Goal: Task Accomplishment & Management: Manage account settings

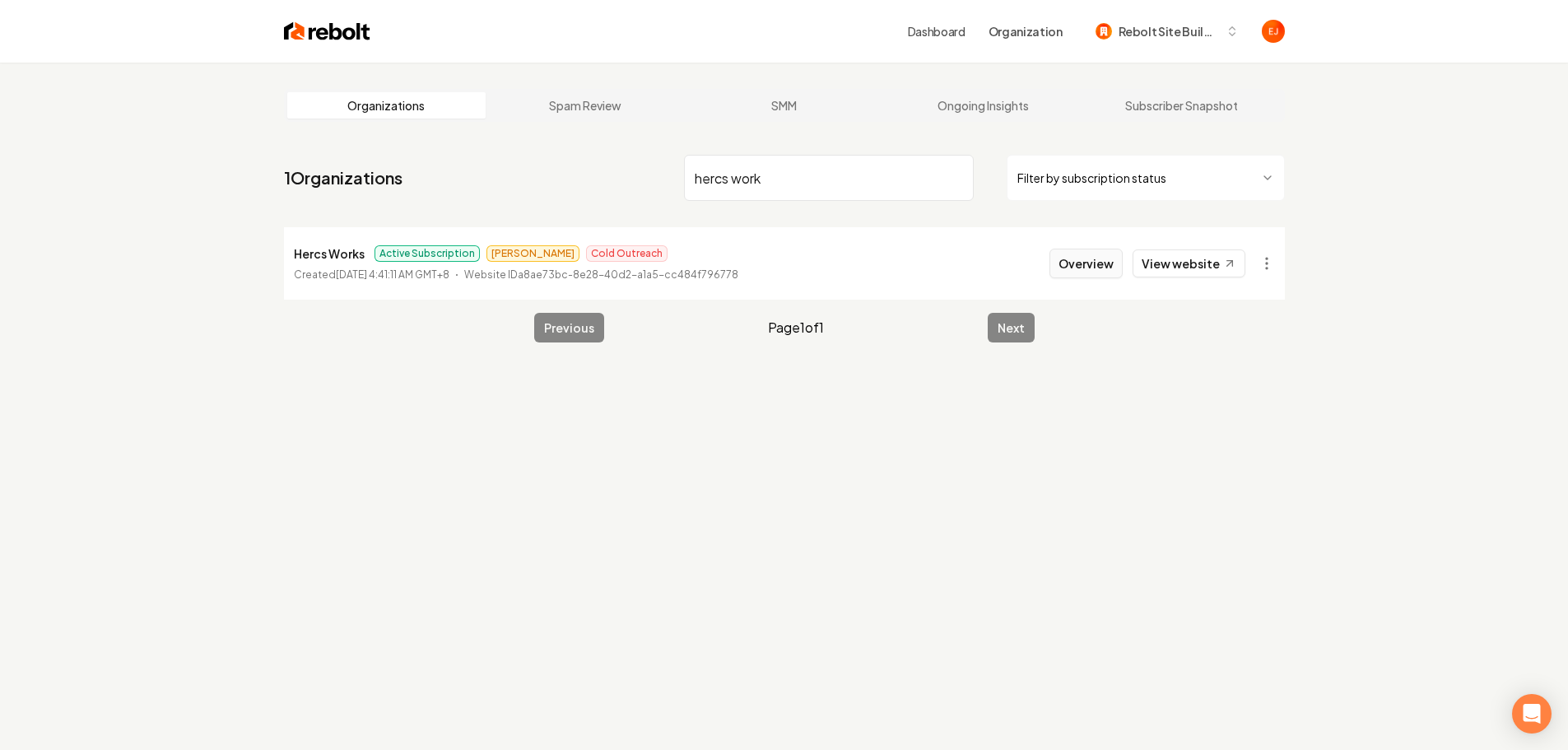
type input "hercs work"
click at [1088, 272] on button "Overview" at bounding box center [1086, 263] width 74 height 30
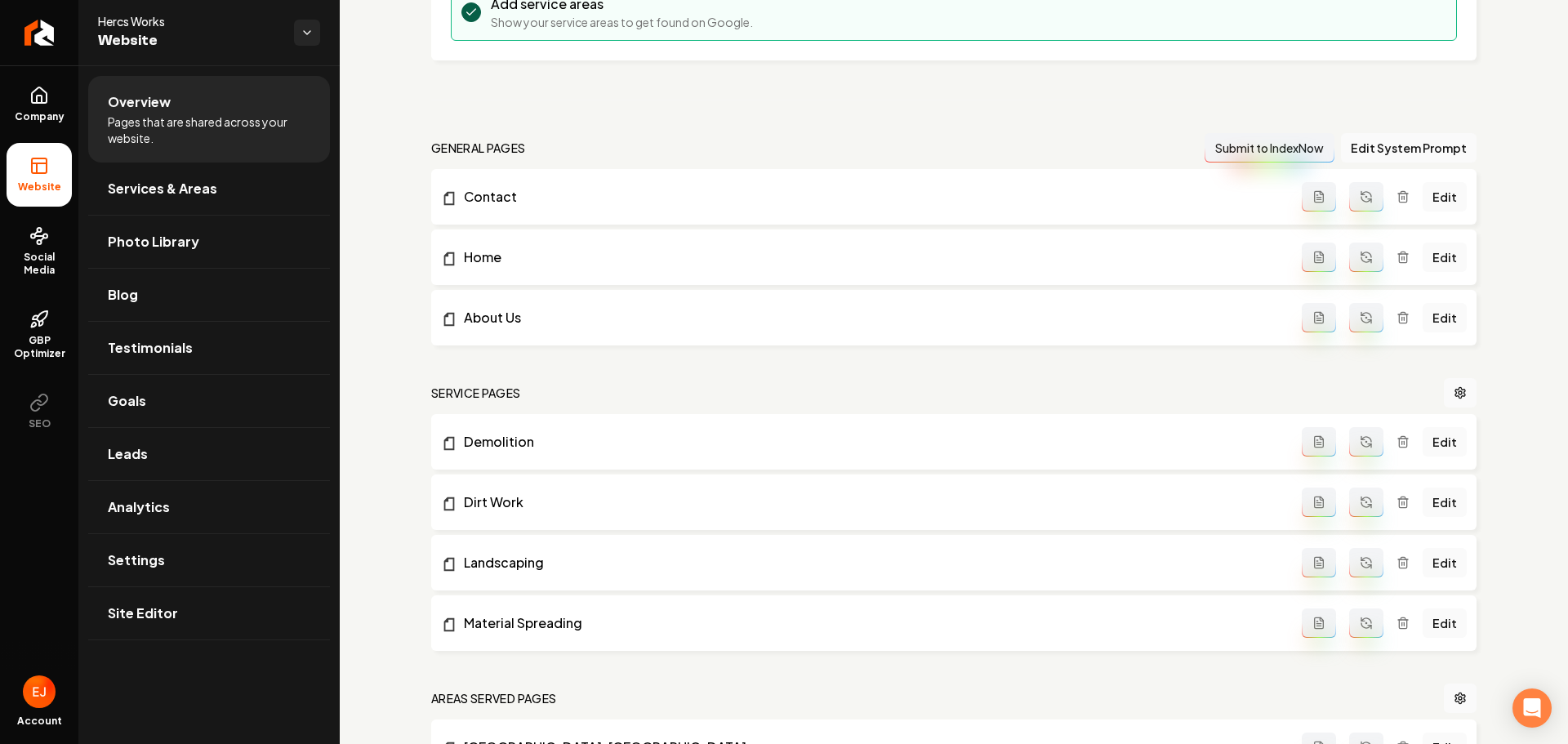
scroll to position [490, 0]
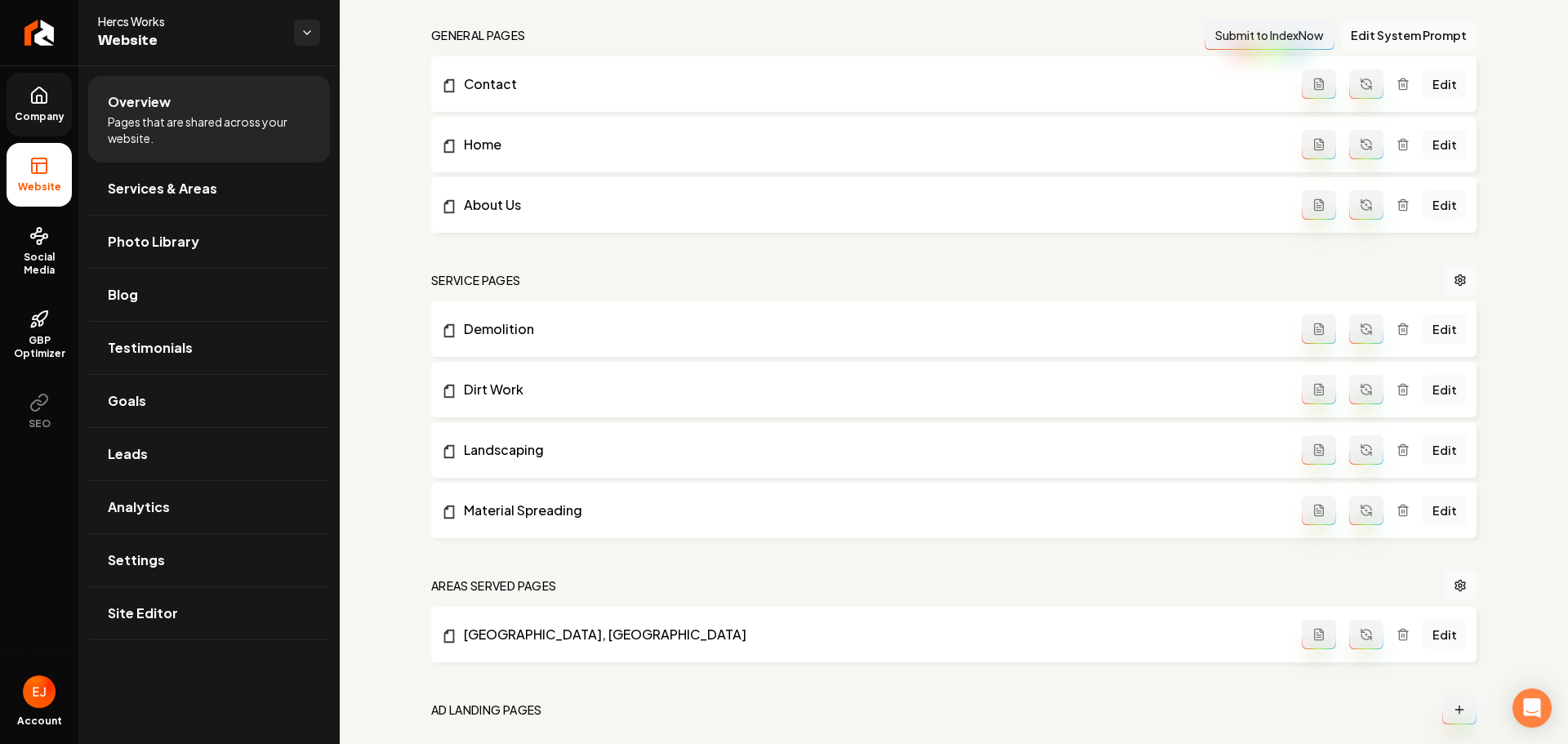
click at [12, 107] on link "Company" at bounding box center [39, 105] width 66 height 64
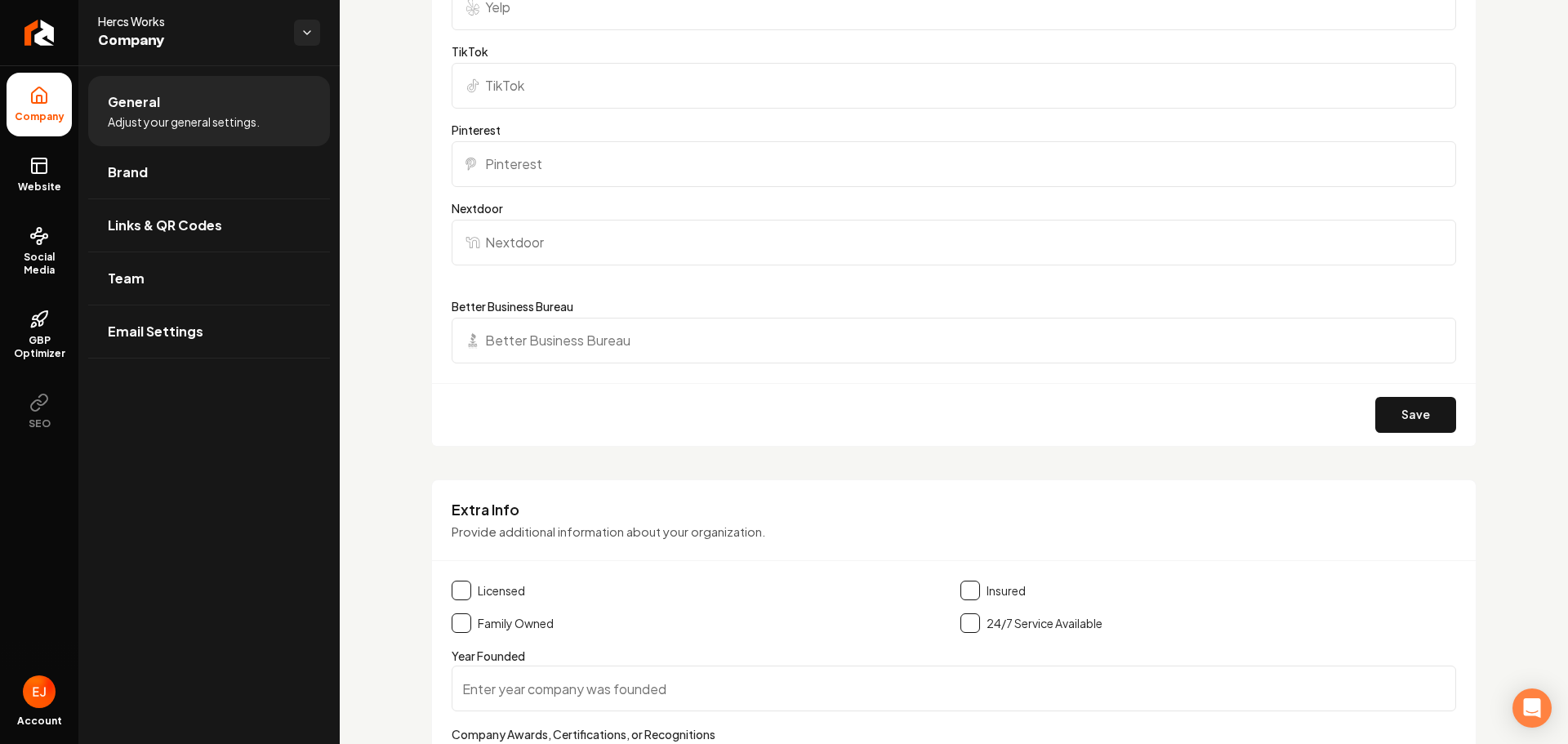
scroll to position [1878, 0]
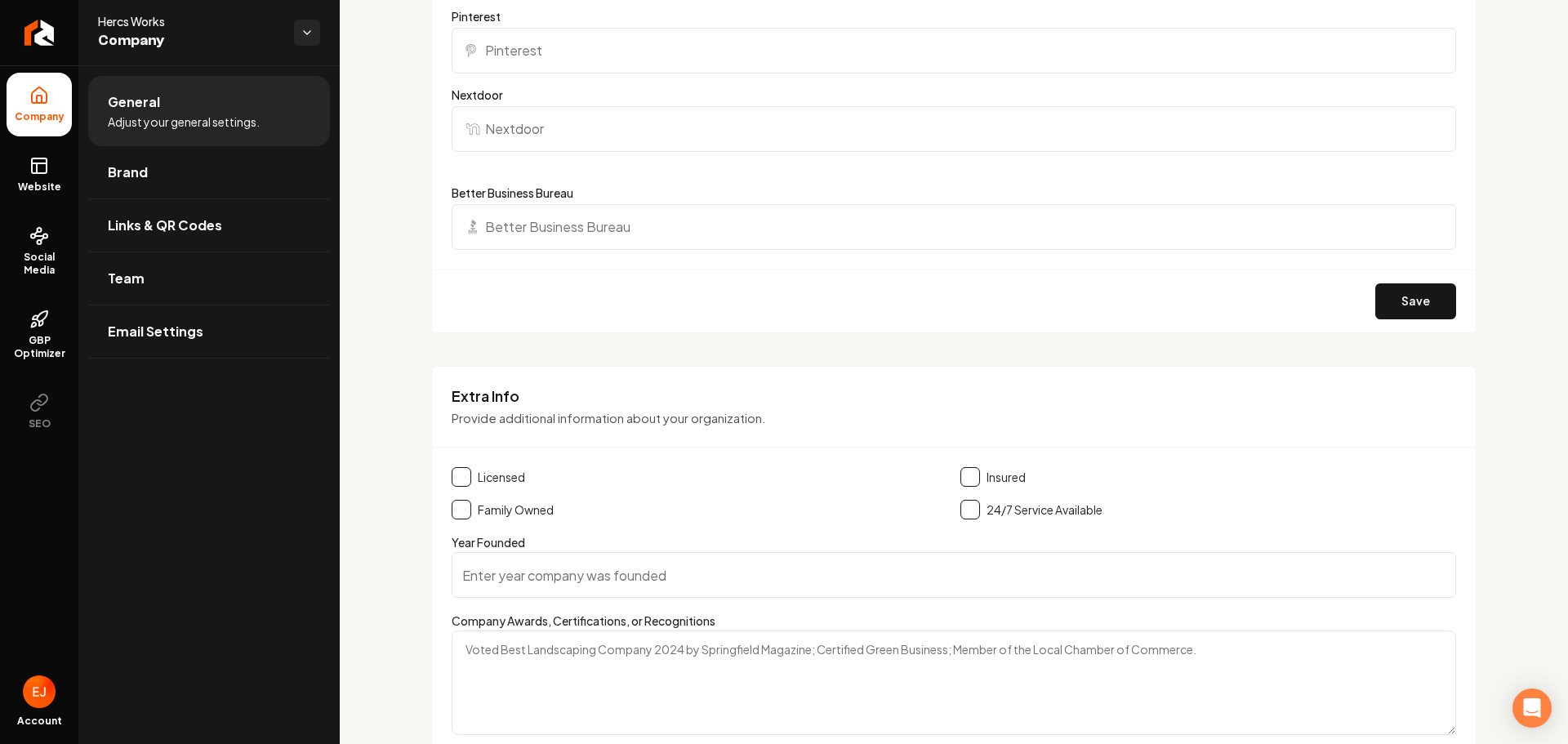
click at [465, 475] on button "Main content area" at bounding box center [461, 477] width 19 height 19
click at [460, 502] on button "Main content area" at bounding box center [461, 509] width 19 height 19
click at [973, 473] on button "Main content area" at bounding box center [970, 477] width 19 height 19
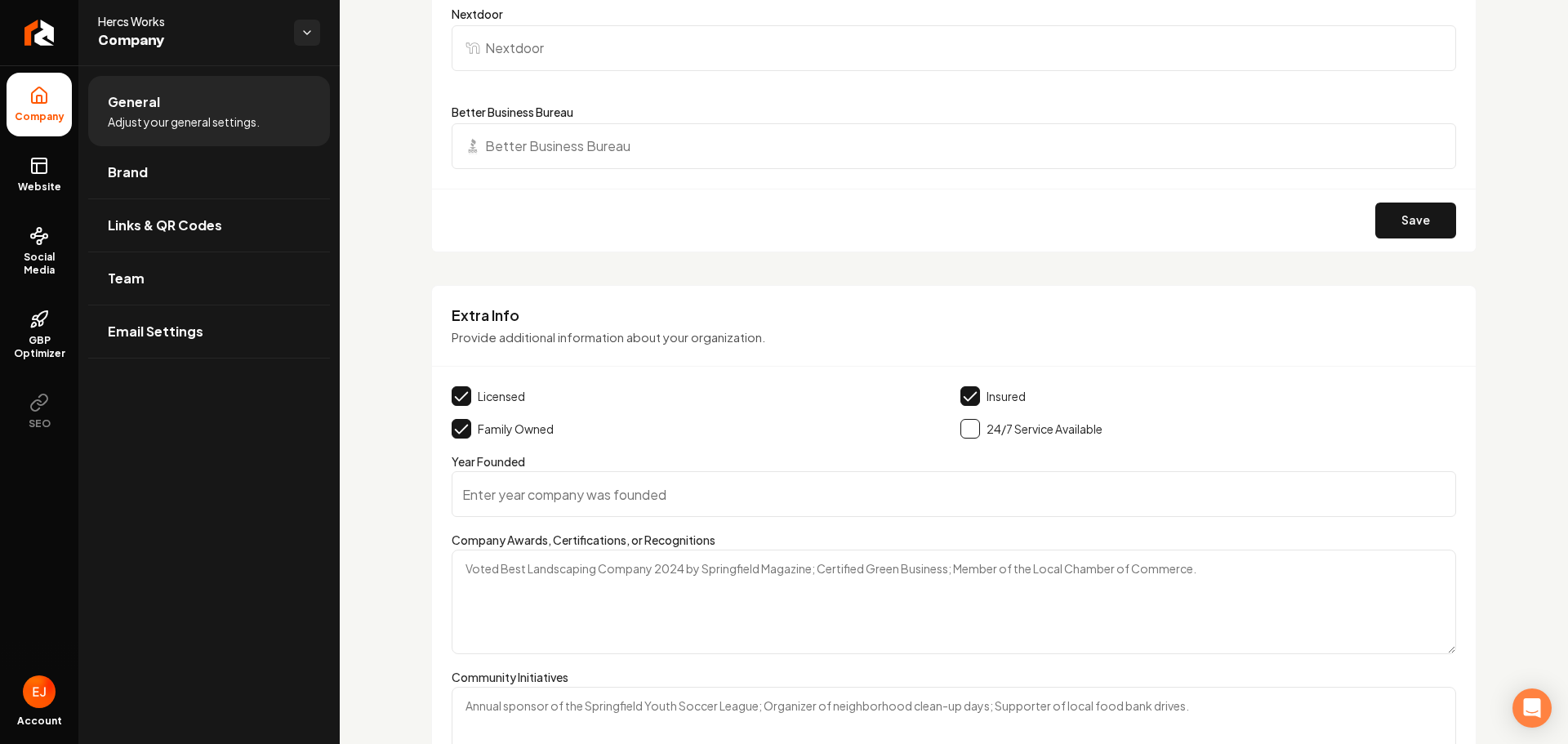
scroll to position [1959, 0]
click at [565, 482] on input "Year Founded" at bounding box center [953, 492] width 1004 height 45
type input "2022"
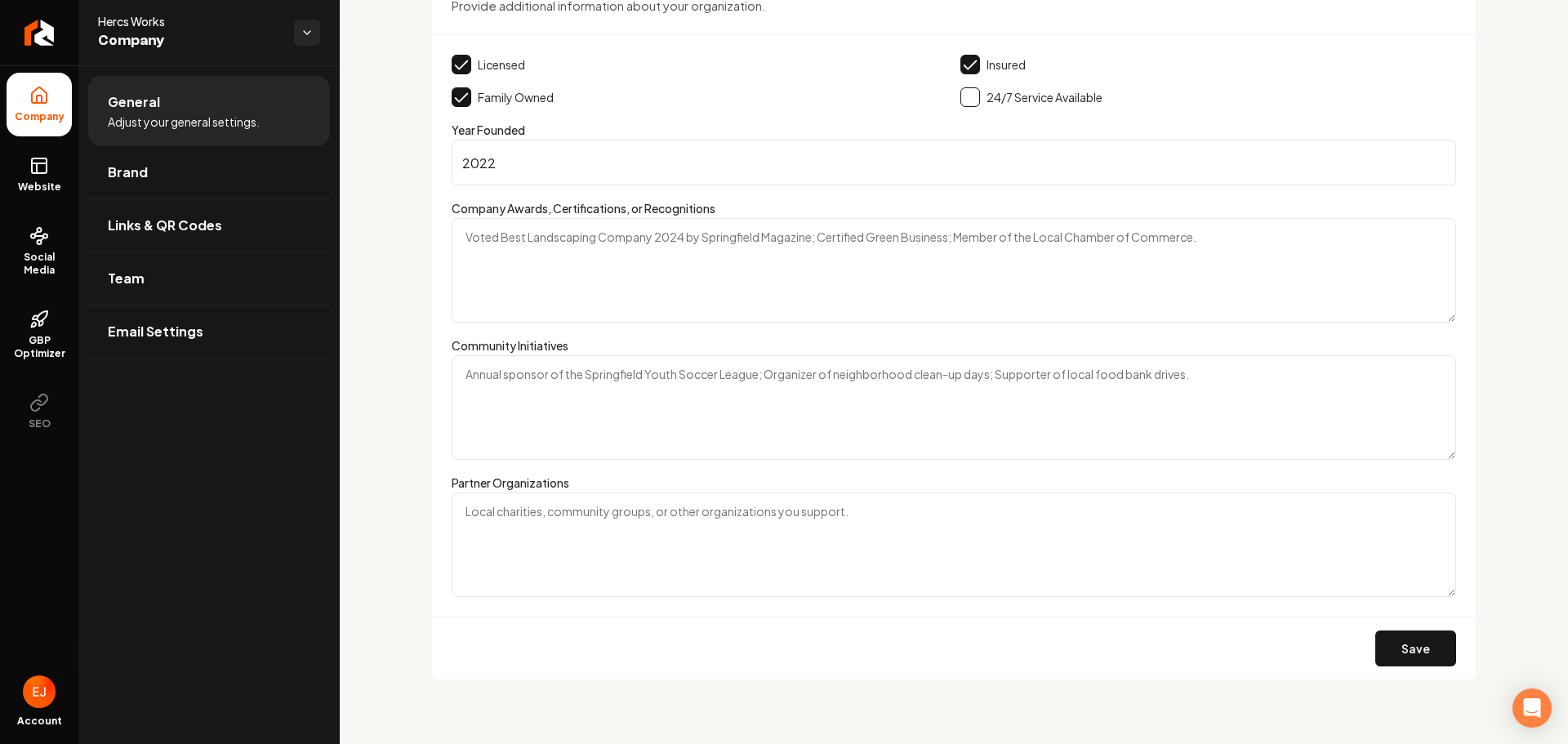
scroll to position [2291, 0]
click at [1393, 650] on button "Save" at bounding box center [1415, 646] width 81 height 36
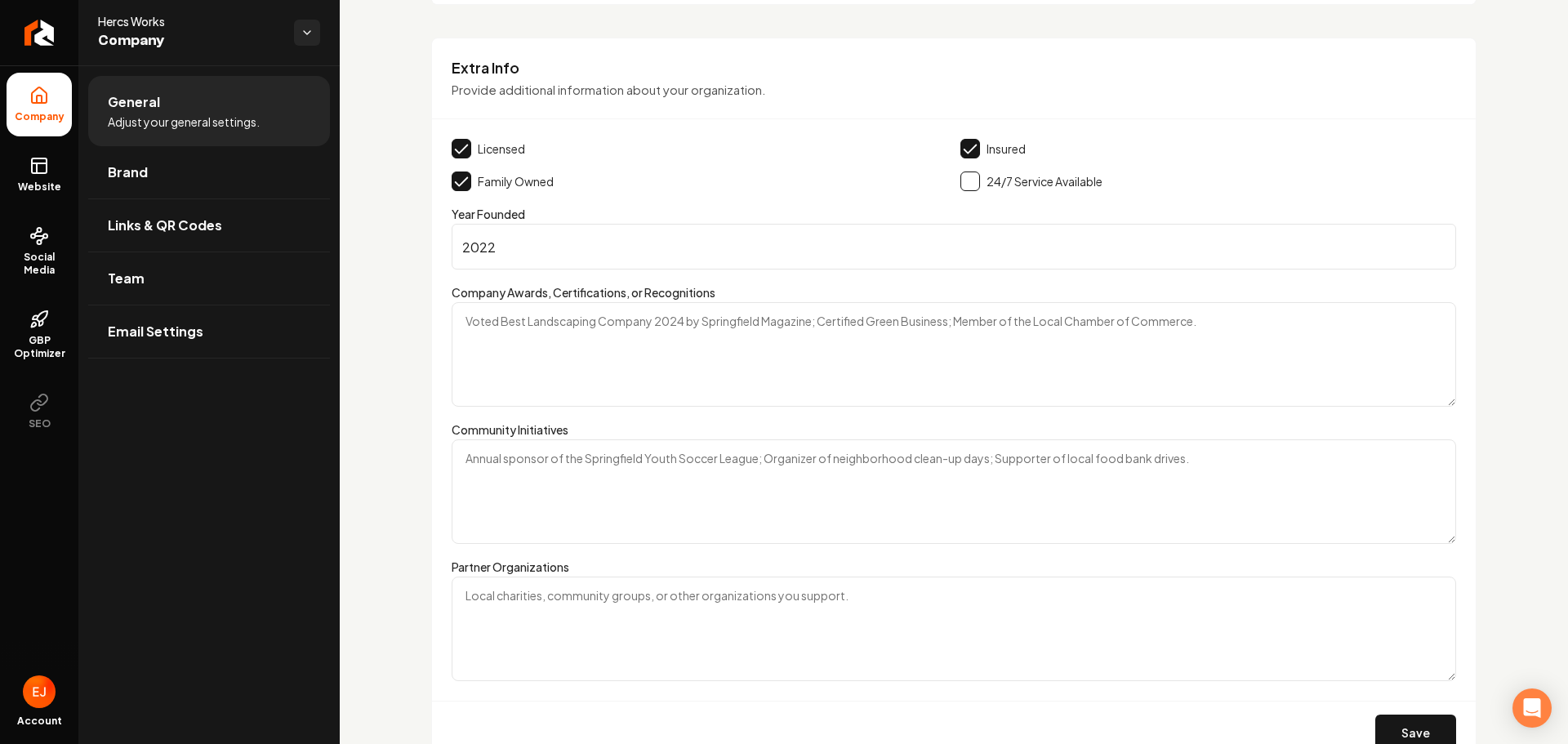
scroll to position [1883, 0]
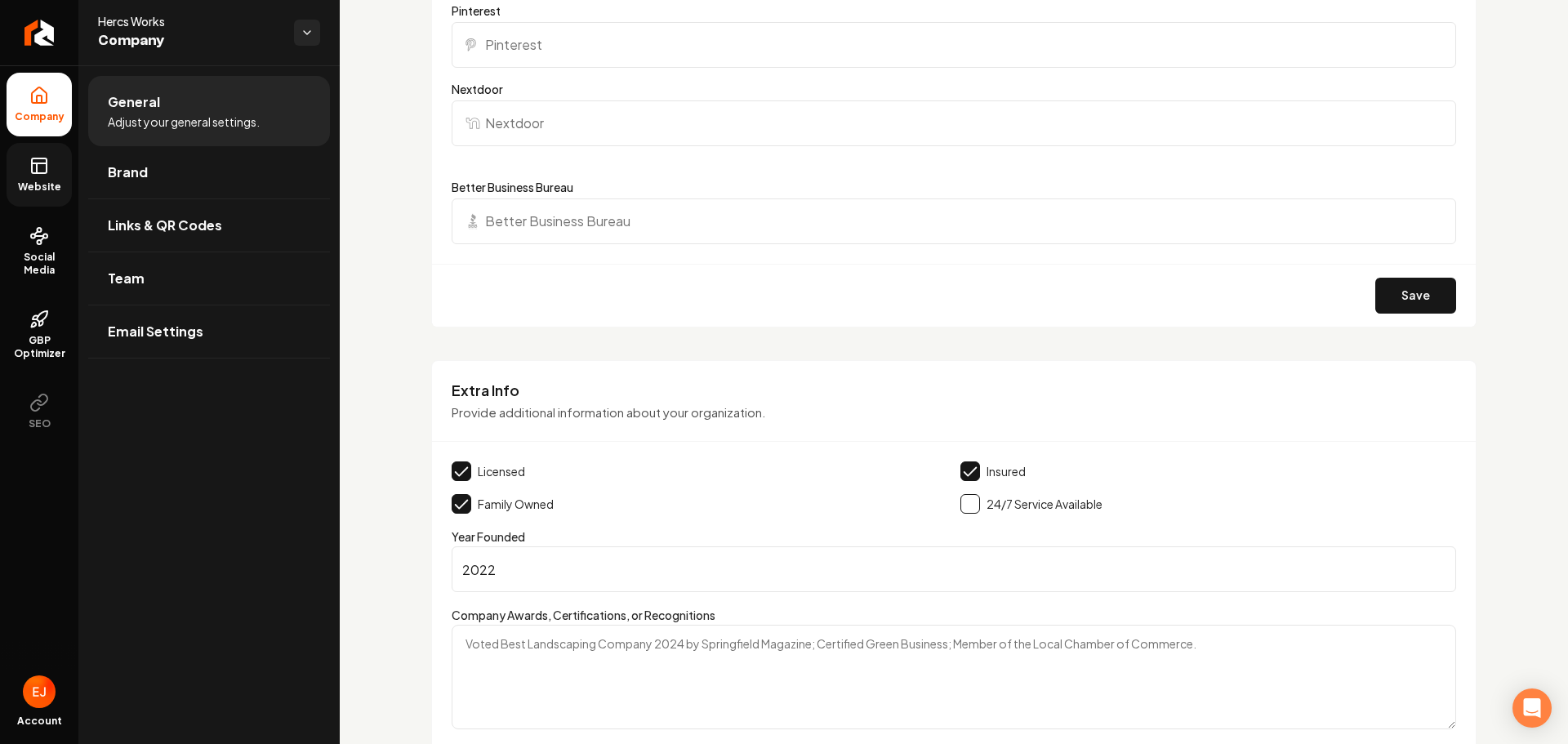
click at [35, 184] on span "Website" at bounding box center [39, 187] width 56 height 13
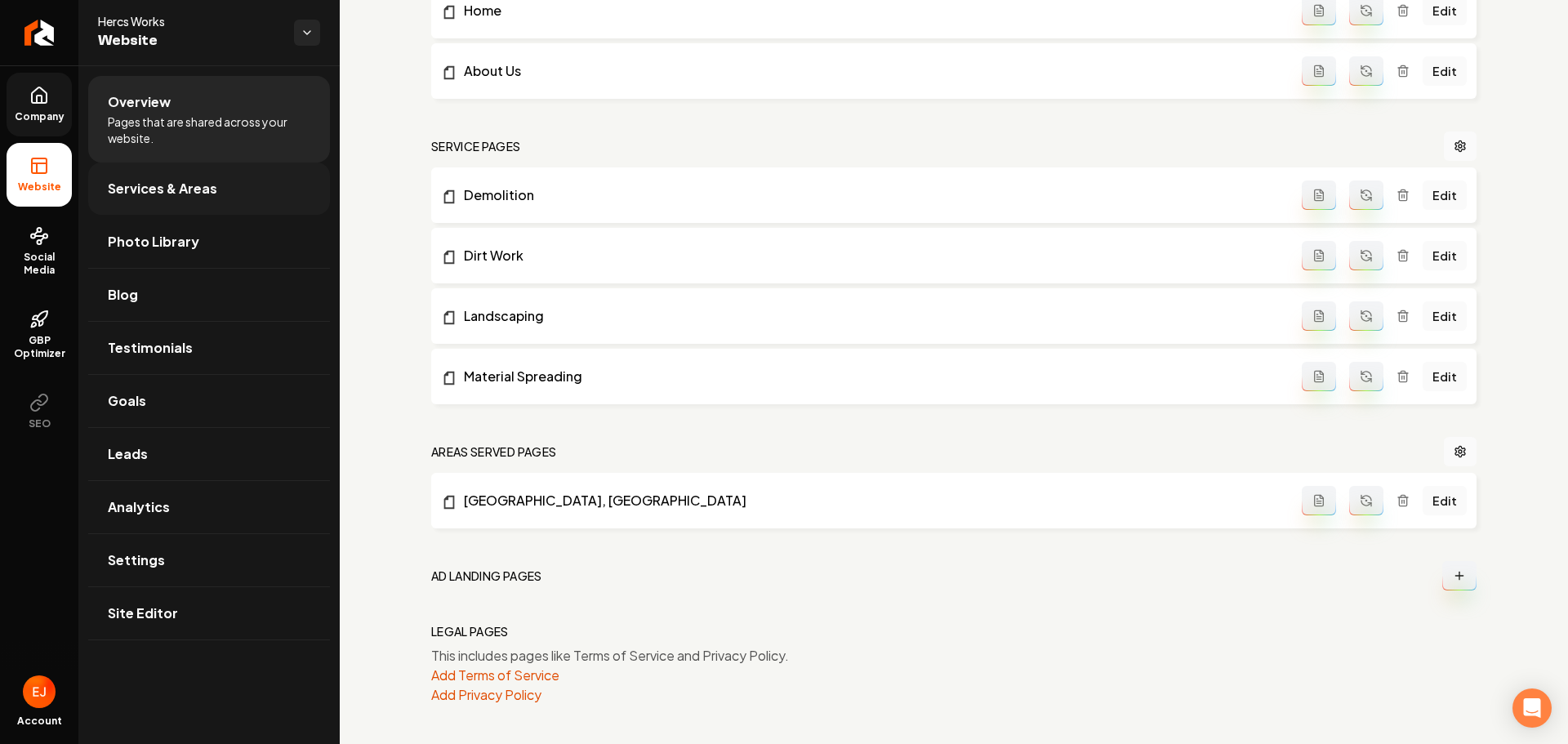
click at [160, 201] on link "Services & Areas" at bounding box center [208, 189] width 242 height 52
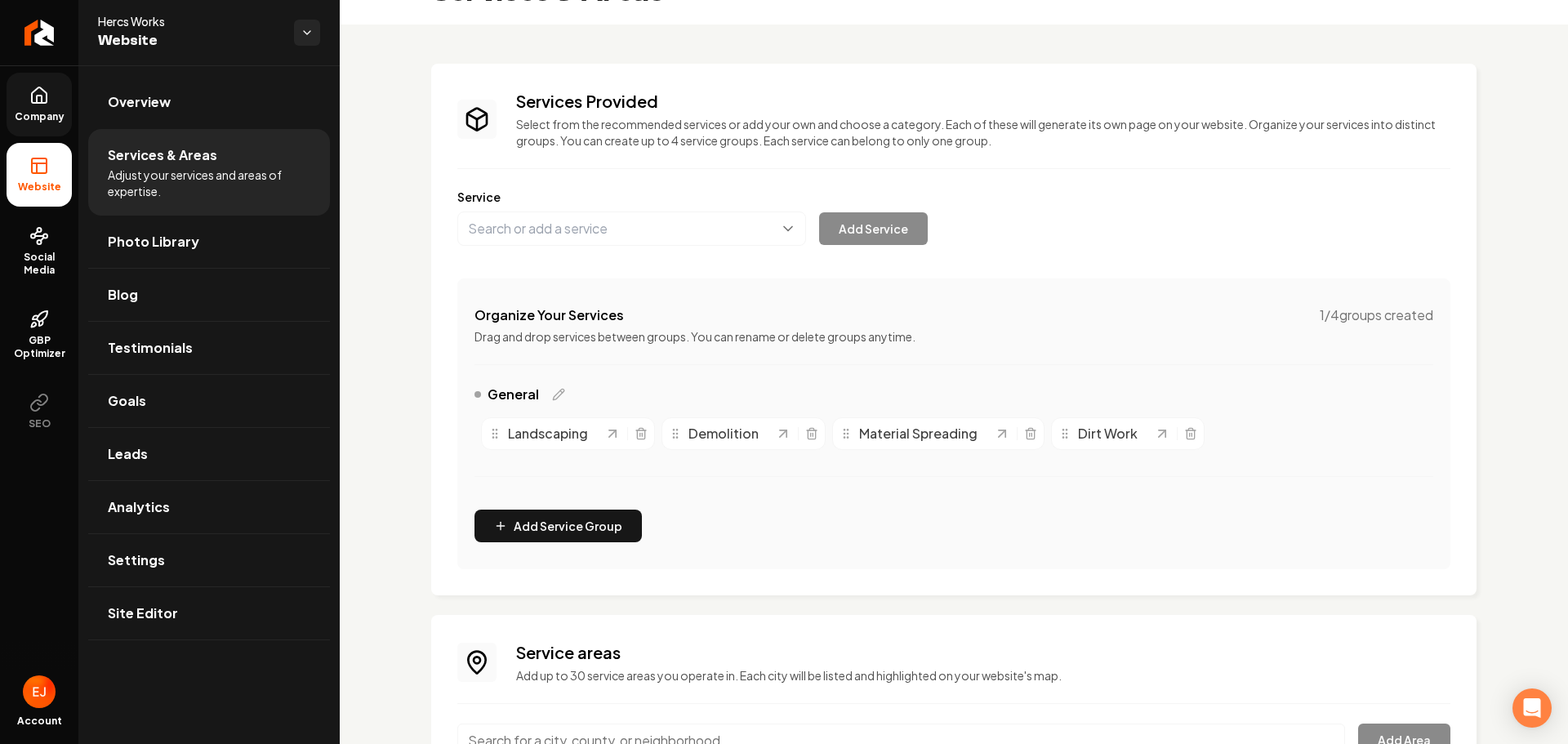
scroll to position [81, 0]
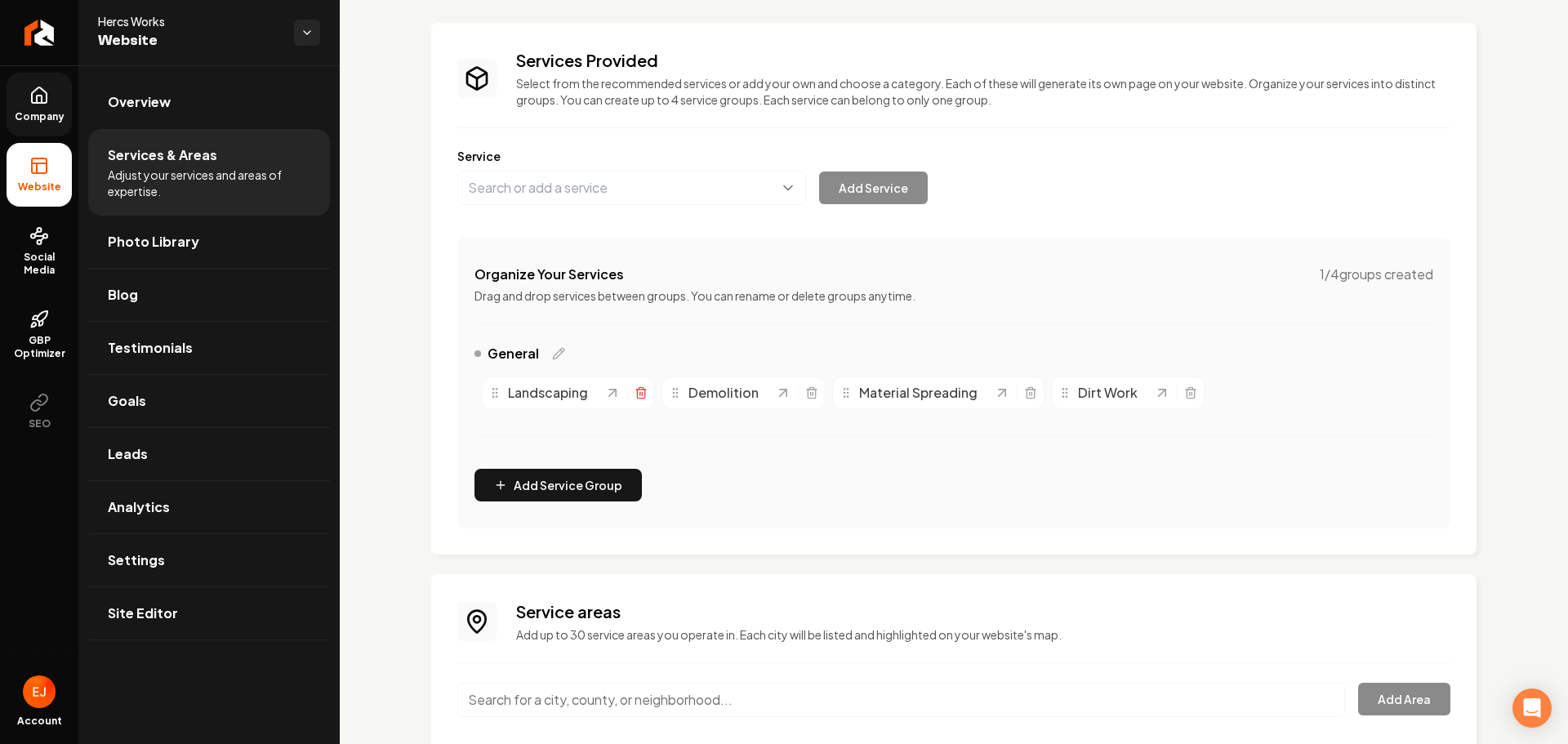
click at [638, 393] on icon "Main content area" at bounding box center [641, 394] width 7 height 9
click at [630, 391] on icon "Main content area" at bounding box center [631, 392] width 13 height 13
click at [836, 392] on icon "Main content area" at bounding box center [840, 394] width 7 height 9
click at [585, 185] on button "Main content area" at bounding box center [631, 187] width 349 height 34
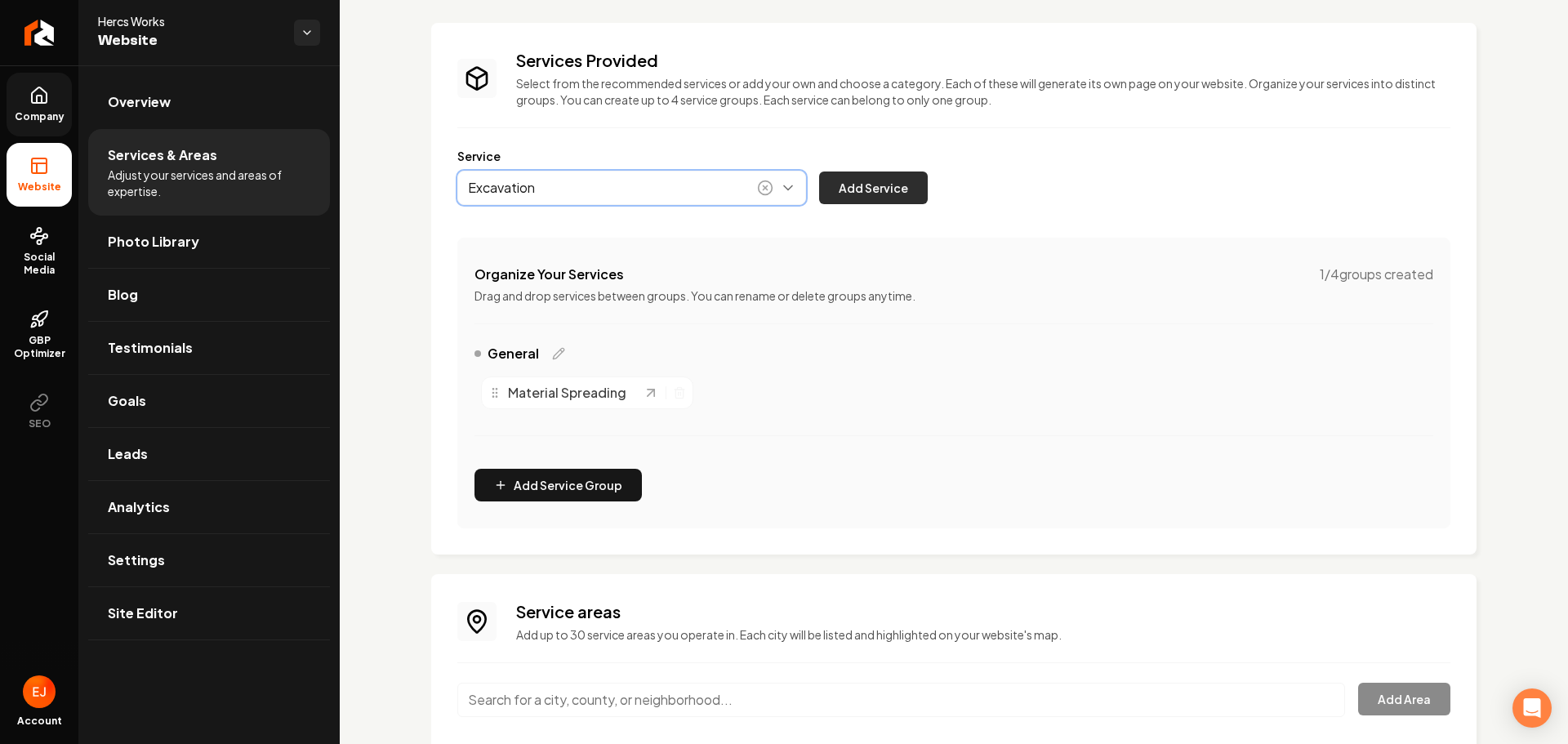
type input "Excavation"
click at [870, 177] on button "Add Service" at bounding box center [873, 187] width 108 height 32
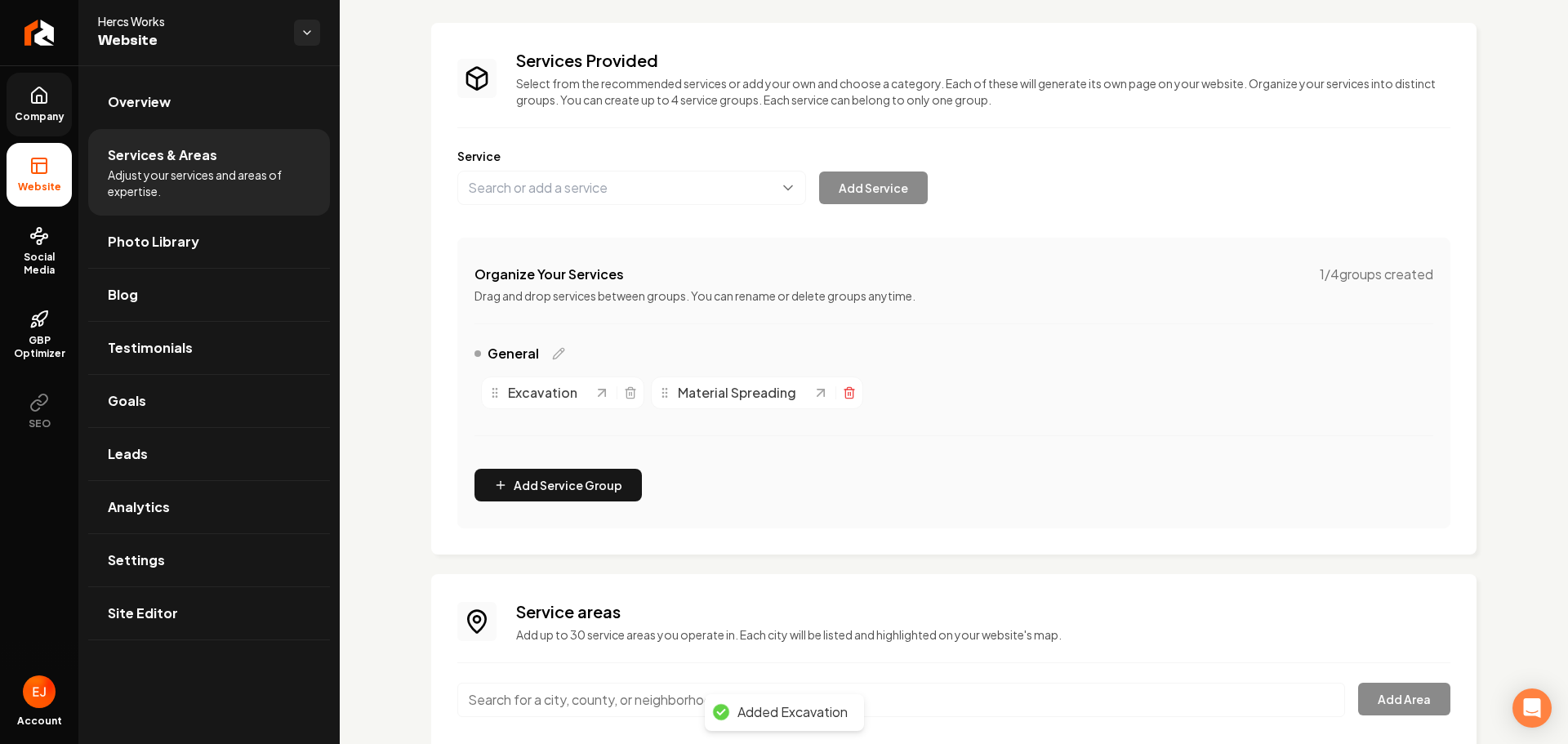
click at [842, 397] on icon "Main content area" at bounding box center [849, 392] width 13 height 13
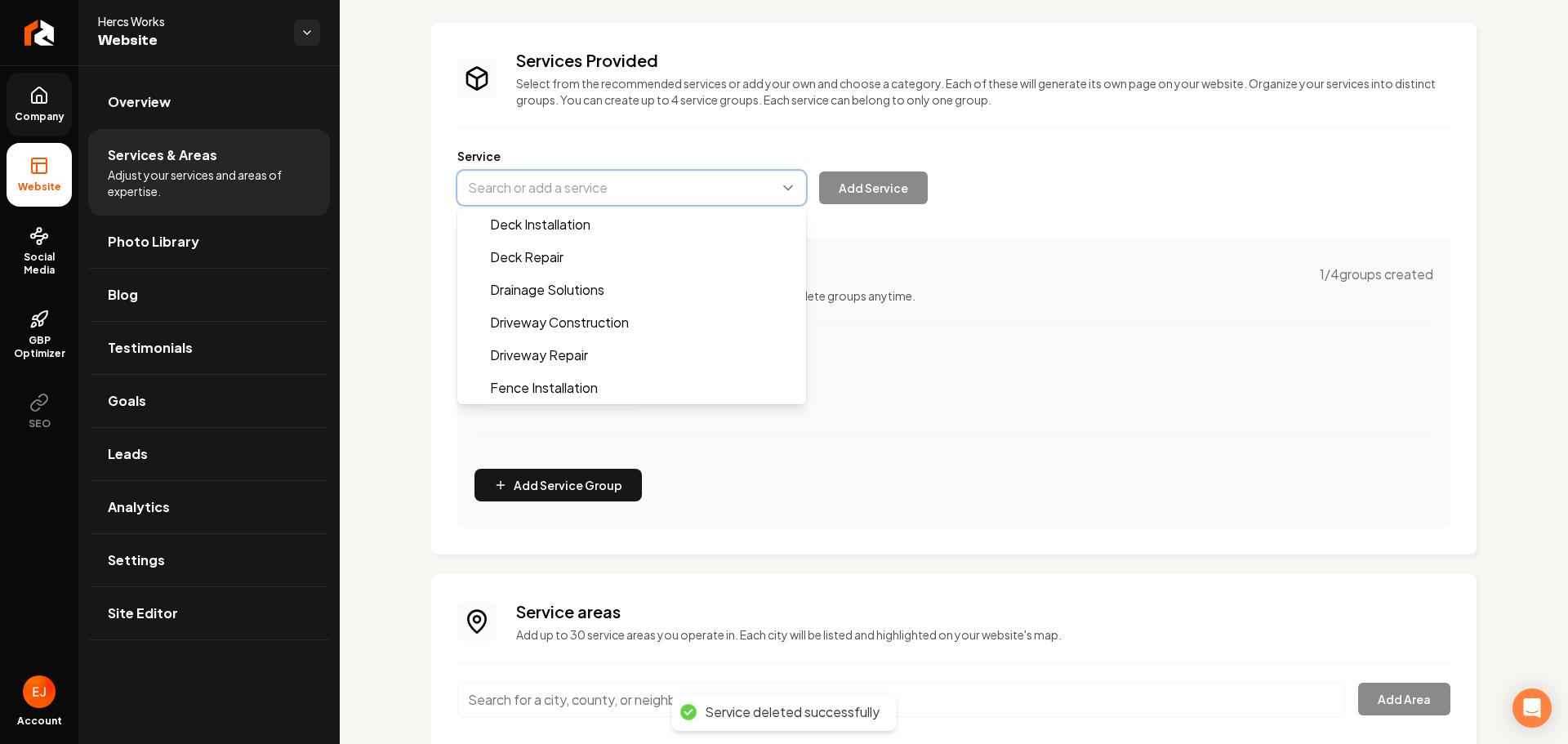
click at [654, 197] on button "Main content area" at bounding box center [631, 187] width 349 height 34
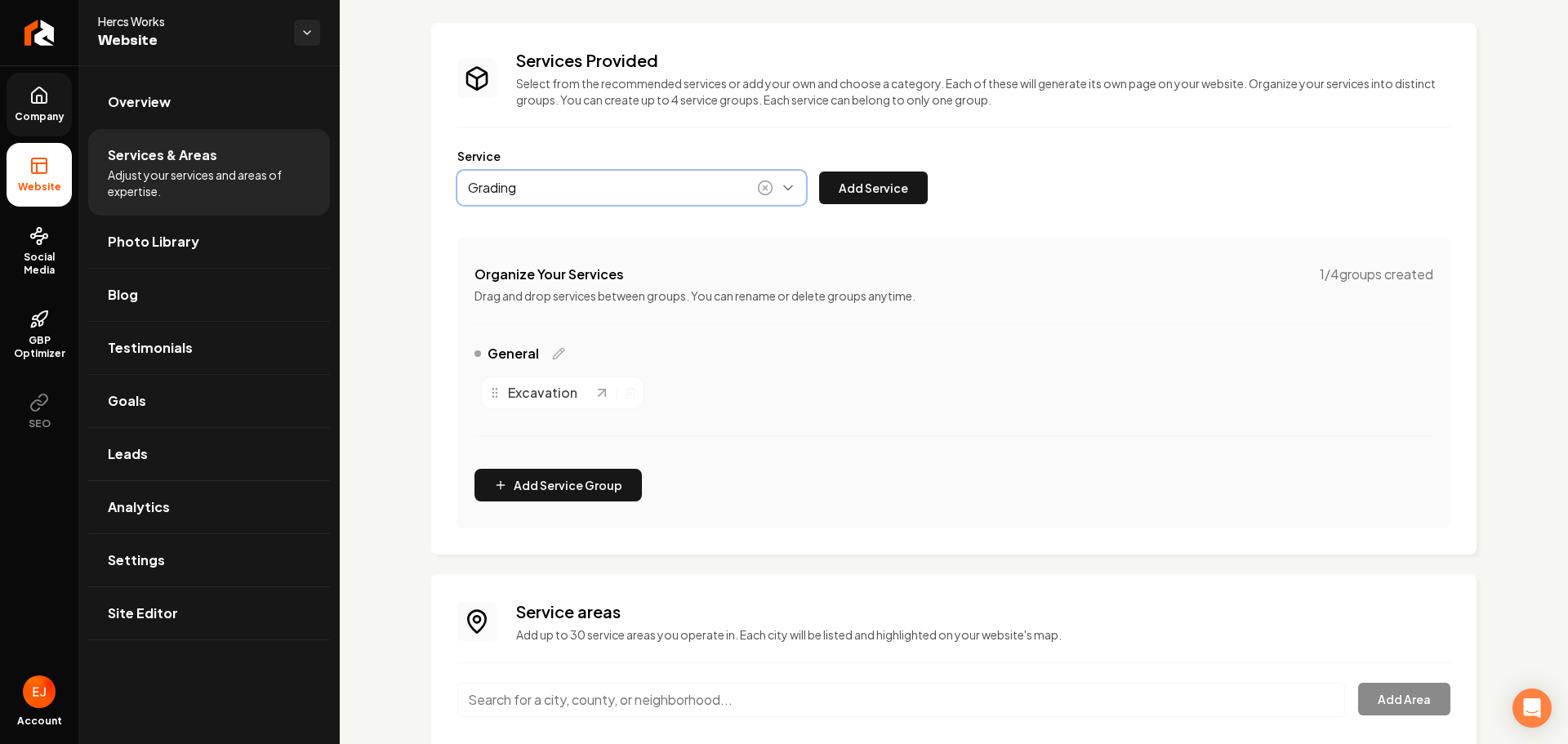
type input "Grading"
click at [849, 183] on button "Add Service" at bounding box center [873, 187] width 108 height 32
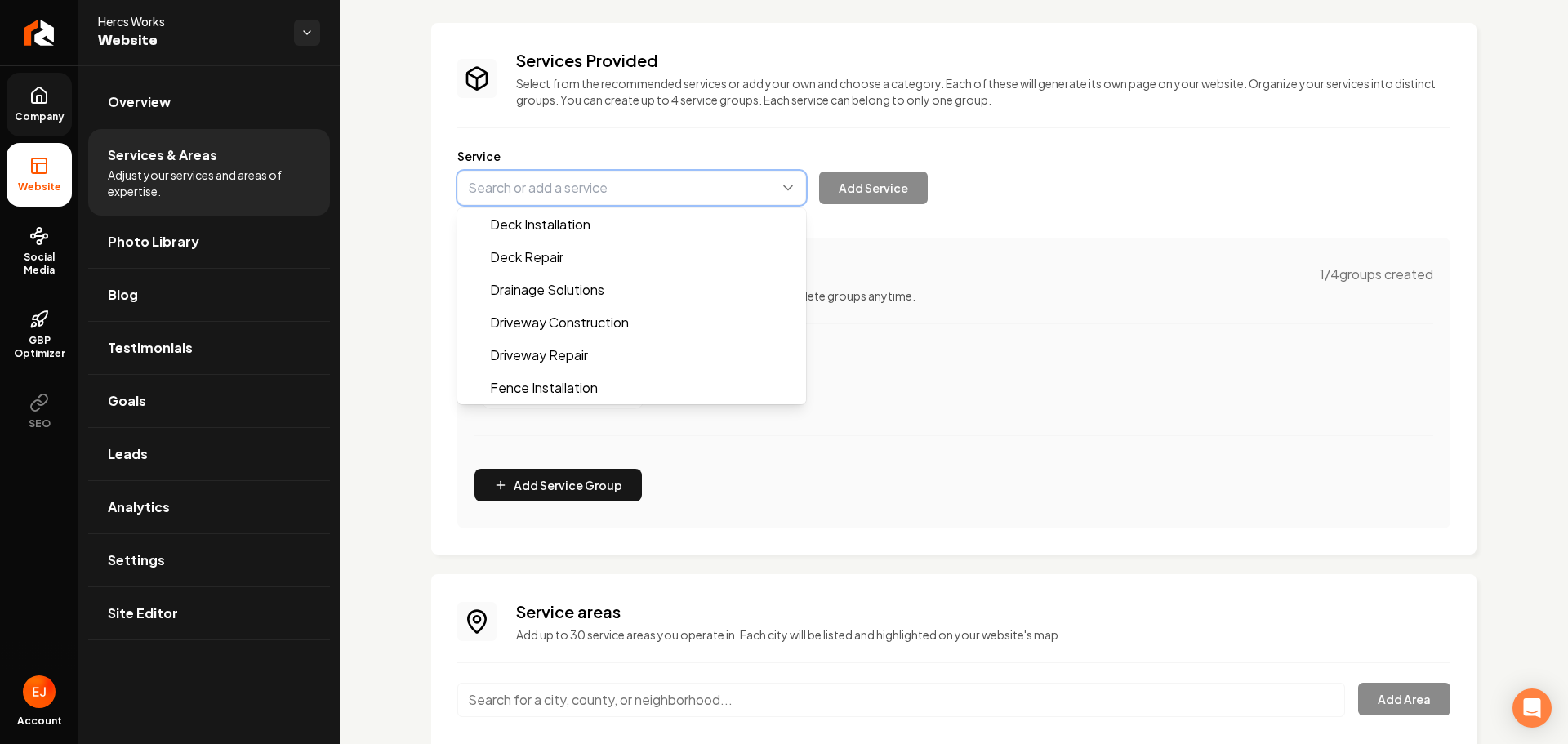
click at [645, 196] on button "Main content area" at bounding box center [631, 187] width 349 height 34
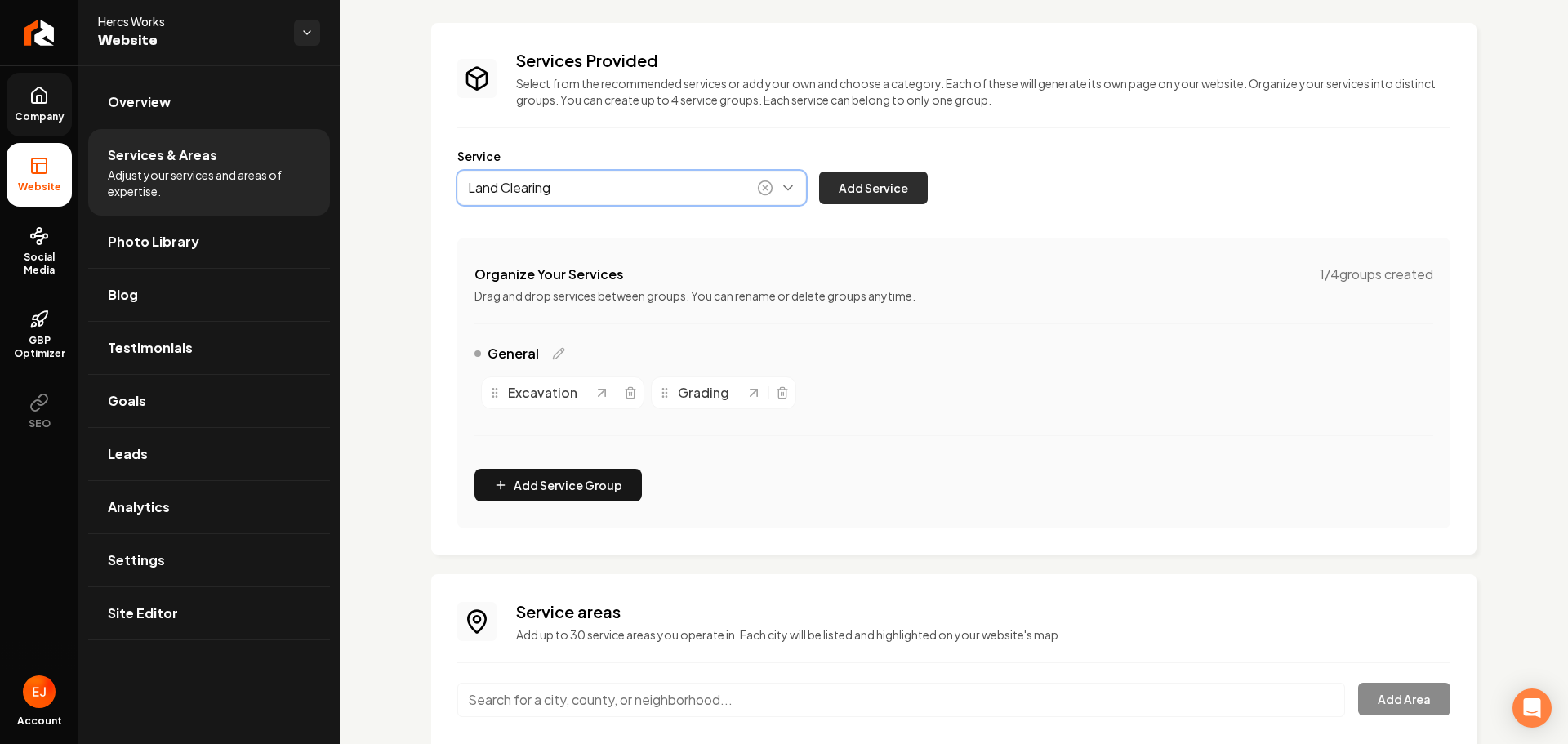
type input "Land Clearing"
click at [885, 192] on button "Add Service" at bounding box center [873, 187] width 108 height 32
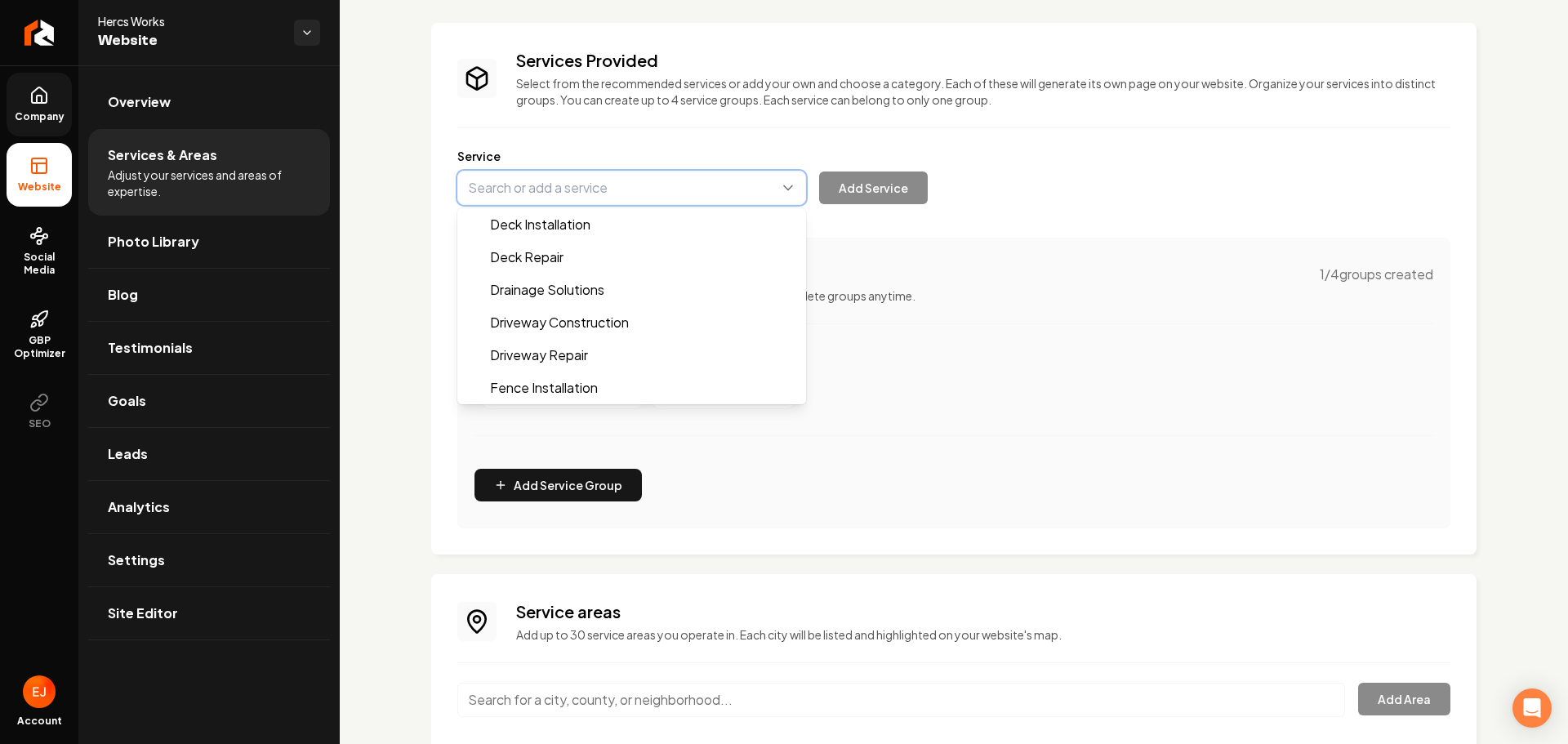
click at [590, 186] on button "Main content area" at bounding box center [631, 187] width 349 height 34
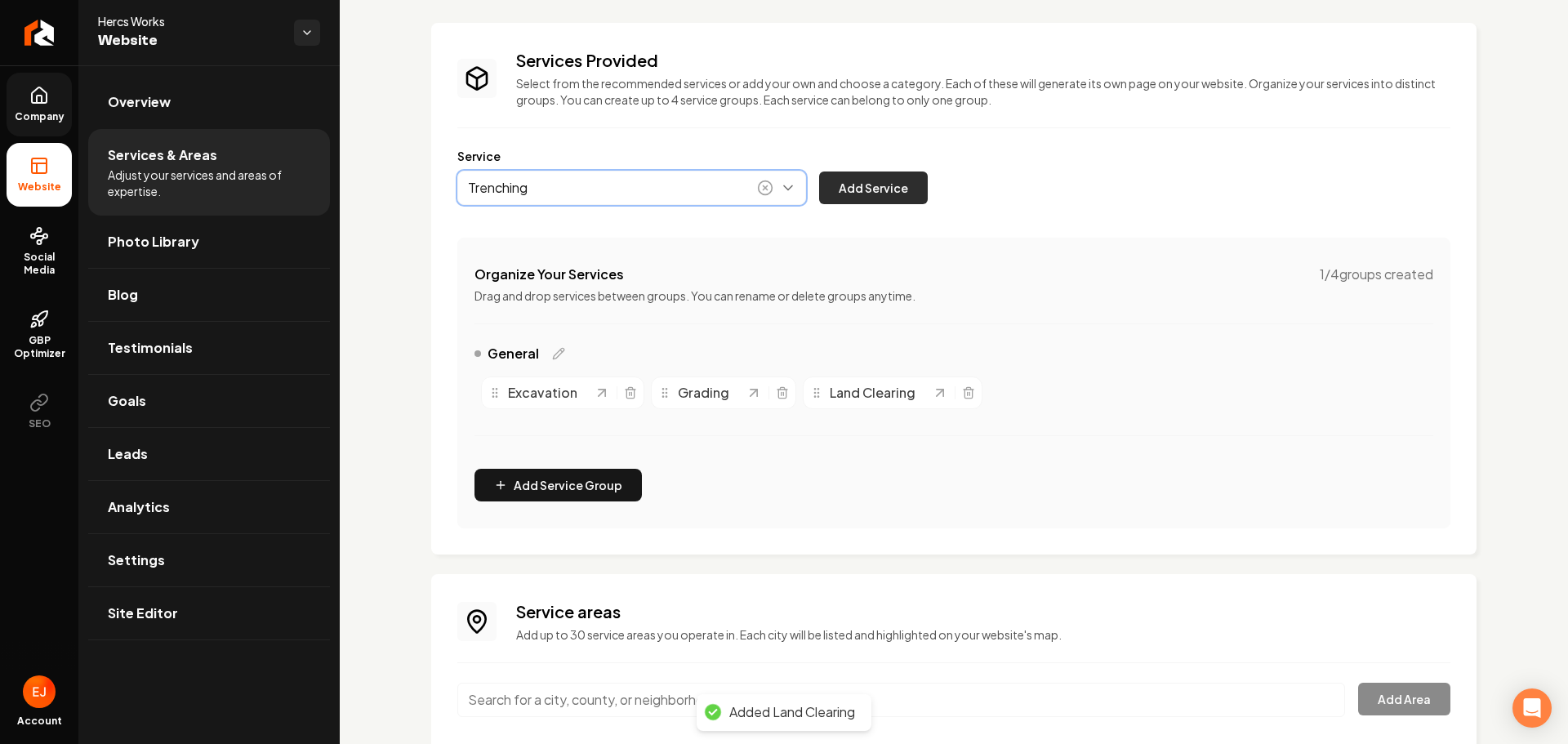
type input "Trenching"
click at [872, 185] on button "Add Service" at bounding box center [873, 187] width 108 height 32
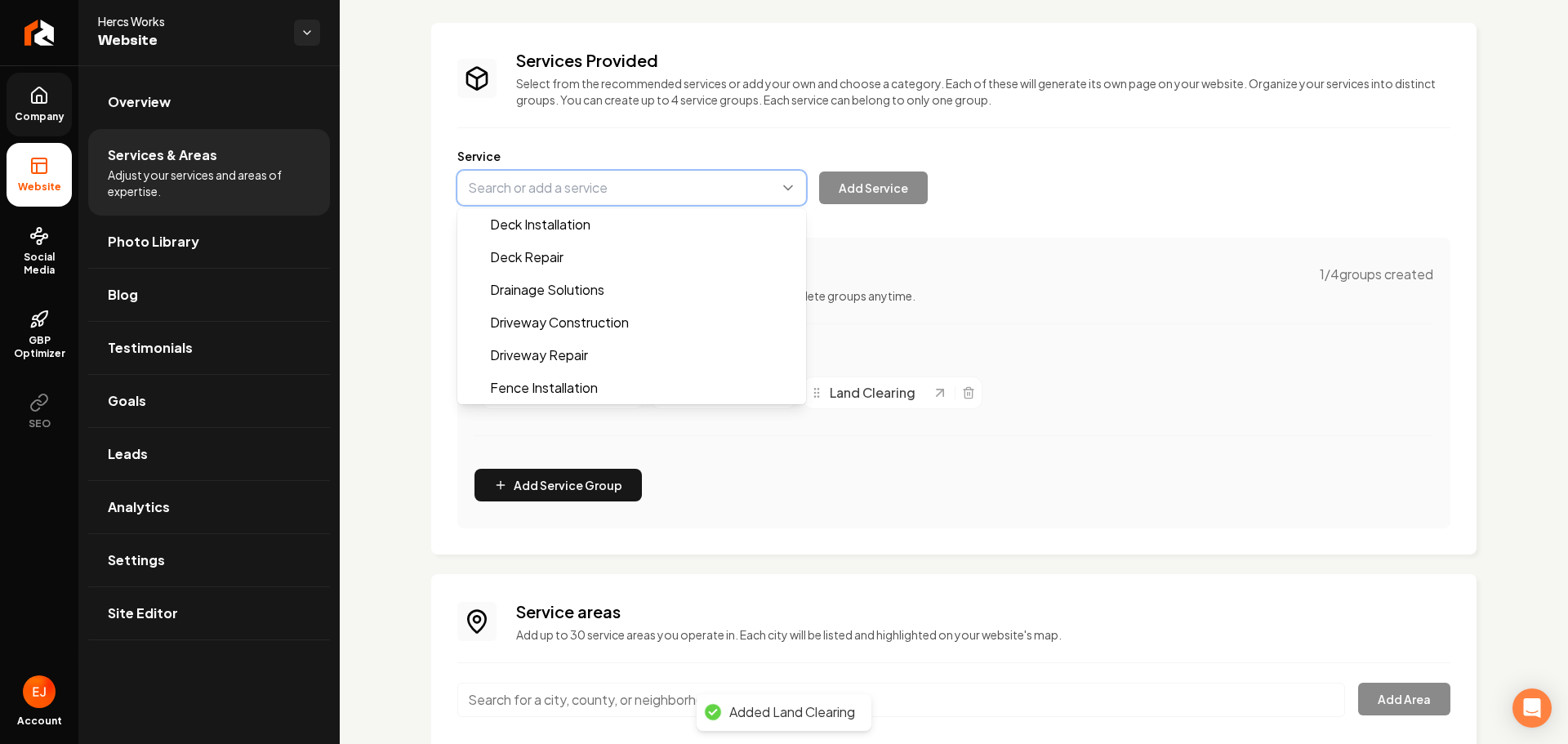
click at [666, 190] on button "Main content area" at bounding box center [631, 187] width 349 height 34
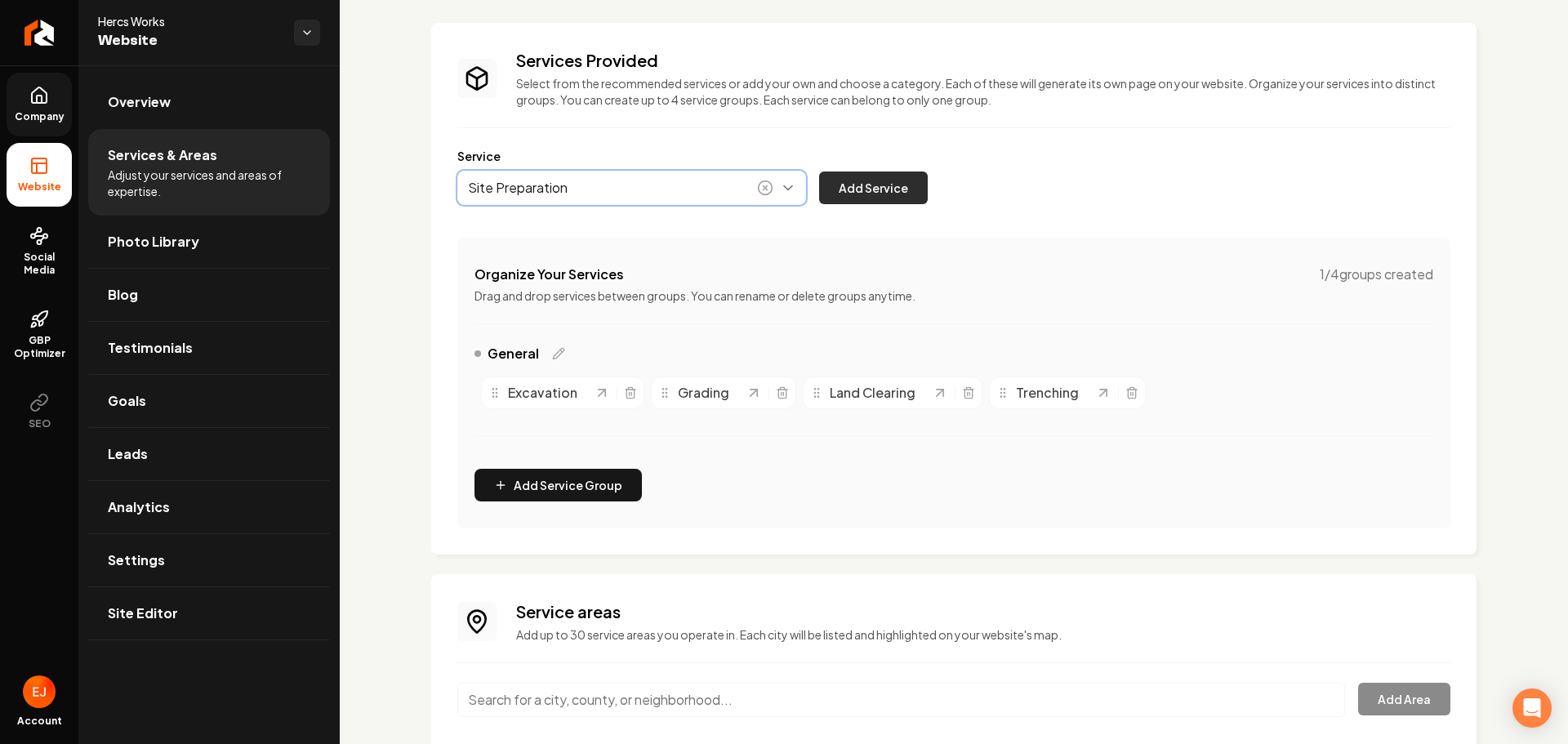
type input "Site Preparation"
click at [897, 200] on button "Add Service" at bounding box center [873, 187] width 108 height 32
click at [682, 202] on button "Main content area" at bounding box center [631, 187] width 349 height 34
type input "Tree Removal"
click at [916, 191] on button "Add Service" at bounding box center [873, 187] width 108 height 32
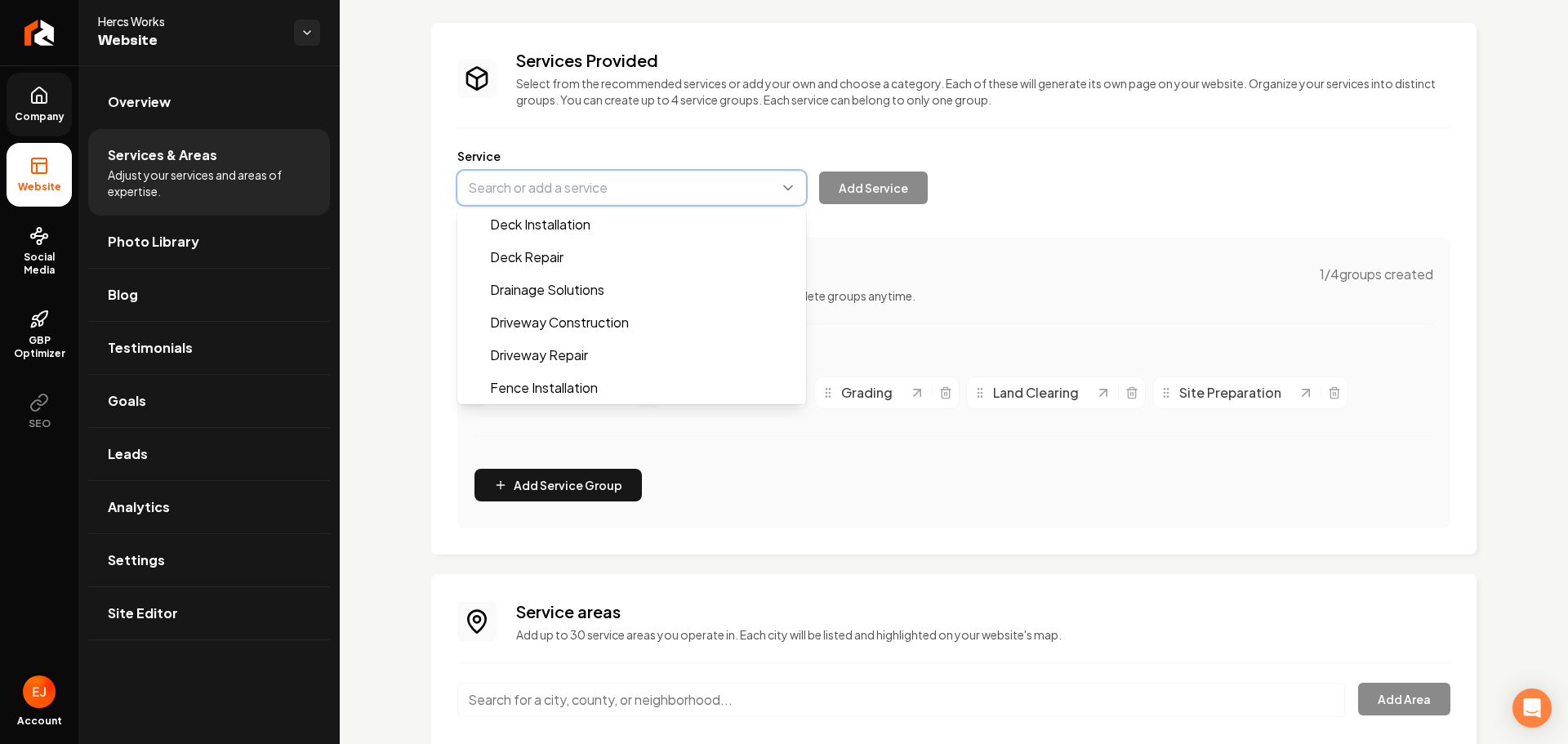
click at [585, 198] on button "Main content area" at bounding box center [631, 187] width 349 height 34
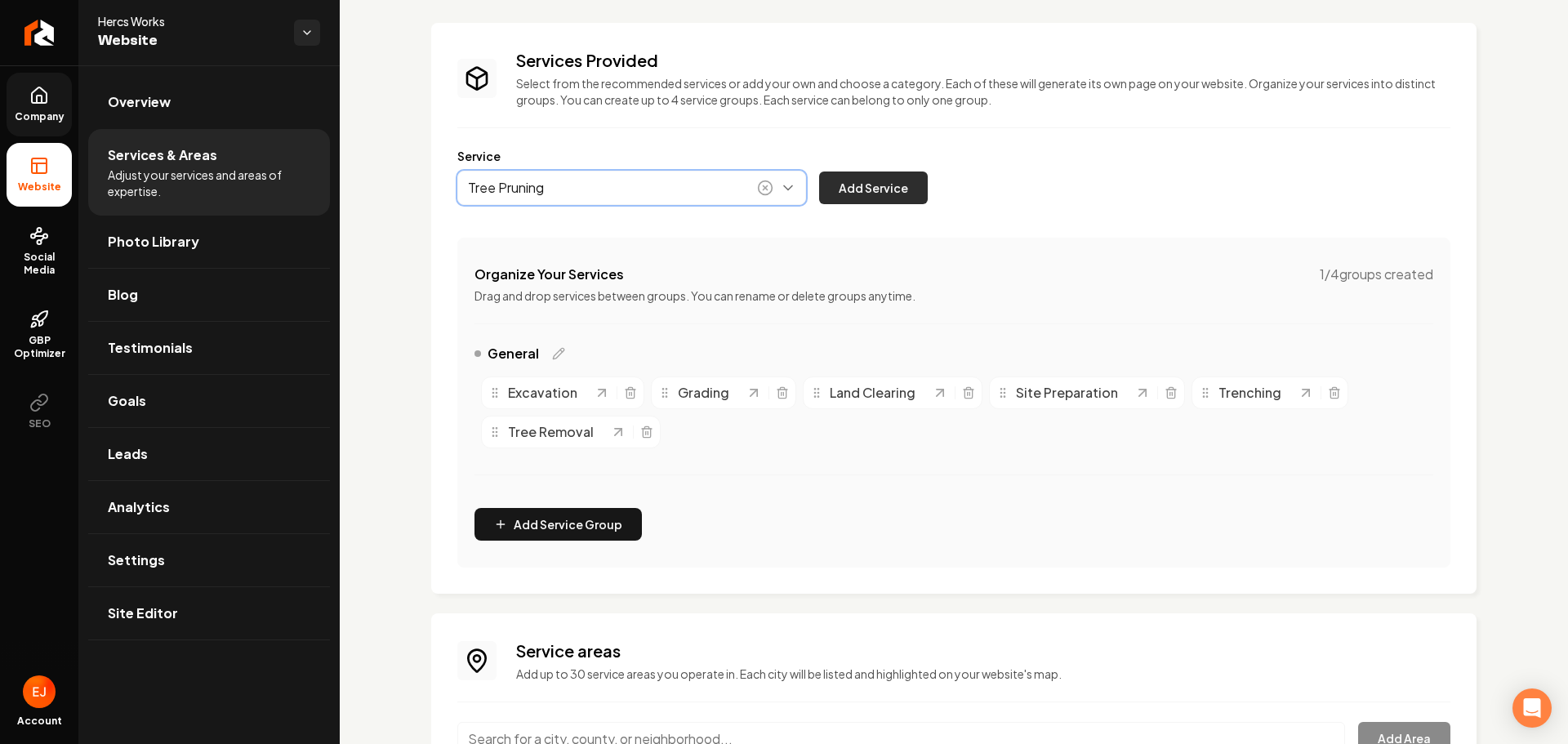
type input "Tree Pruning"
drag, startPoint x: 873, startPoint y: 192, endPoint x: 739, endPoint y: 205, distance: 134.6
click at [872, 192] on button "Add Service" at bounding box center [873, 187] width 108 height 32
click at [579, 192] on button "Main content area" at bounding box center [631, 187] width 349 height 34
type input "Storm Cleanup"
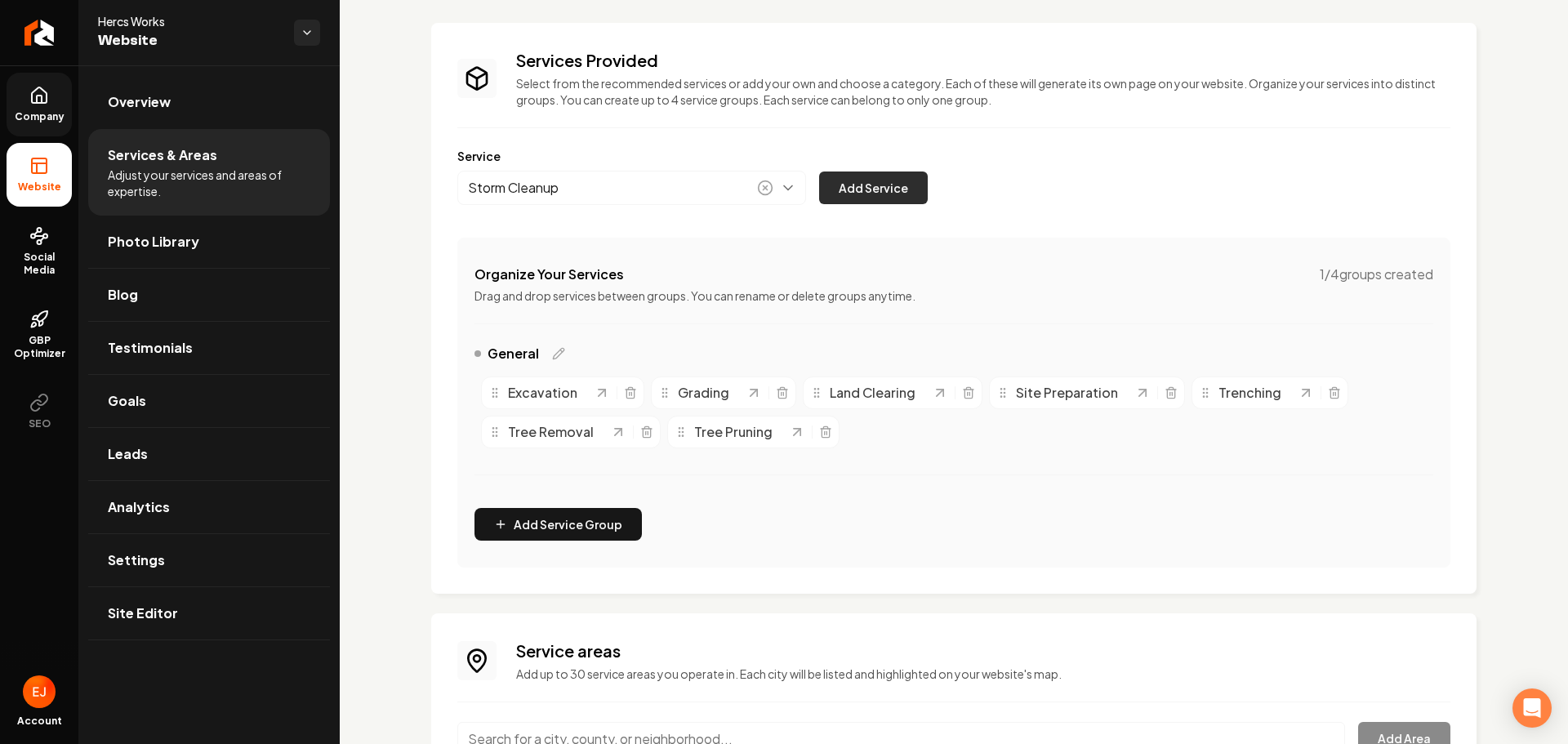
click at [873, 189] on button "Add Service" at bounding box center [873, 187] width 108 height 32
click at [686, 202] on button "Main content area" at bounding box center [631, 187] width 349 height 34
type input "Landscape Installs"
drag, startPoint x: 840, startPoint y: 202, endPoint x: 821, endPoint y: 205, distance: 19.2
click at [841, 202] on button "Add Service" at bounding box center [873, 187] width 108 height 32
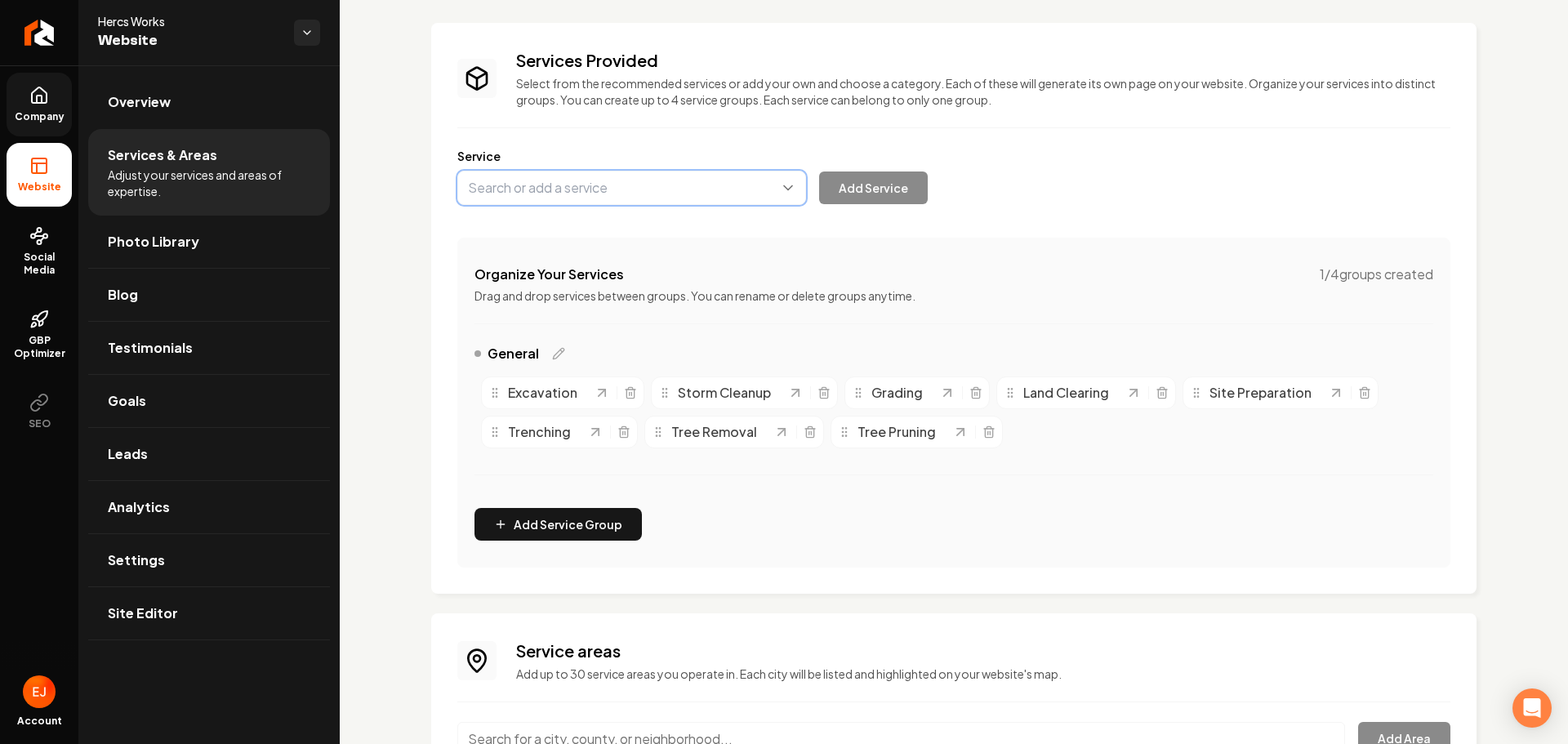
click at [638, 198] on button "Main content area" at bounding box center [631, 187] width 349 height 34
type input "Decorative Rocks Installs"
click at [895, 204] on button "Add Service" at bounding box center [873, 187] width 108 height 32
click at [649, 208] on div "Services Provided Select from the recommended services or add your own and choo…" at bounding box center [953, 308] width 993 height 518
click at [635, 185] on button "Main content area" at bounding box center [631, 187] width 349 height 34
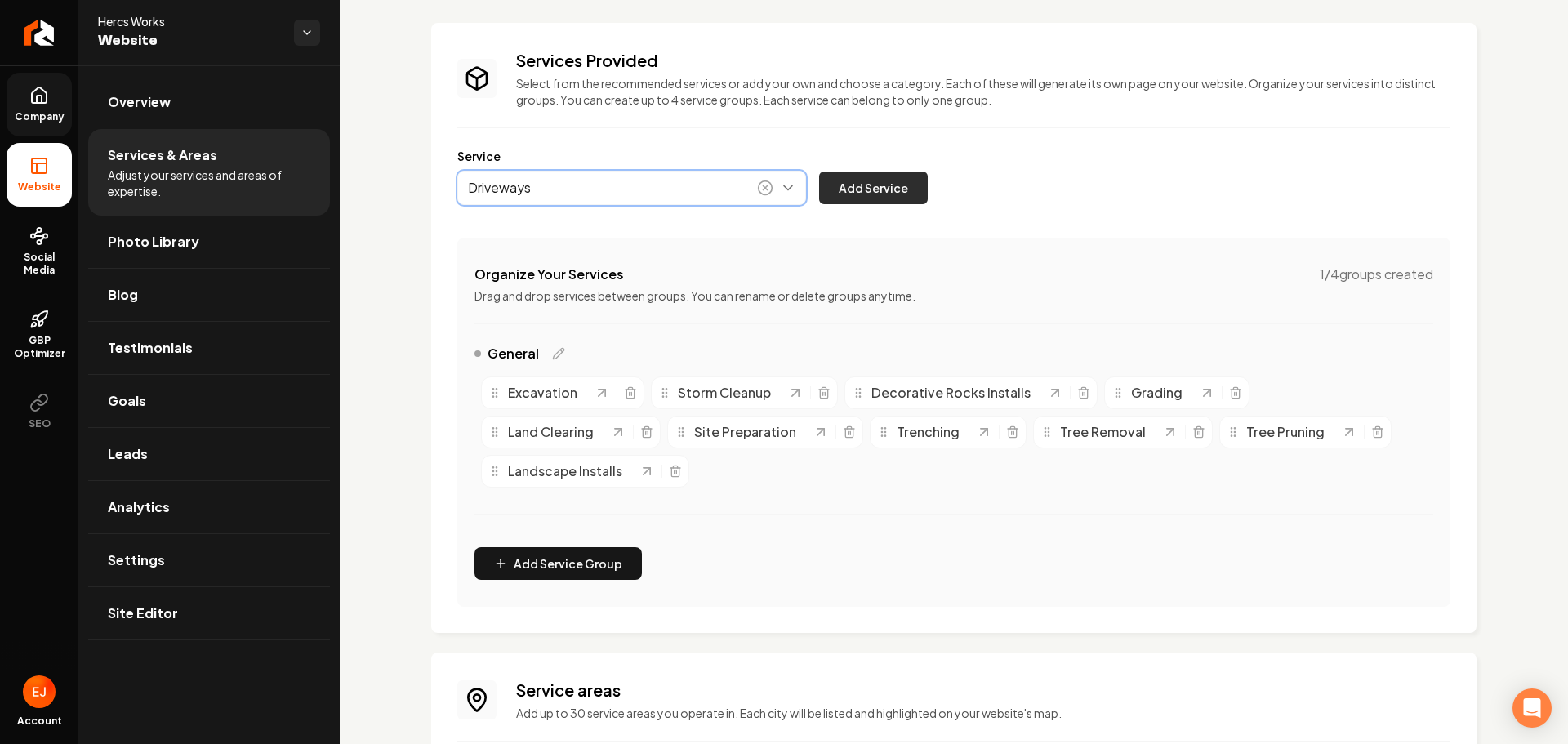
type input "Driveways"
click at [840, 192] on button "Add Service" at bounding box center [873, 187] width 108 height 32
click at [606, 187] on button "Main content area" at bounding box center [631, 187] width 349 height 34
type input "Erosion Control"
click at [862, 189] on button "Add Service" at bounding box center [873, 187] width 108 height 32
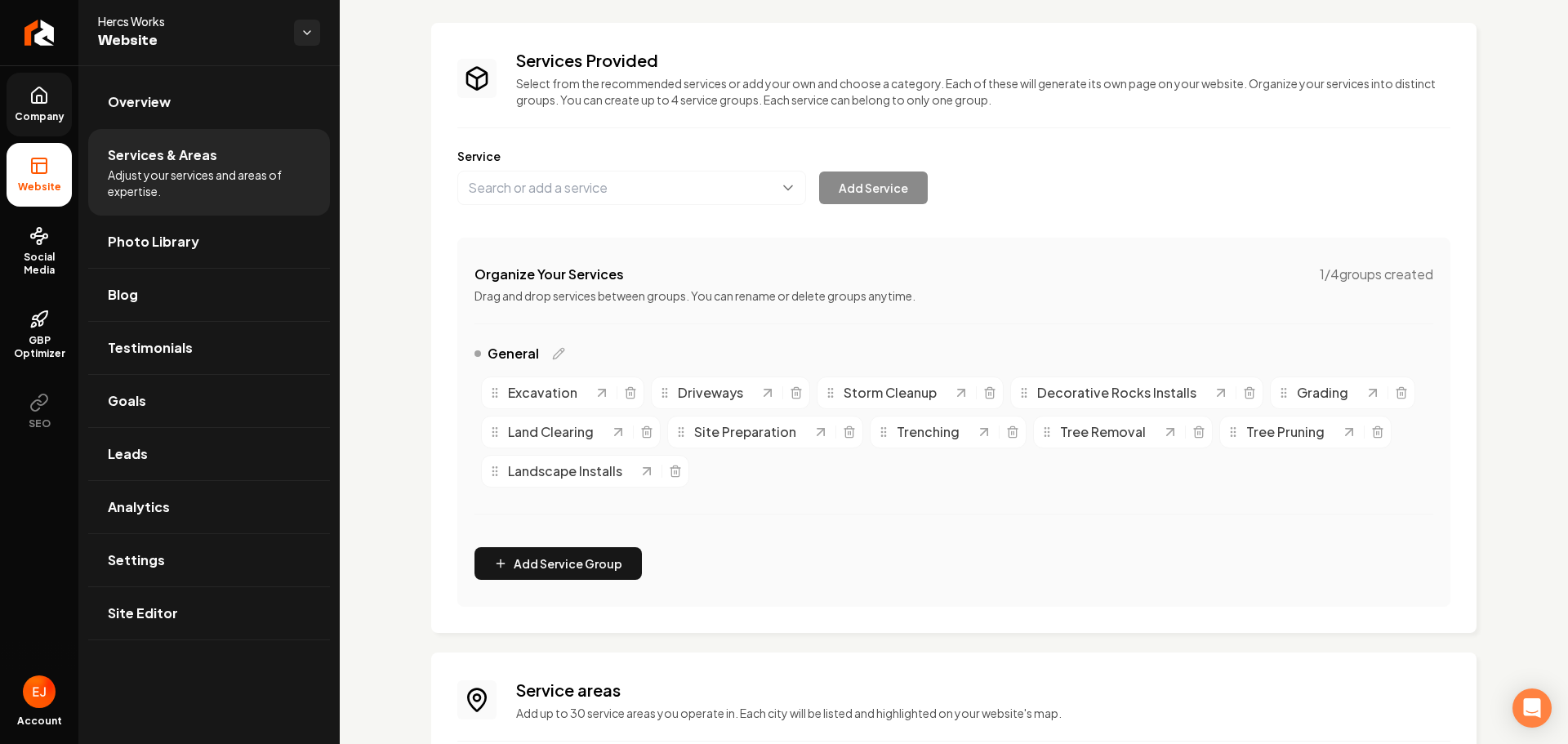
click at [623, 168] on div "Service Add Service" at bounding box center [953, 177] width 993 height 57
click at [611, 198] on button "Main content area" at bounding box center [631, 187] width 349 height 34
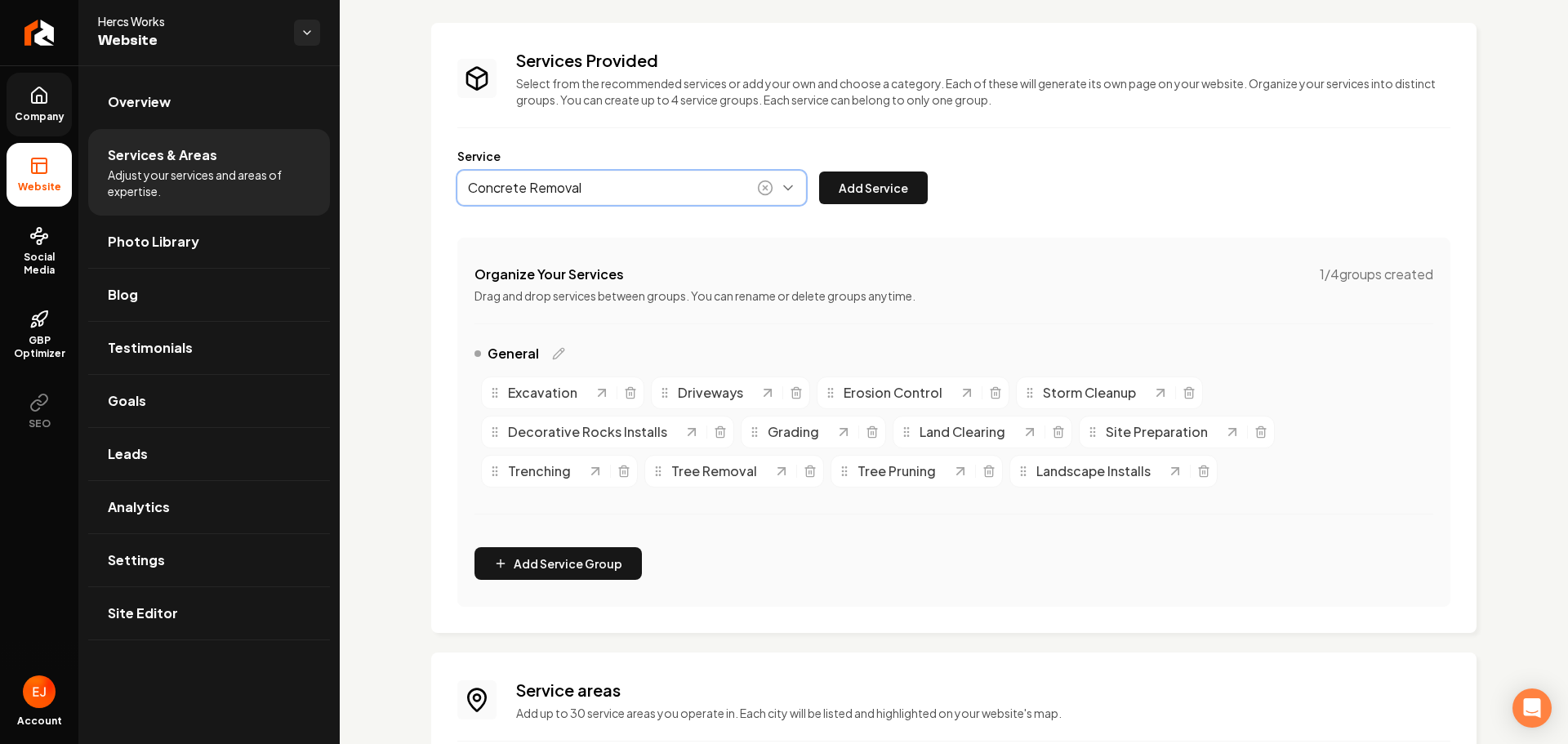
type input "Concrete Removal"
click at [877, 167] on div "Service Concrete Removal Add Service" at bounding box center [953, 177] width 993 height 57
click at [858, 179] on button "Add Service" at bounding box center [873, 187] width 108 height 32
click at [697, 201] on button "Main content area" at bounding box center [631, 187] width 349 height 34
type input "Brick and Stone Removal"
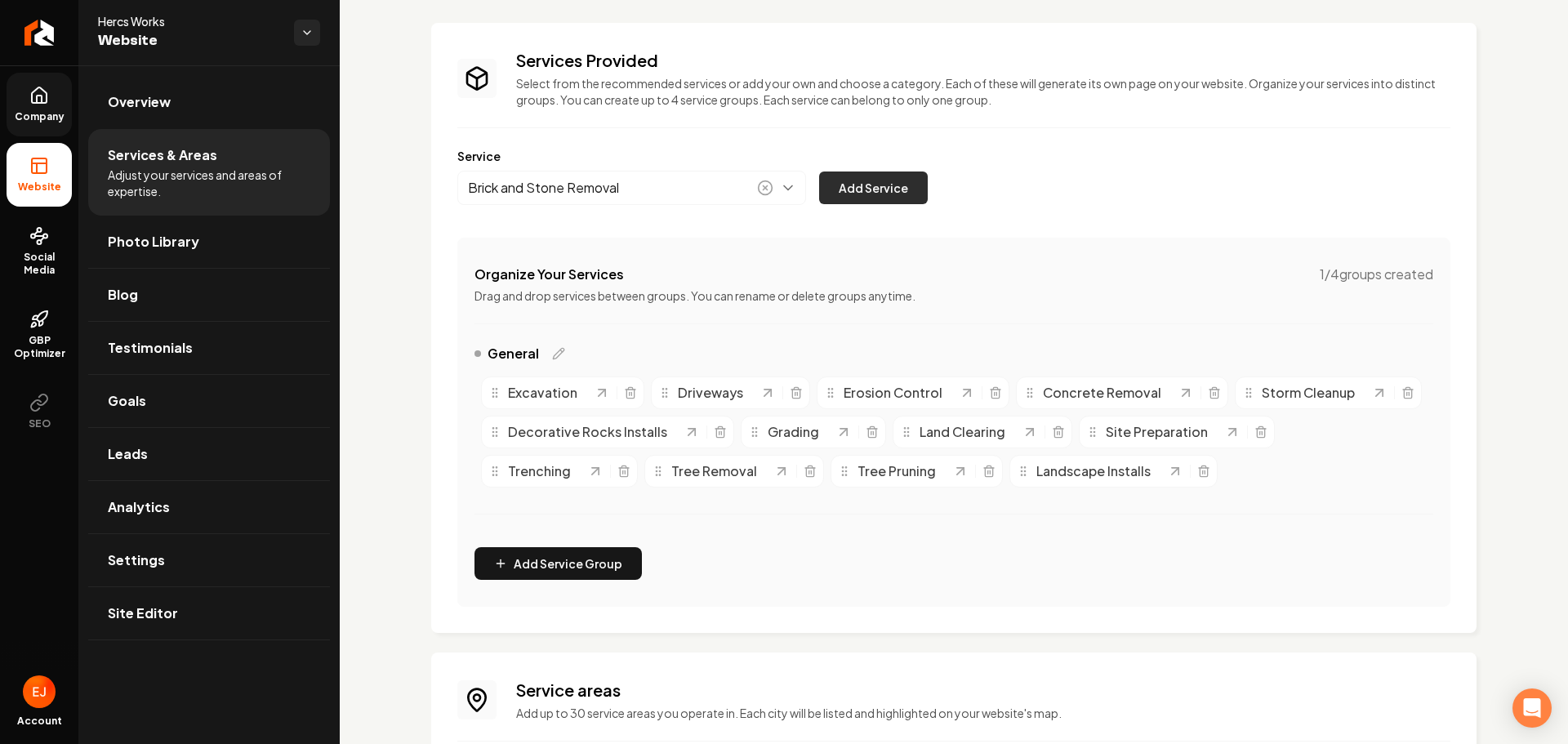
click at [876, 191] on button "Add Service" at bounding box center [873, 187] width 108 height 32
click at [638, 187] on button "Main content area" at bounding box center [631, 187] width 349 height 34
type input "Retaining Walls"
click at [891, 191] on button "Add Service" at bounding box center [873, 187] width 108 height 32
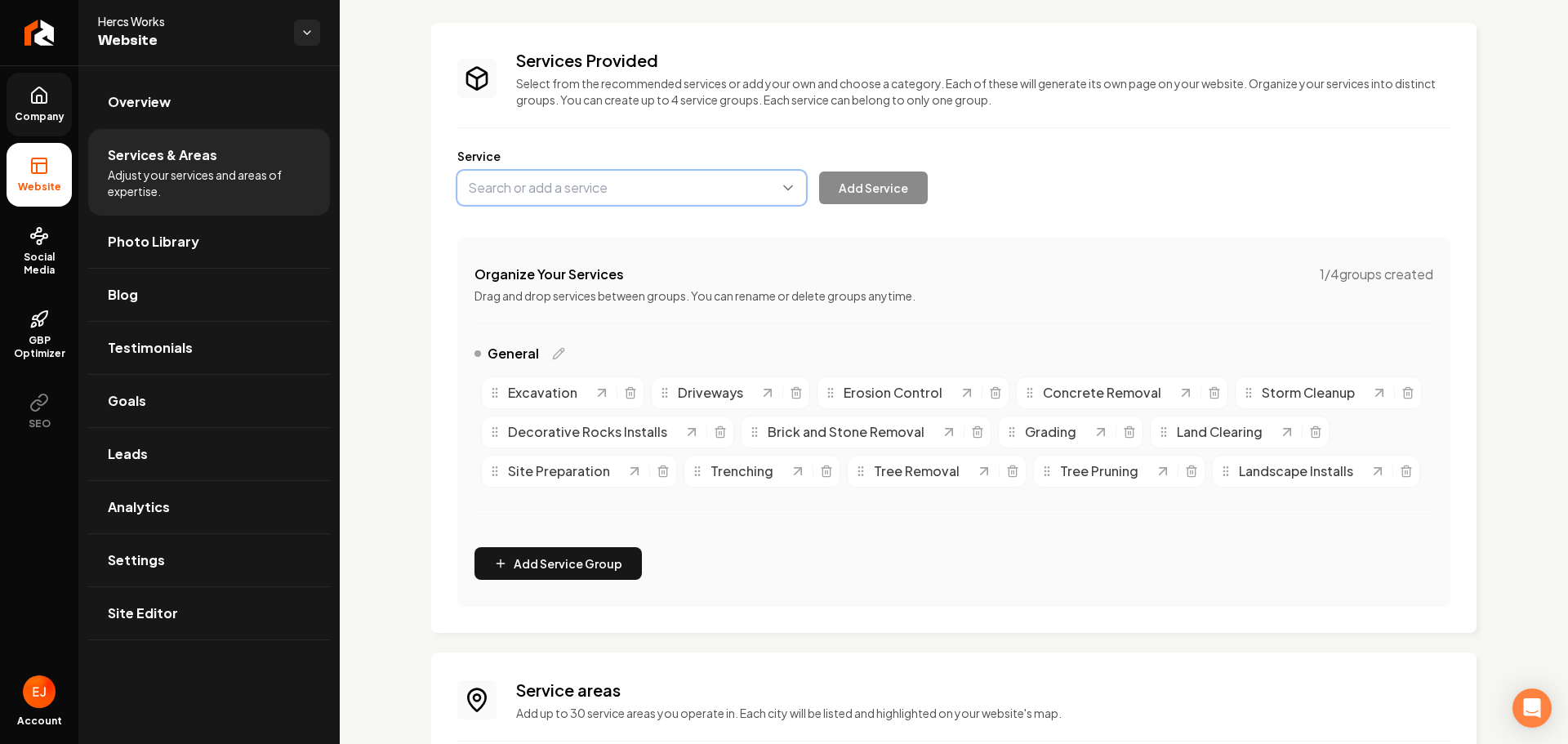
click at [731, 200] on button "Main content area" at bounding box center [631, 187] width 349 height 34
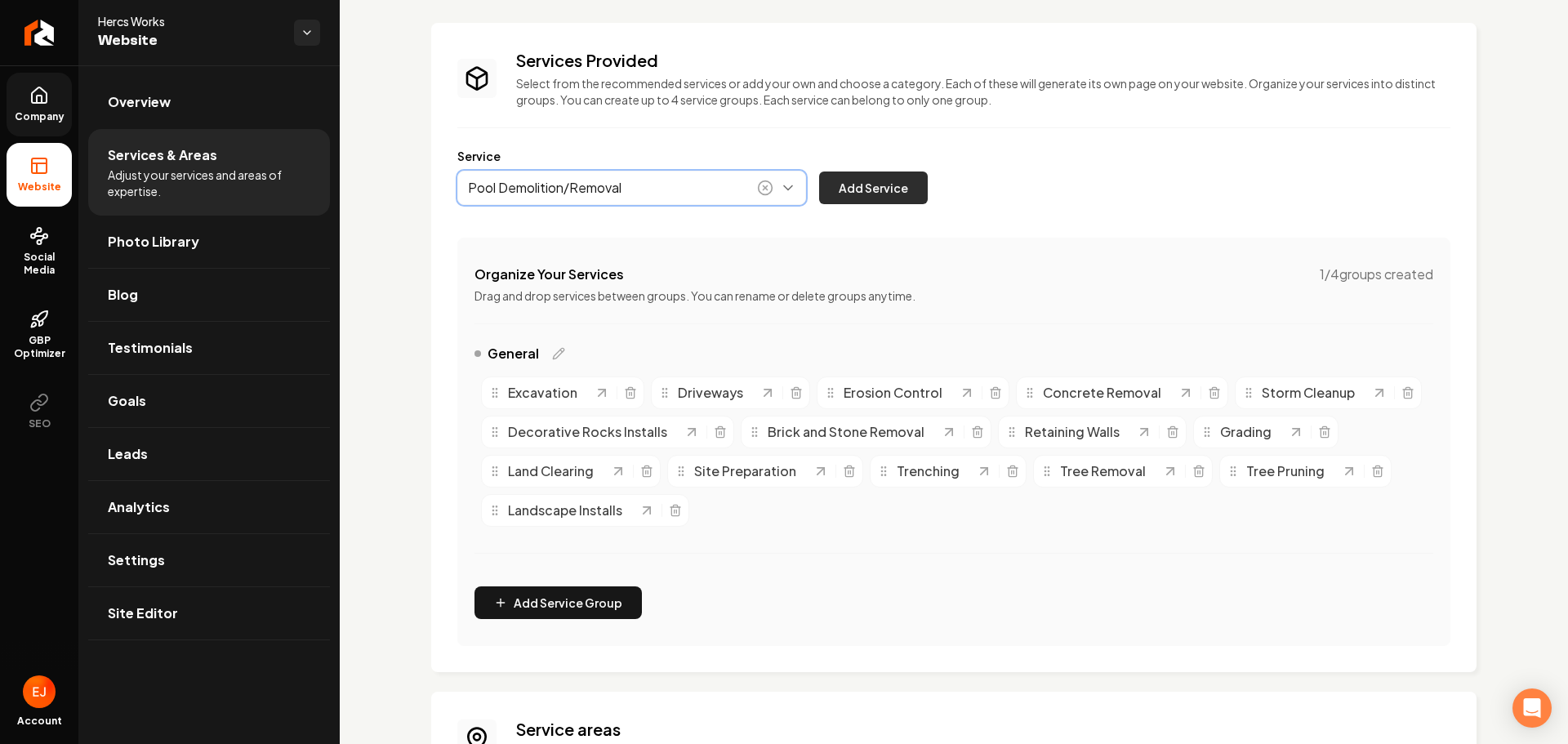
type input "Pool Demolition/Removal"
click at [859, 192] on button "Add Service" at bounding box center [873, 187] width 108 height 32
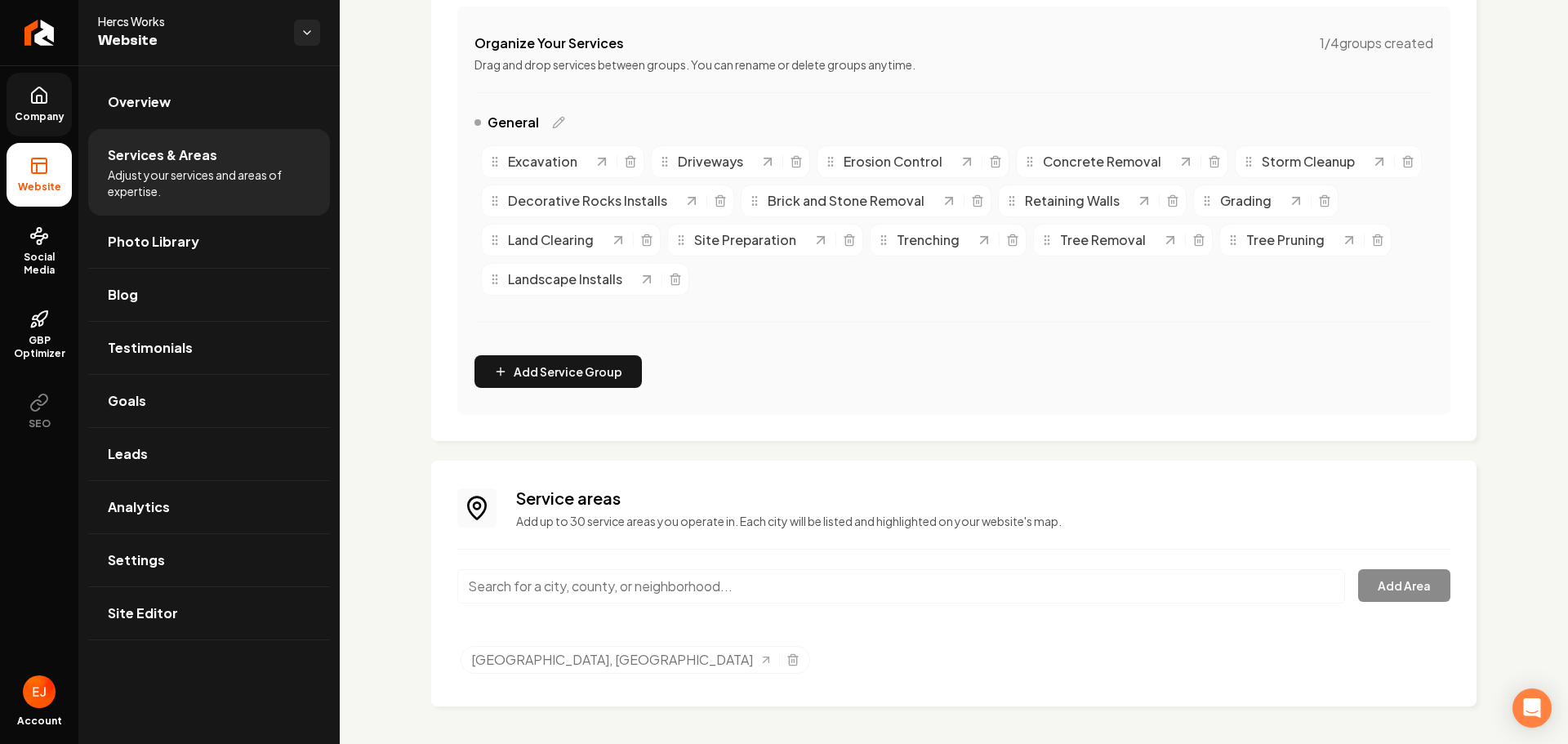
scroll to position [315, 0]
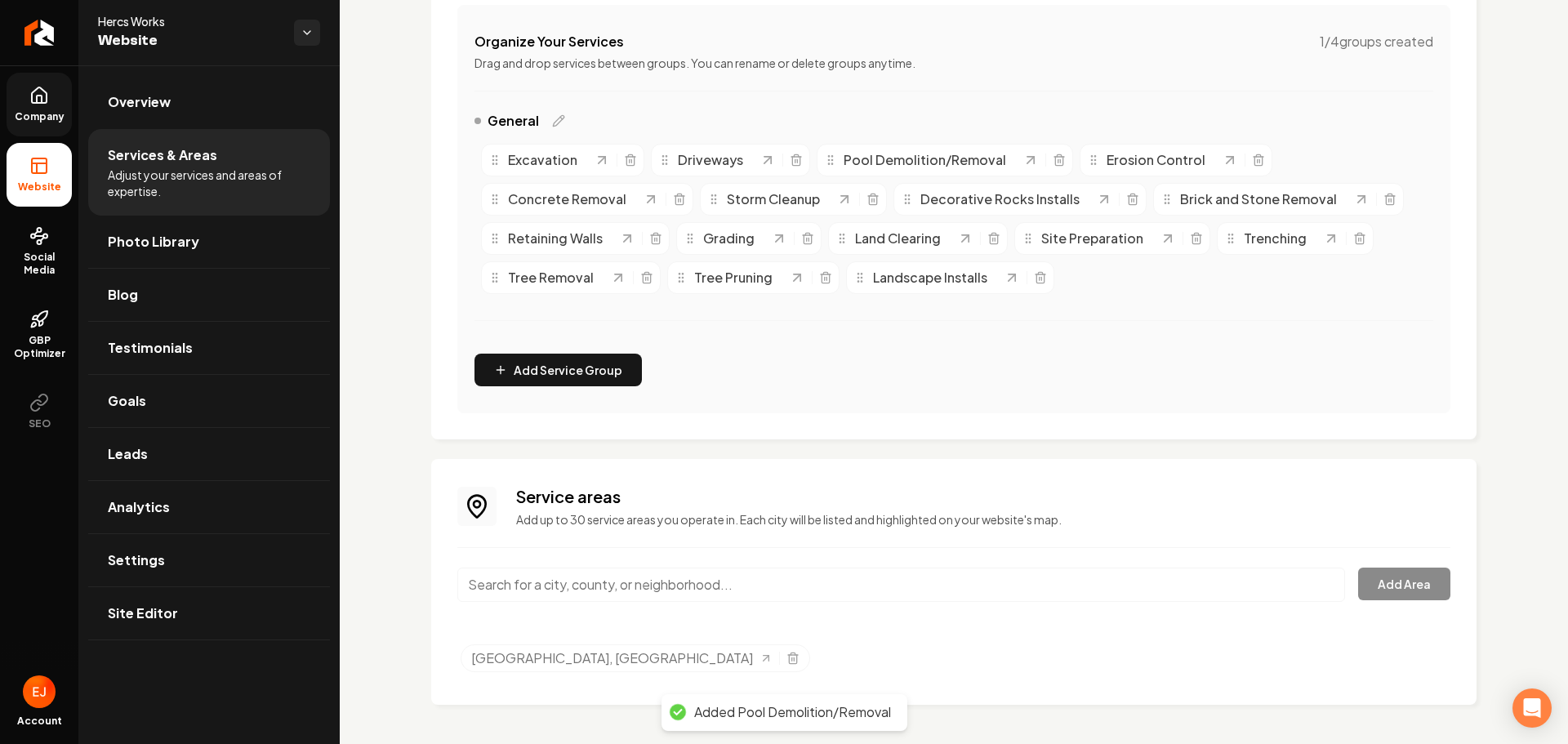
click at [752, 578] on input "Main content area" at bounding box center [901, 584] width 888 height 34
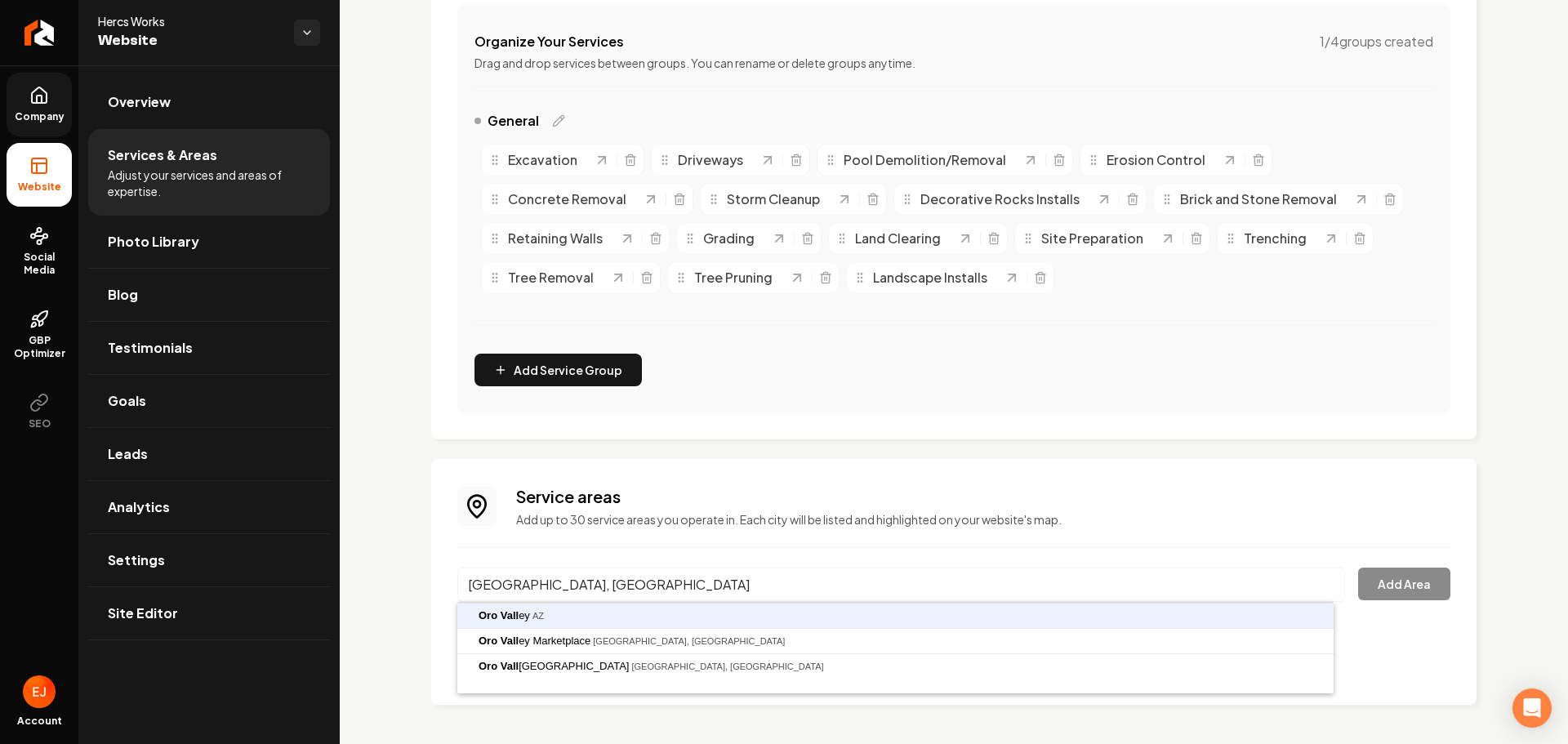
type input "Oro Valley, AZ"
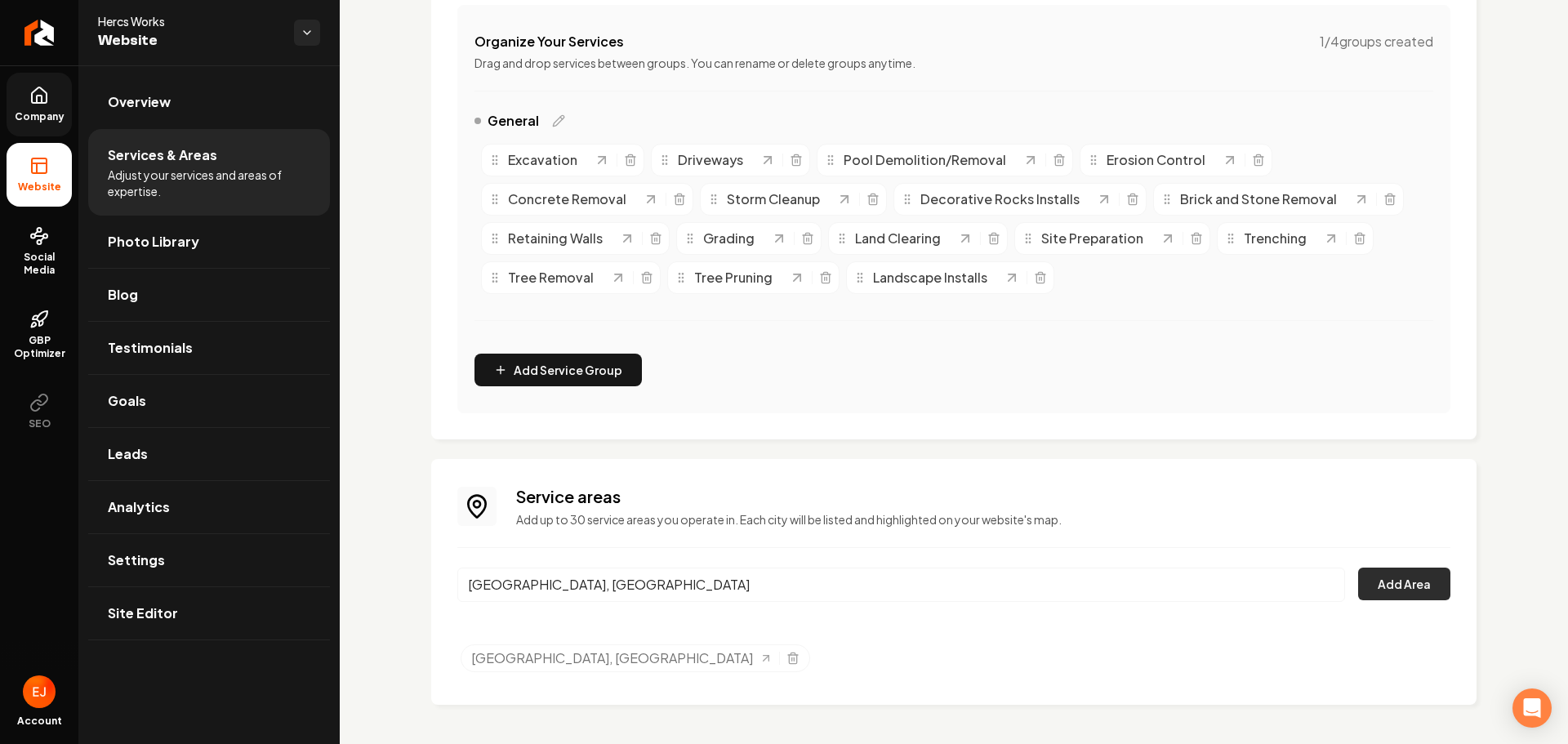
click at [1403, 589] on button "Add Area" at bounding box center [1404, 583] width 93 height 32
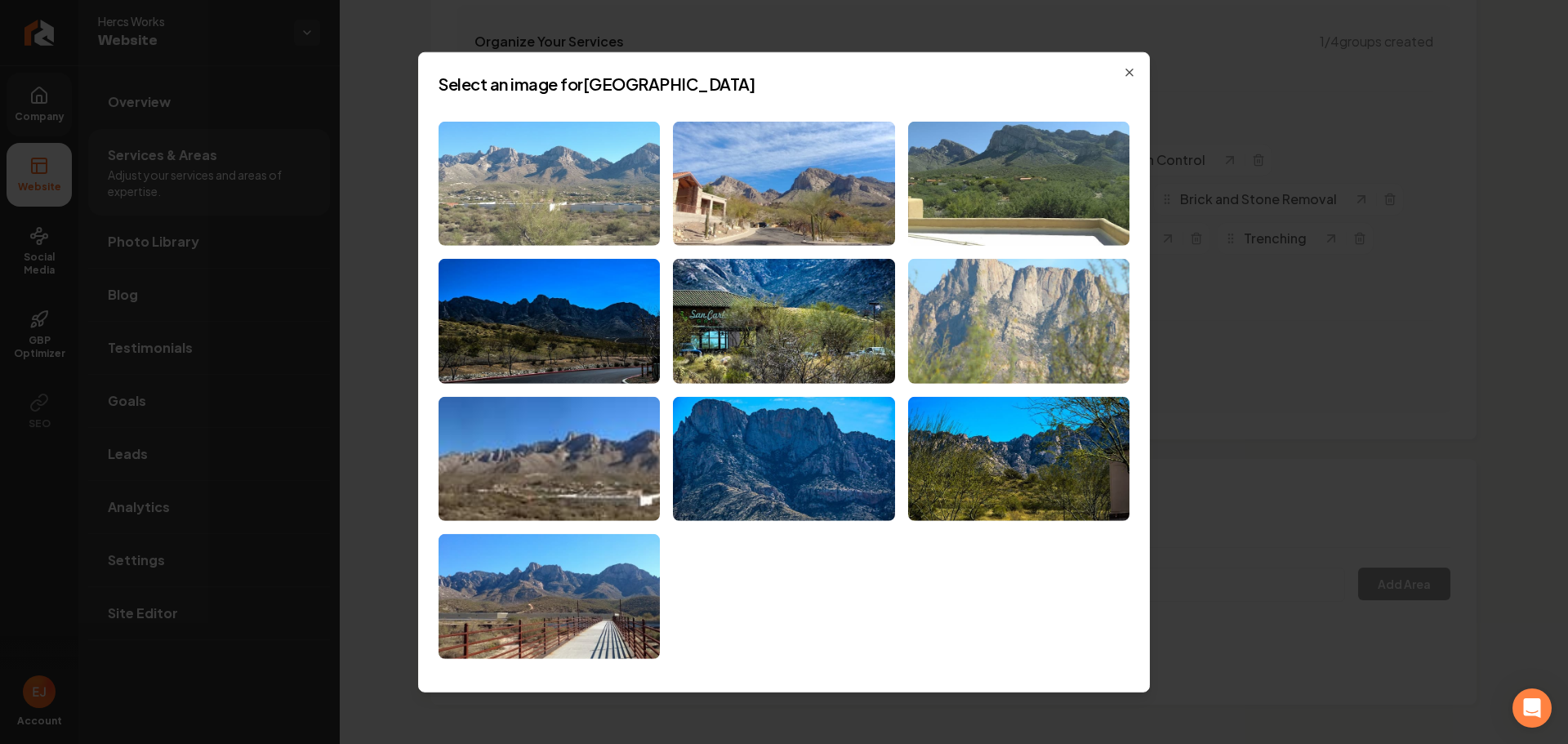
click at [600, 211] on img at bounding box center [549, 183] width 221 height 125
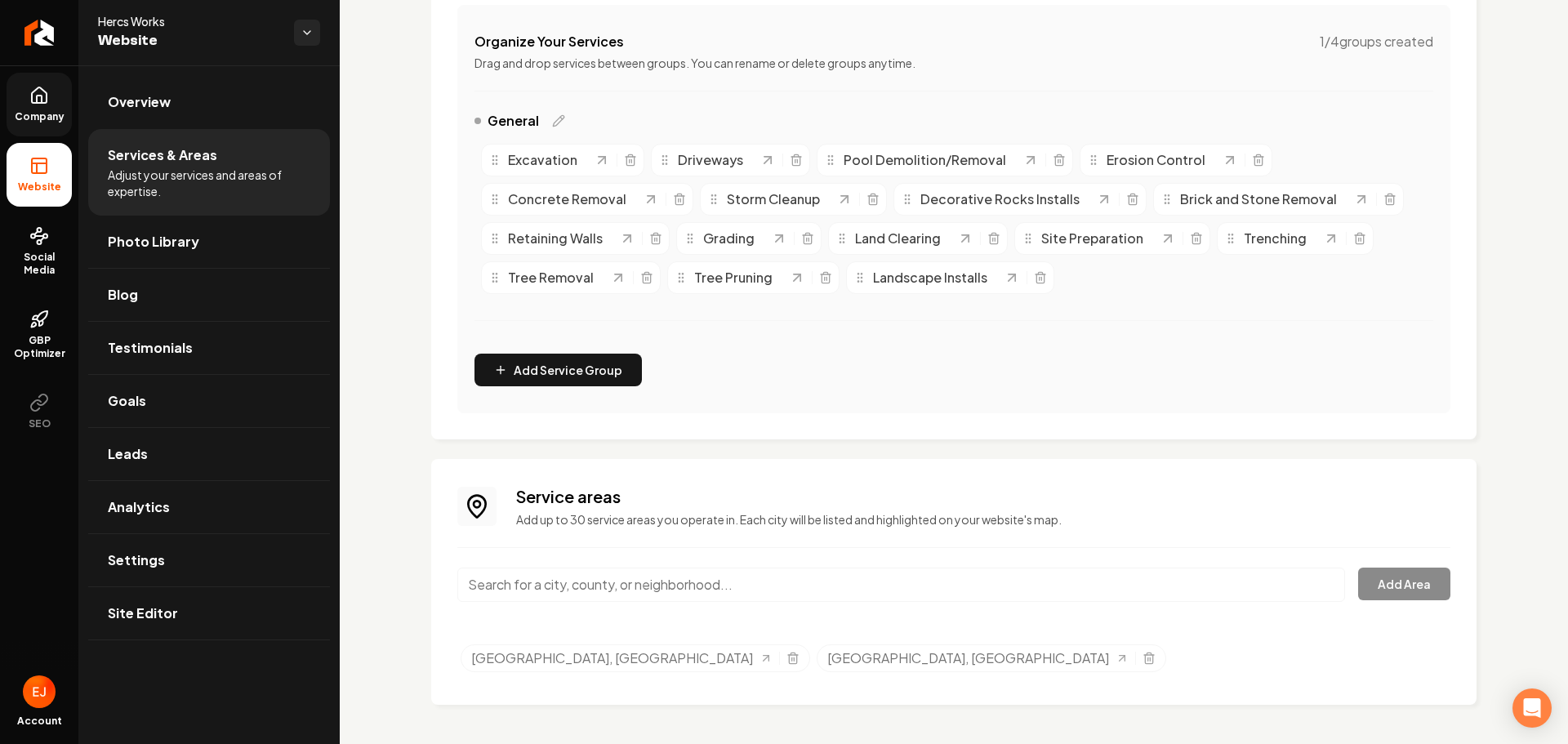
click at [725, 591] on input "Main content area" at bounding box center [901, 584] width 888 height 34
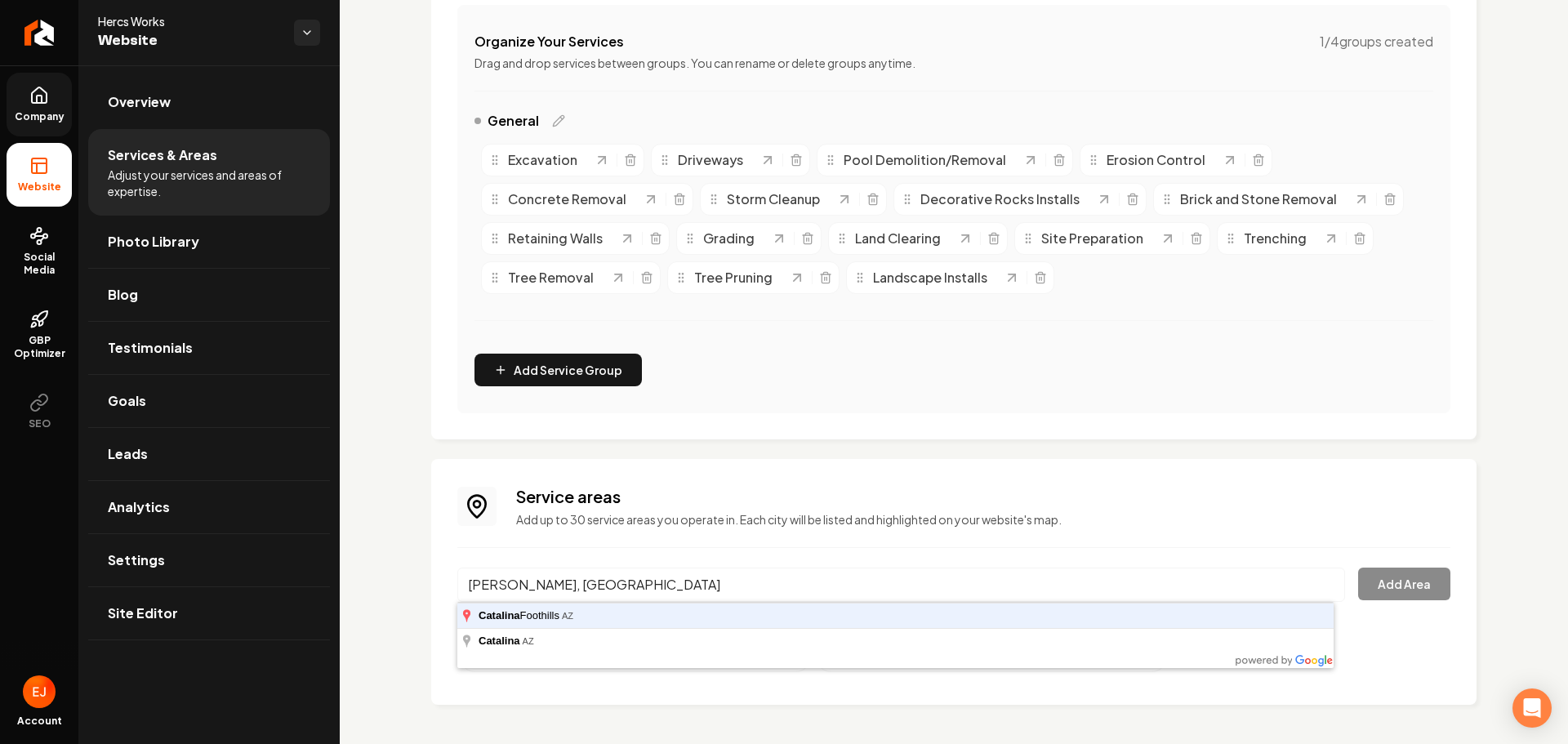
type input "Catalina Foothills, AZ"
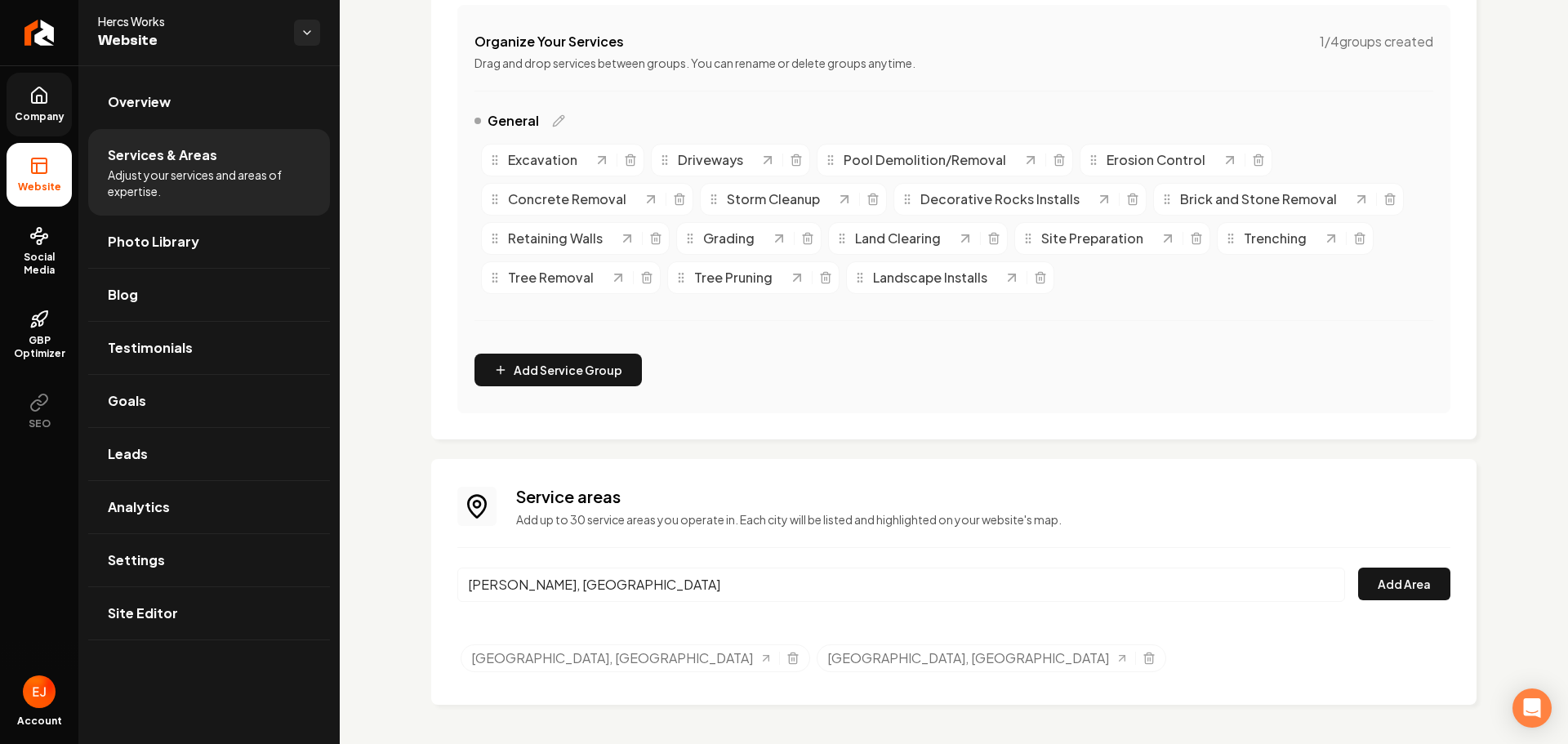
click at [1358, 567] on button "Add Area" at bounding box center [1404, 583] width 93 height 32
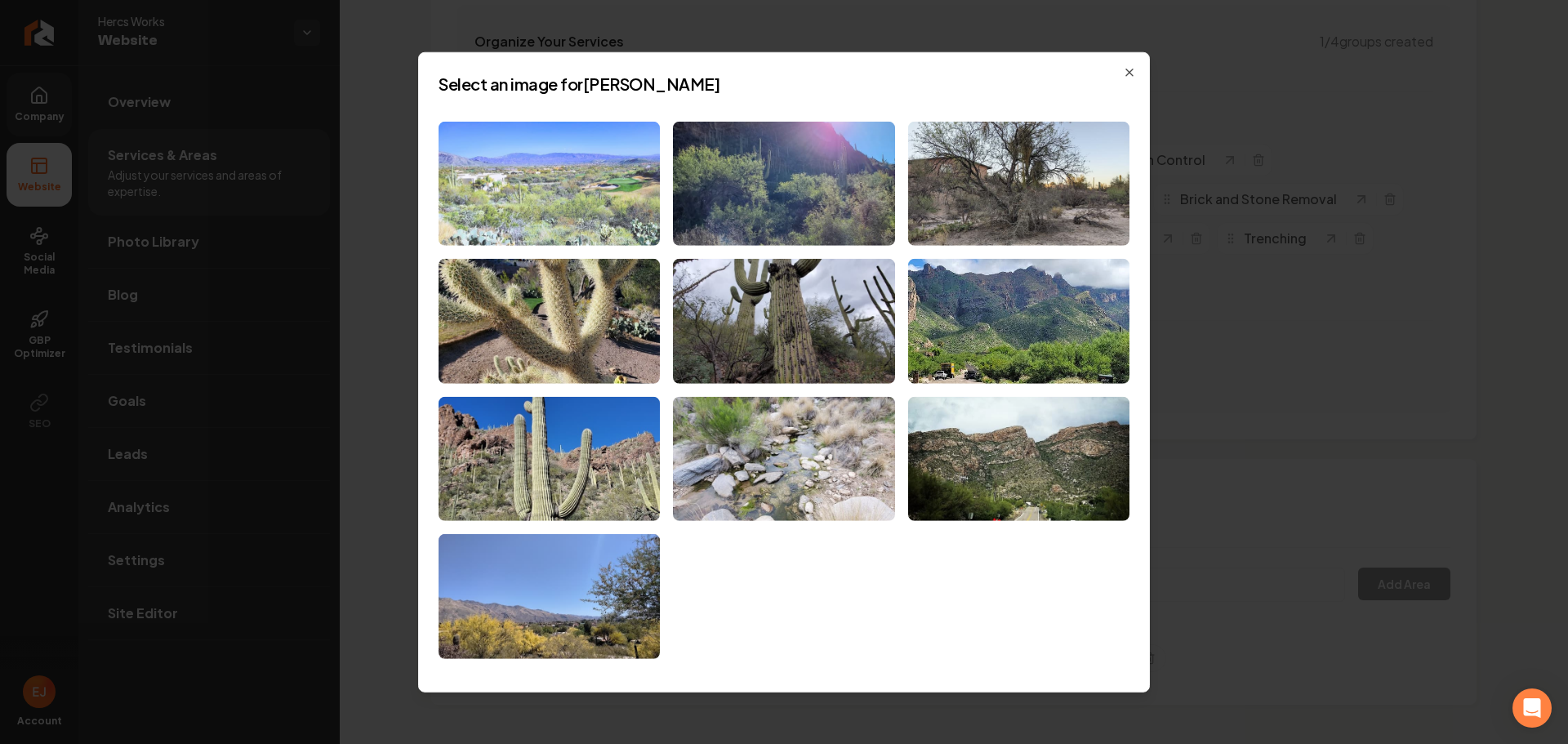
click at [589, 223] on img at bounding box center [549, 183] width 221 height 125
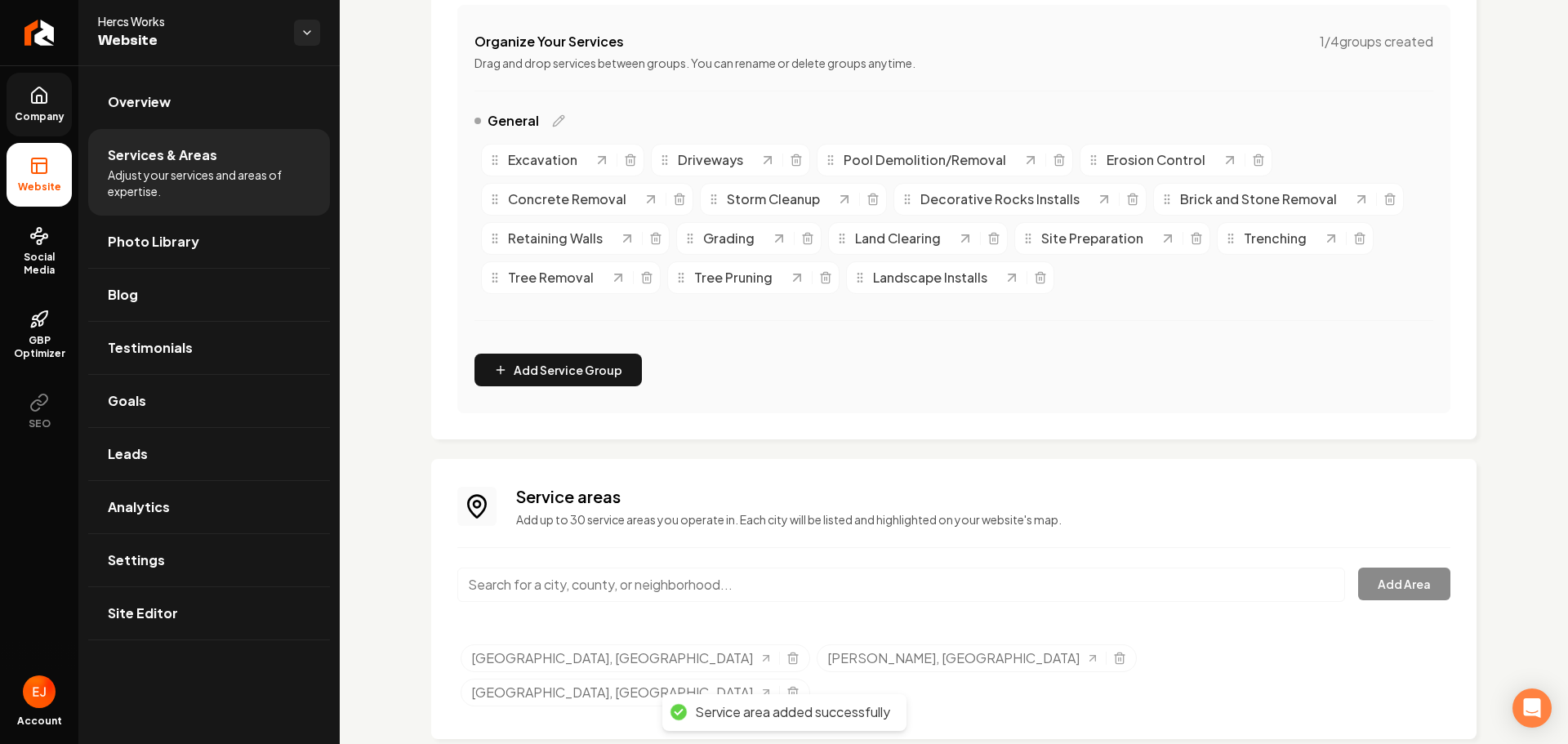
click at [616, 586] on input "Main content area" at bounding box center [901, 584] width 888 height 34
type input "Tanque Verde, AZ"
click at [1394, 572] on button "Add Area" at bounding box center [1404, 583] width 93 height 32
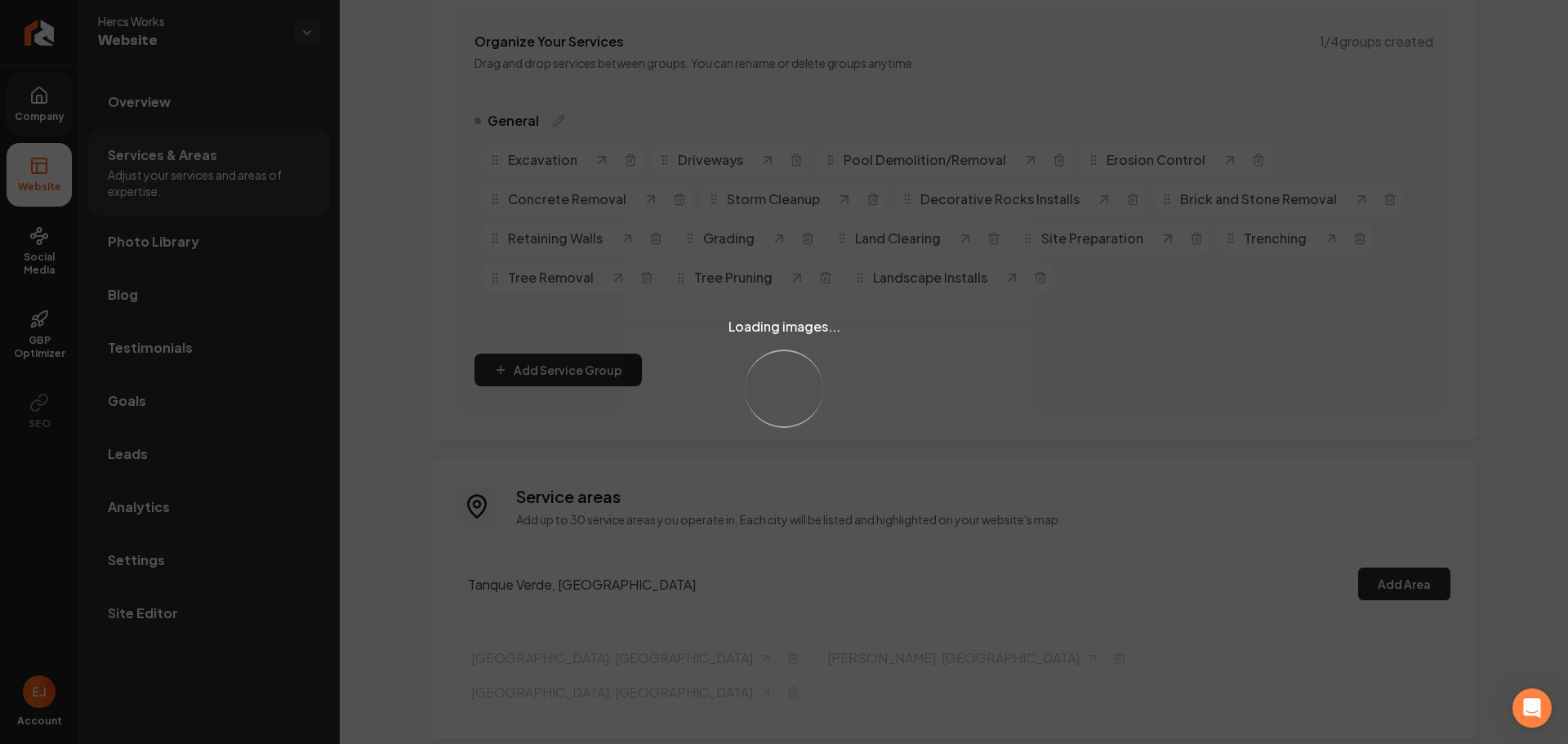
click at [870, 577] on div "Loading images... Loading..." at bounding box center [784, 372] width 1568 height 744
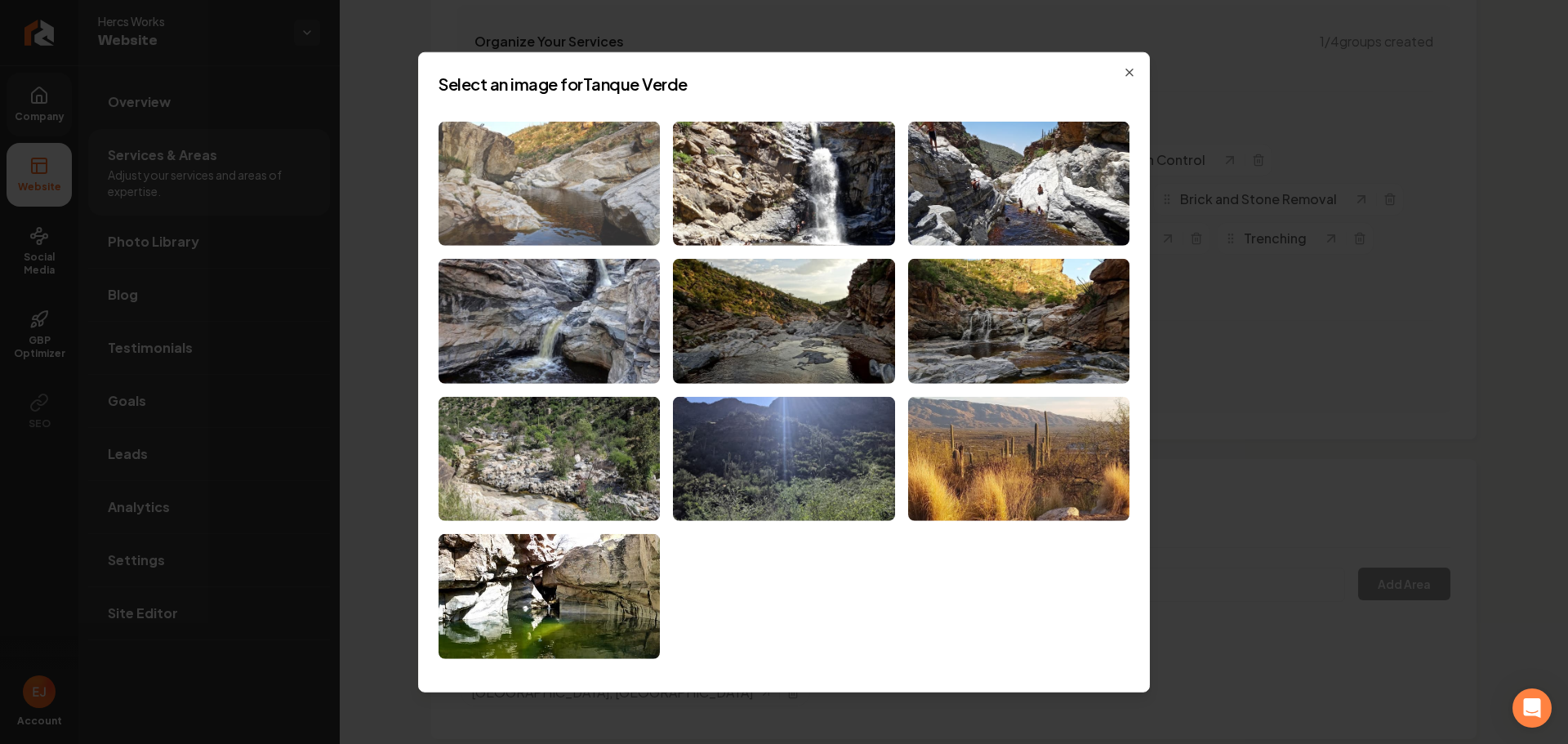
click at [636, 219] on img at bounding box center [549, 183] width 221 height 125
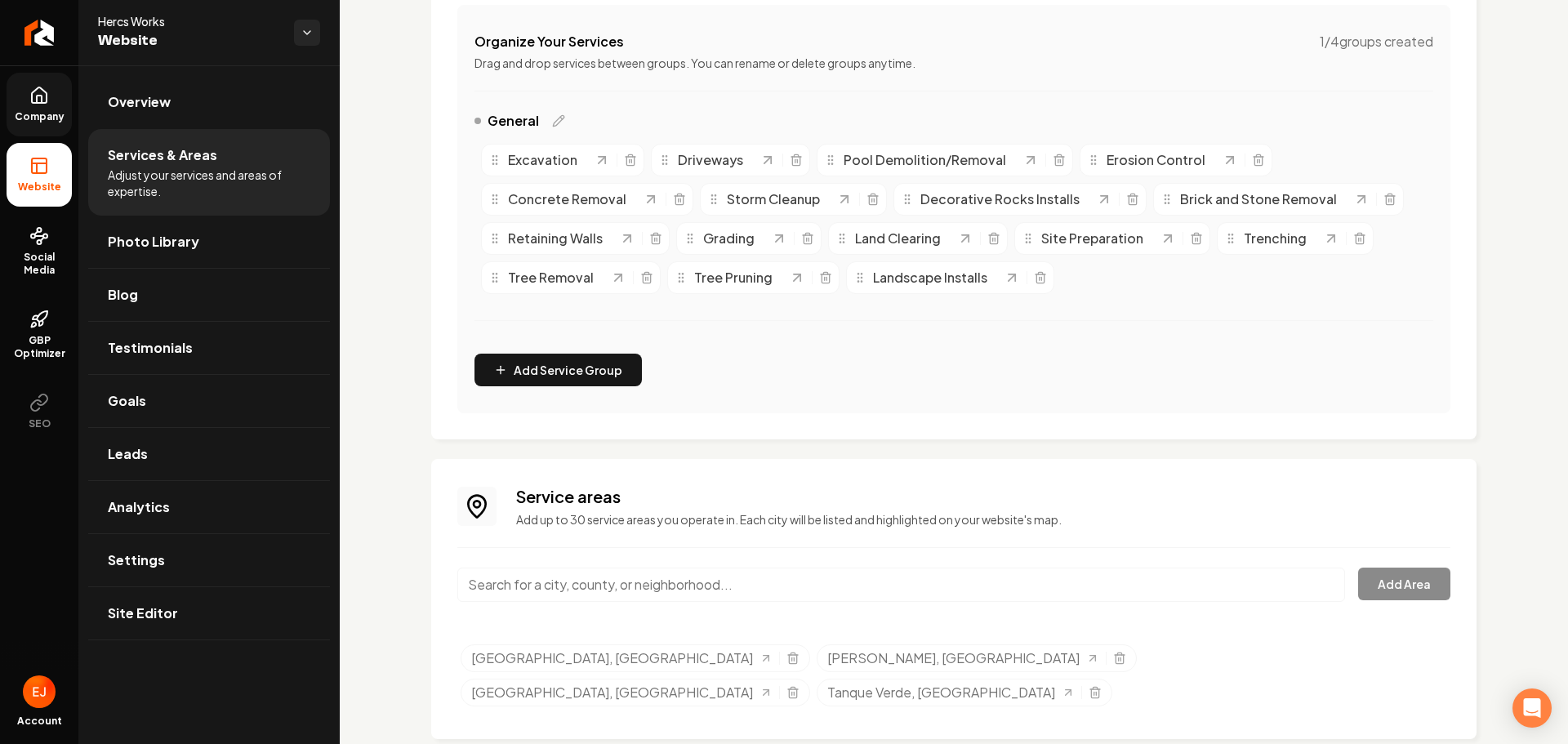
click at [529, 583] on input "Main content area" at bounding box center [901, 584] width 888 height 34
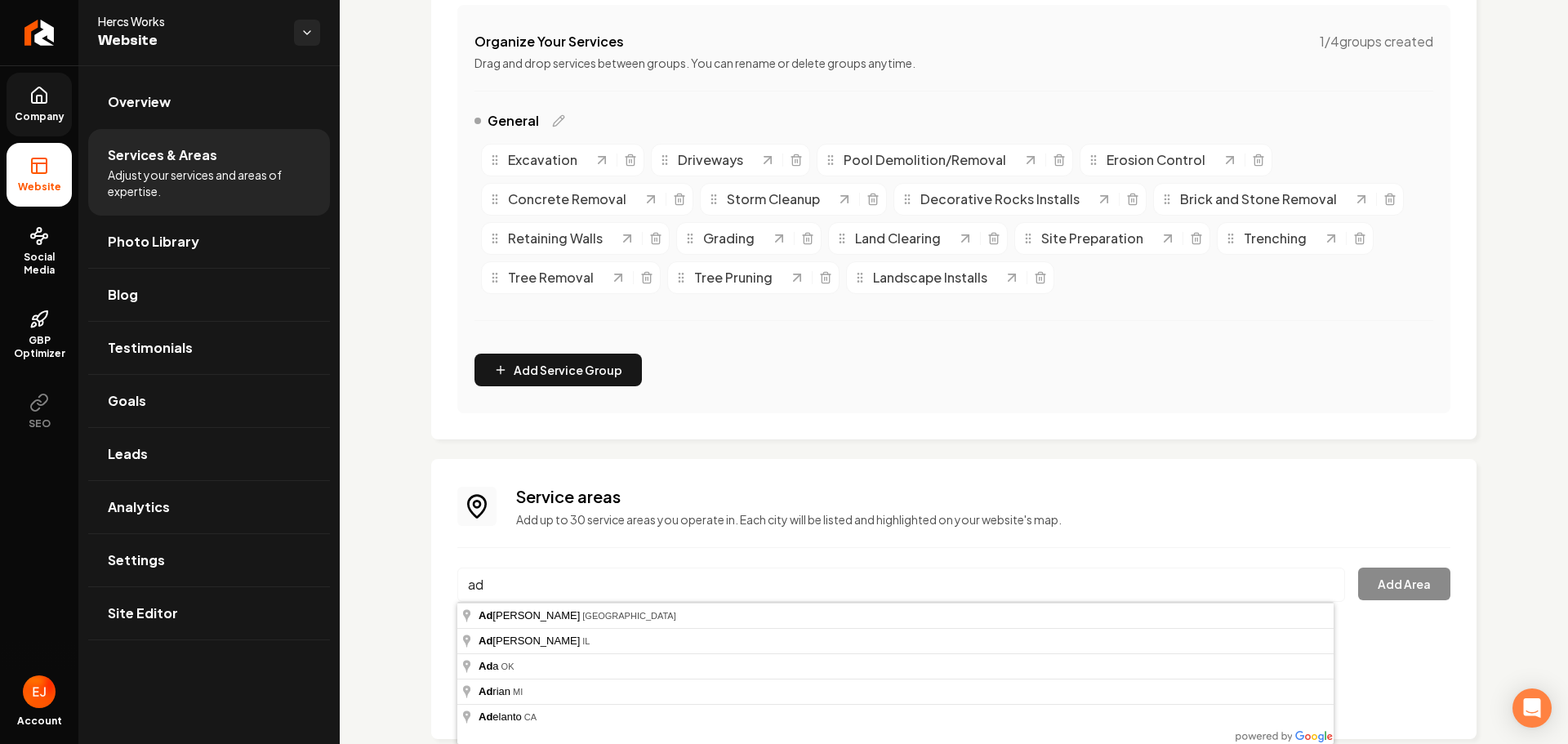
type input "a"
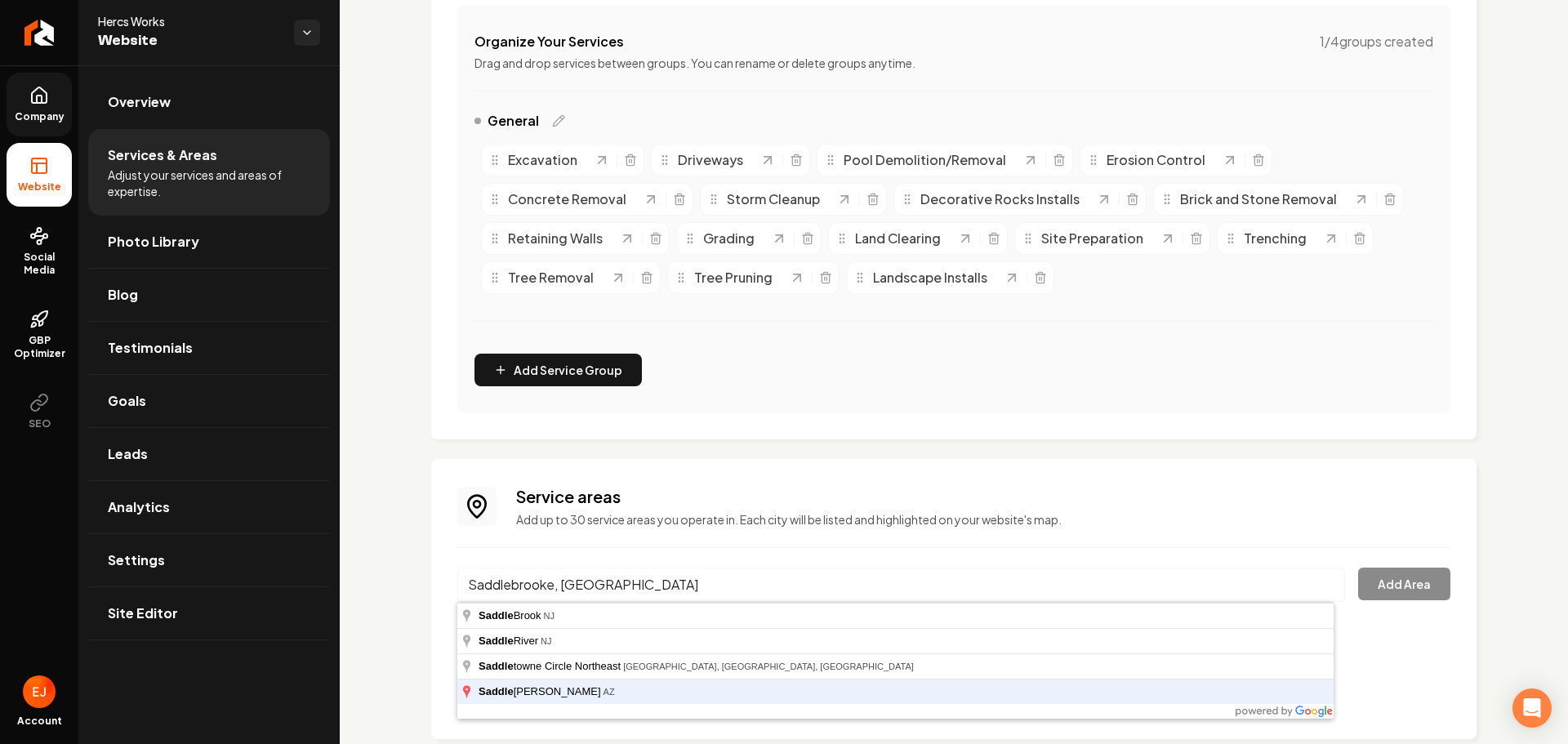
type input "Saddlebrooke, AZ"
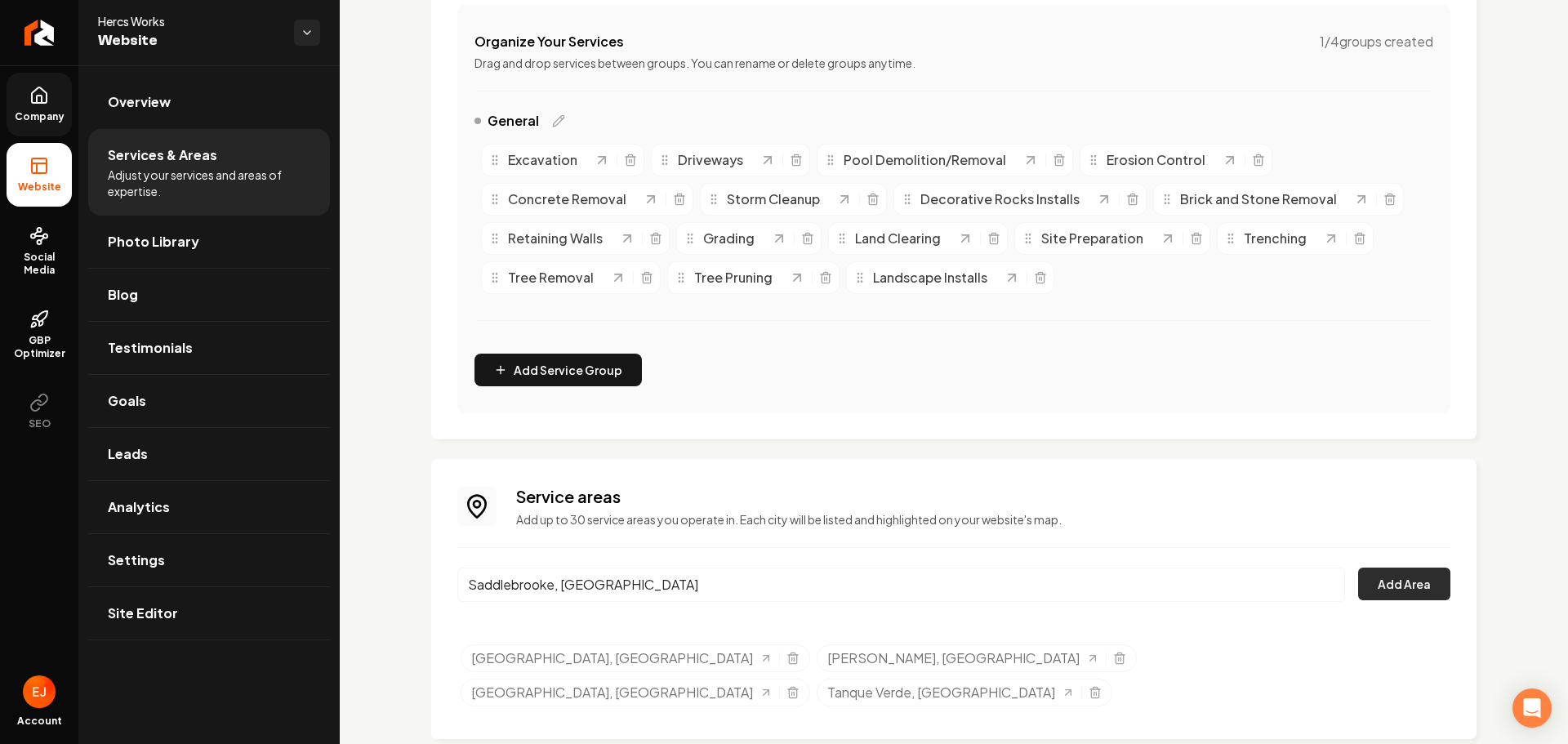
click at [1390, 574] on button "Add Area" at bounding box center [1404, 583] width 93 height 32
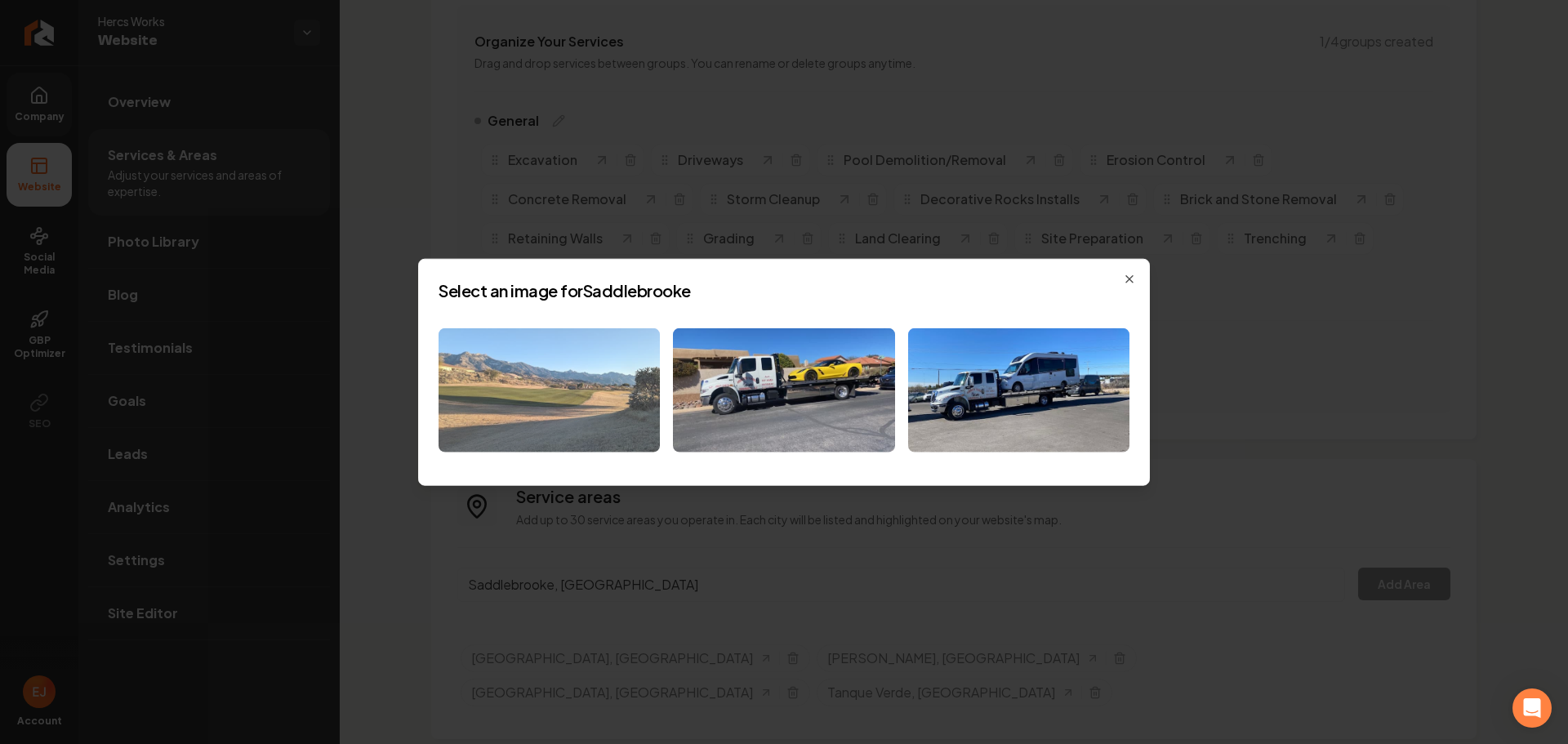
click at [600, 393] on img at bounding box center [549, 390] width 221 height 125
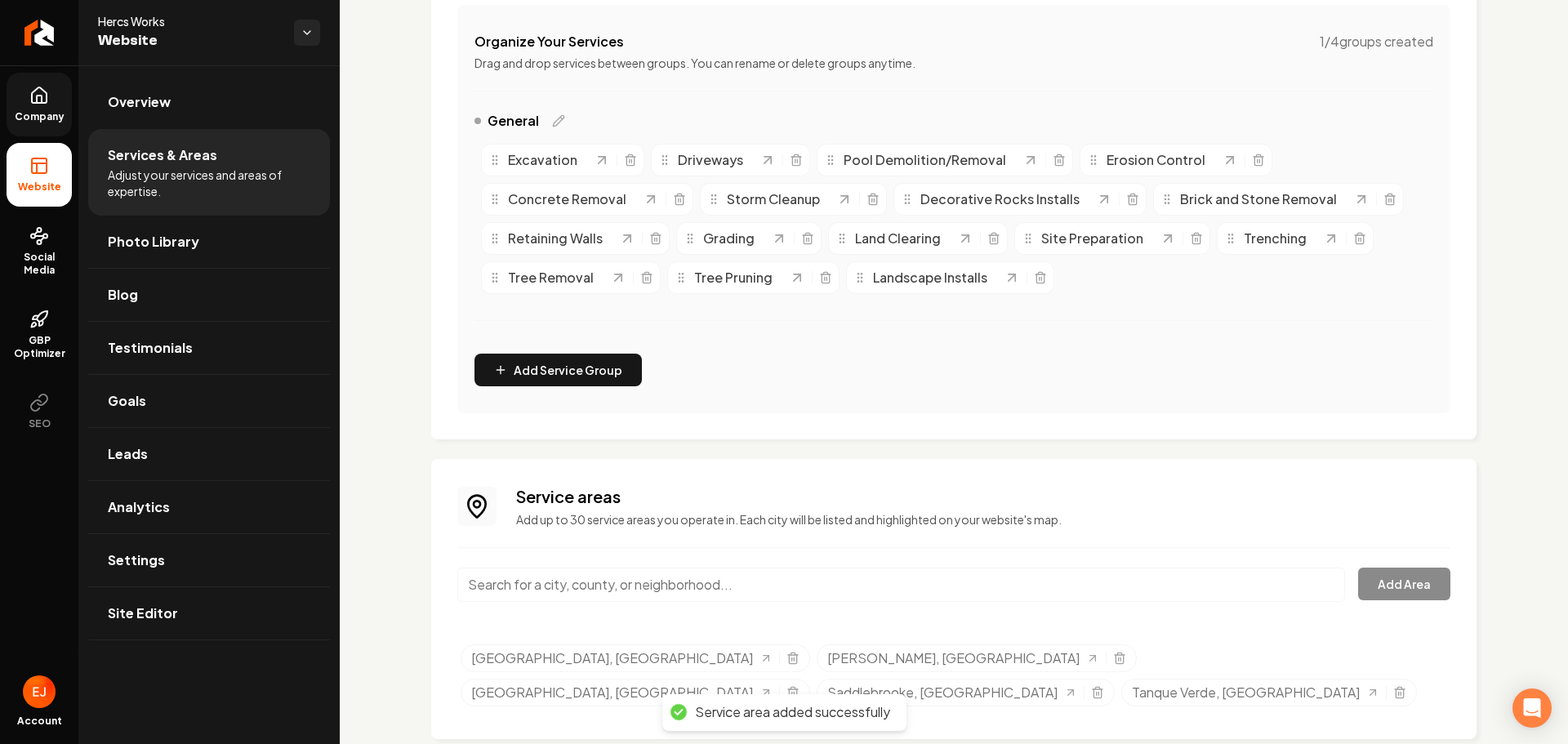
click at [611, 586] on input "Main content area" at bounding box center [901, 584] width 888 height 34
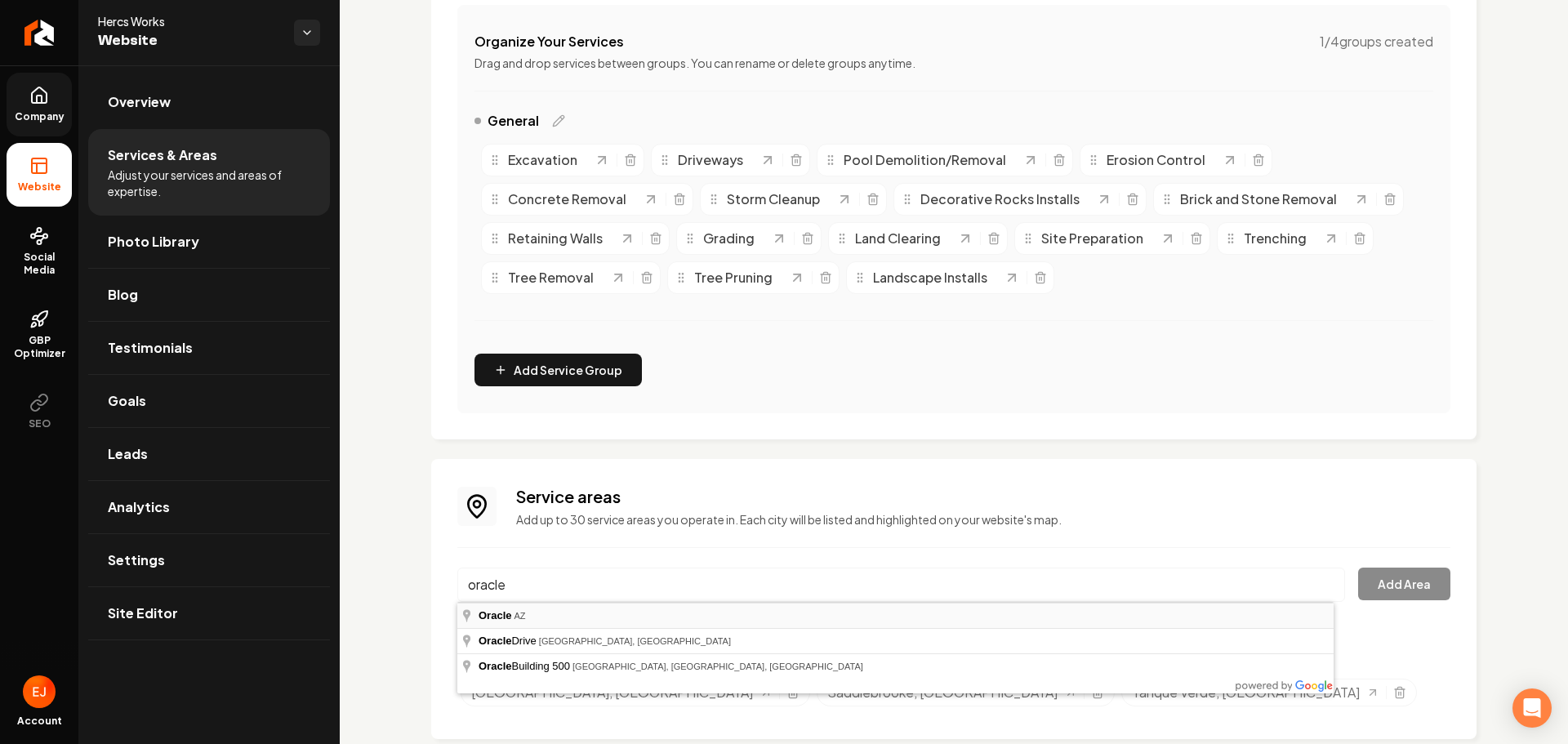
type input "Oracle, AZ"
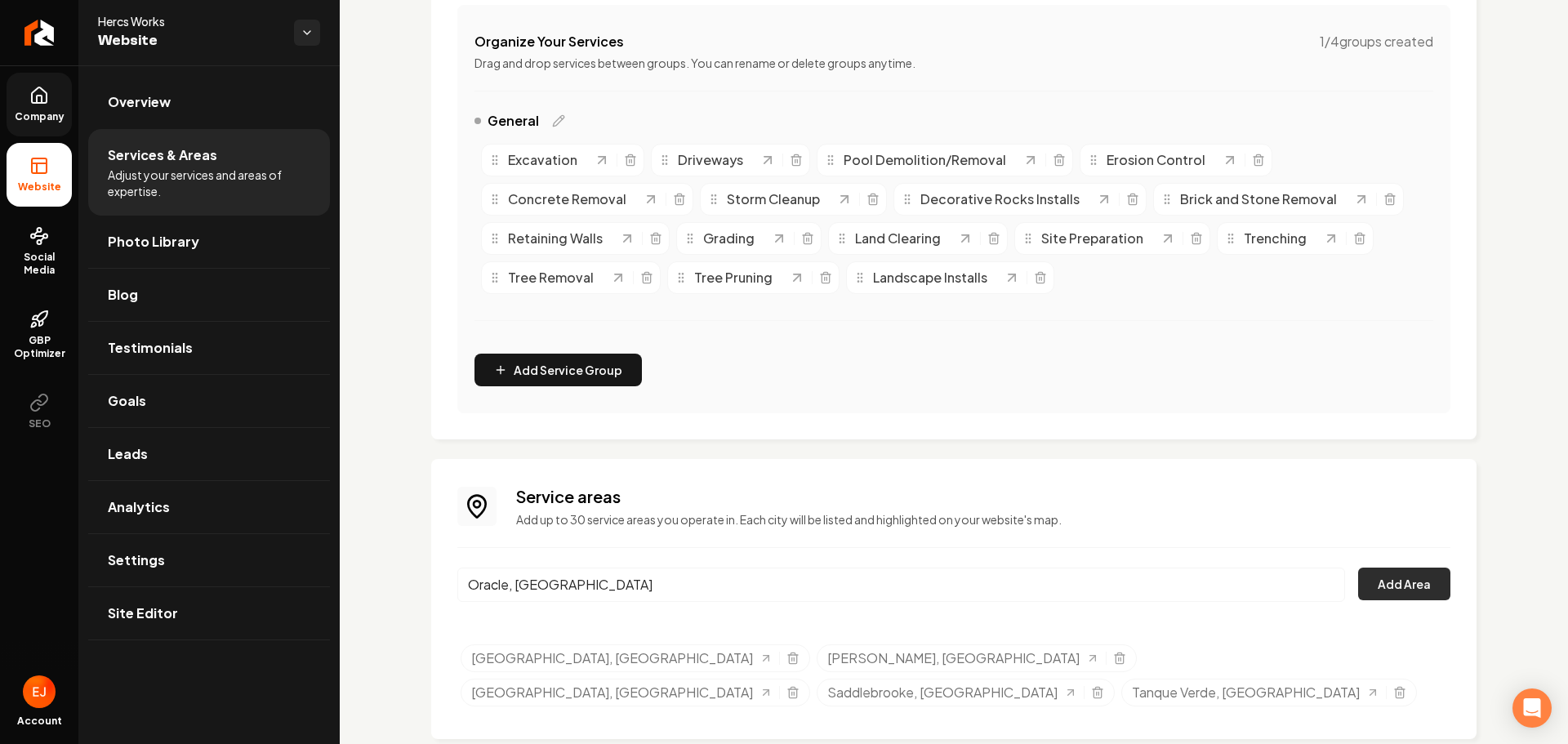
click at [1414, 593] on button "Add Area" at bounding box center [1404, 583] width 93 height 32
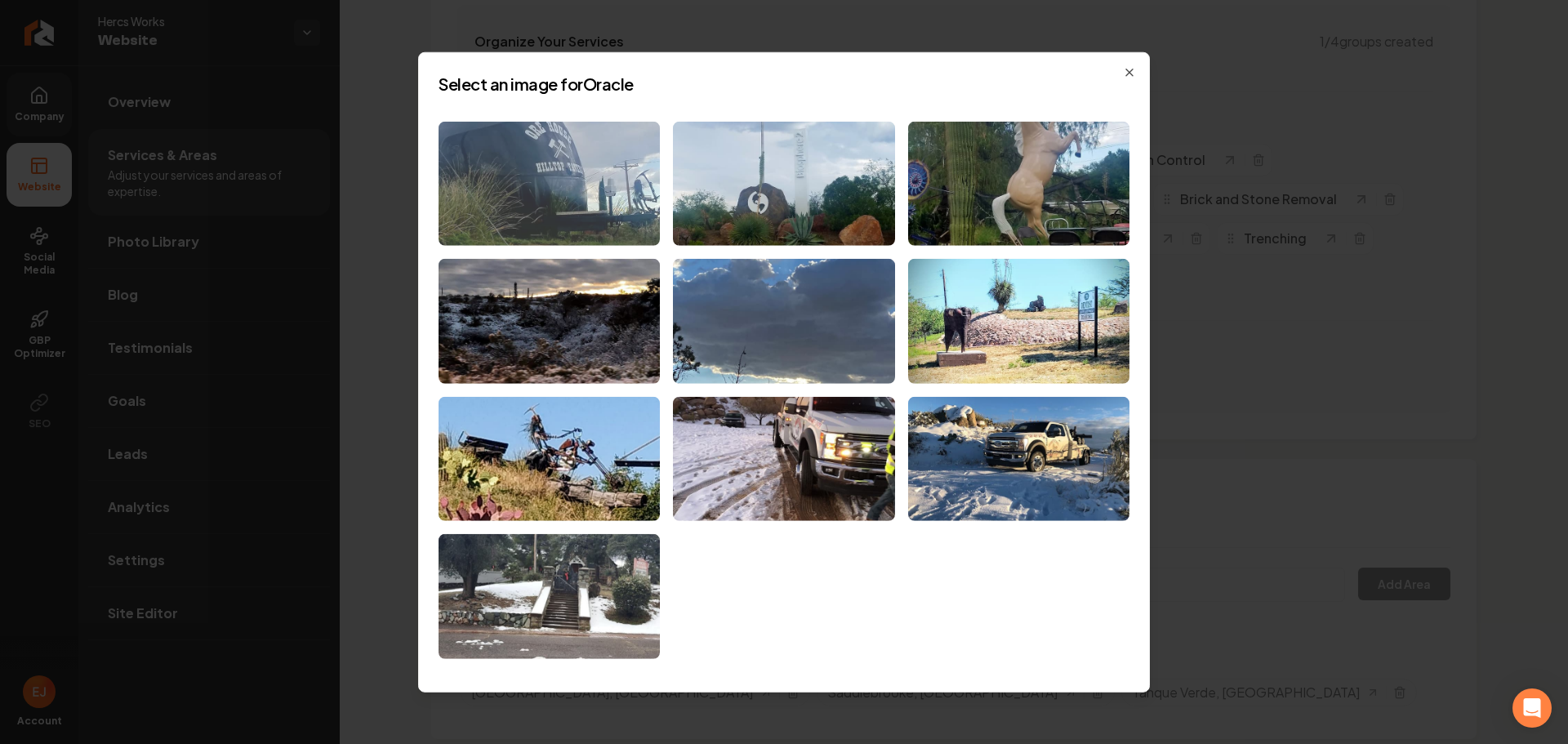
click at [605, 210] on img at bounding box center [549, 183] width 221 height 125
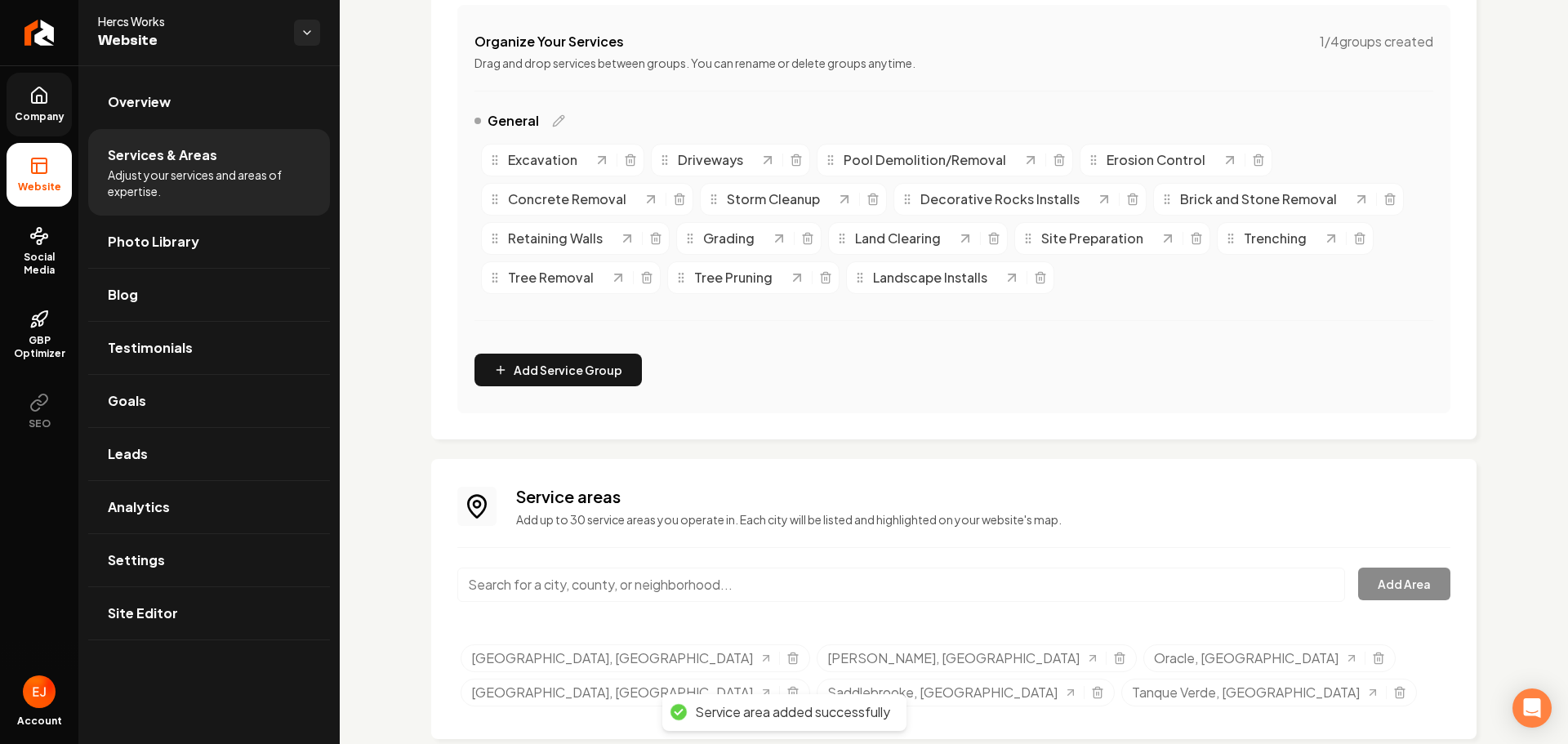
click at [591, 591] on input "Main content area" at bounding box center [901, 584] width 888 height 34
type input "Marana, AZ"
click at [1401, 586] on button "Add Area" at bounding box center [1404, 583] width 93 height 32
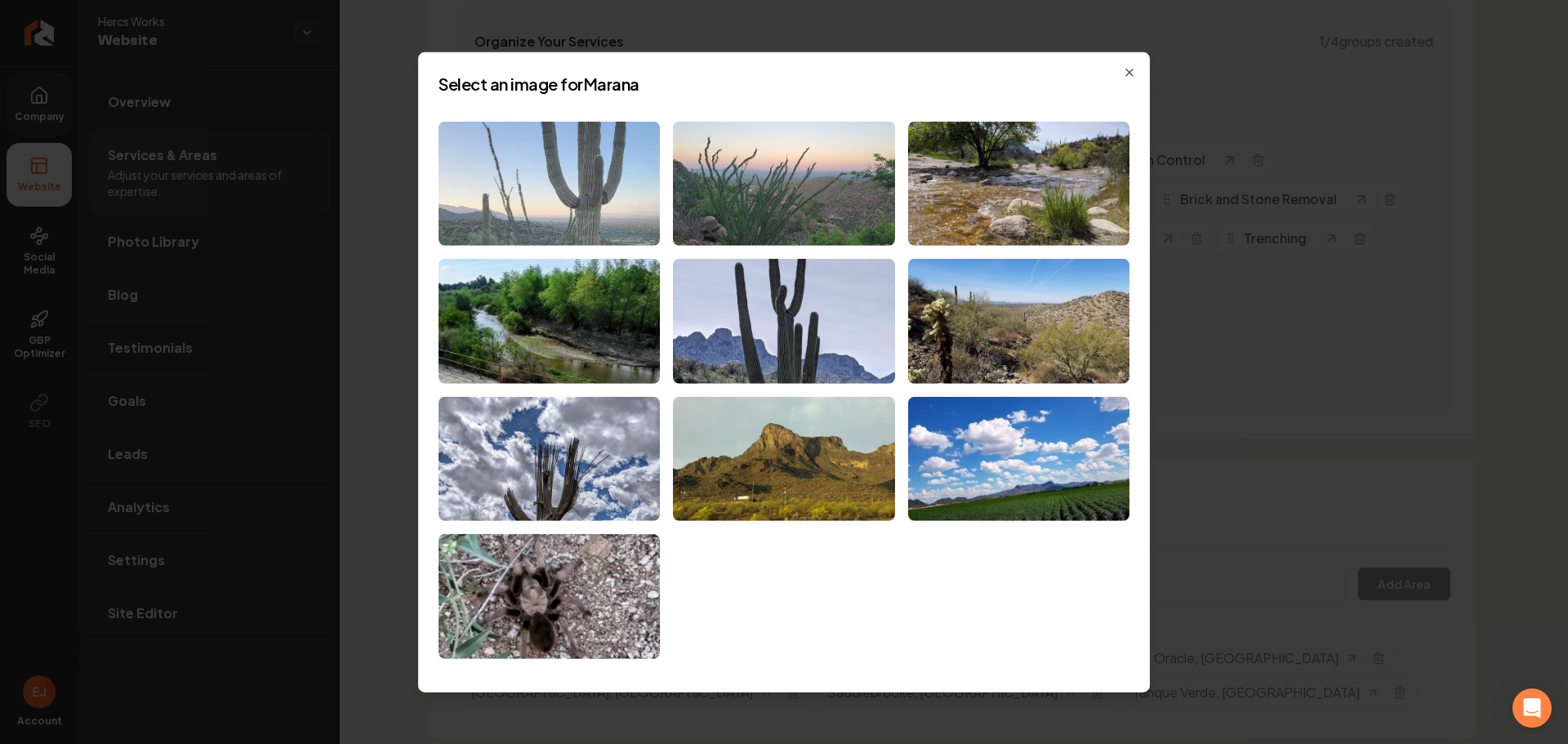
click at [607, 213] on img at bounding box center [549, 183] width 221 height 125
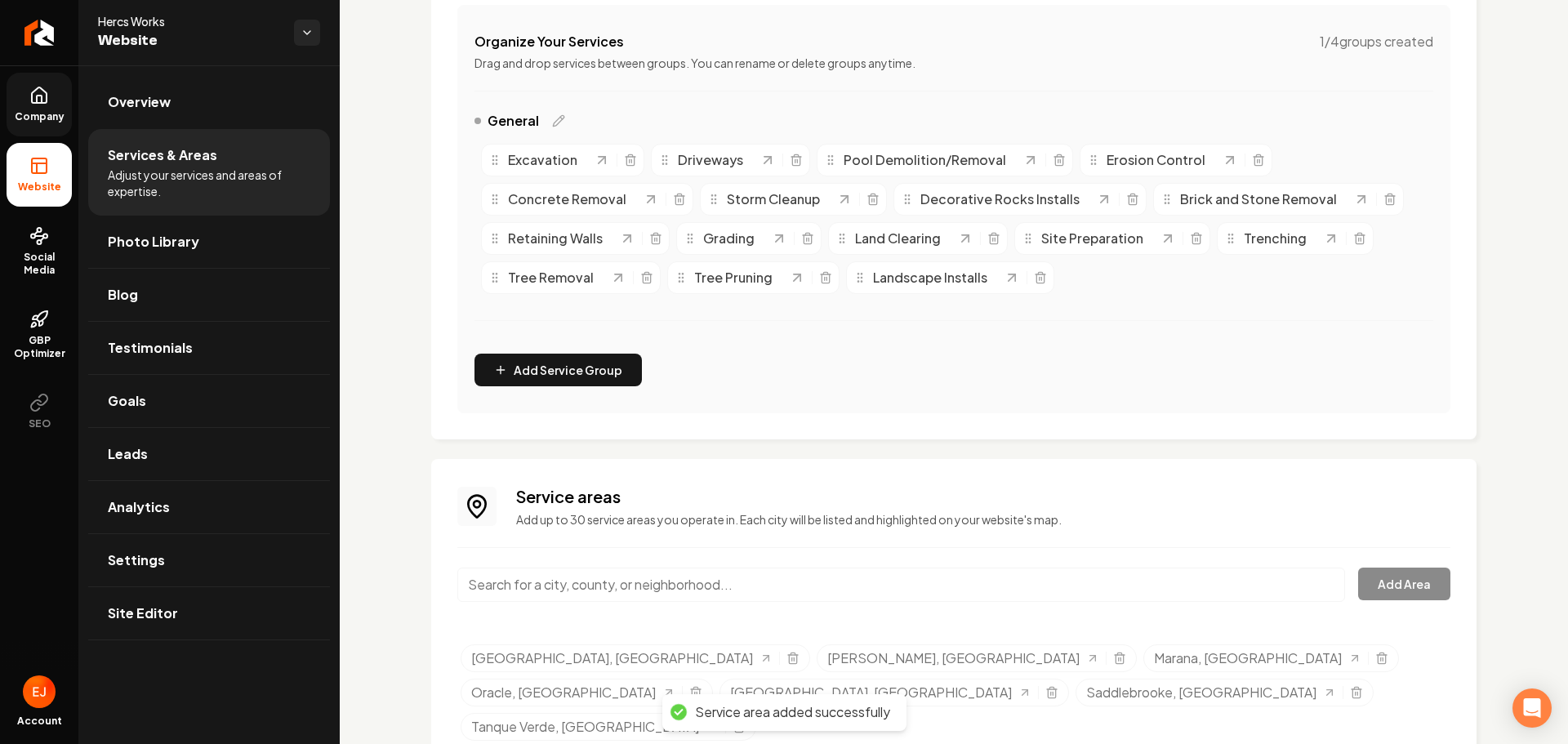
click at [611, 592] on input "Main content area" at bounding box center [901, 584] width 888 height 34
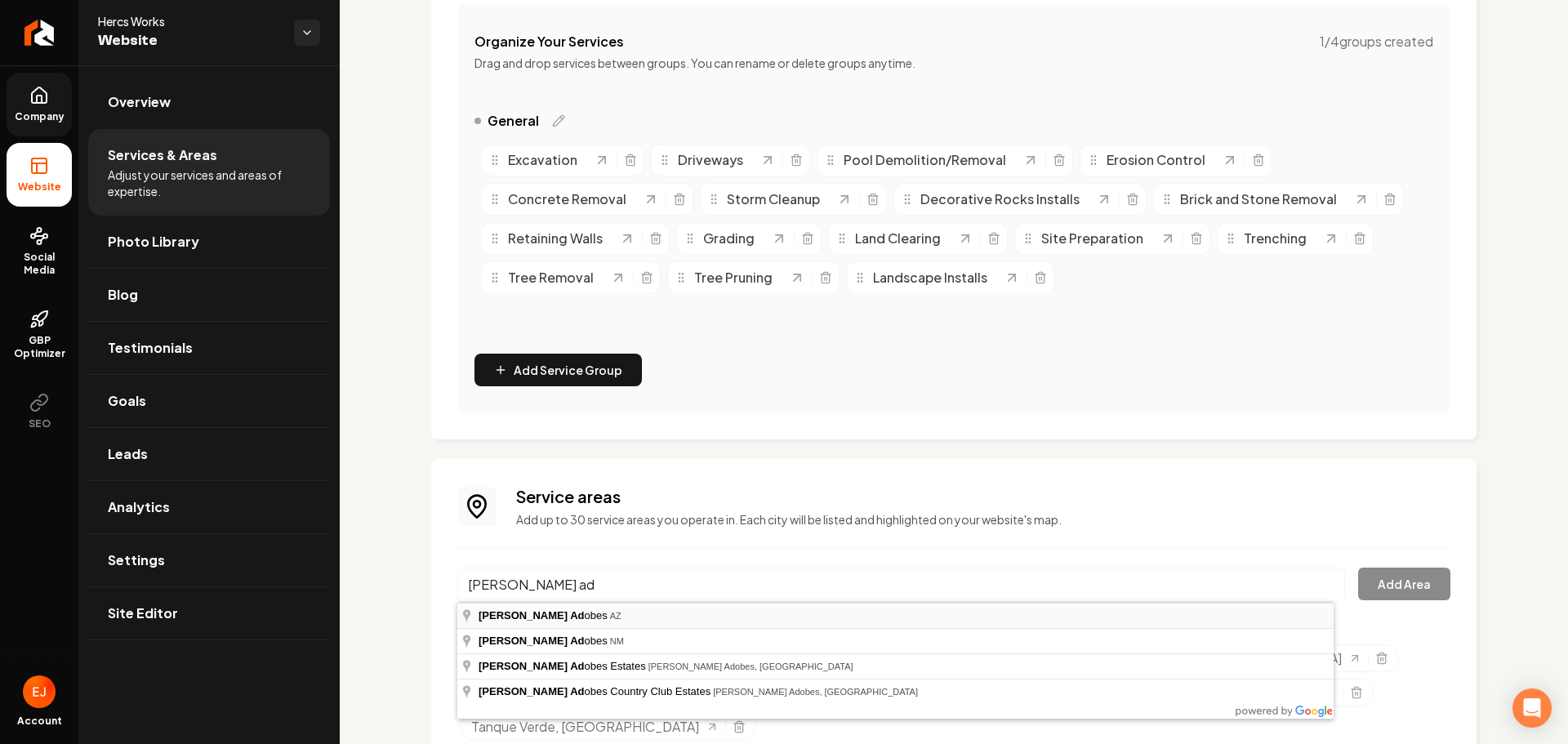
type input "Casas Adobes, AZ"
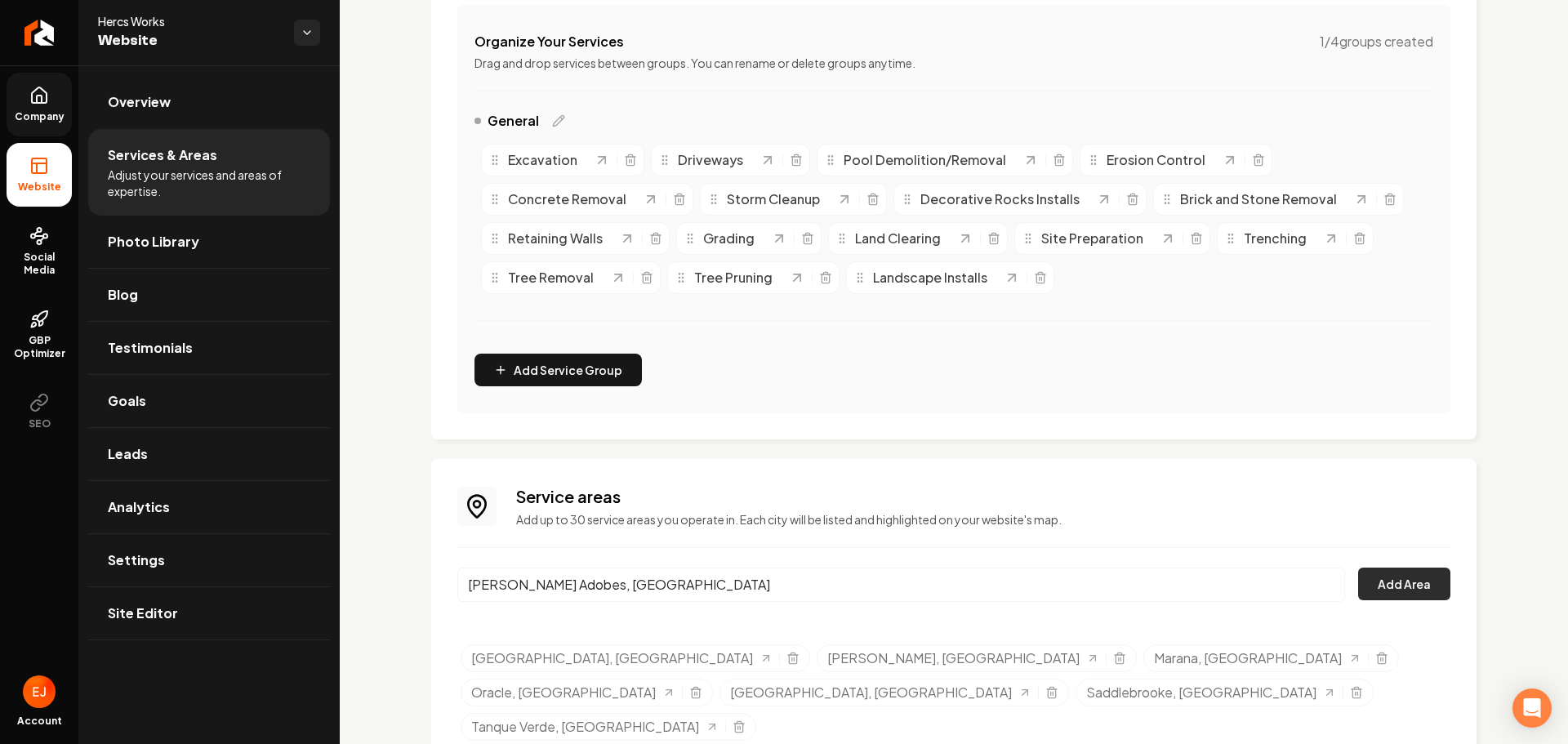
click at [1383, 581] on button "Add Area" at bounding box center [1404, 583] width 93 height 32
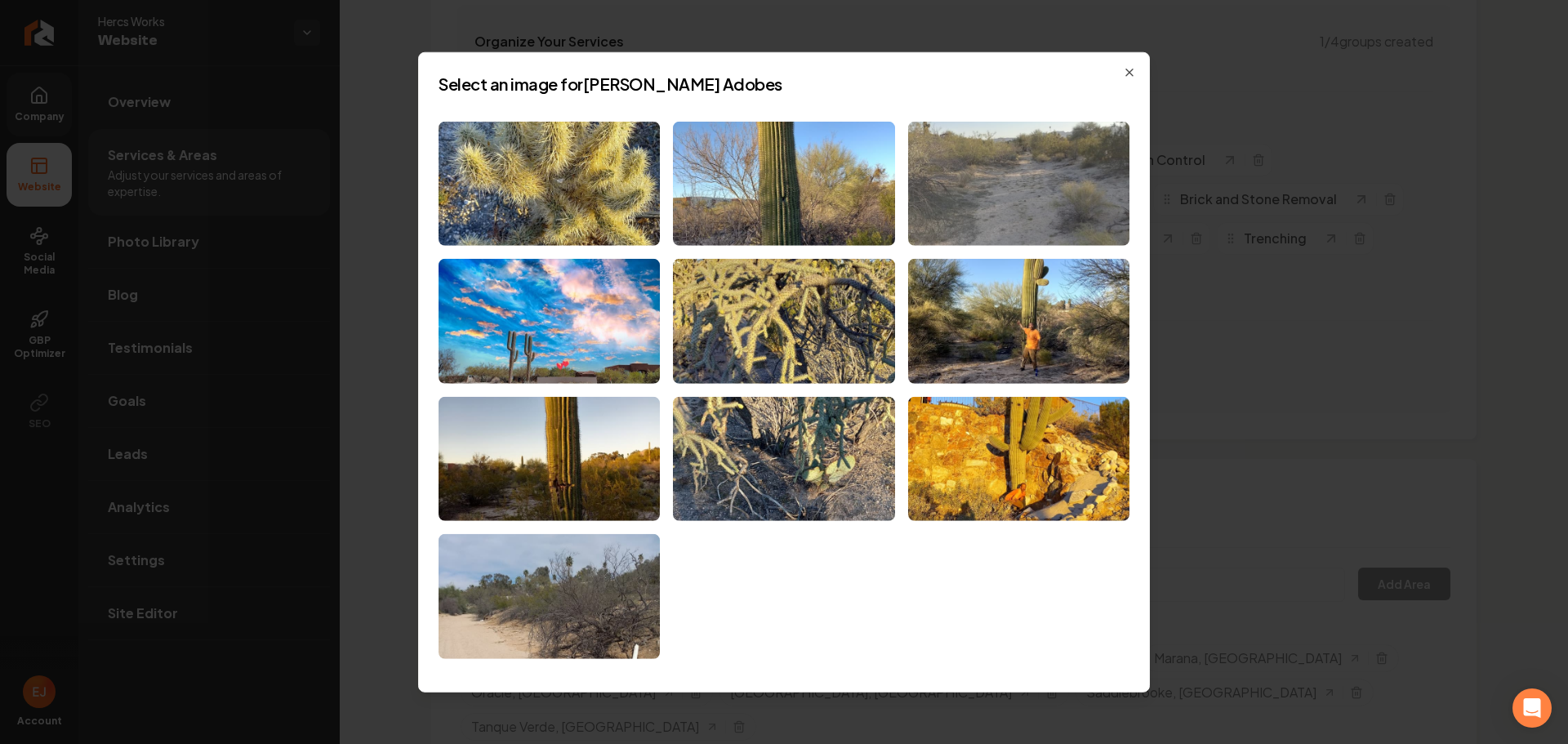
click at [1029, 222] on img at bounding box center [1018, 183] width 221 height 125
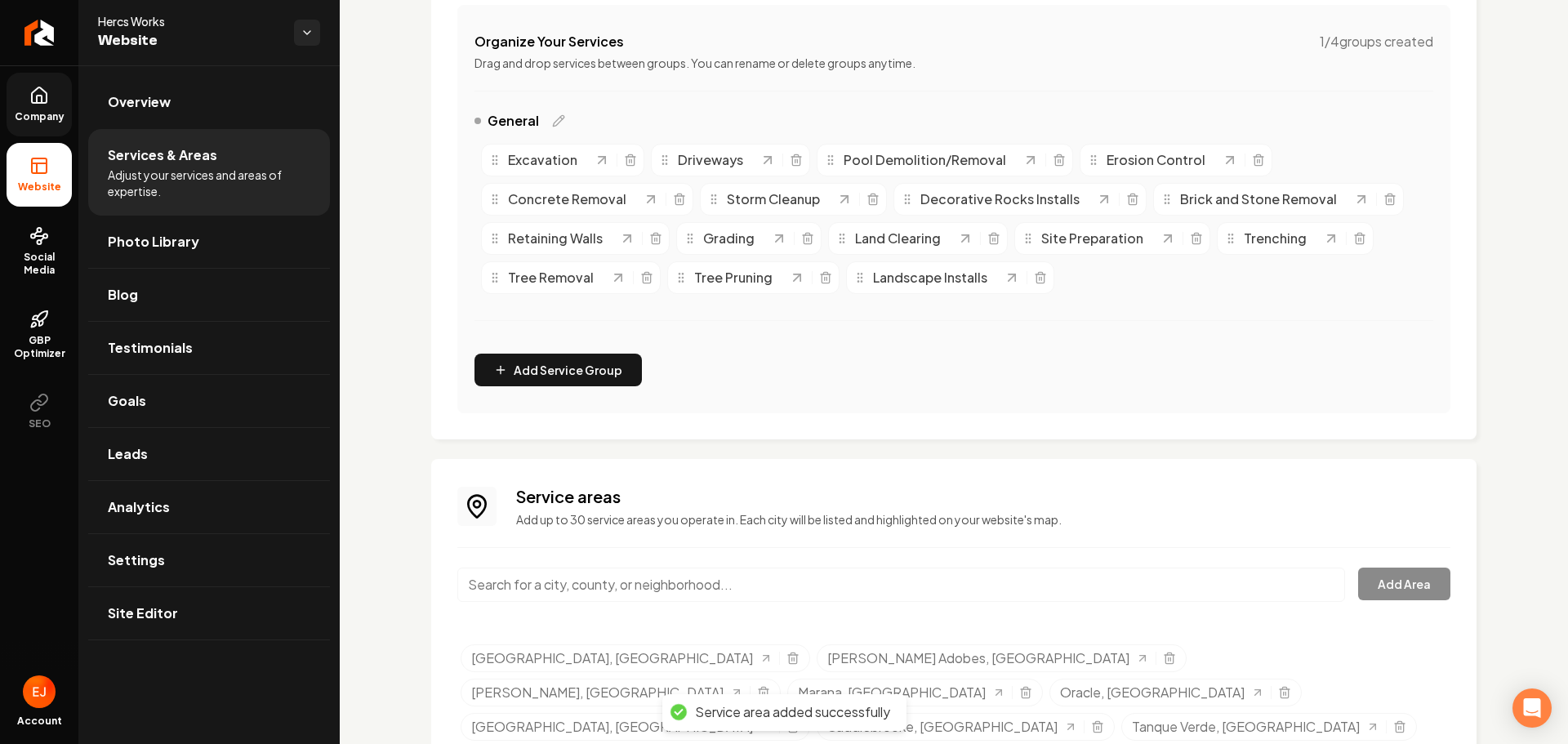
click at [615, 592] on input "Main content area" at bounding box center [901, 584] width 888 height 34
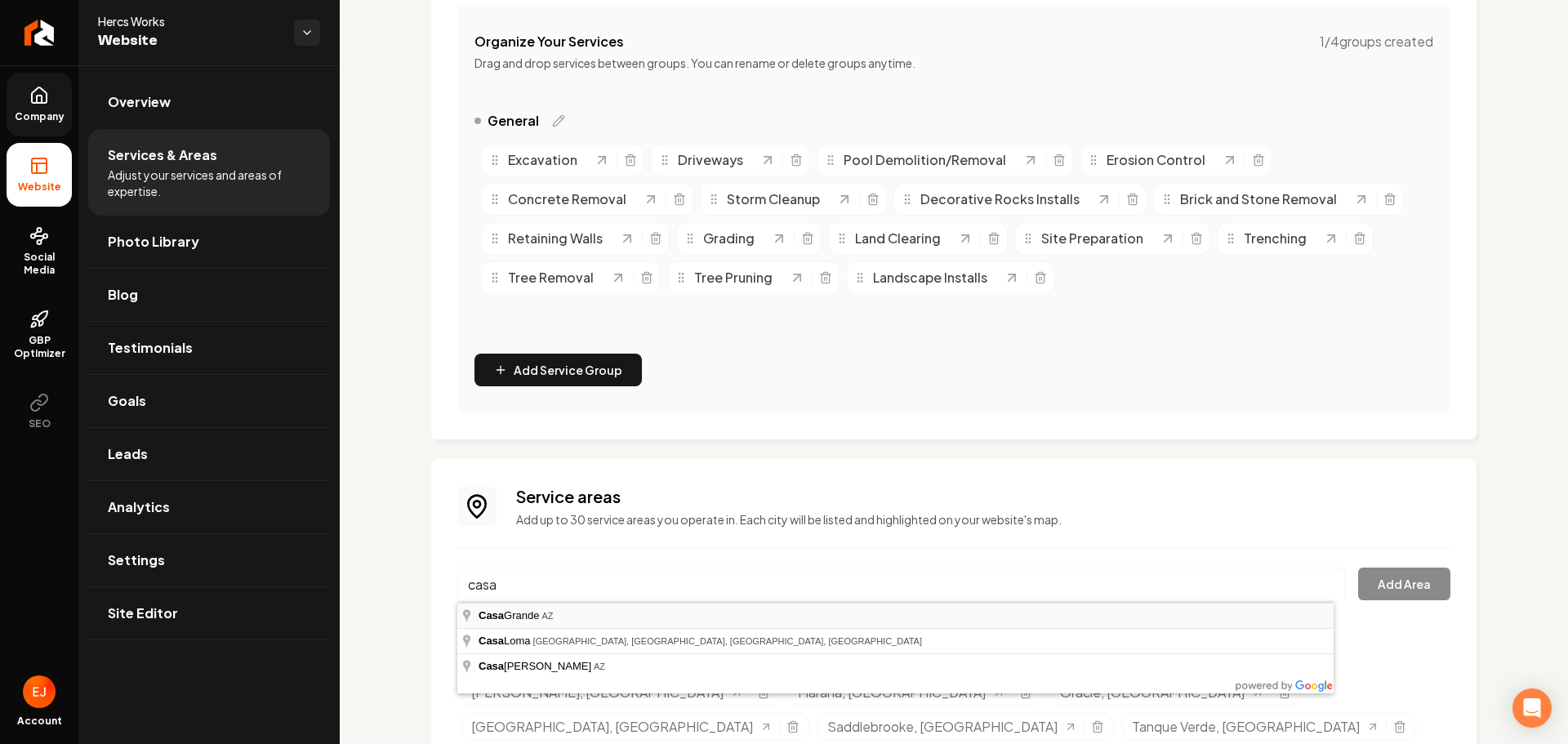
type input "Casa Grande, AZ"
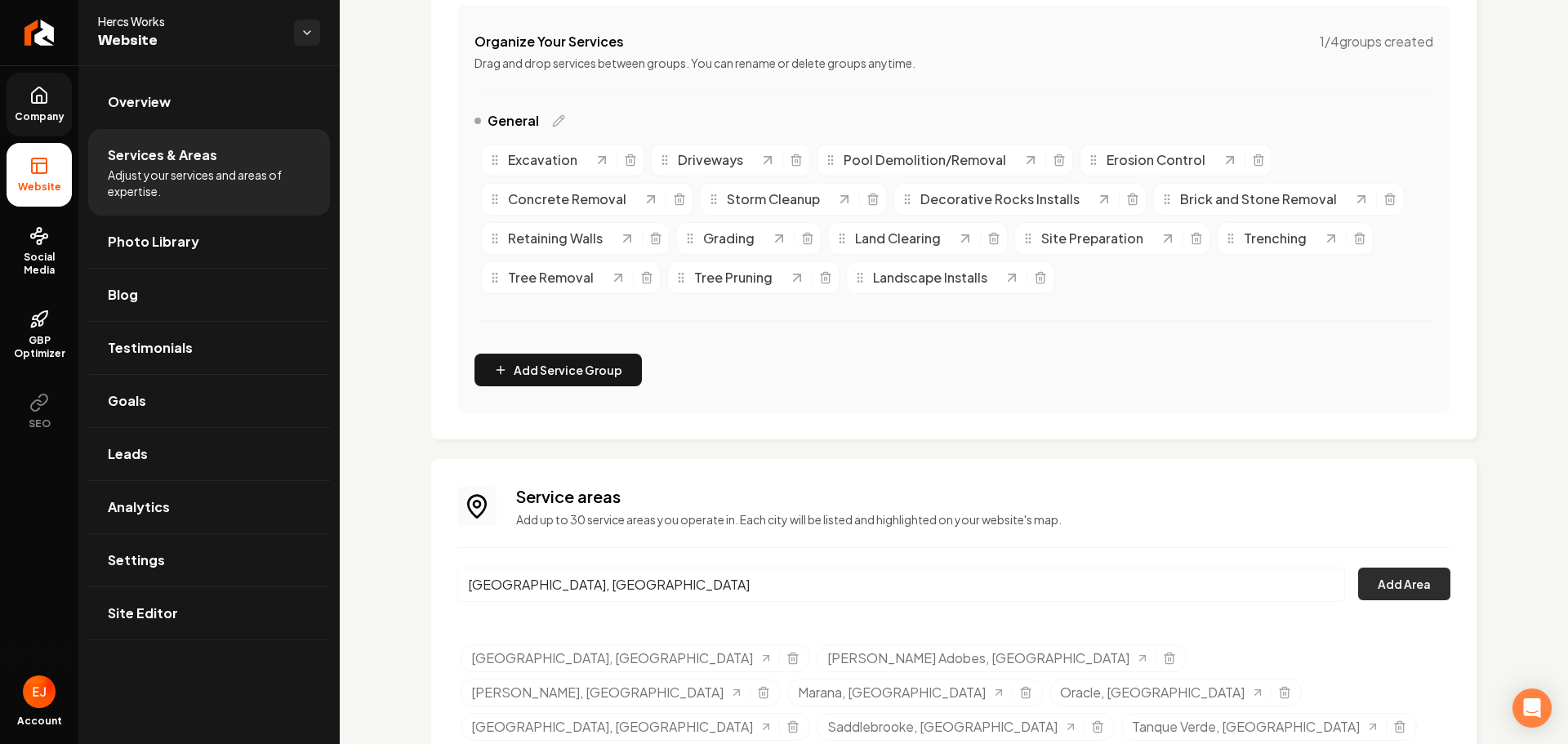
drag, startPoint x: 1370, startPoint y: 609, endPoint x: 1379, endPoint y: 591, distance: 20.1
click at [1370, 609] on div "Casa Grande, AZ Add Area" at bounding box center [953, 594] width 993 height 54
click at [1380, 589] on button "Add Area" at bounding box center [1404, 583] width 93 height 32
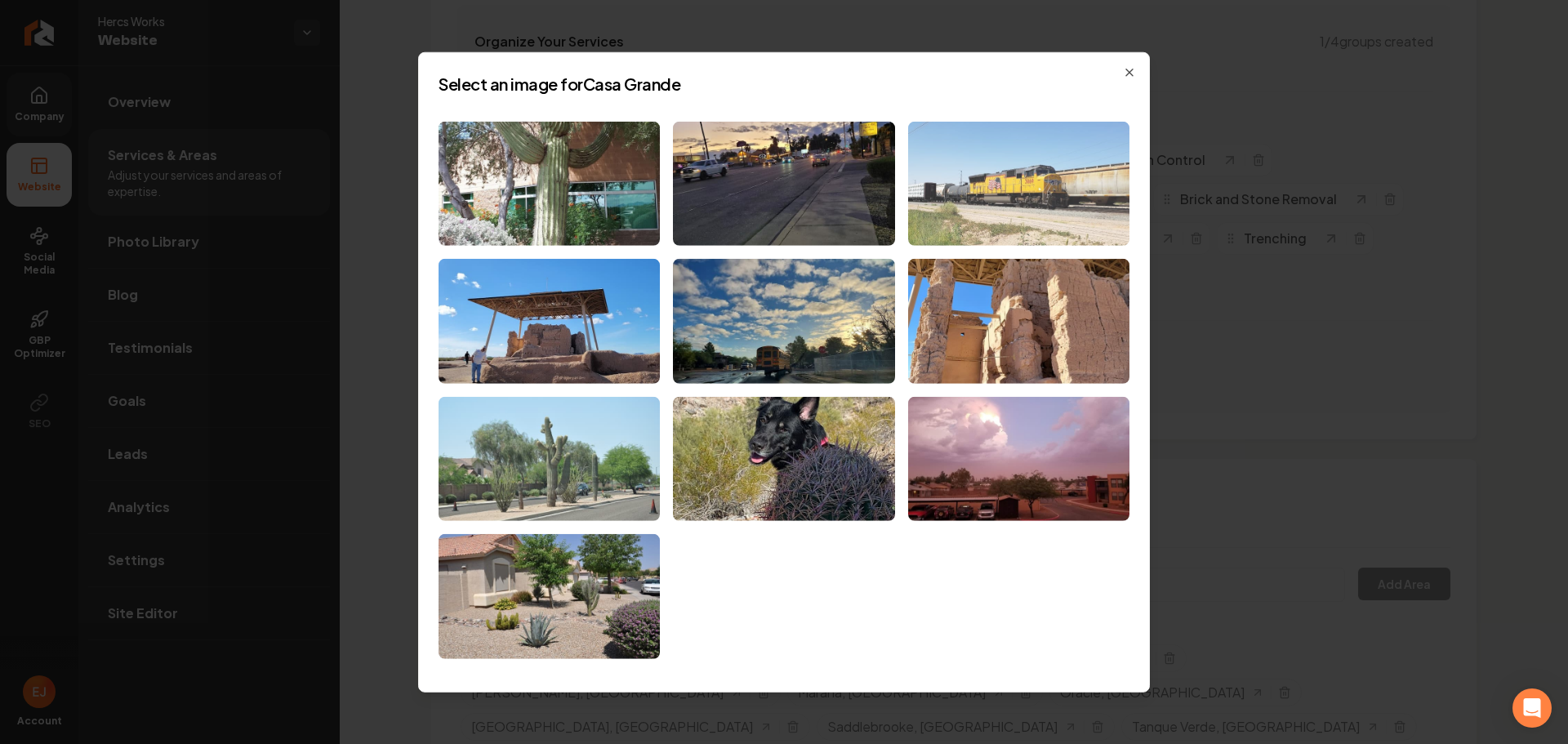
click at [961, 215] on img at bounding box center [1018, 183] width 221 height 125
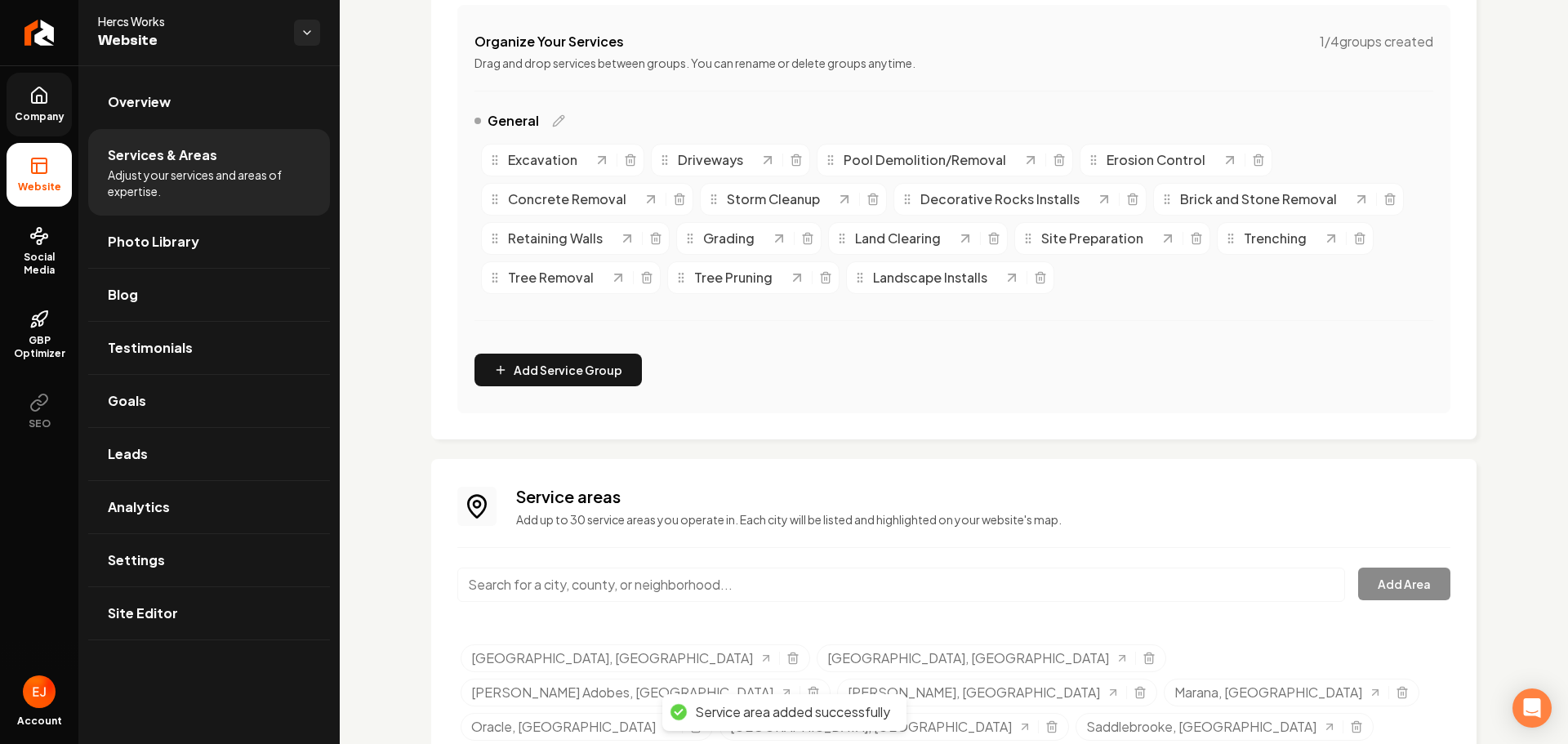
click at [655, 589] on input "Main content area" at bounding box center [901, 584] width 888 height 34
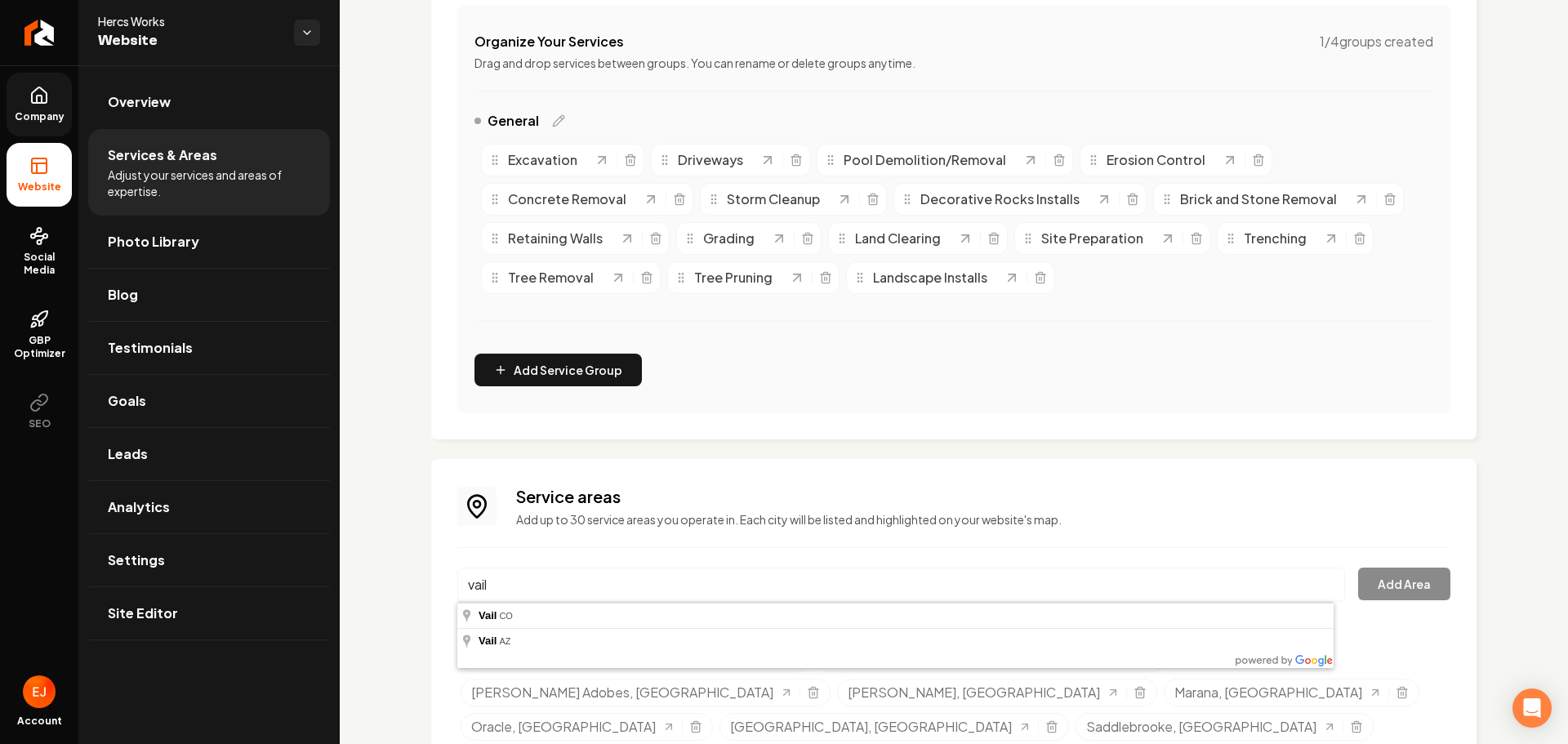
type input "Vail, AZ"
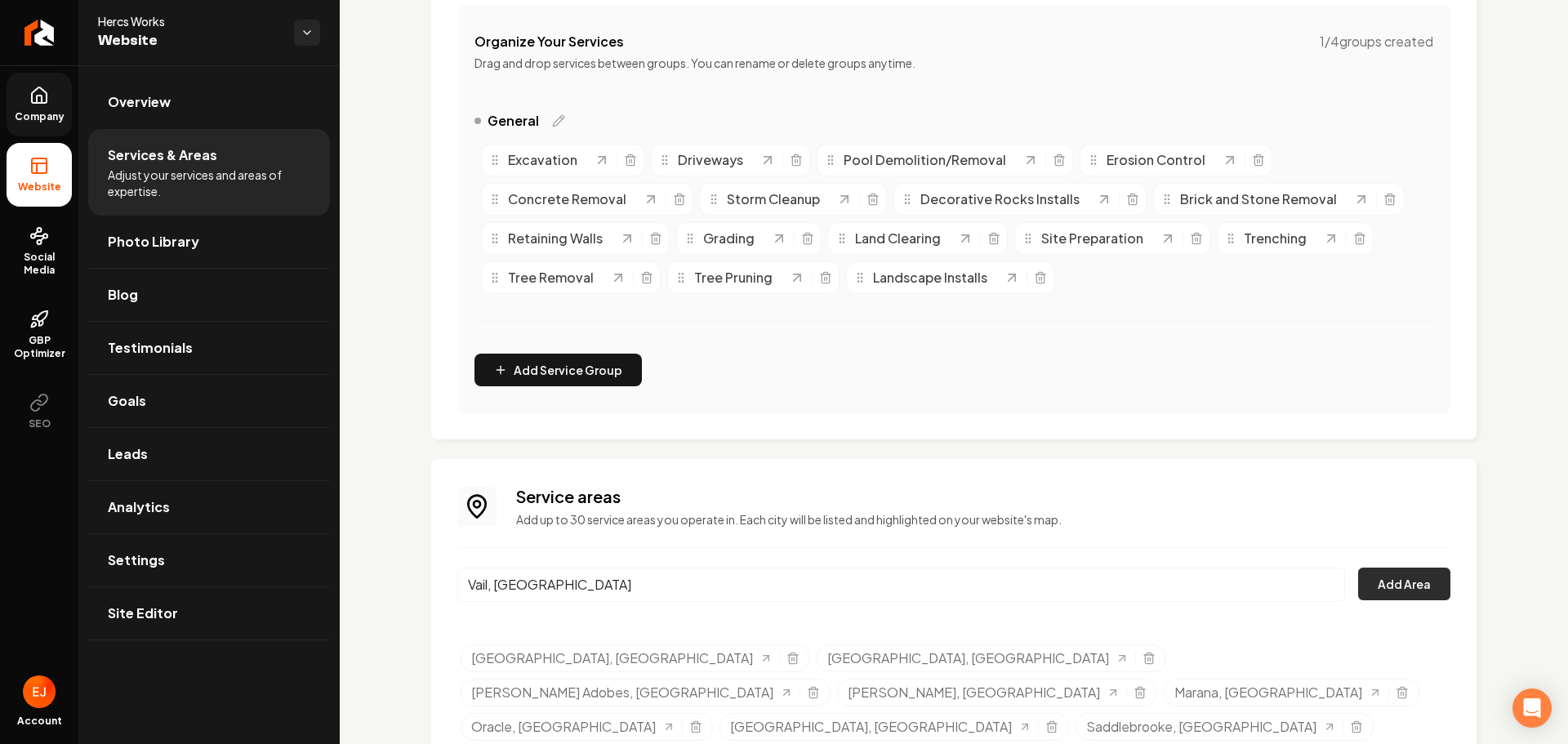
click at [1404, 584] on button "Add Area" at bounding box center [1404, 583] width 93 height 32
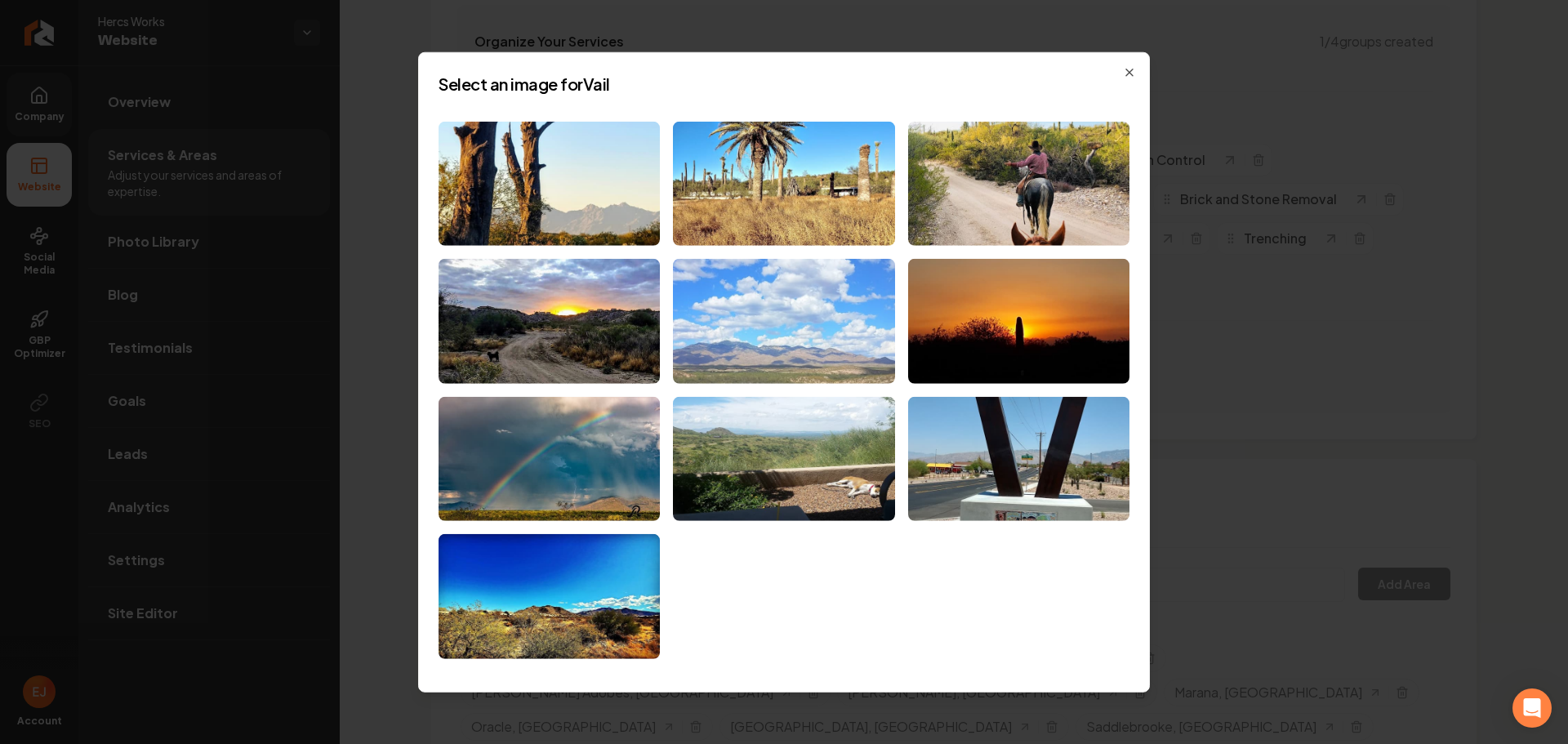
click at [764, 336] on img at bounding box center [783, 321] width 221 height 125
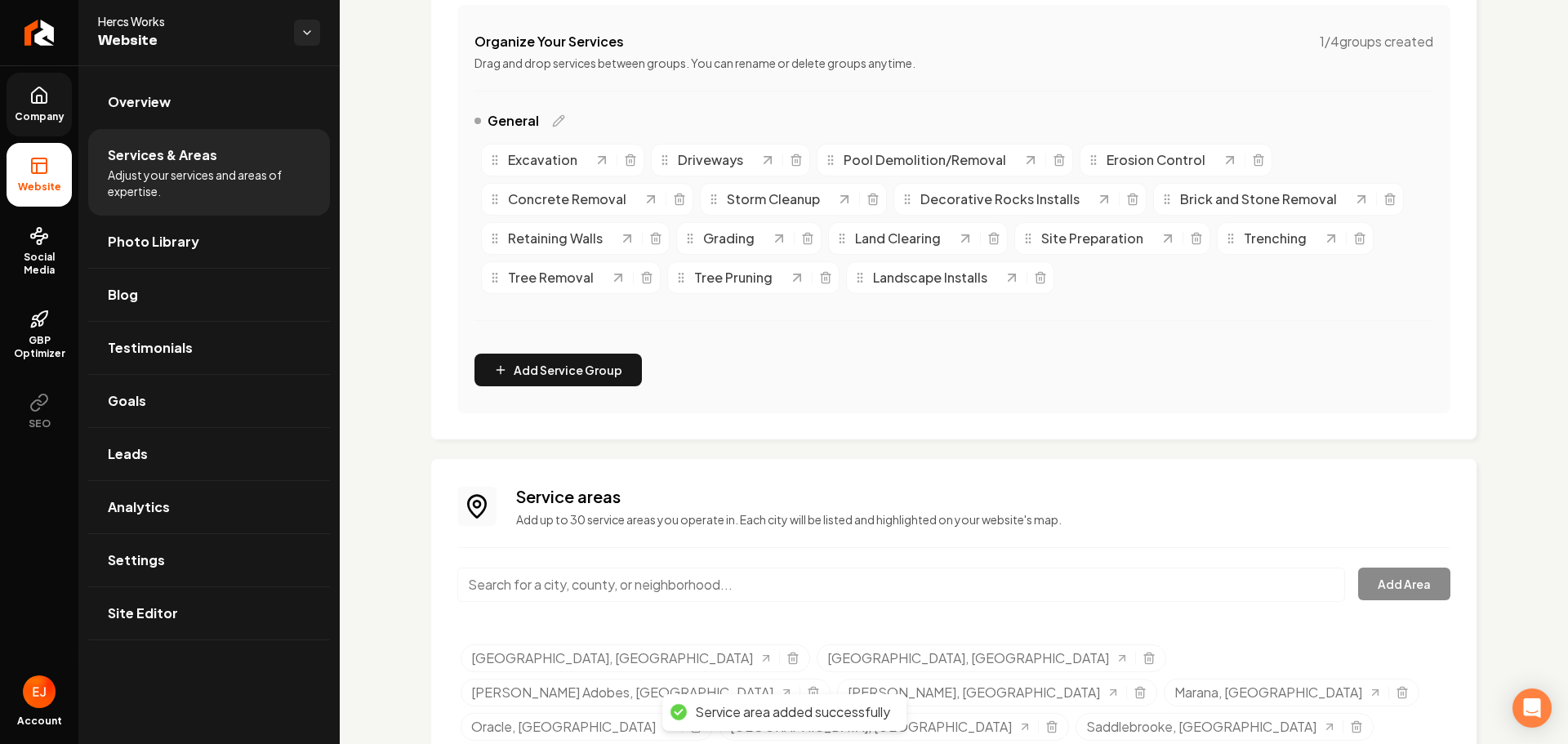
click at [530, 585] on input "Main content area" at bounding box center [901, 584] width 888 height 34
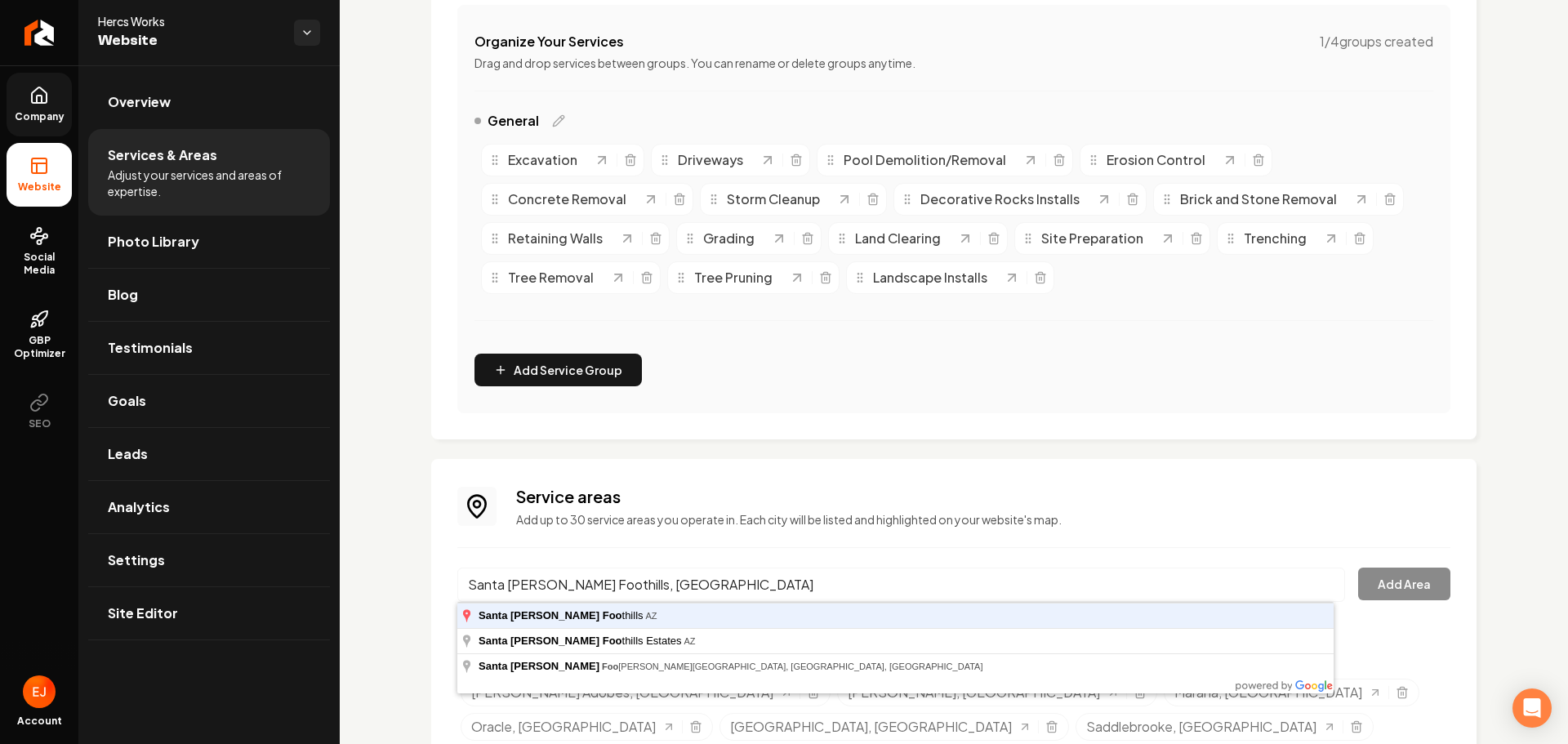
type input "Santa Rita Foothills, AZ"
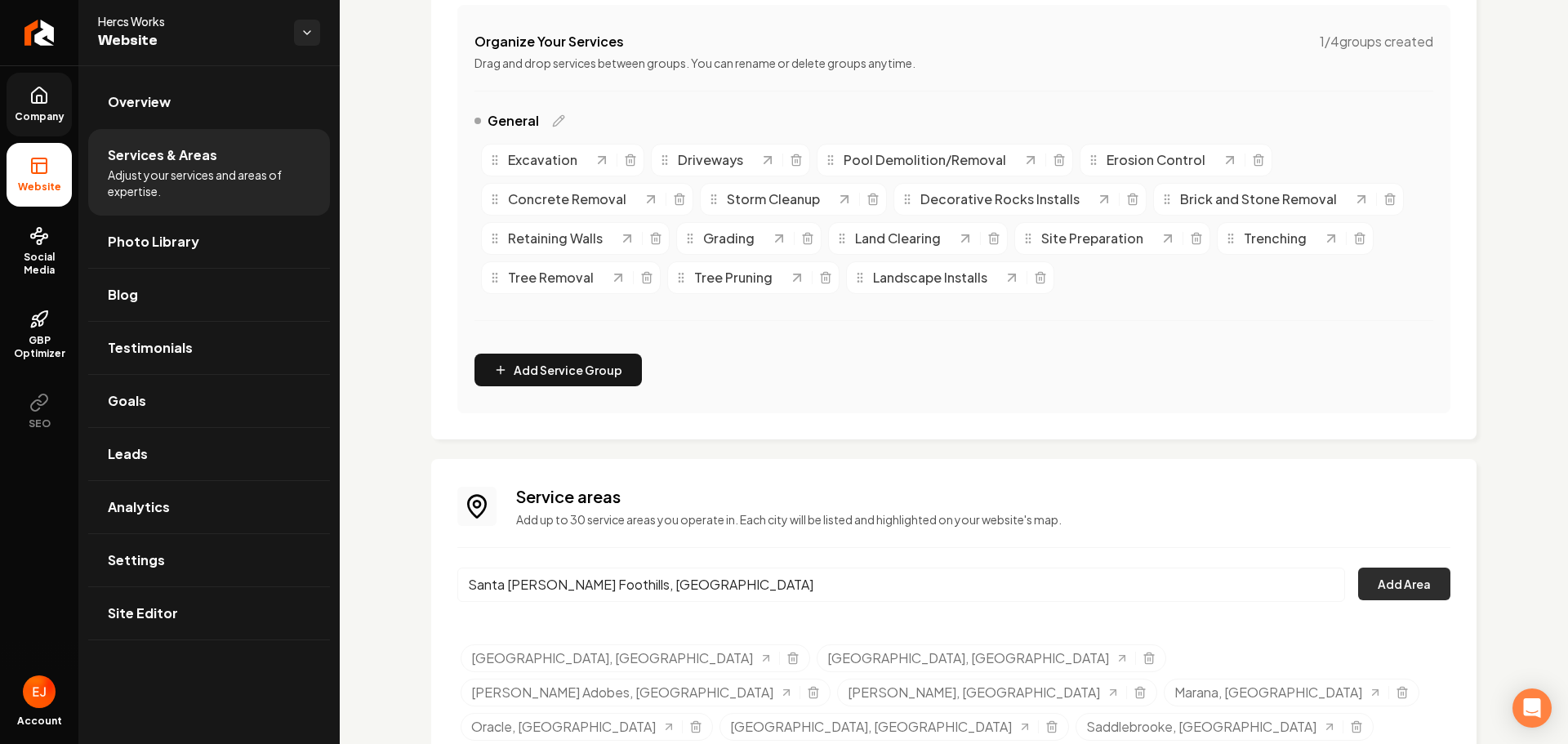
click at [1384, 580] on button "Add Area" at bounding box center [1404, 583] width 93 height 32
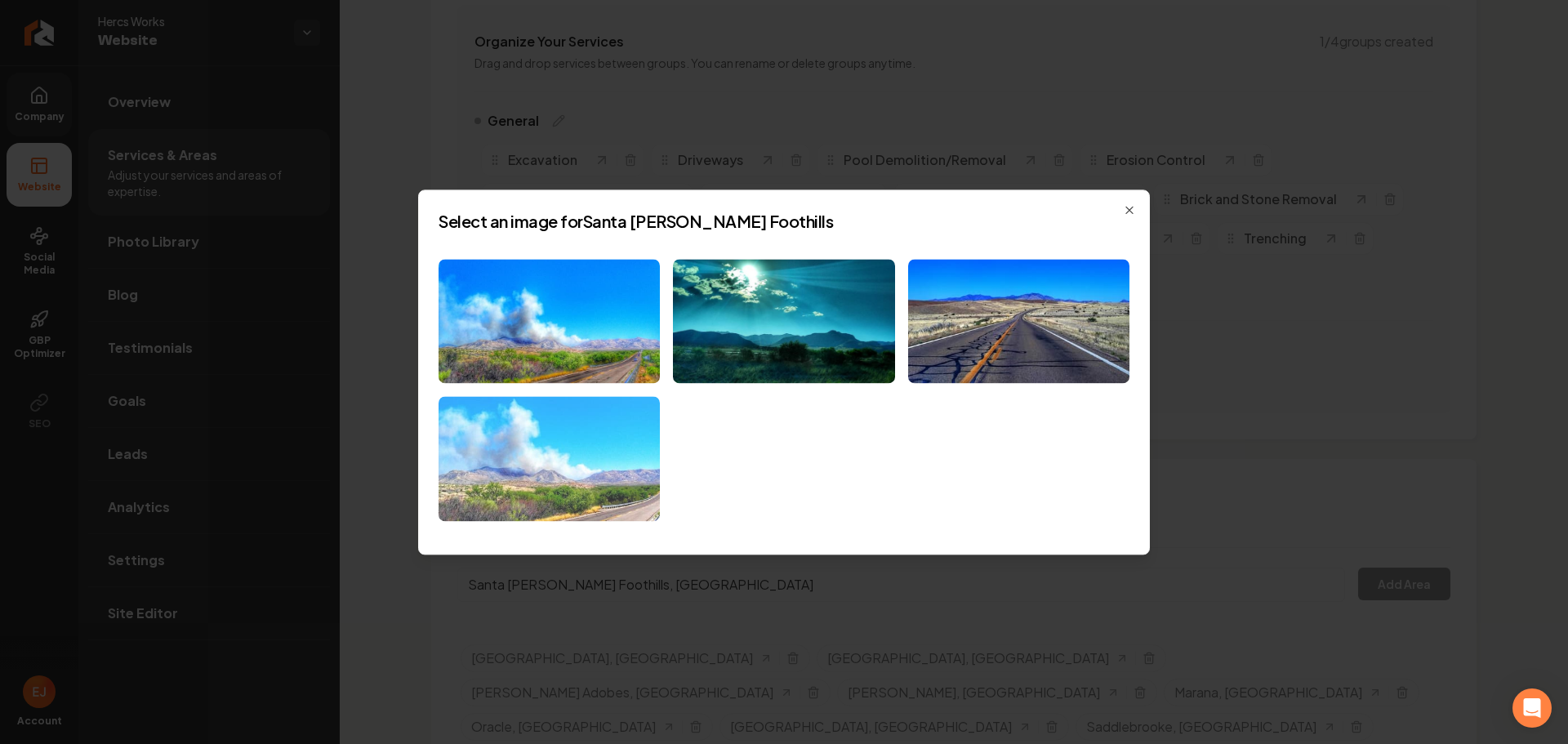
click at [596, 517] on img at bounding box center [549, 459] width 221 height 125
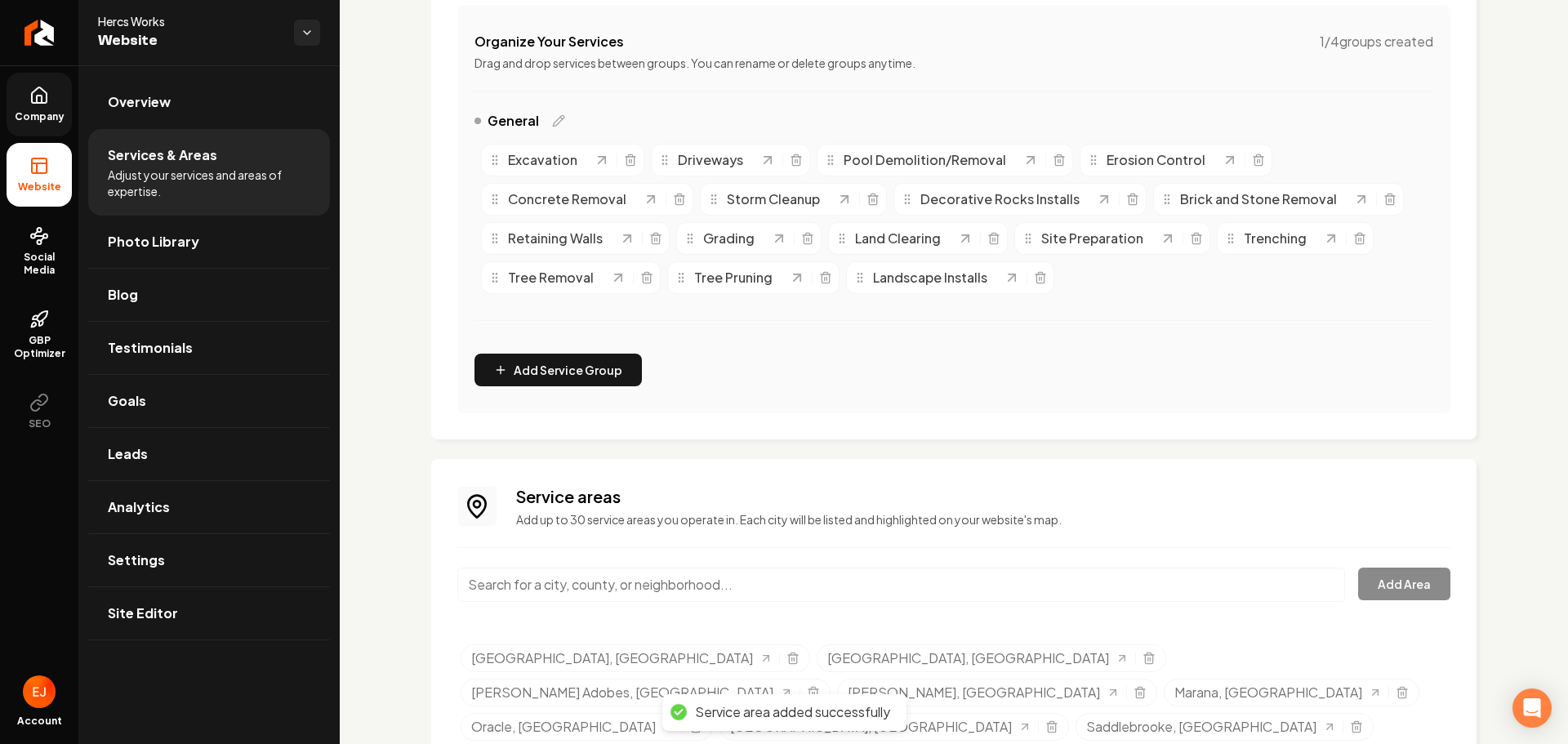
click at [636, 583] on input "Main content area" at bounding box center [901, 584] width 888 height 34
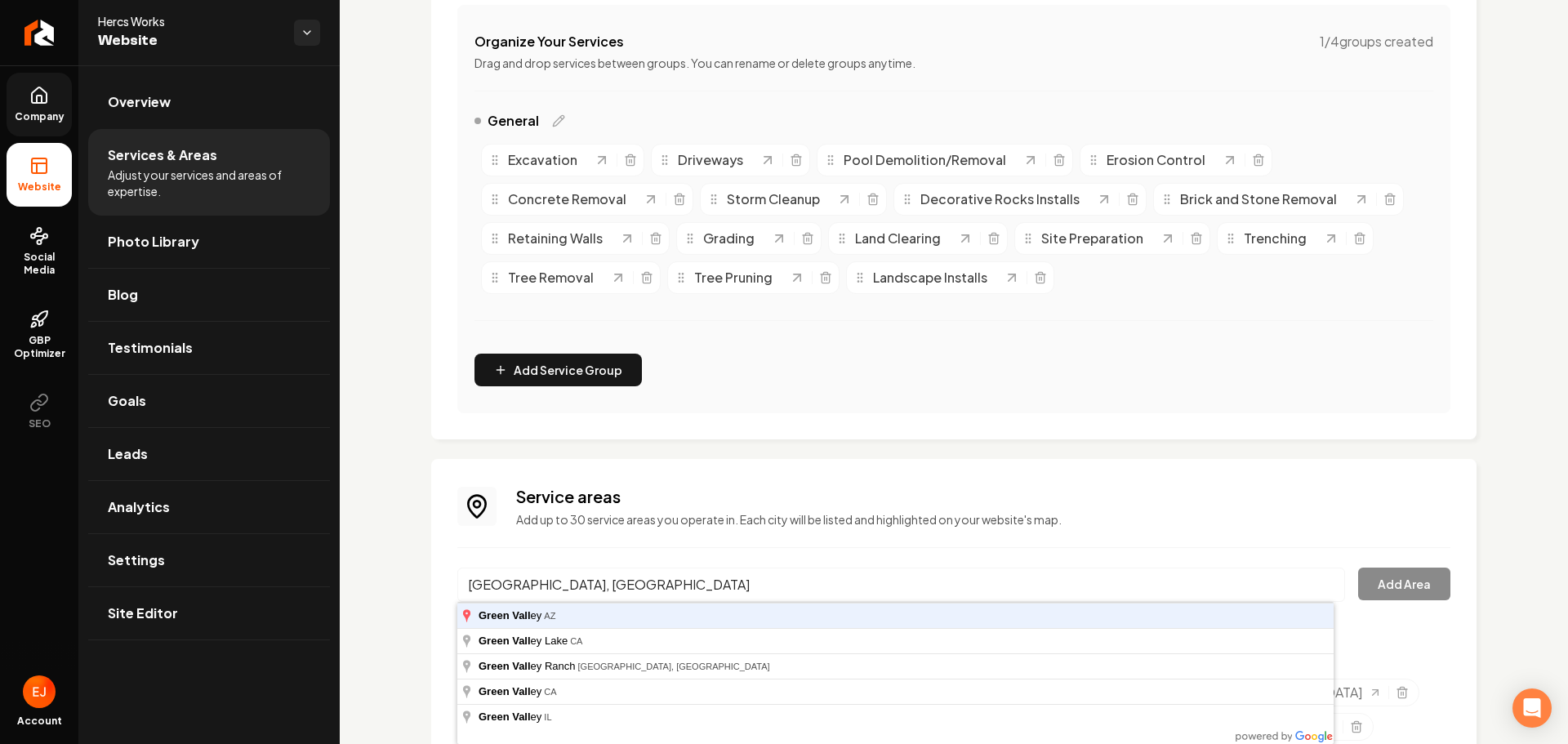
type input "Green Valley, AZ"
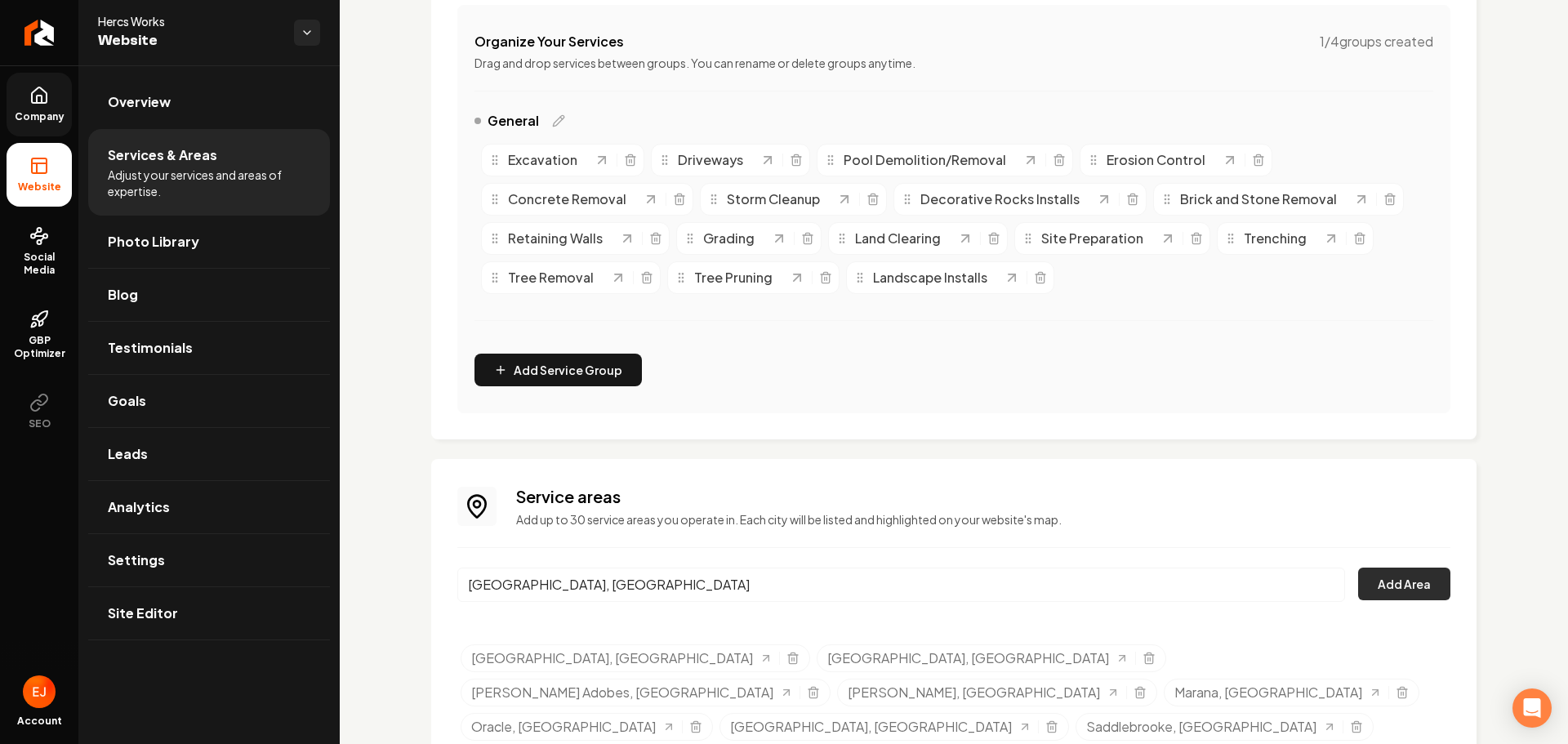
click at [1388, 581] on button "Add Area" at bounding box center [1404, 583] width 93 height 32
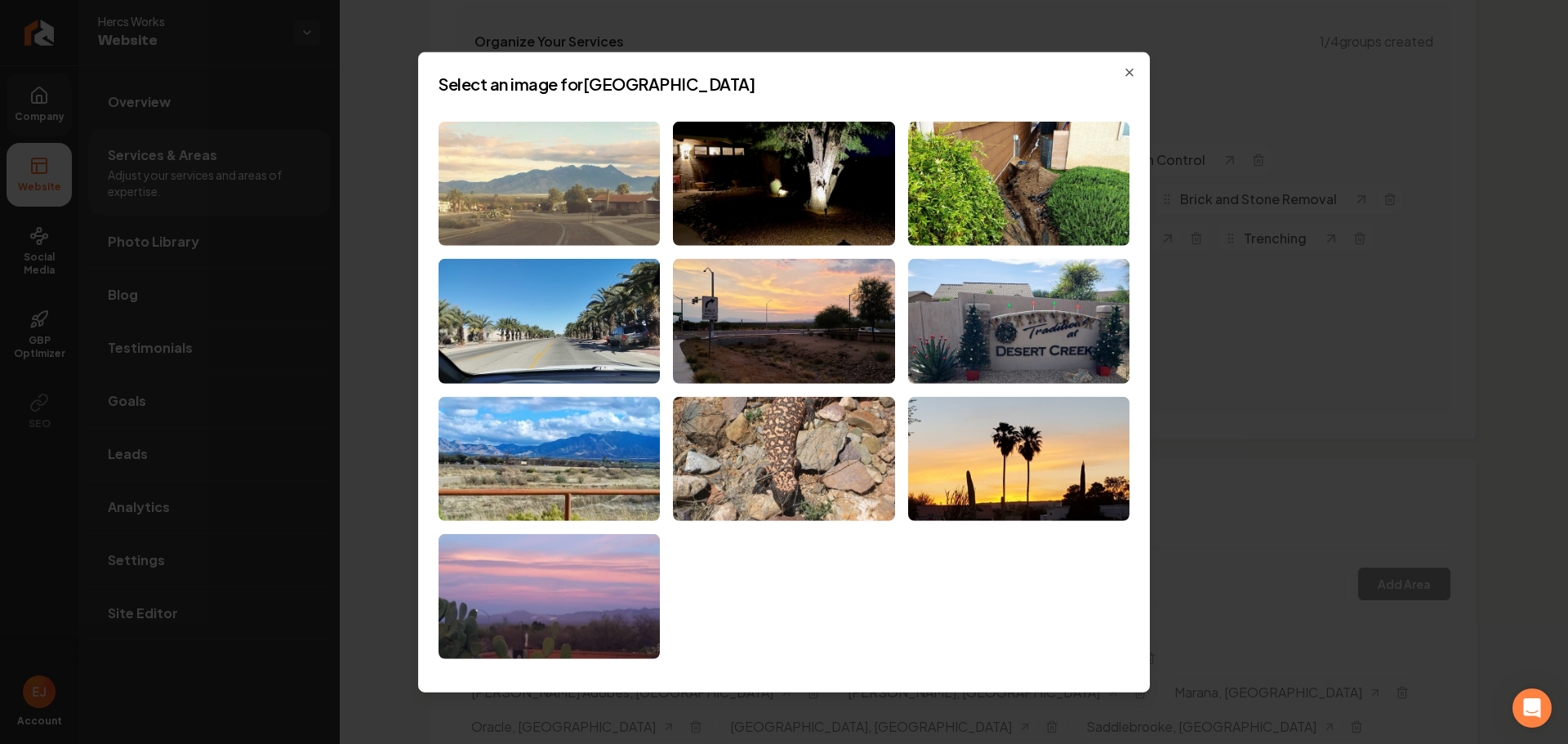
click at [612, 232] on img at bounding box center [549, 183] width 221 height 125
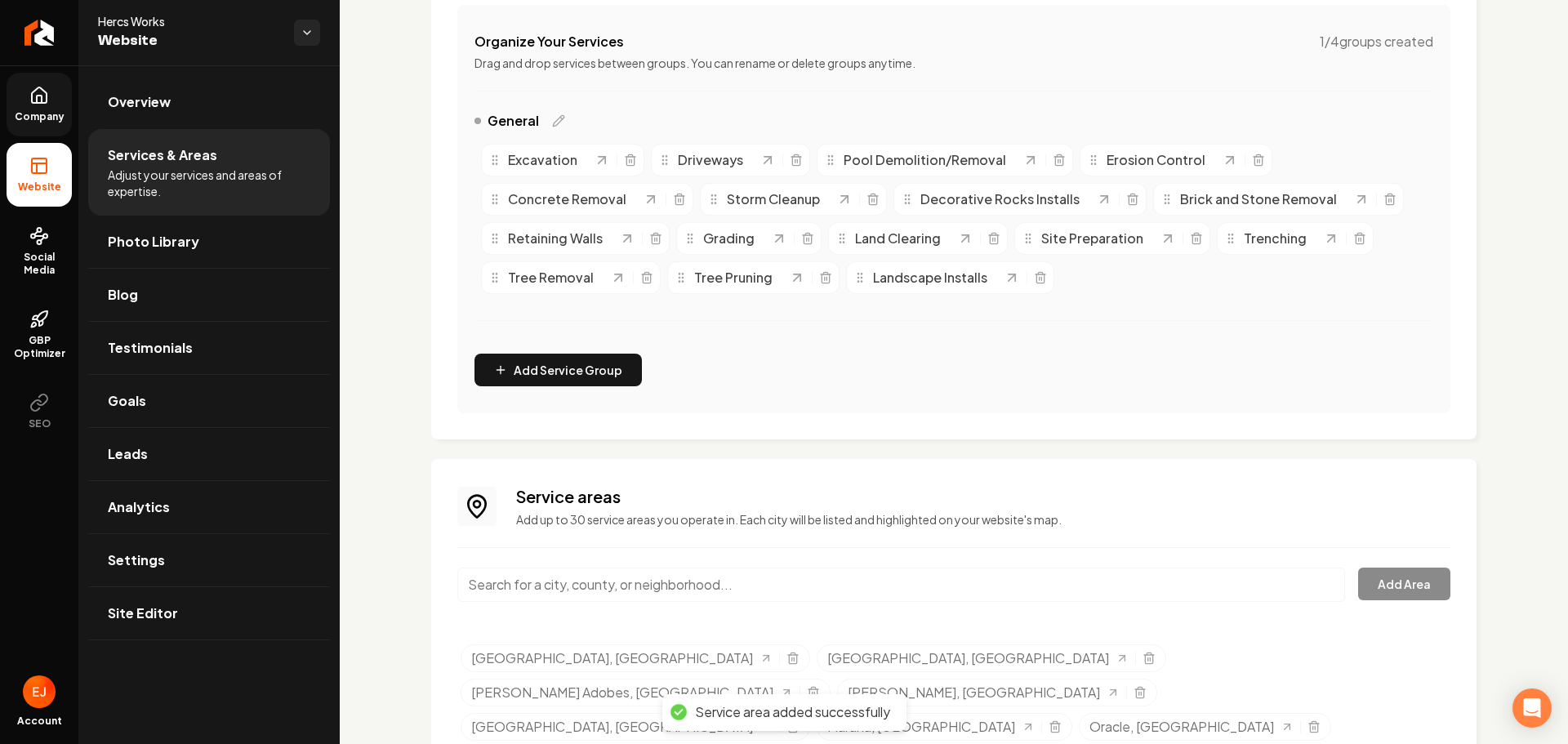
click at [627, 589] on input "Main content area" at bounding box center [901, 584] width 888 height 34
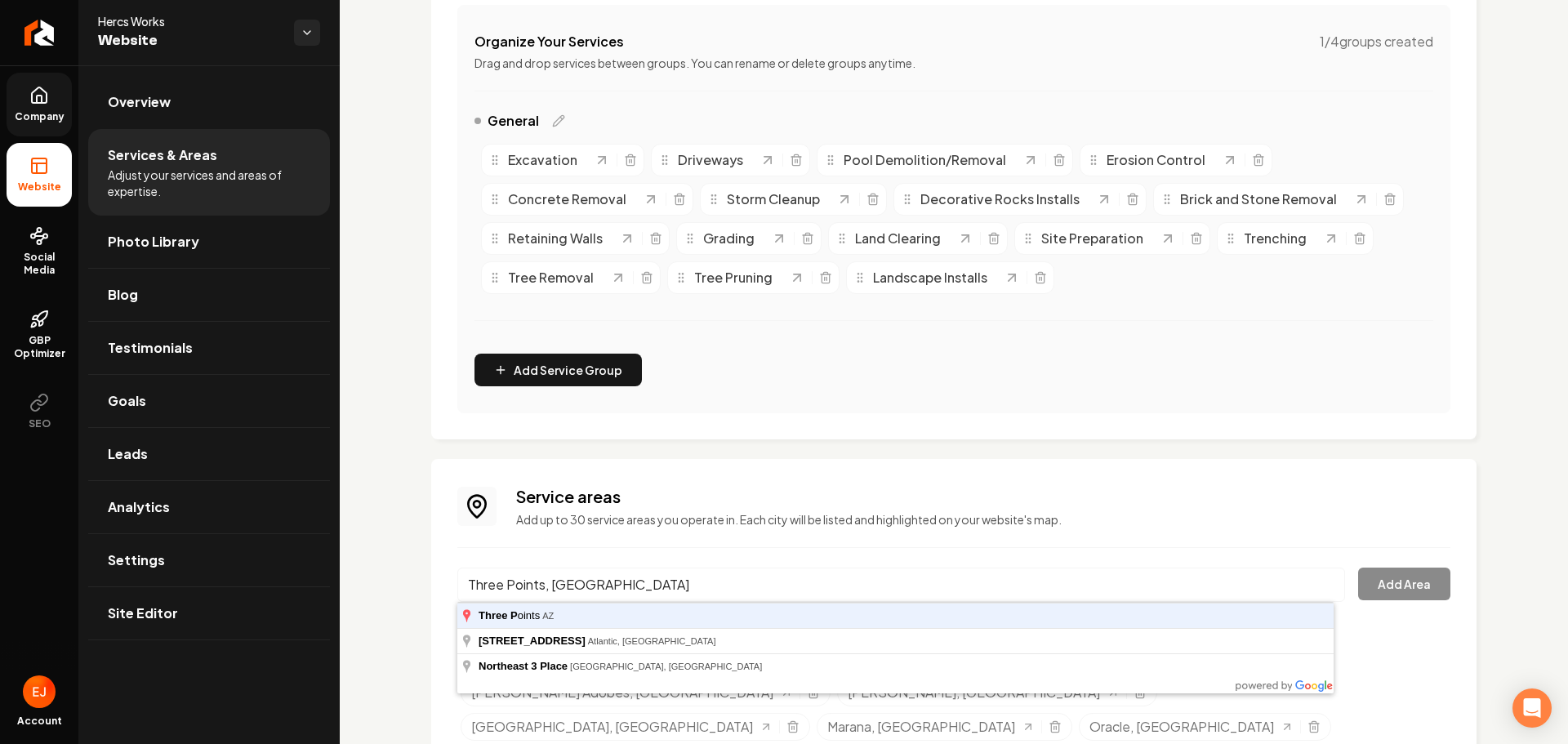
type input "Three Points, AZ"
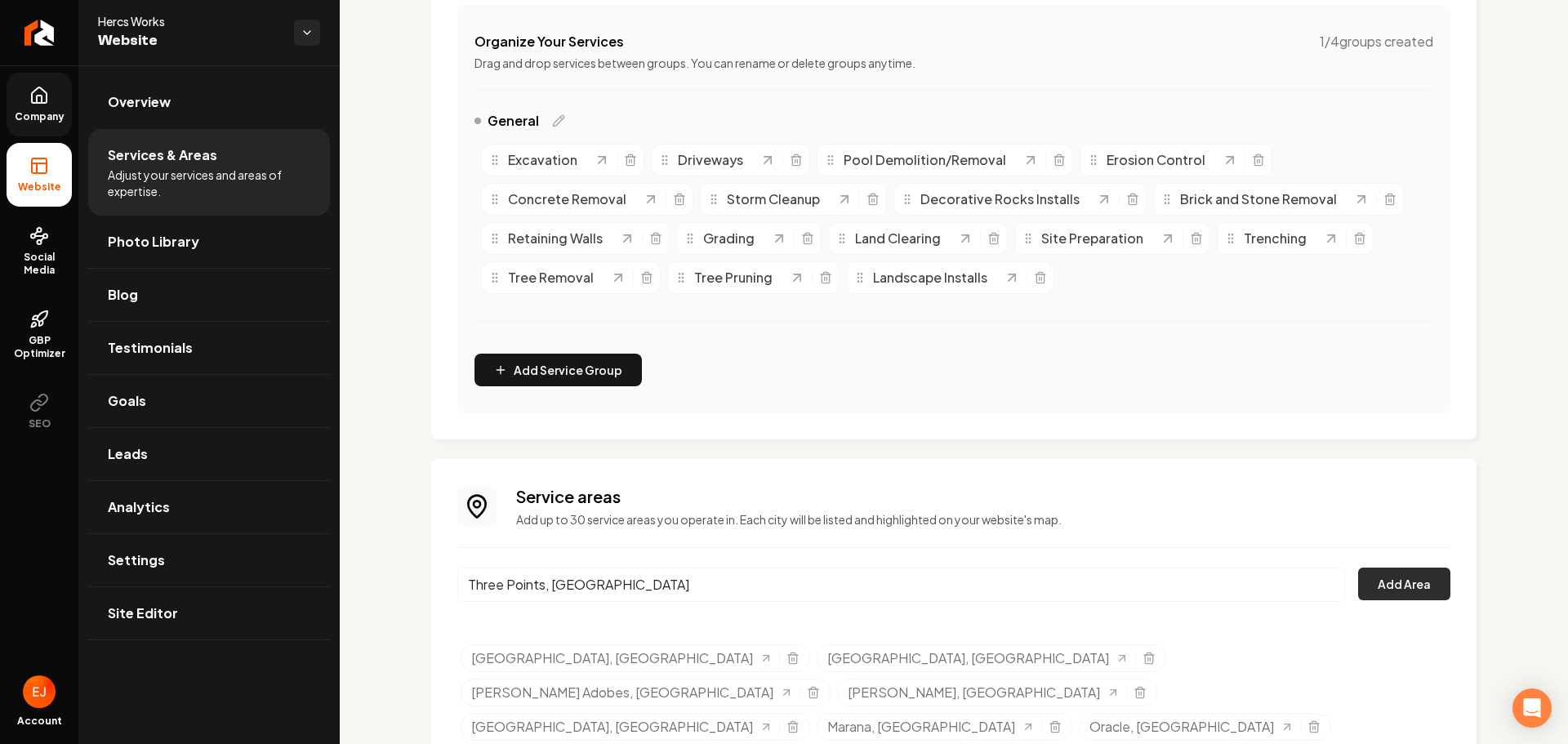
click at [1375, 586] on button "Add Area" at bounding box center [1404, 583] width 93 height 32
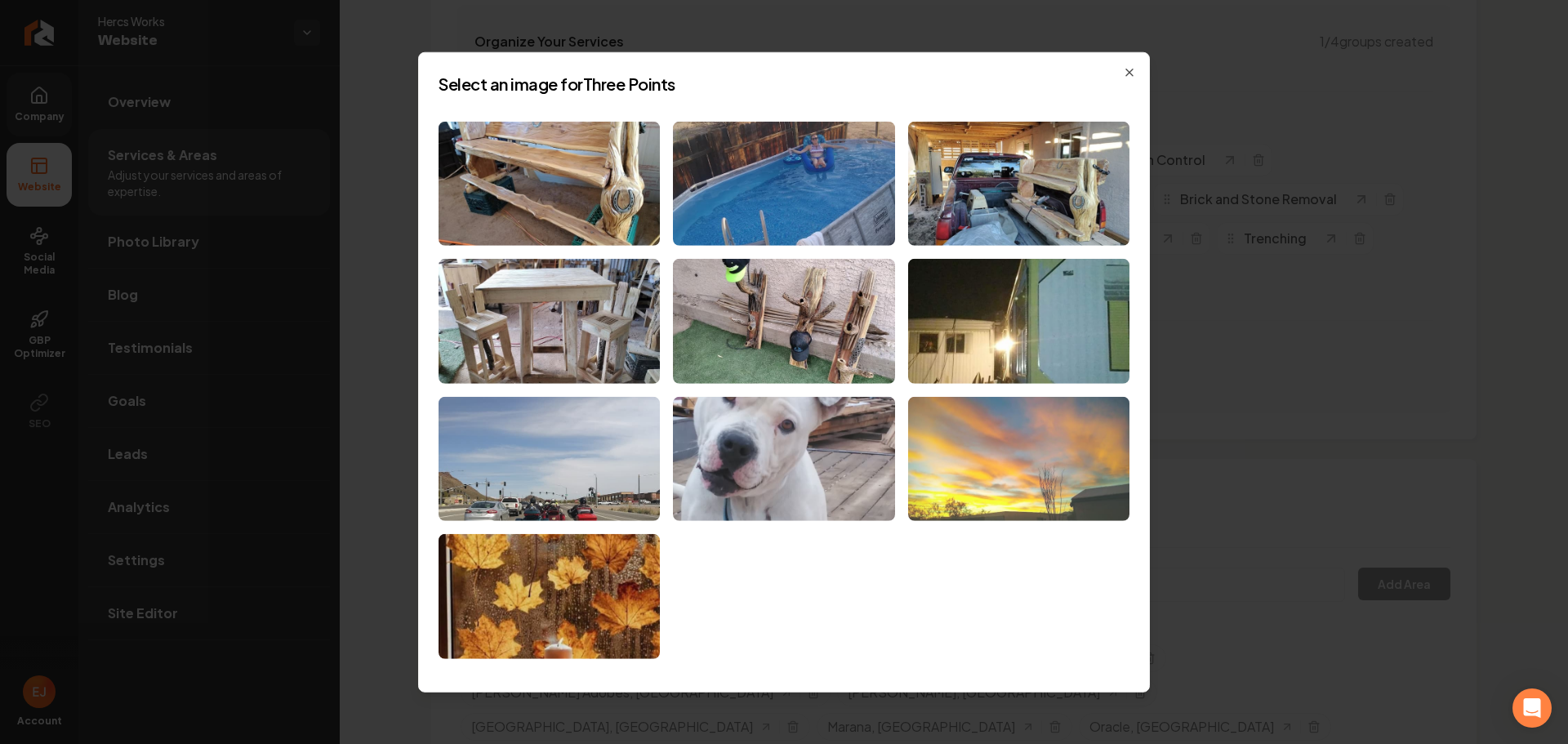
click at [965, 496] on img at bounding box center [1018, 459] width 221 height 125
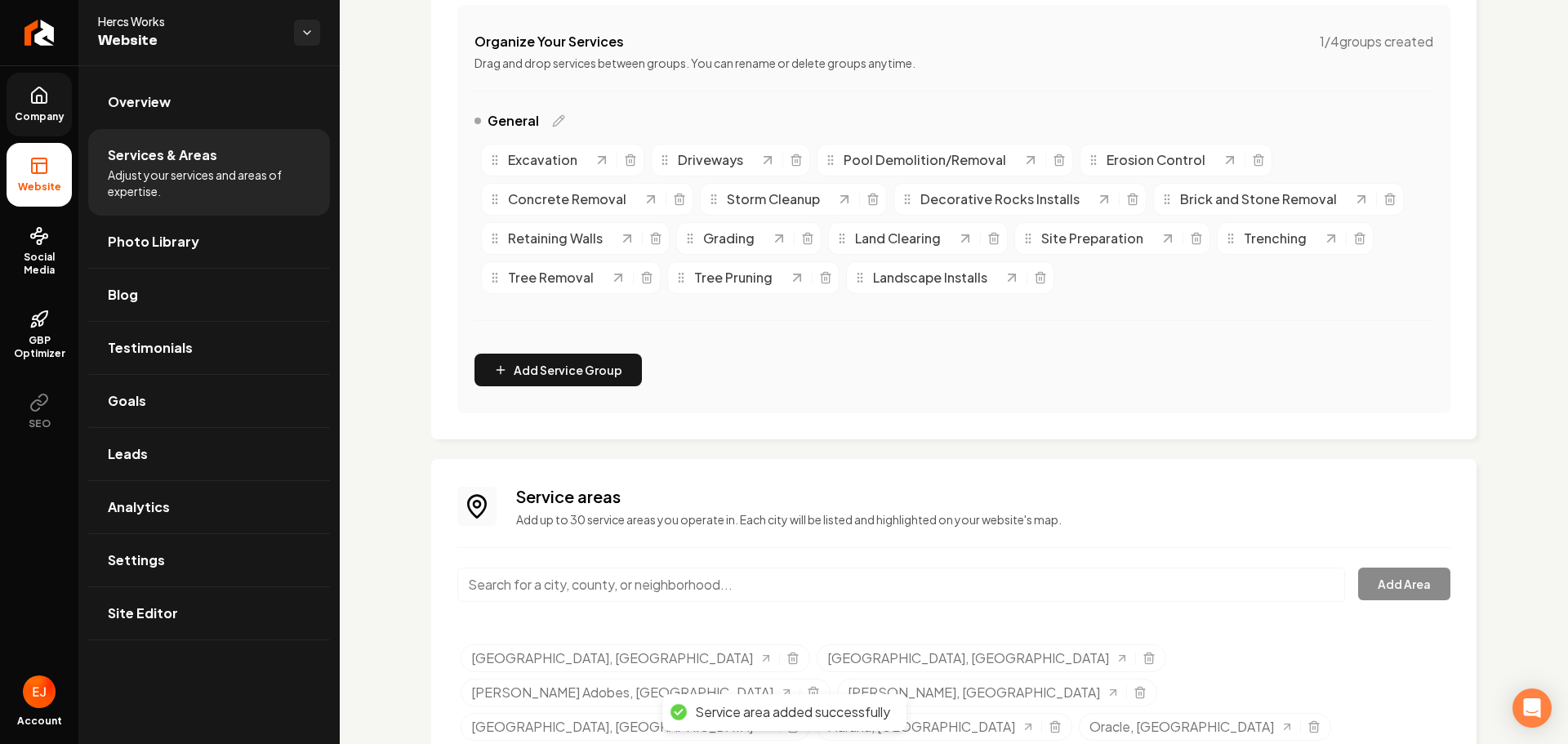
click at [589, 590] on input "Main content area" at bounding box center [901, 584] width 888 height 34
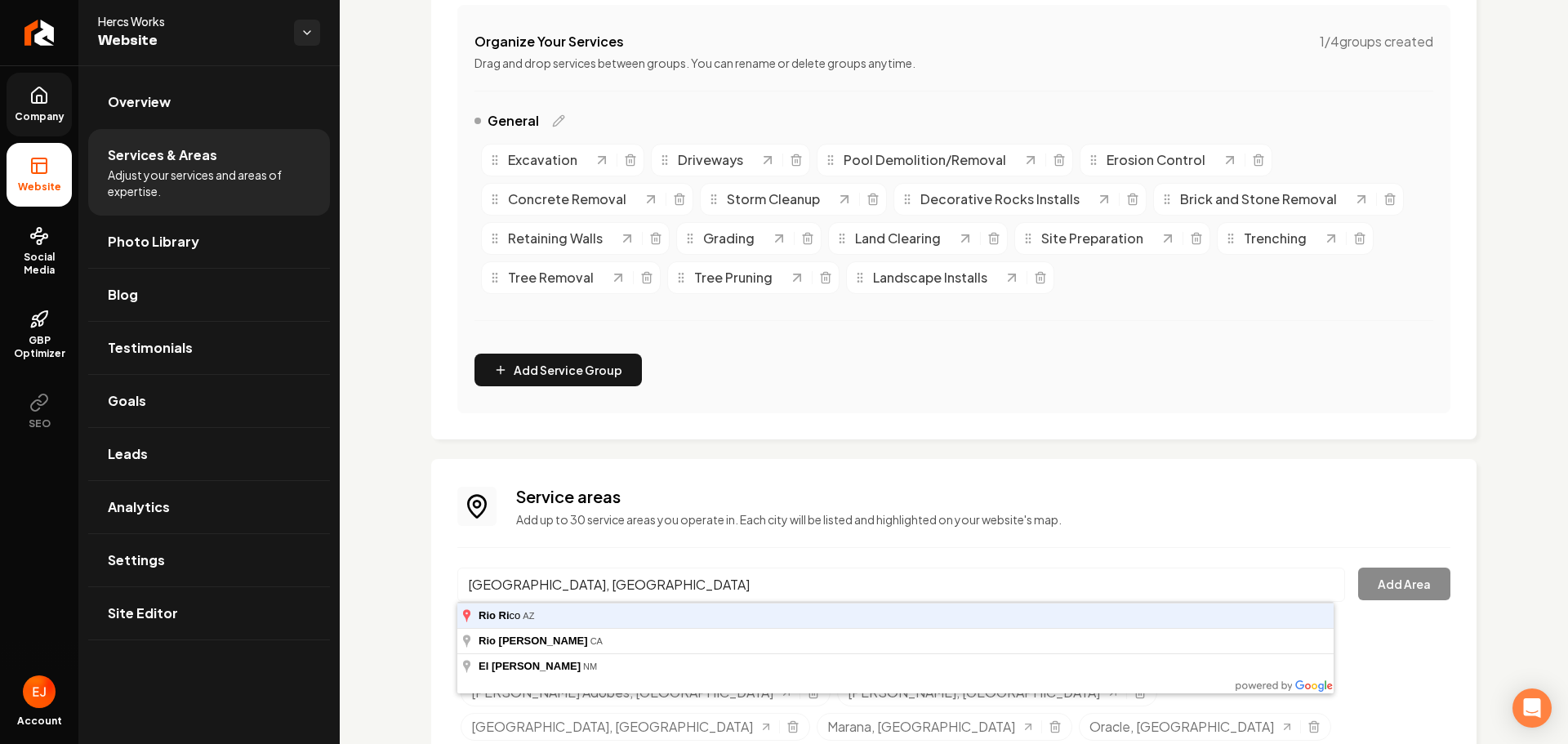
type input "Rio Rico, AZ"
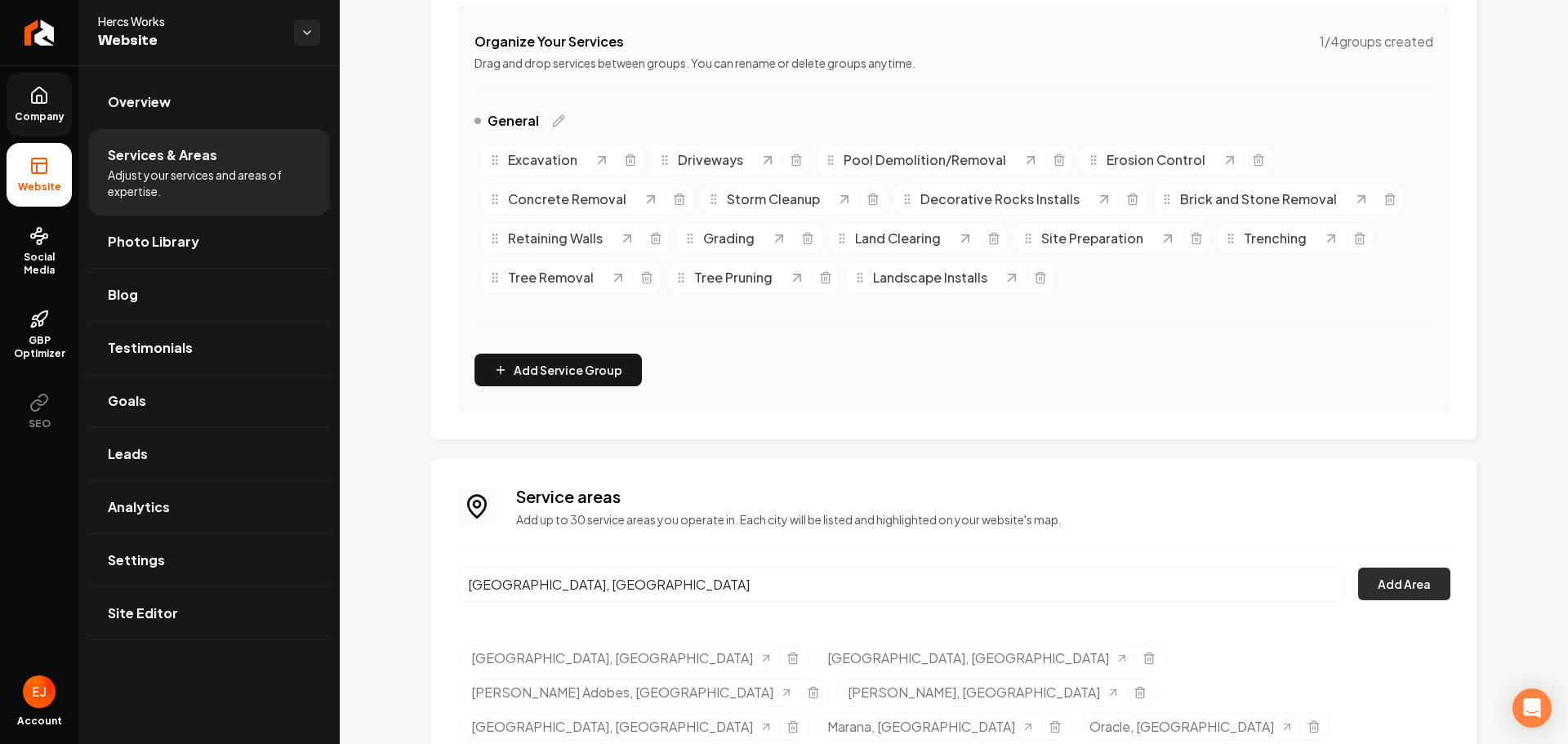
click at [1383, 577] on button "Add Area" at bounding box center [1404, 583] width 93 height 32
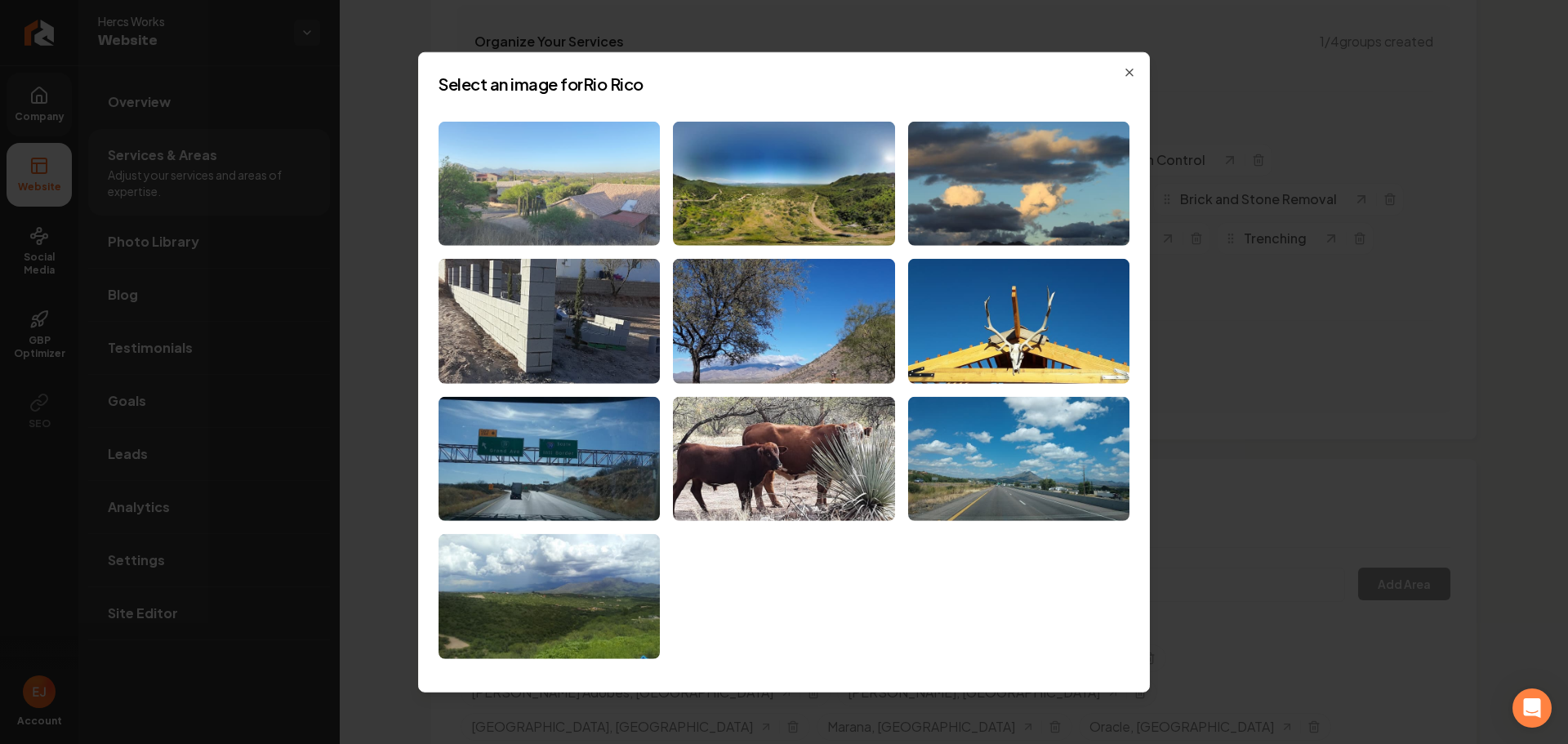
click at [554, 235] on img at bounding box center [549, 183] width 221 height 125
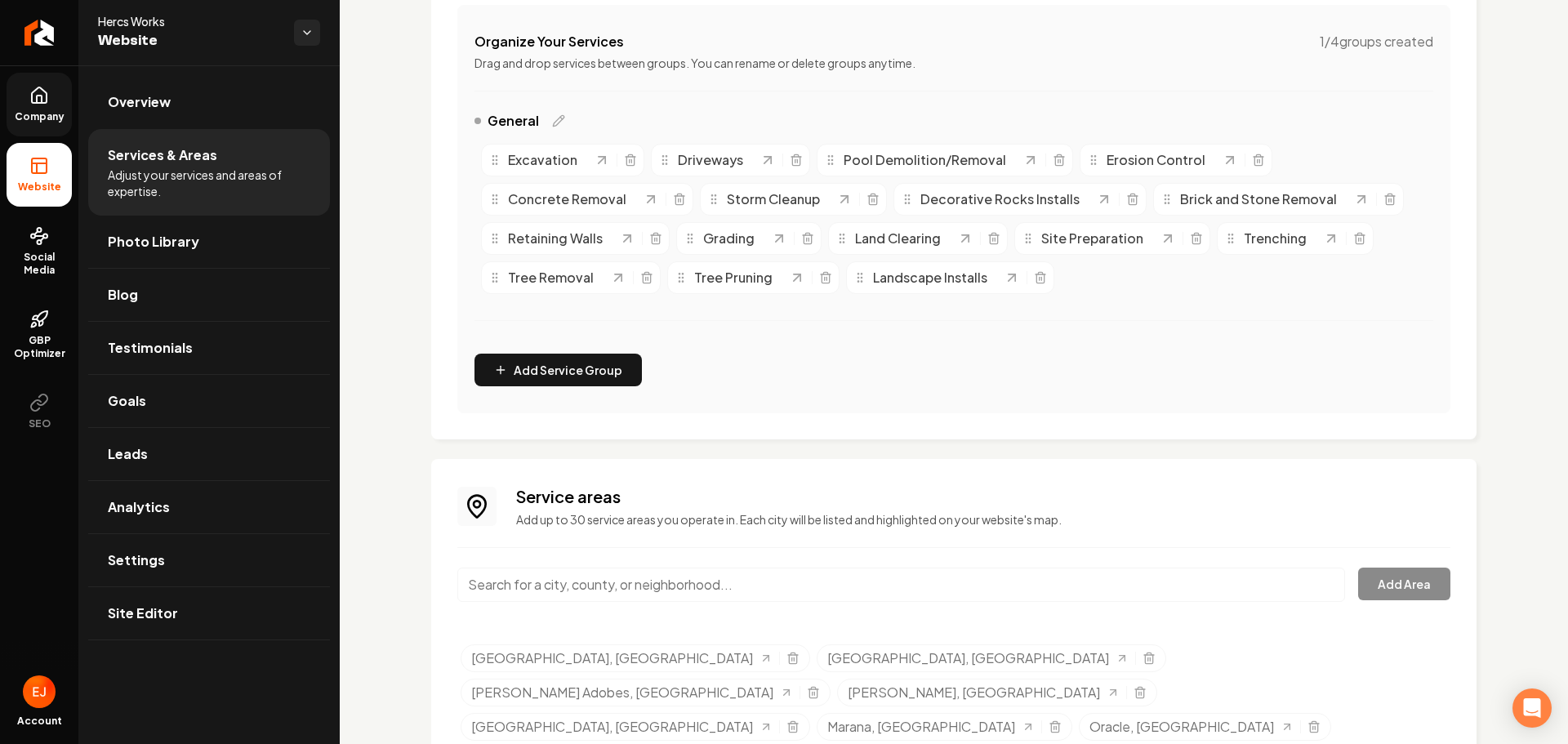
click at [669, 589] on input "Main content area" at bounding box center [901, 584] width 888 height 34
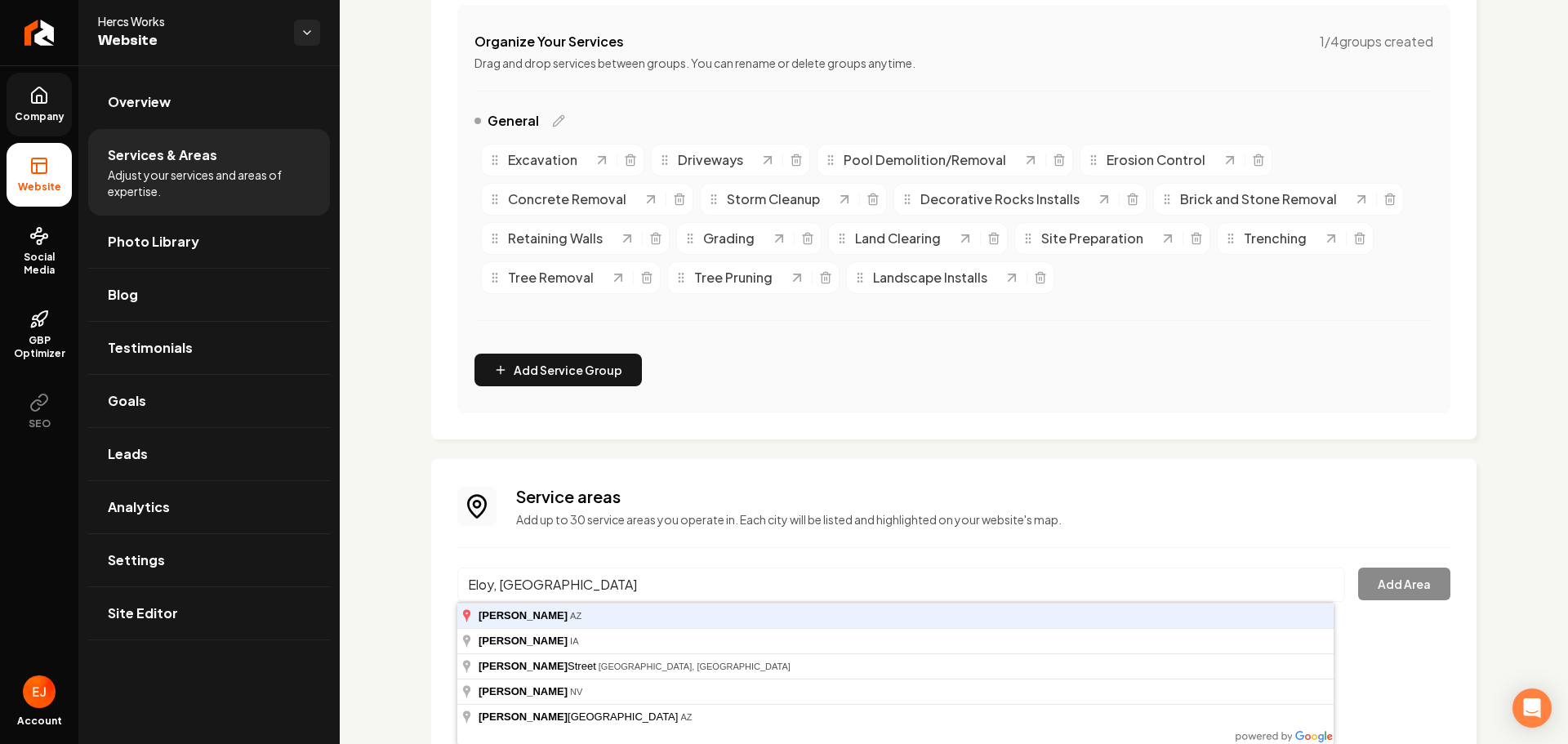
type input "Eloy, AZ"
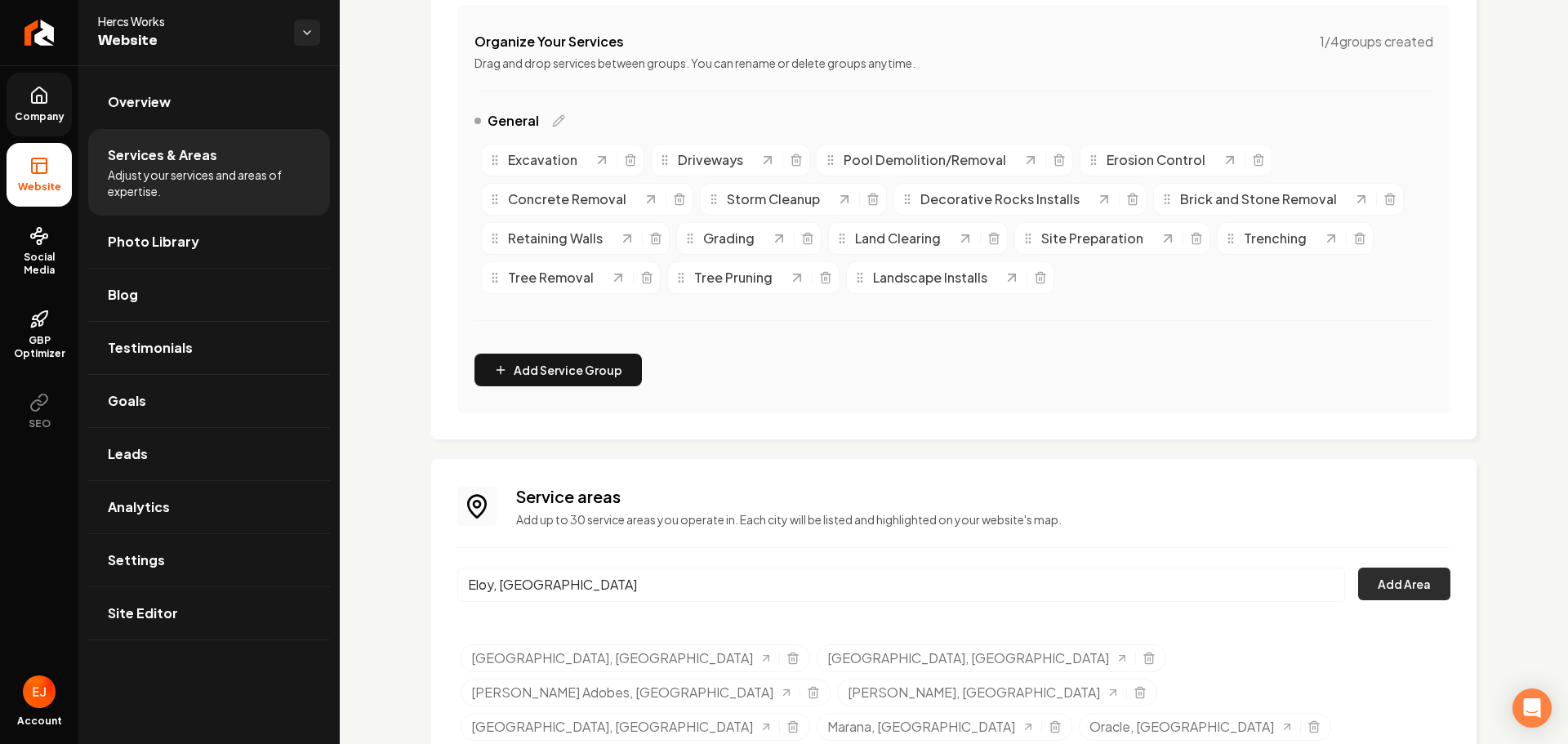
click at [1381, 574] on button "Add Area" at bounding box center [1404, 583] width 93 height 32
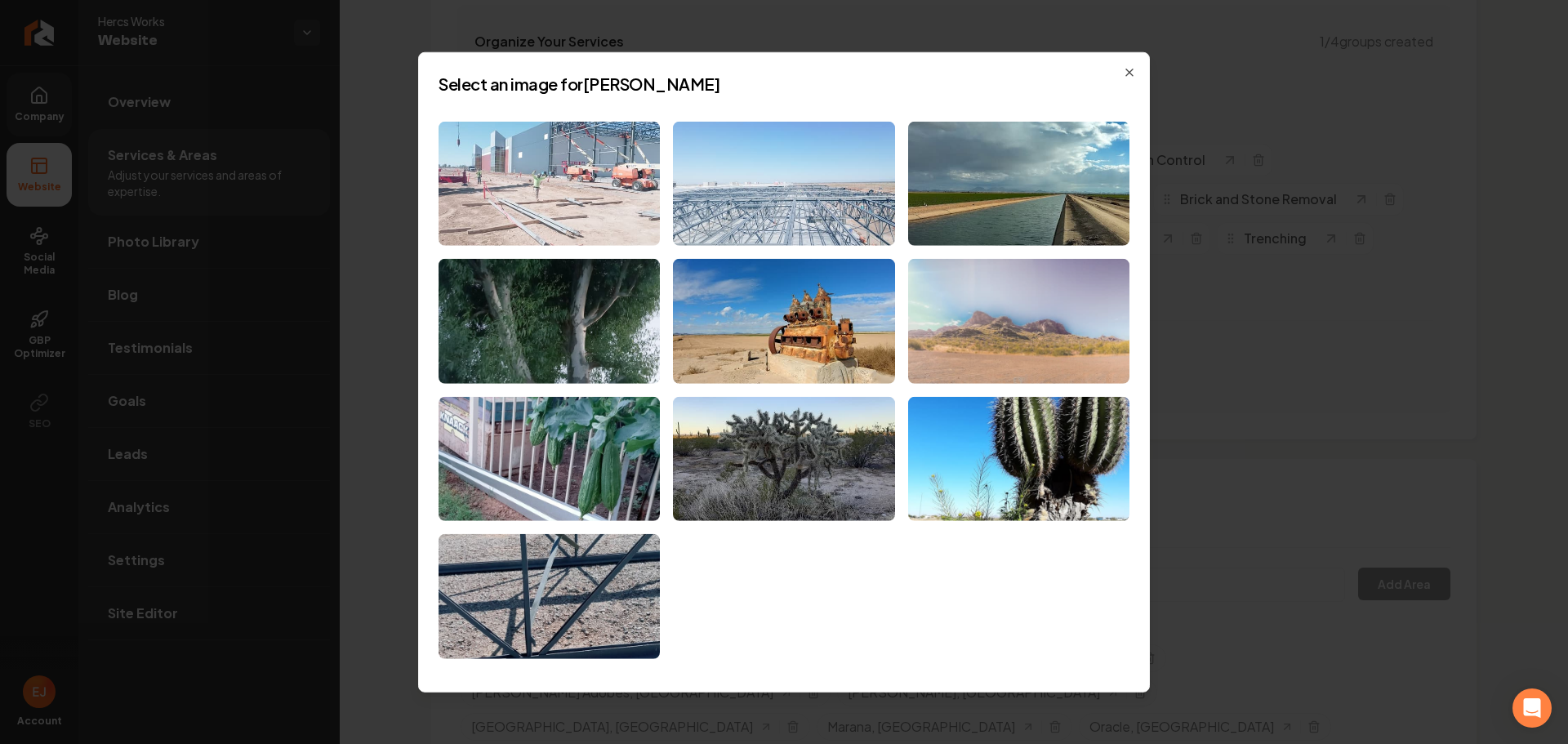
click at [947, 368] on img at bounding box center [1018, 321] width 221 height 125
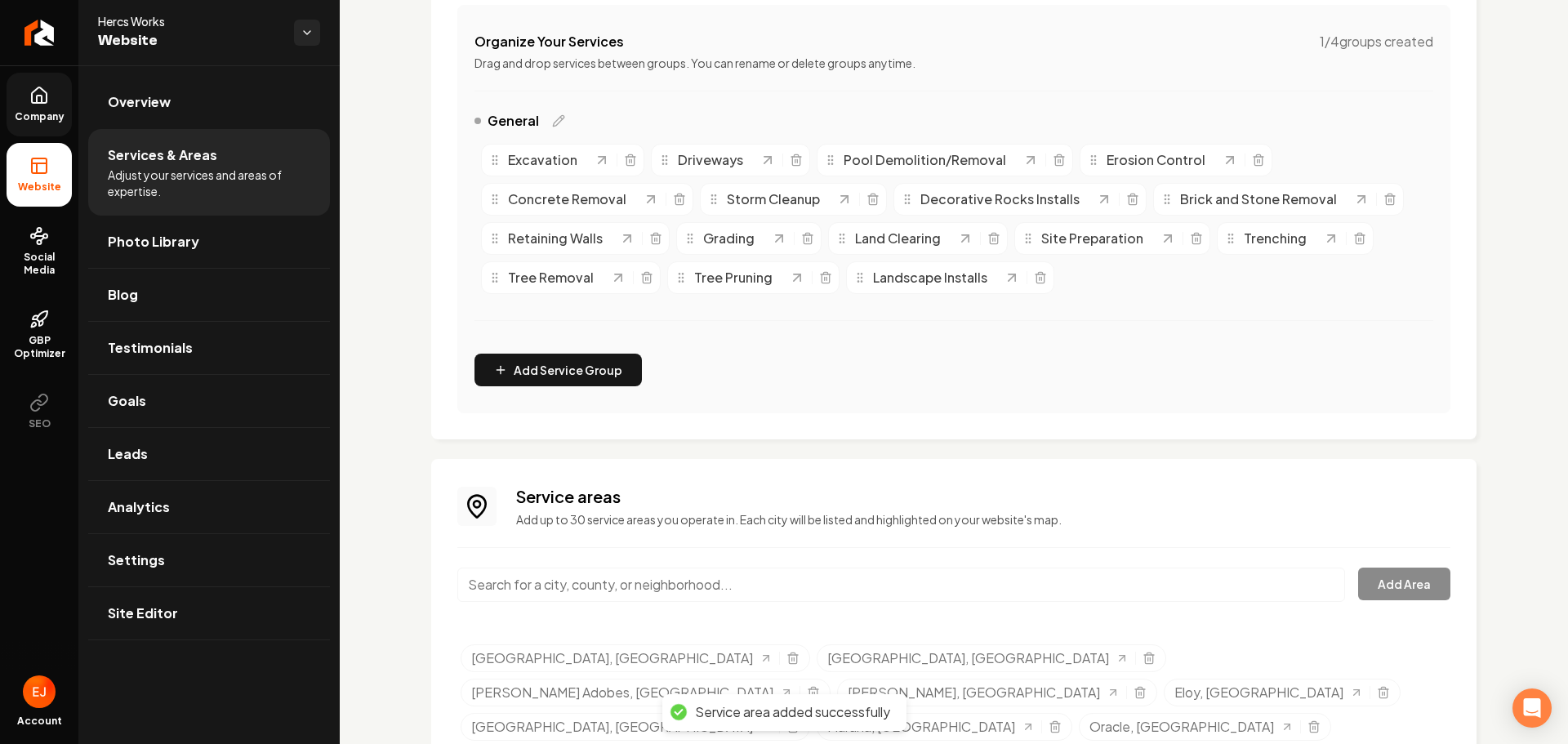
click at [557, 600] on input "Main content area" at bounding box center [901, 584] width 888 height 34
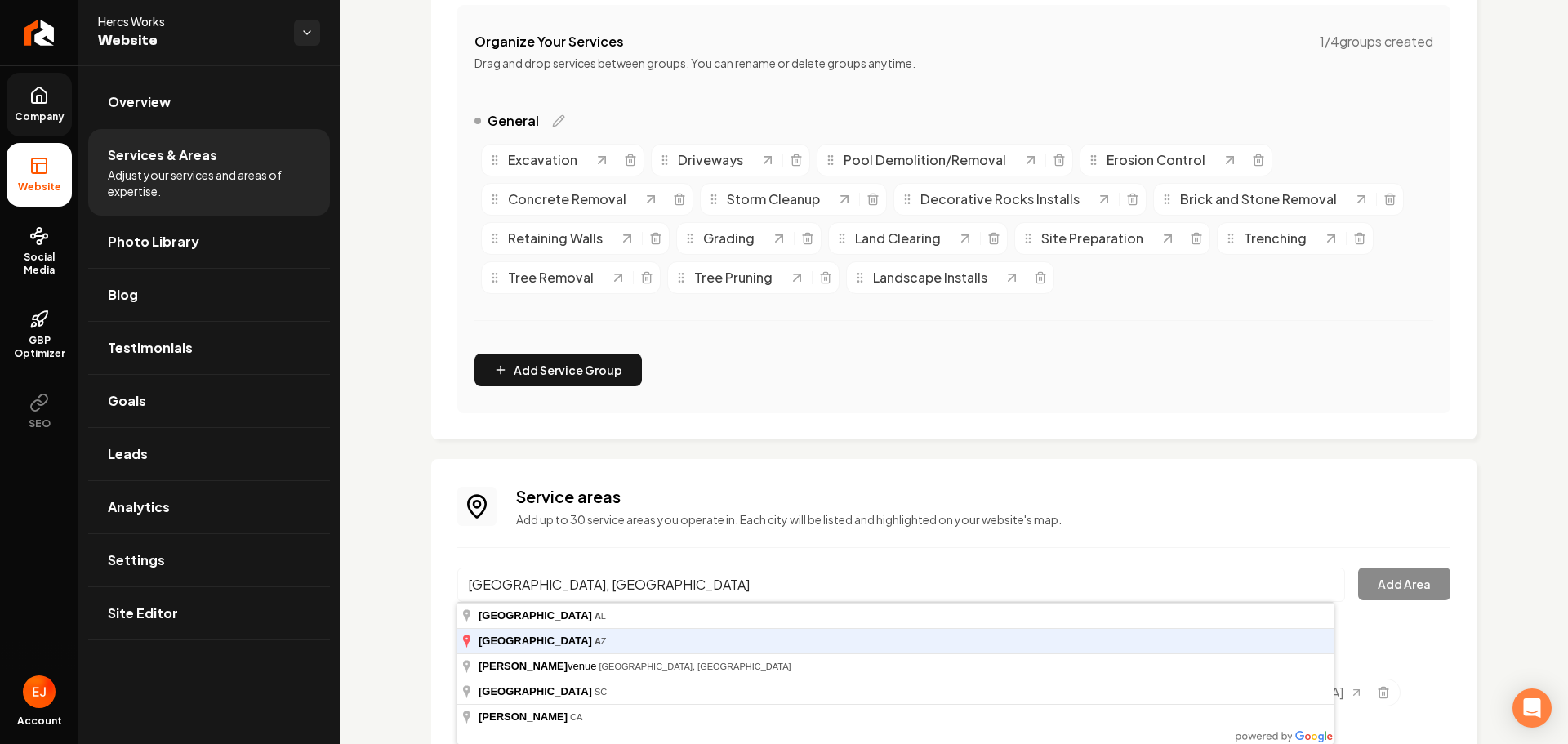
type input "Florence, AZ"
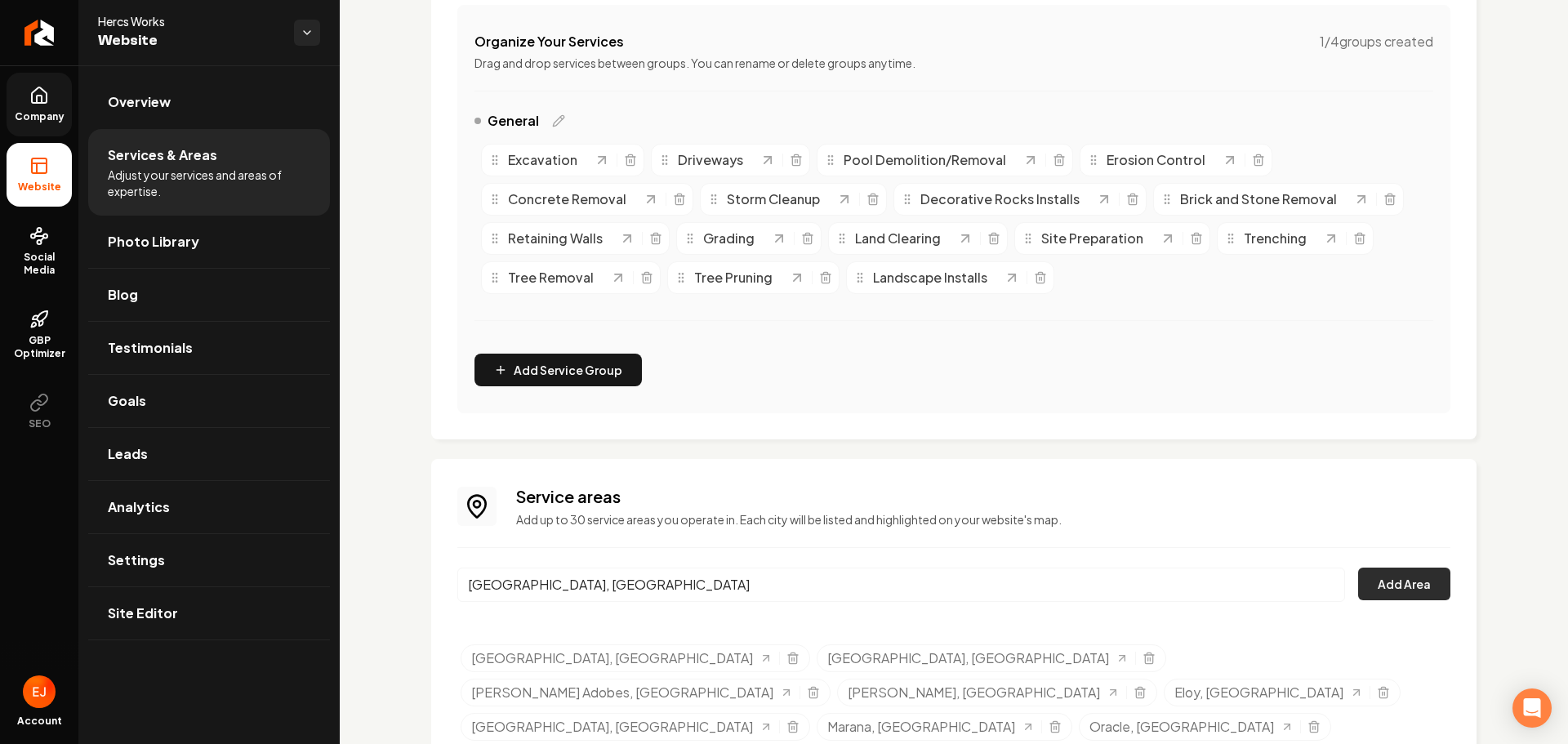
click at [1428, 582] on button "Add Area" at bounding box center [1404, 583] width 93 height 32
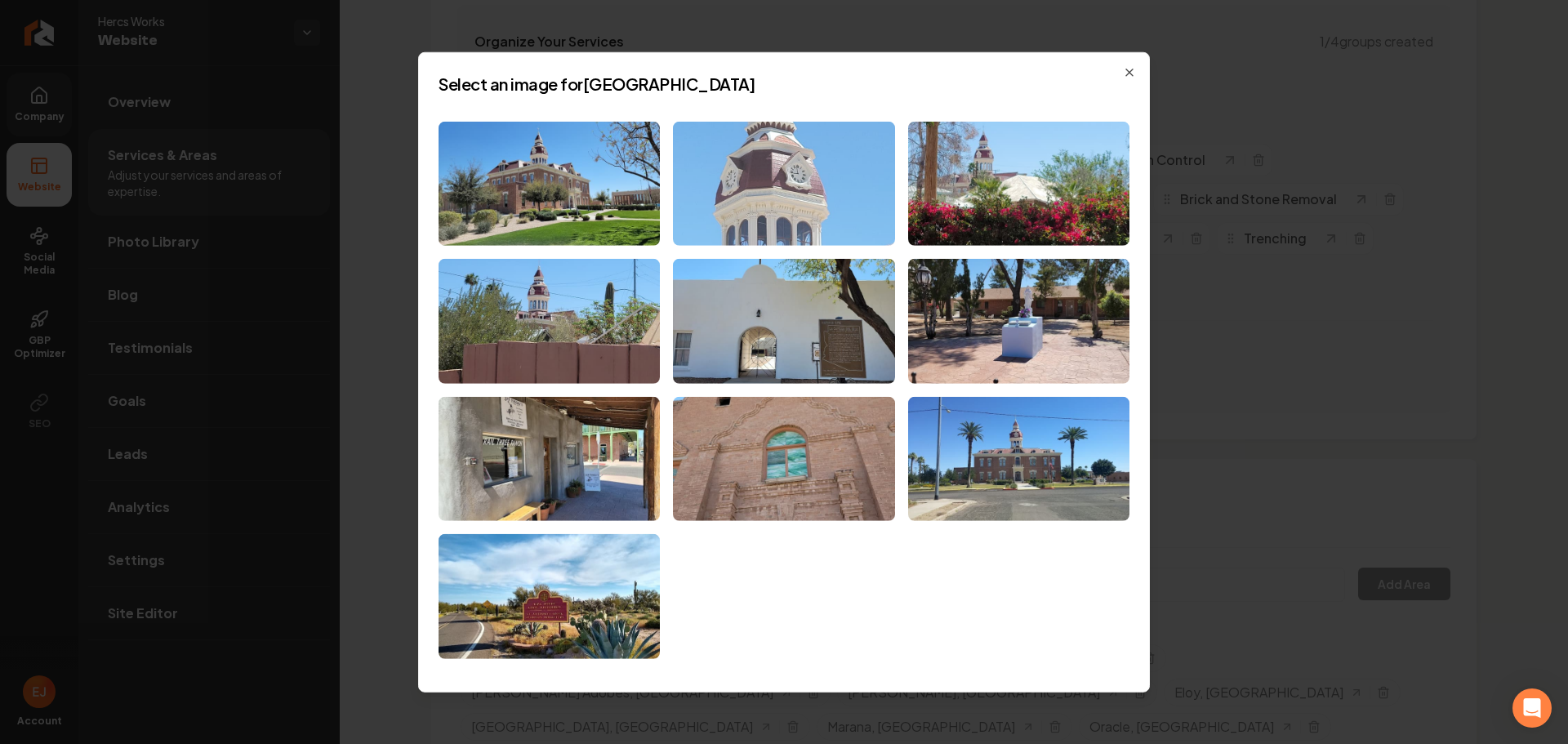
click at [775, 226] on img at bounding box center [783, 183] width 221 height 125
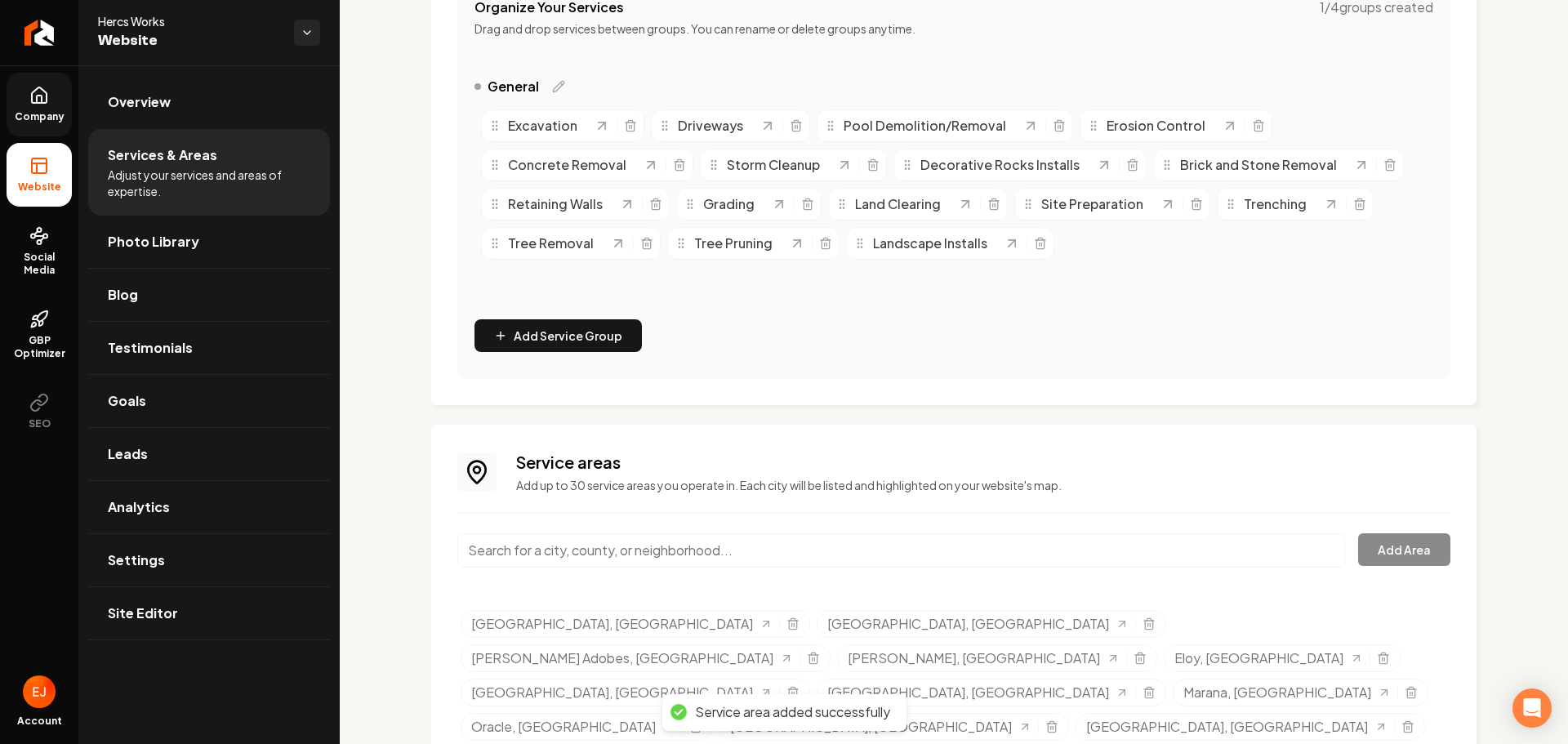
scroll to position [383, 0]
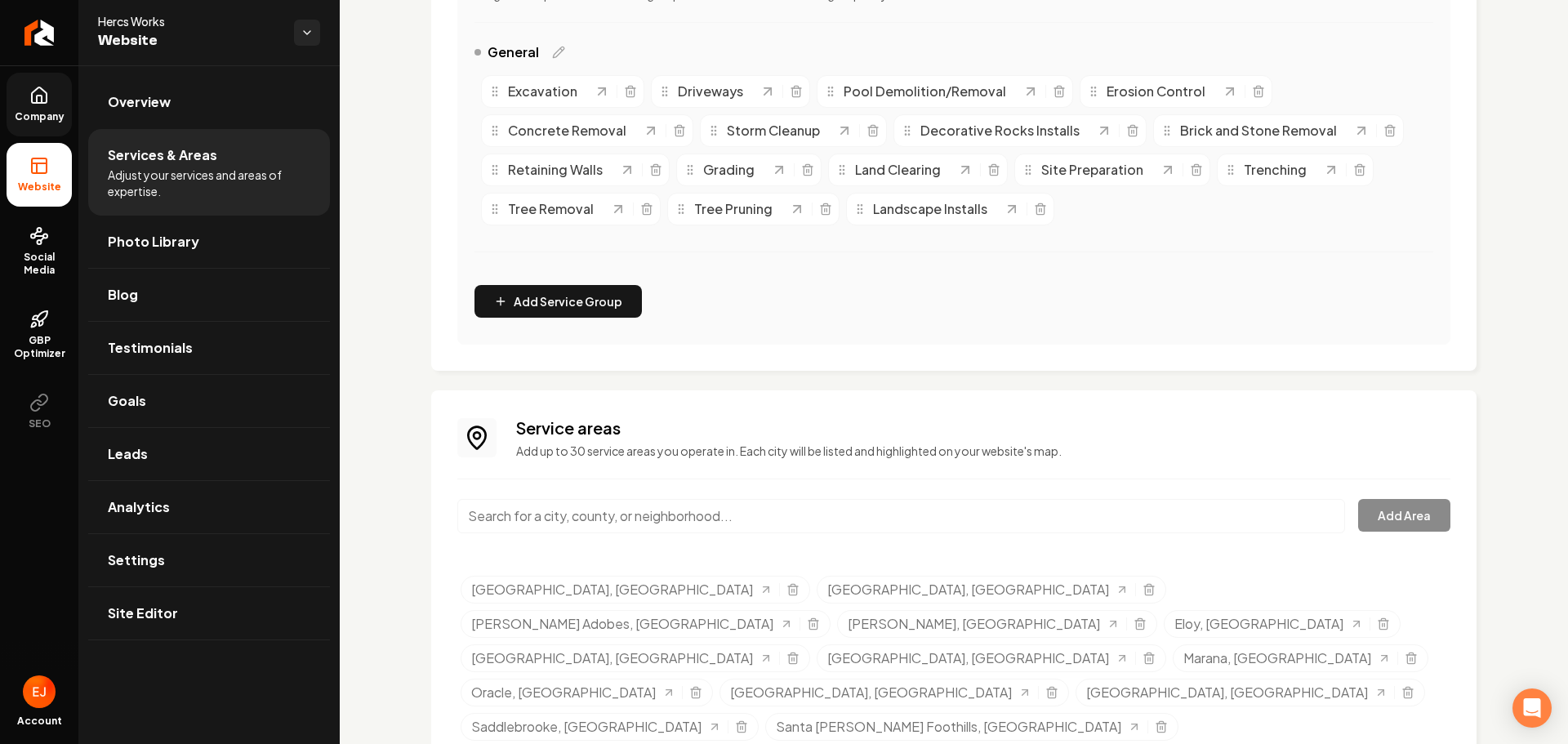
click at [613, 512] on input "Main content area" at bounding box center [901, 515] width 888 height 34
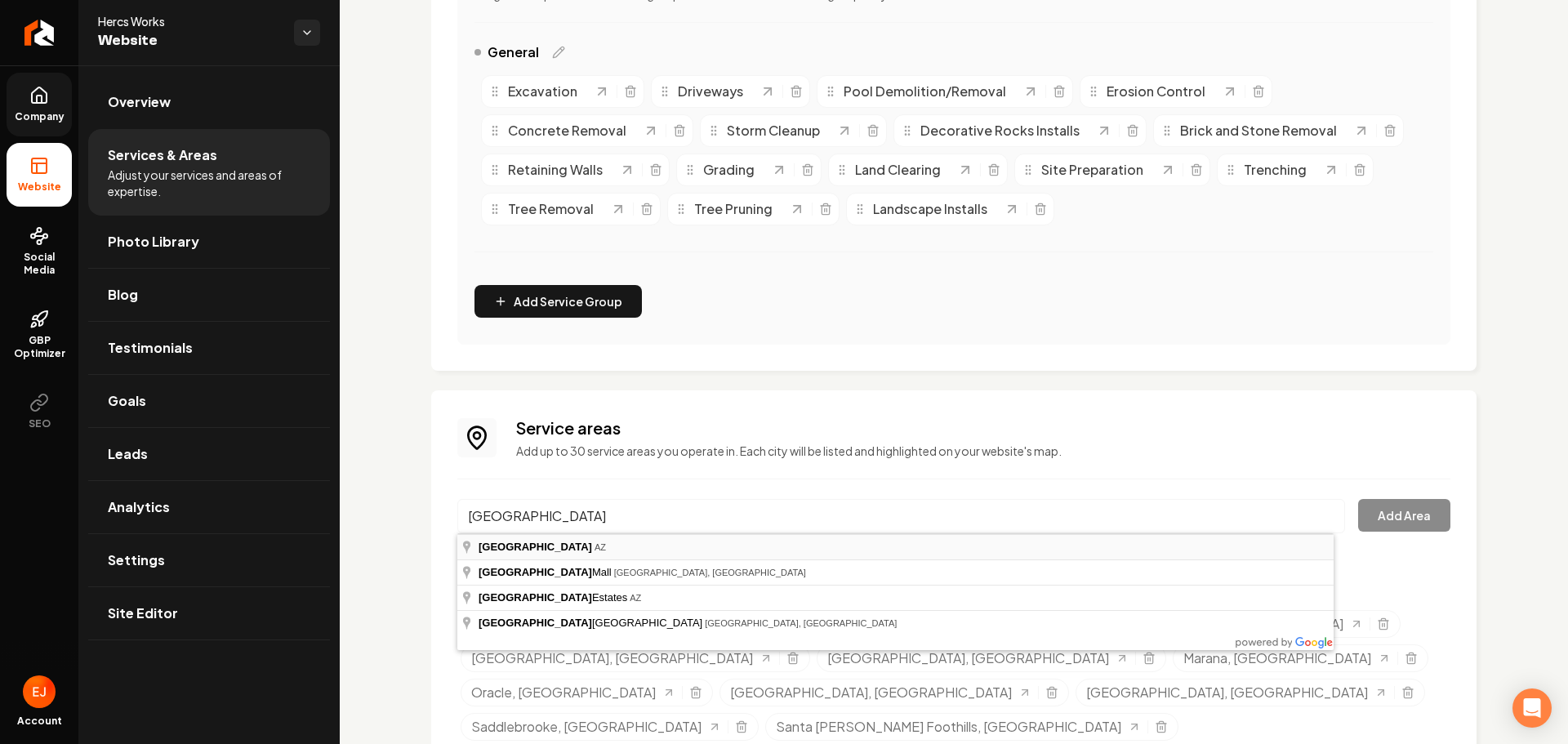
type input "Tucson, AZ"
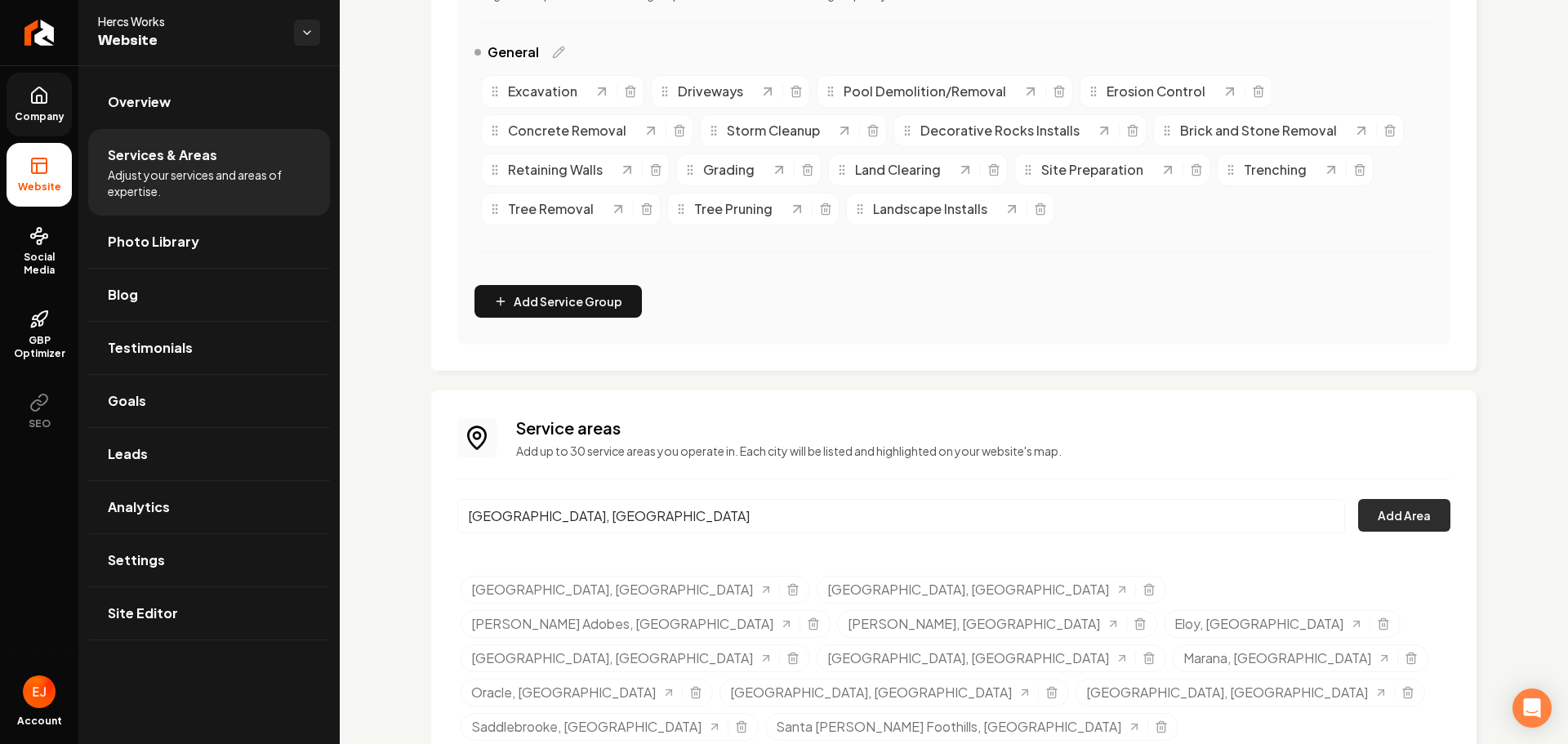
click at [1406, 522] on button "Add Area" at bounding box center [1404, 515] width 93 height 32
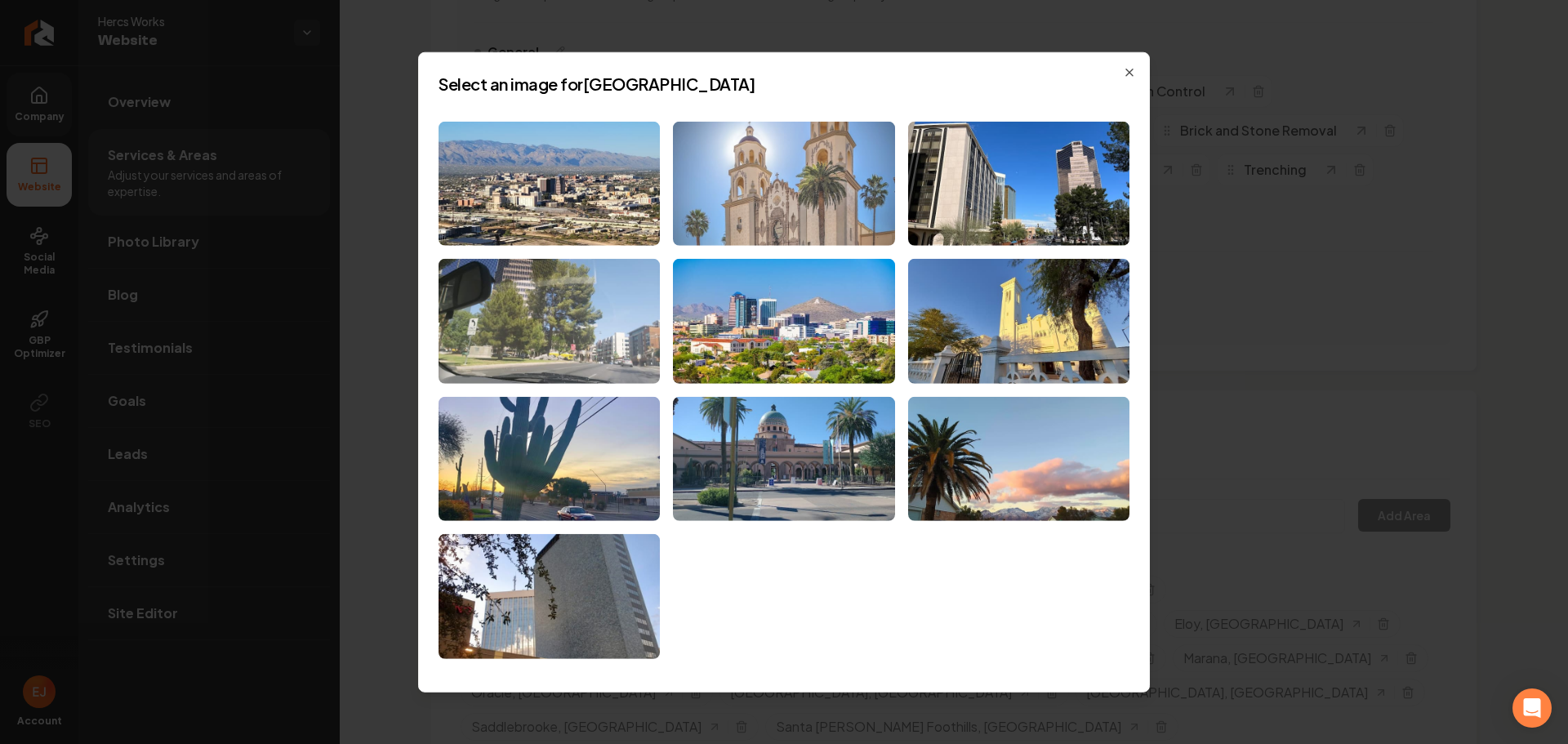
click at [869, 218] on img at bounding box center [783, 183] width 221 height 125
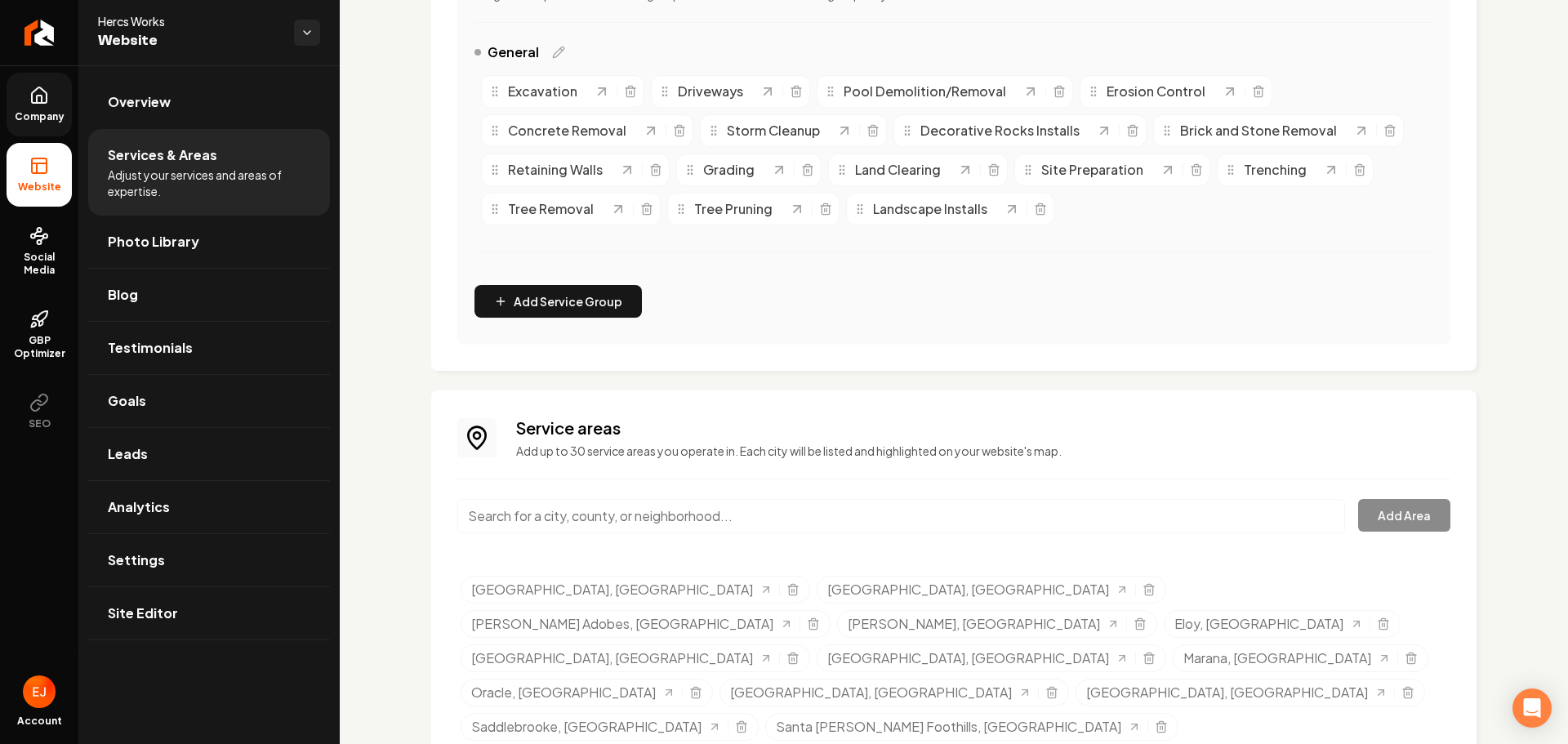
click at [676, 525] on input "Main content area" at bounding box center [901, 515] width 888 height 34
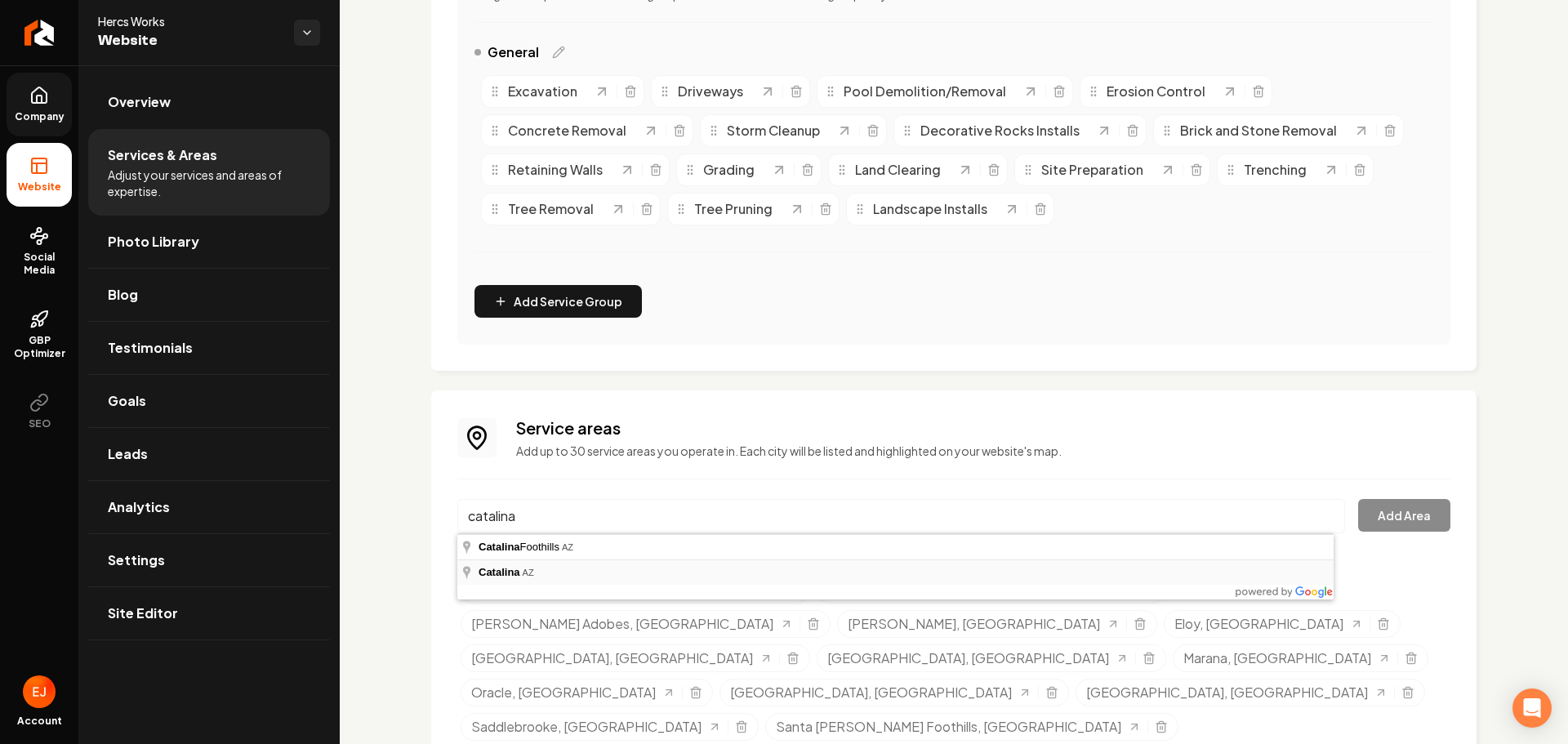
type input "Catalina, AZ"
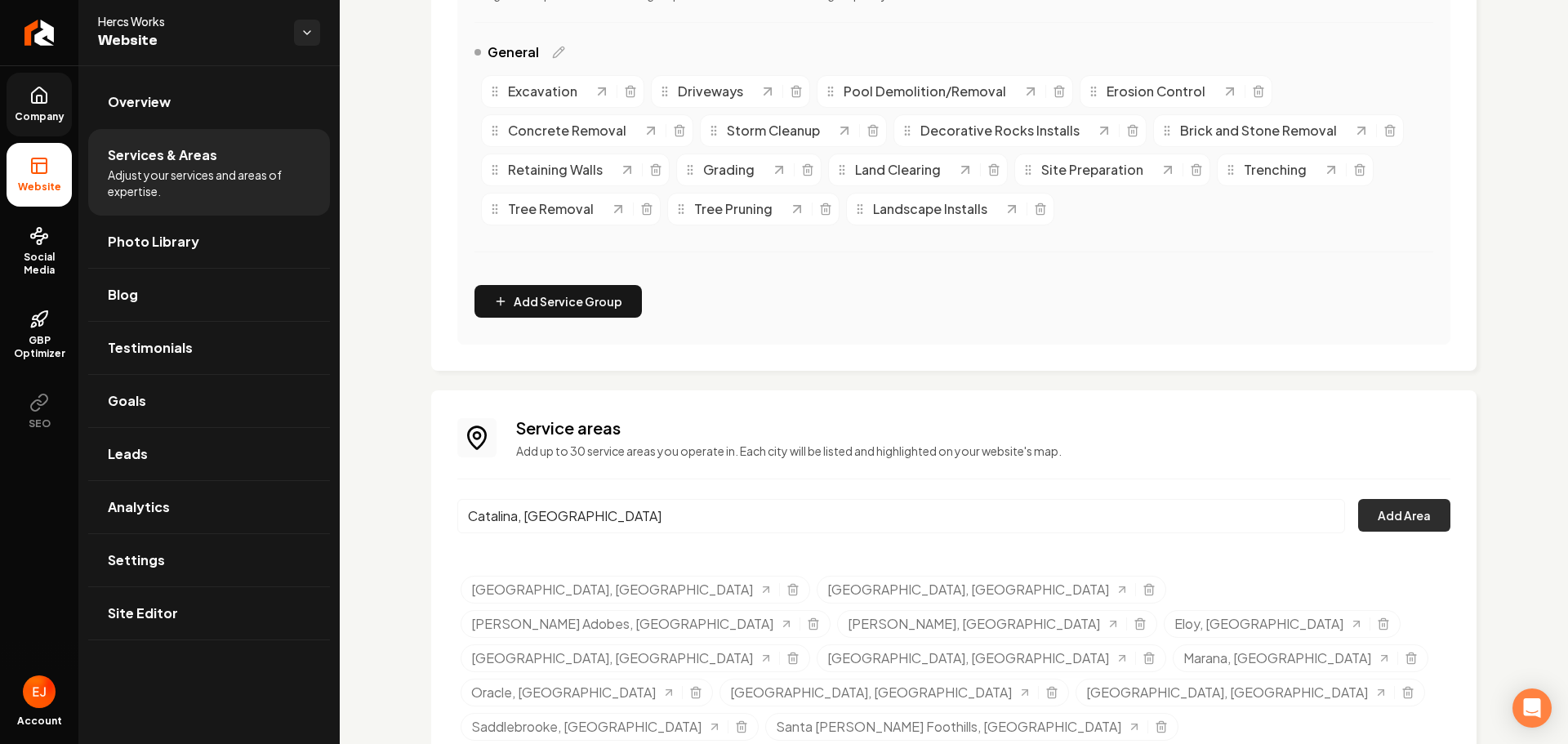
click at [1397, 508] on button "Add Area" at bounding box center [1404, 515] width 93 height 32
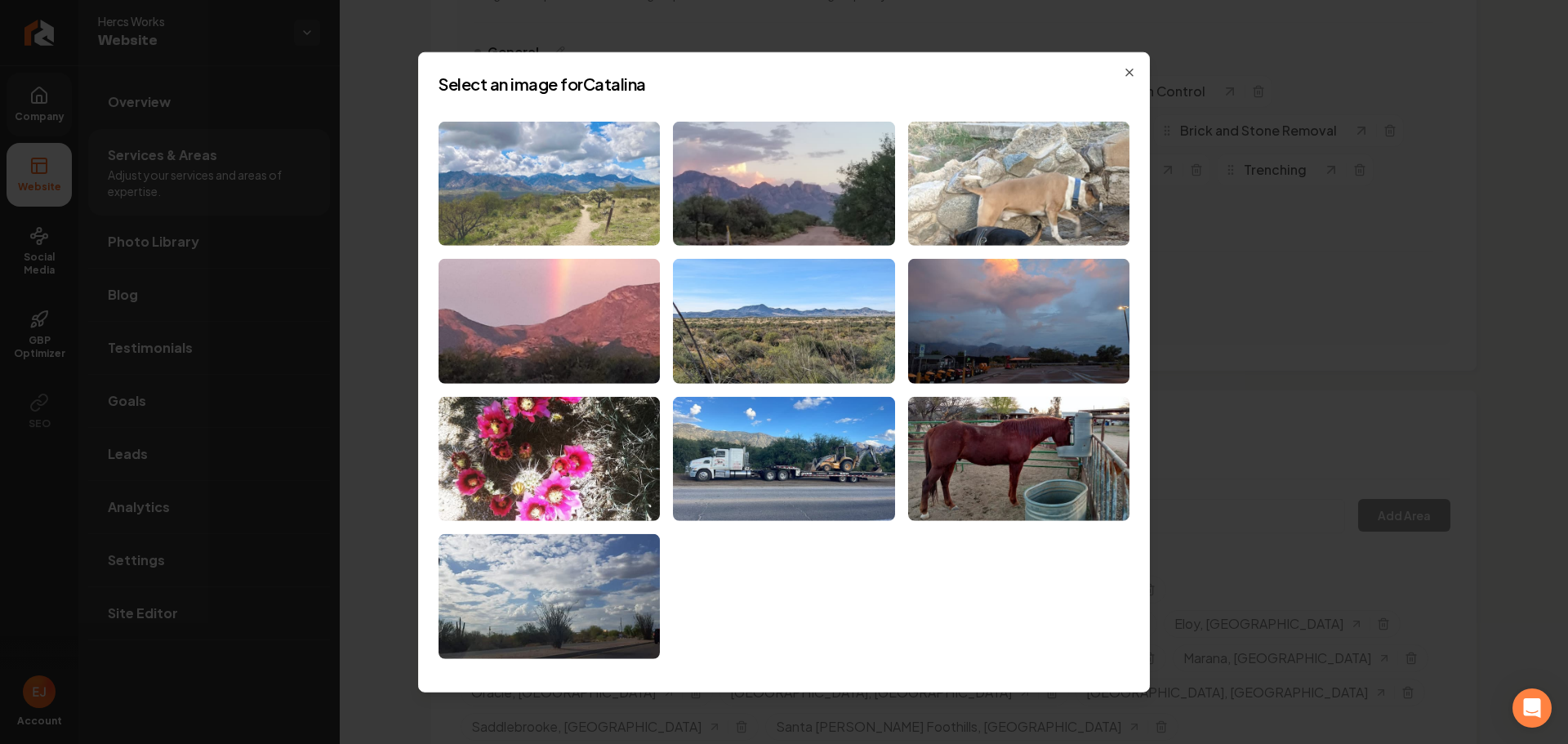
click at [645, 225] on img at bounding box center [549, 183] width 221 height 125
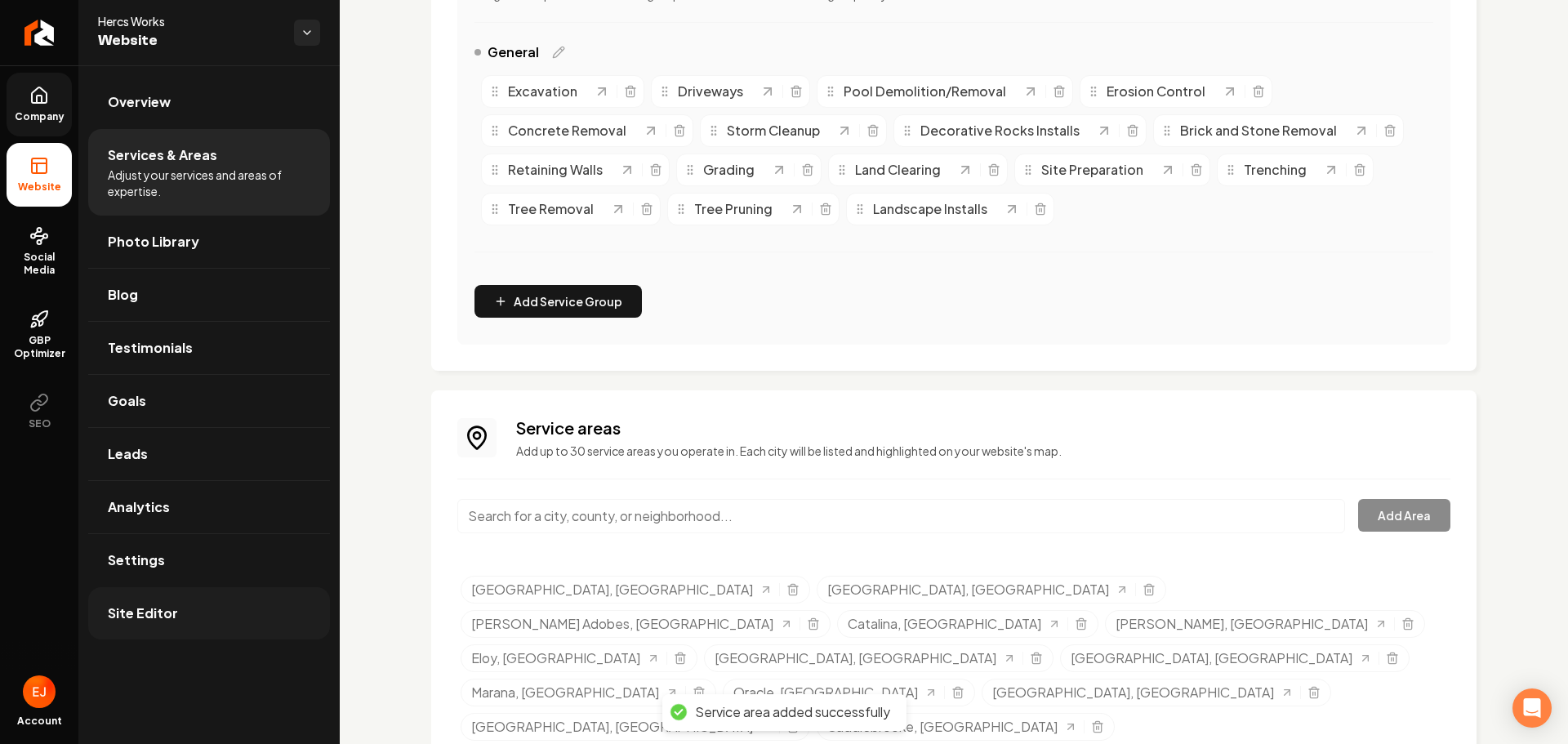
click at [193, 621] on link "Site Editor" at bounding box center [208, 613] width 242 height 52
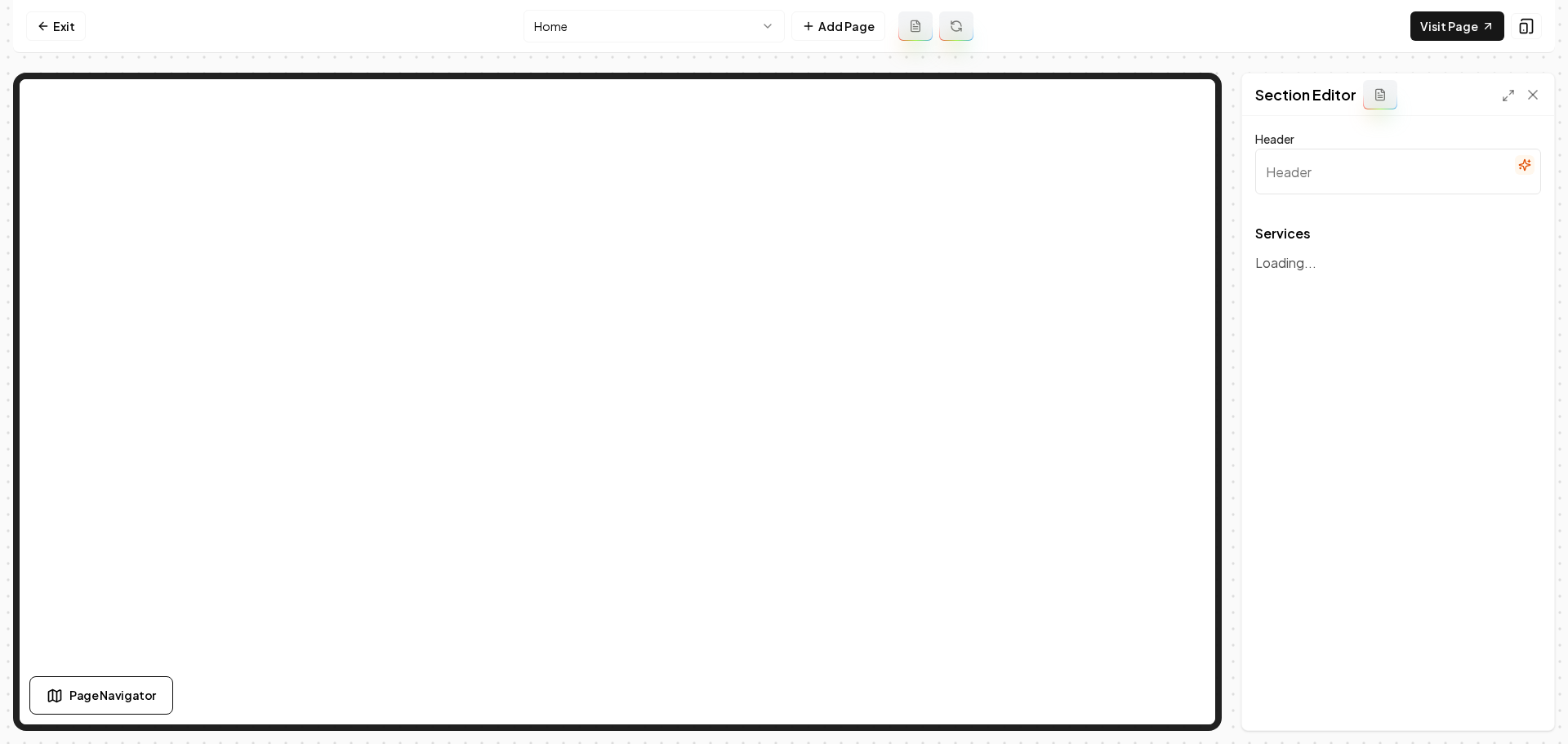
type input "Our Landscaping Services"
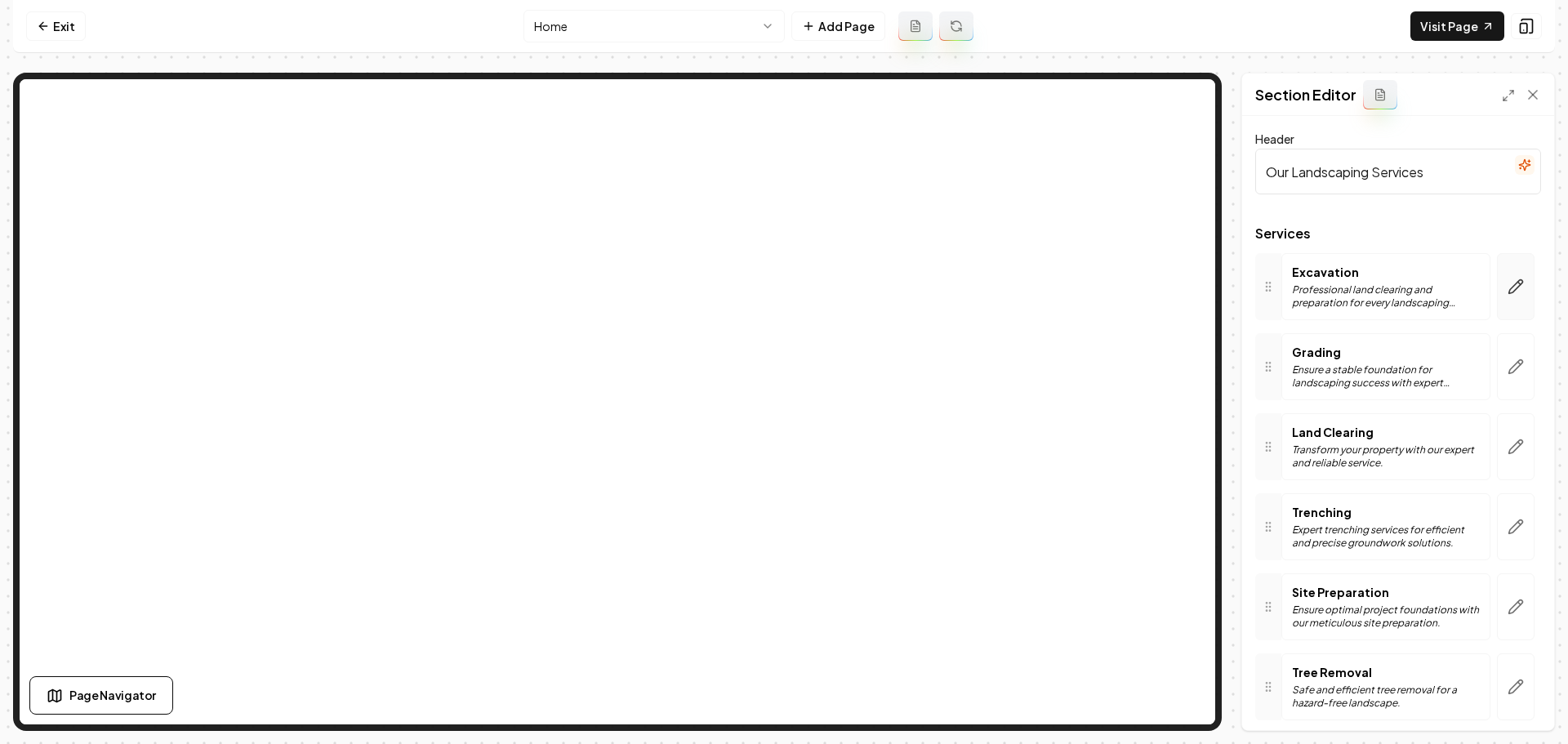
click at [1501, 299] on button "button" at bounding box center [1515, 286] width 38 height 67
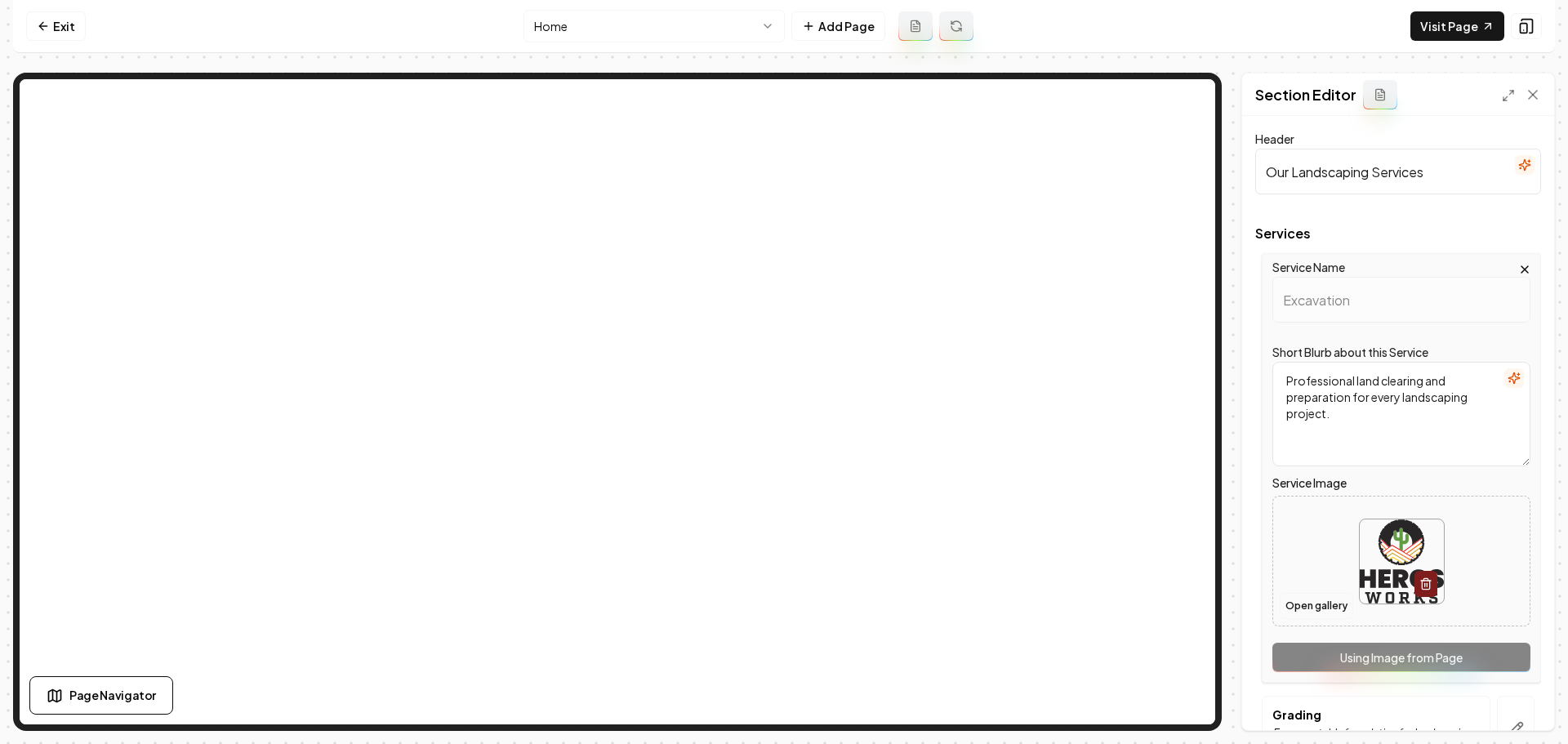
click at [1324, 605] on button "Open gallery" at bounding box center [1315, 606] width 73 height 26
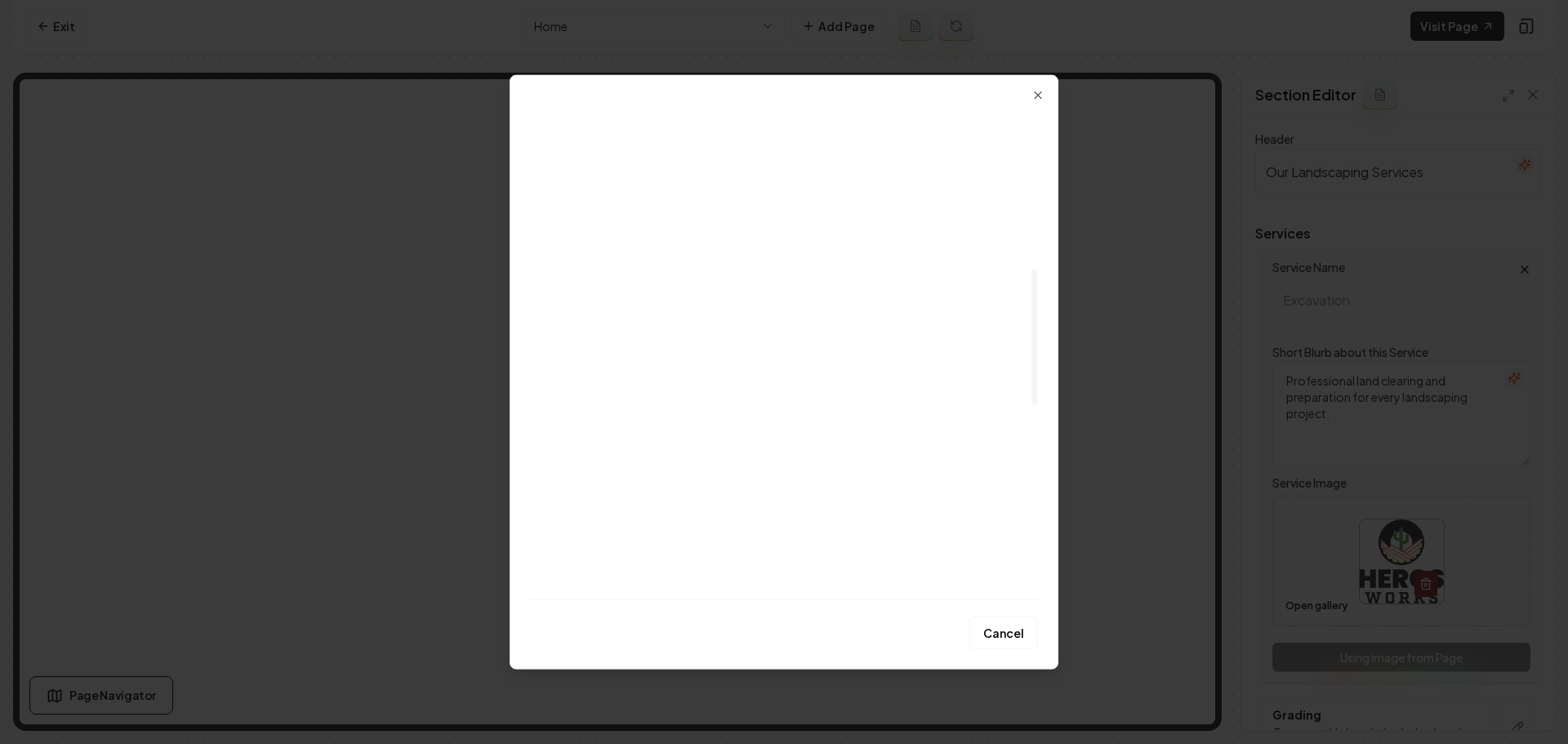
scroll to position [572, 0]
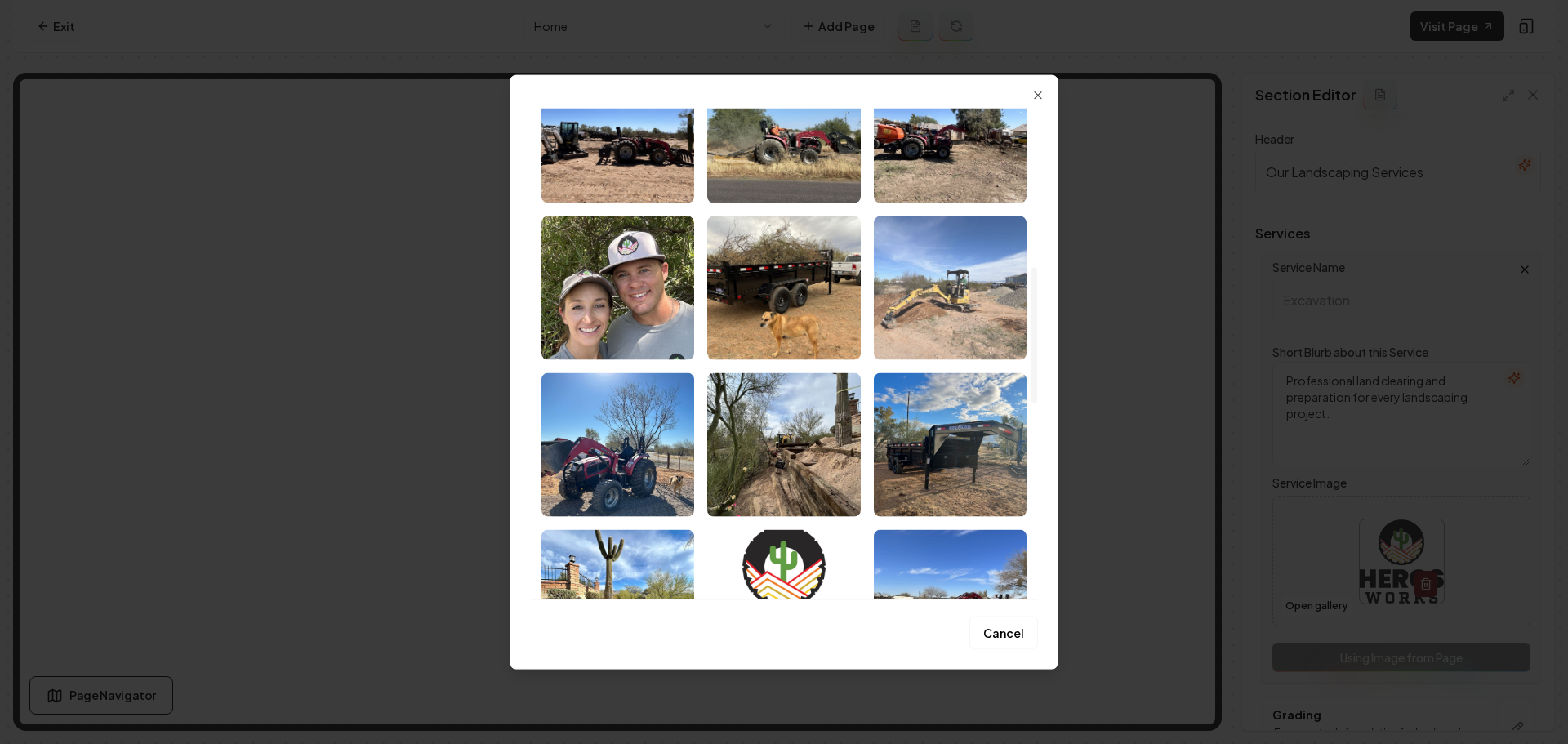
click at [942, 300] on img "Select image image_68a763615c7cd75eb8d83e80.jpeg" at bounding box center [950, 287] width 153 height 143
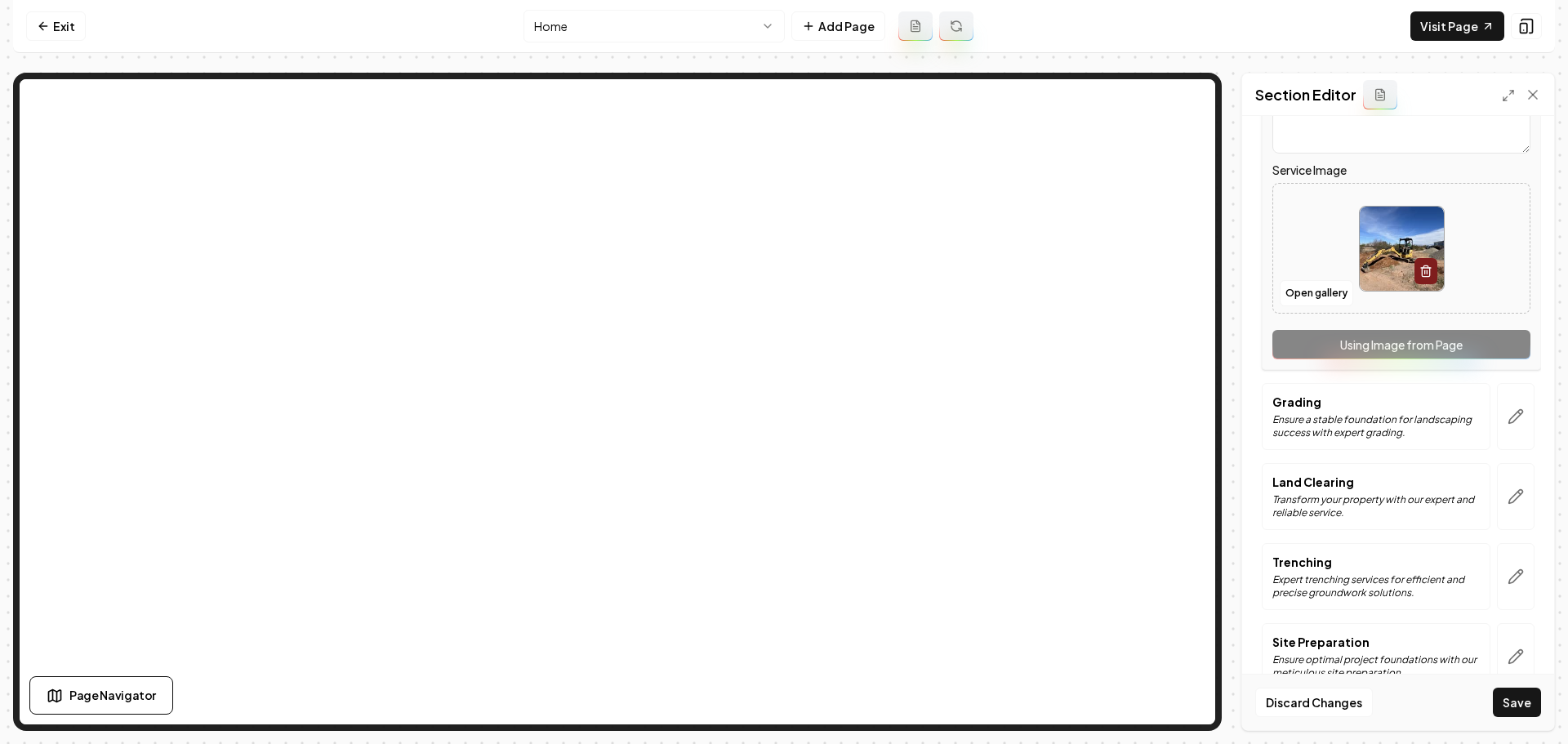
scroll to position [327, 0]
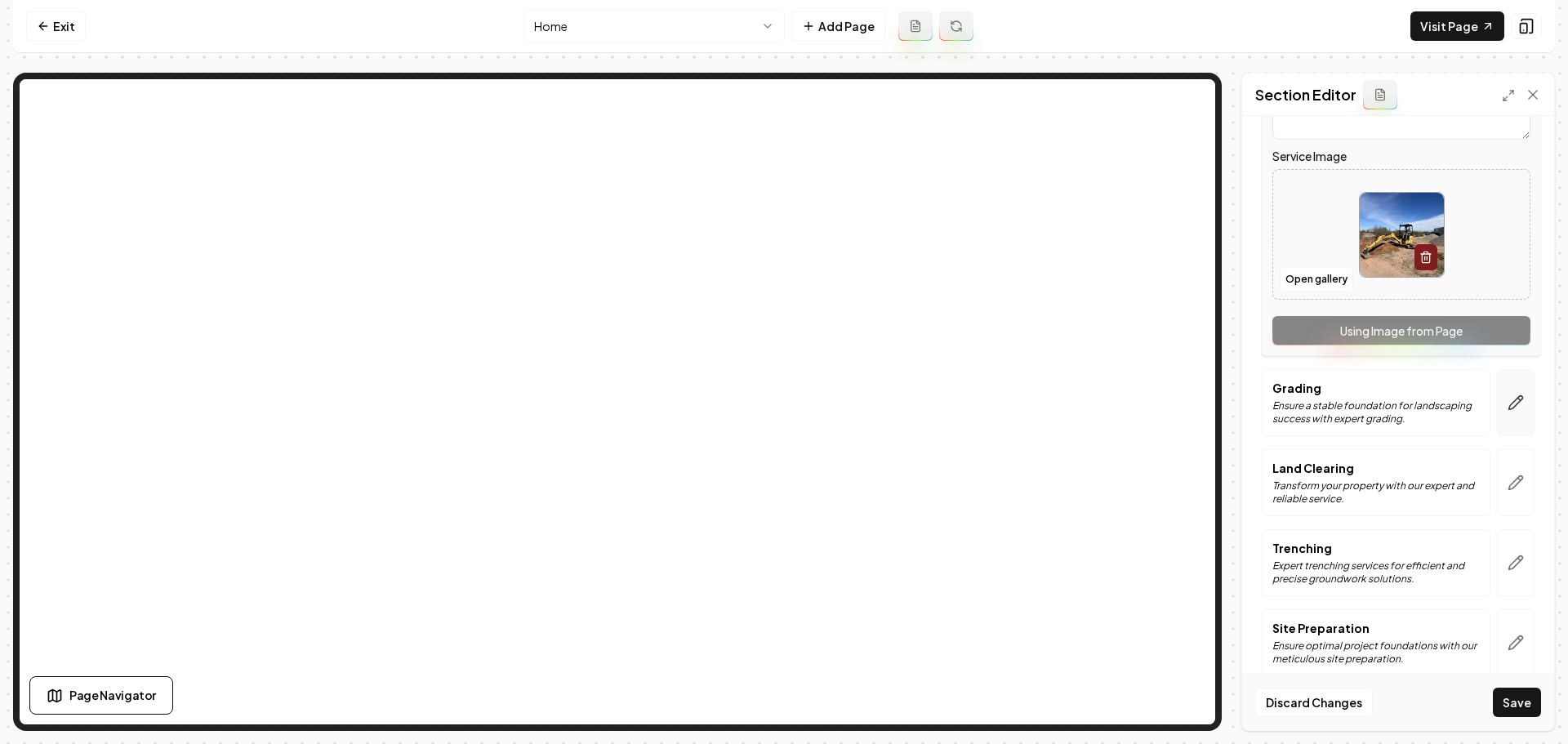
click at [1508, 410] on icon "button" at bounding box center [1516, 403] width 17 height 17
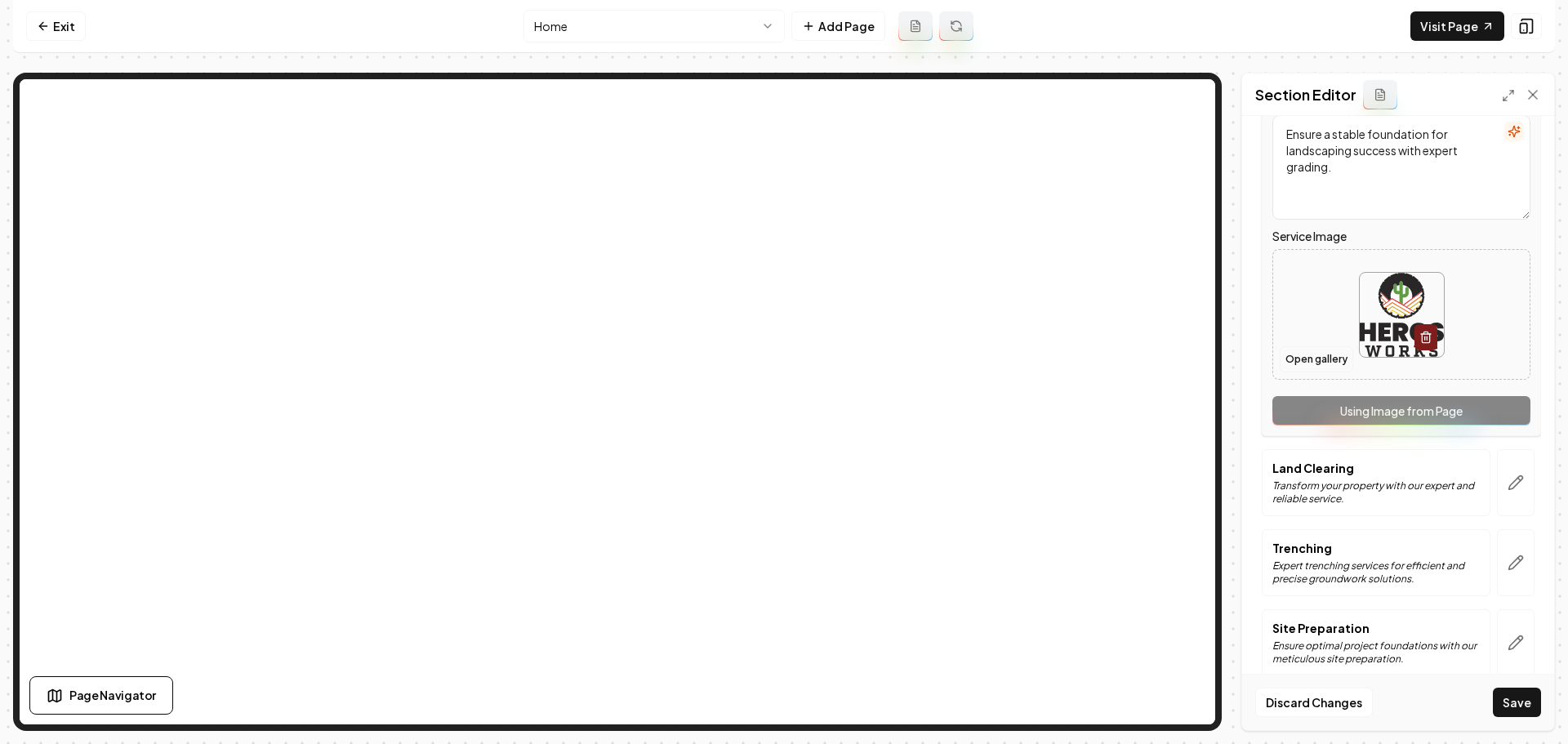
click at [1320, 362] on button "Open gallery" at bounding box center [1315, 359] width 73 height 26
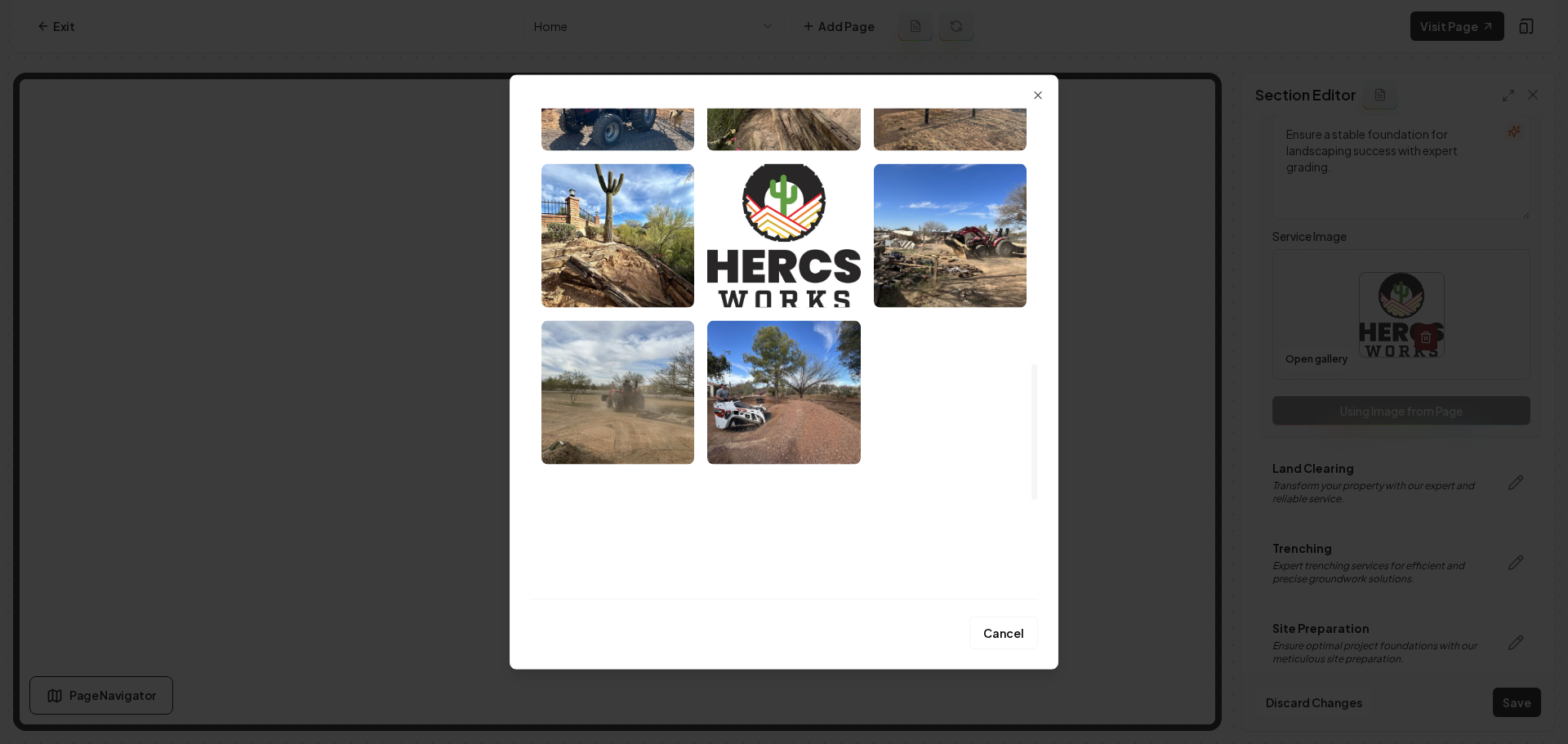
scroll to position [1061, 0]
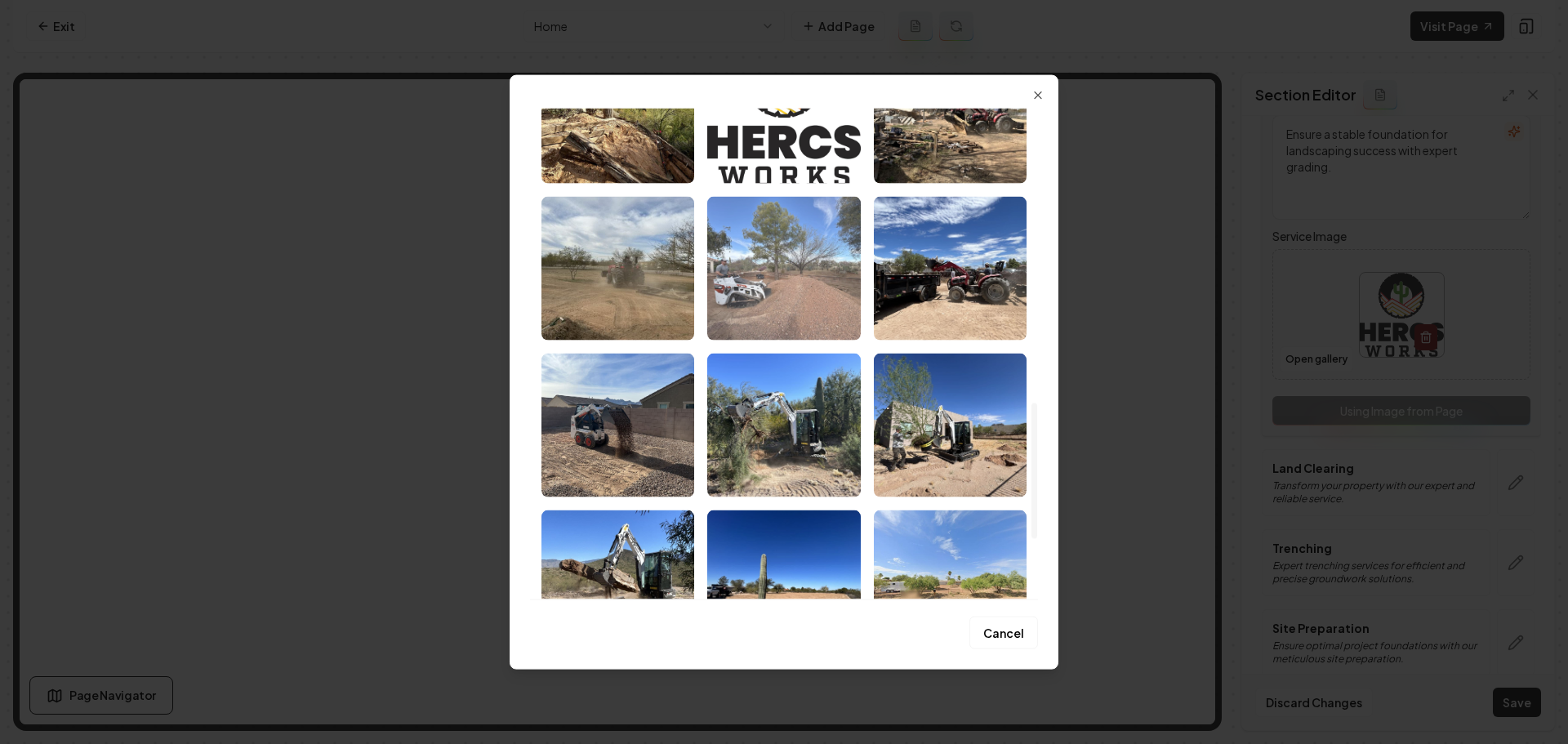
click at [827, 325] on img "Select image image_68a763605c7cd75eb8d83c39.jpeg" at bounding box center [783, 267] width 153 height 143
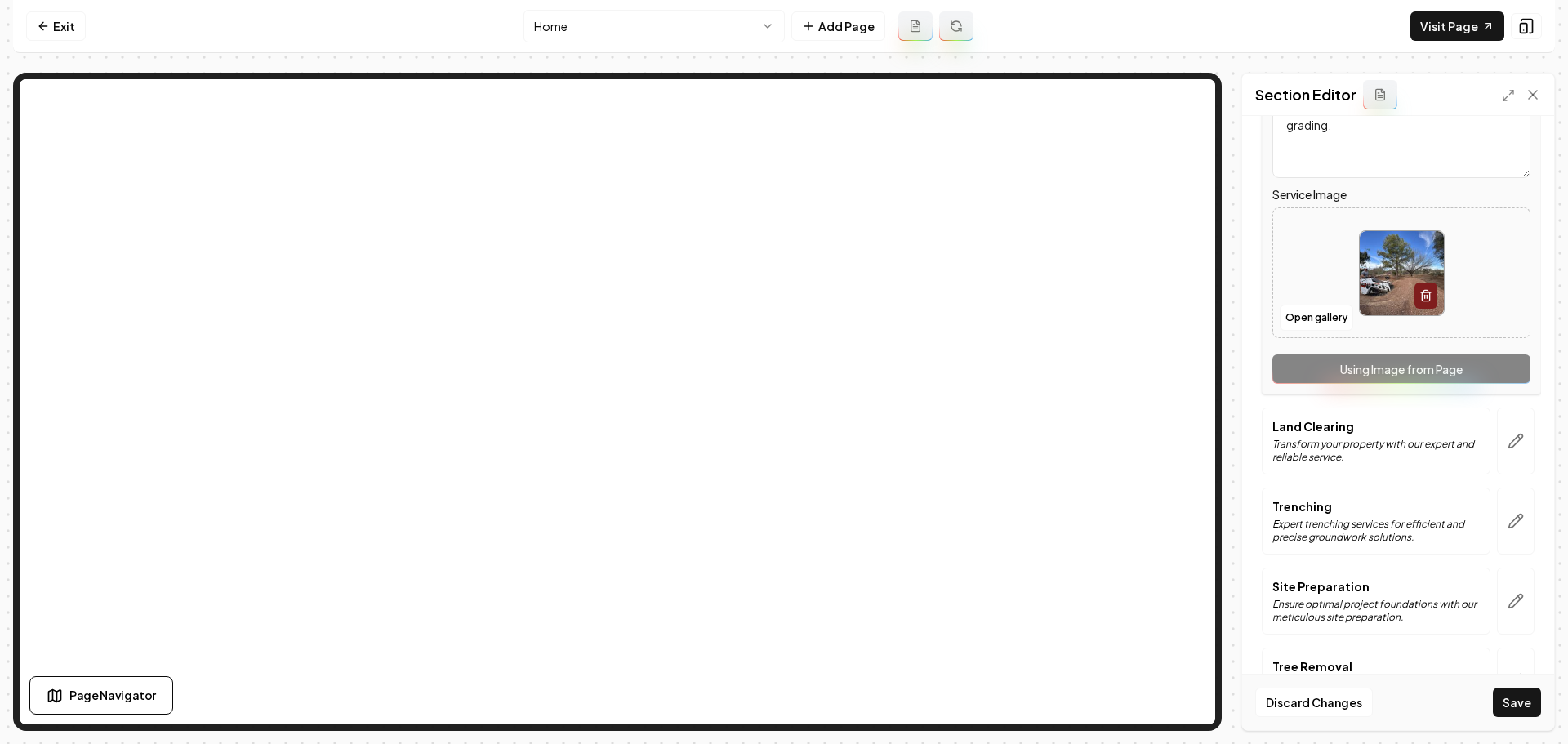
scroll to position [408, 0]
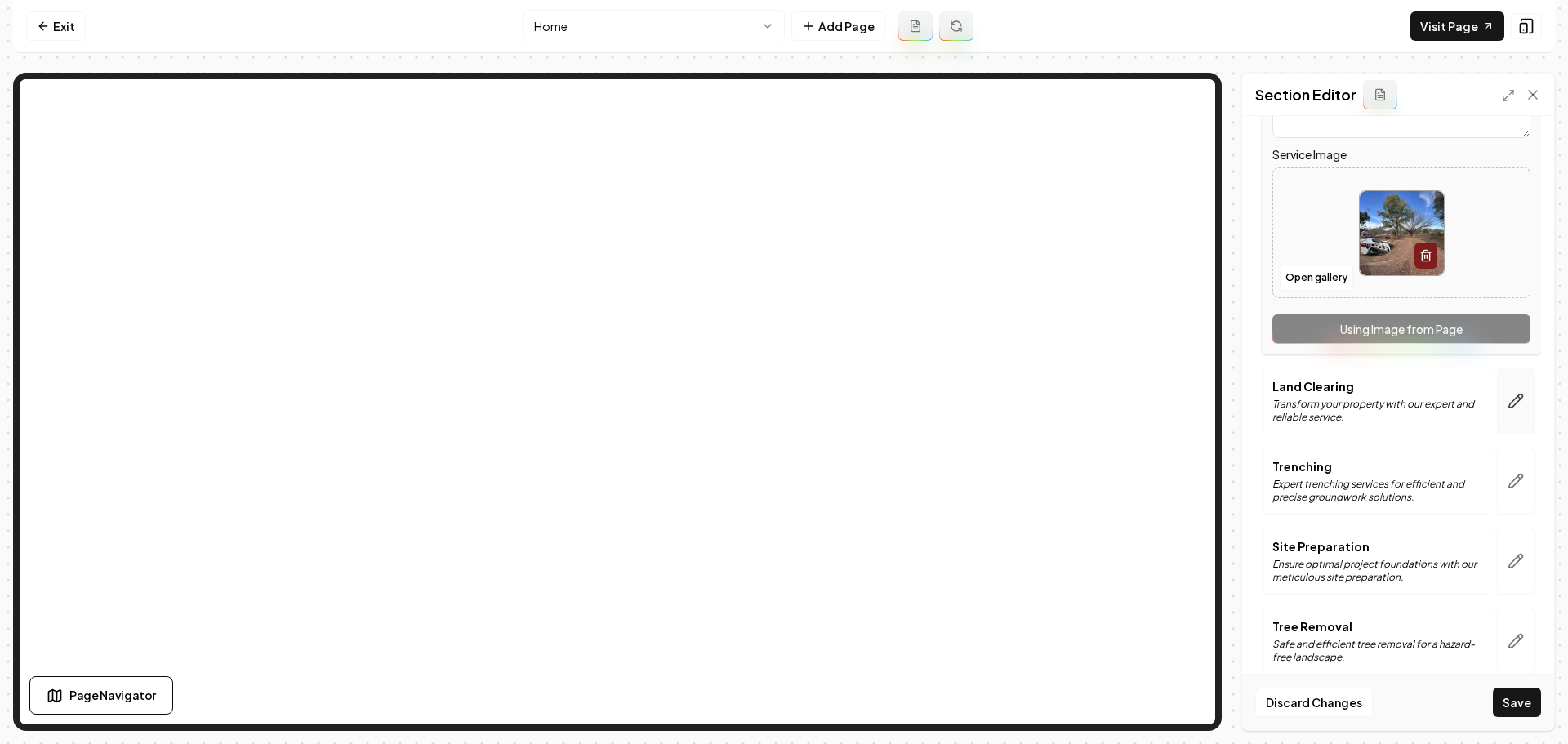
click at [1508, 405] on icon "button" at bounding box center [1516, 401] width 17 height 17
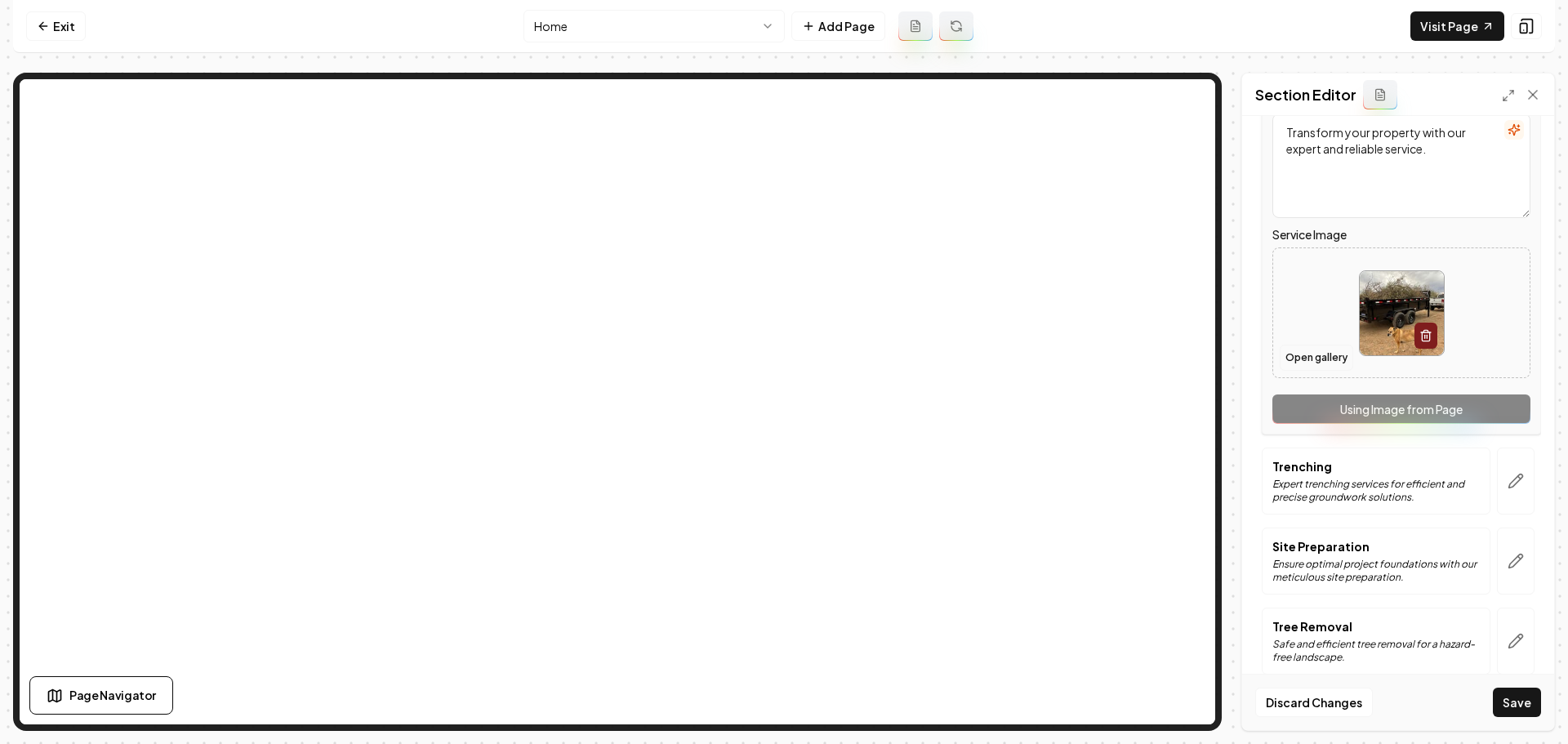
click at [1314, 358] on button "Open gallery" at bounding box center [1315, 357] width 73 height 26
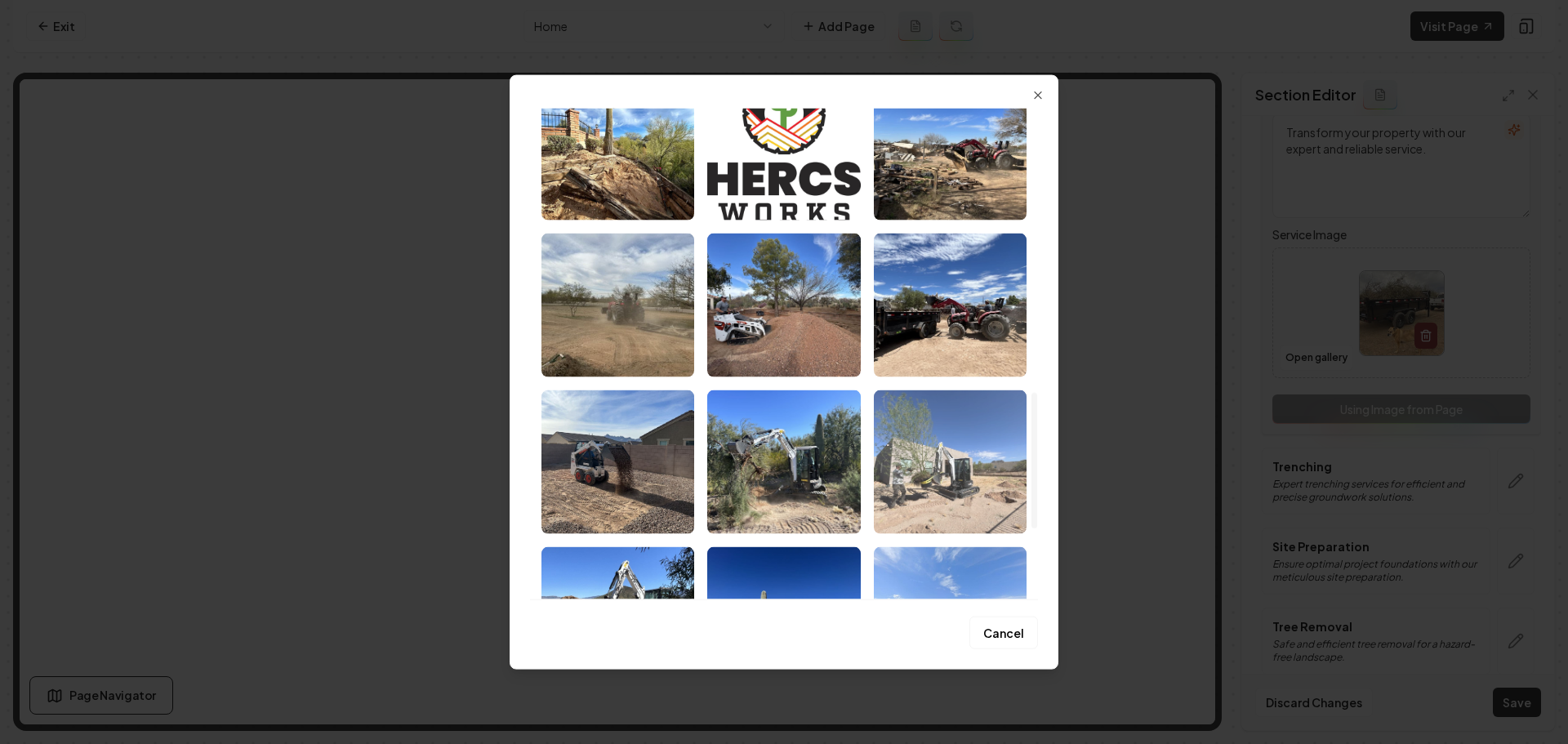
scroll to position [1143, 0]
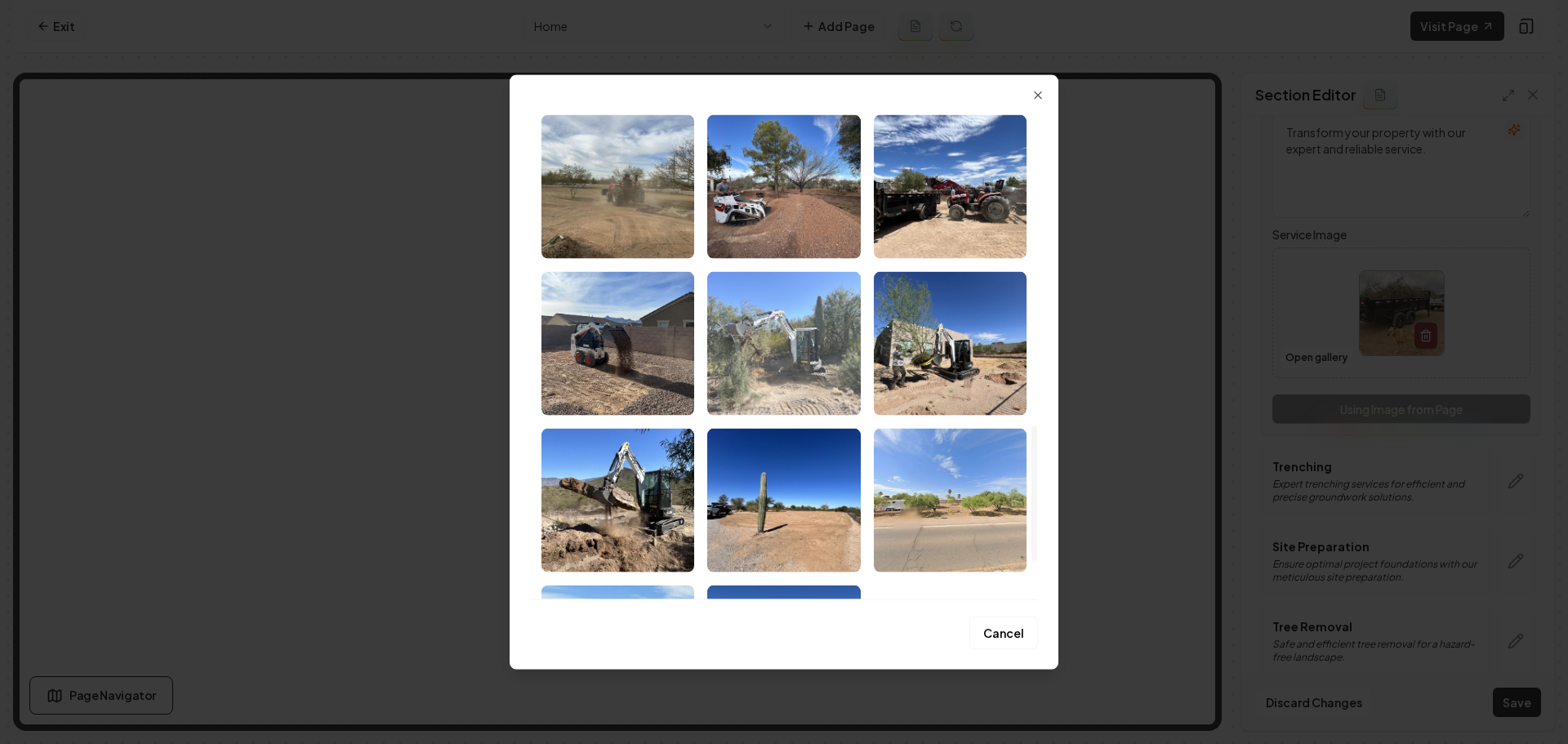
click at [816, 379] on img "Select image image_68a763605c7cd75eb8d83c5b.jpeg" at bounding box center [783, 342] width 153 height 143
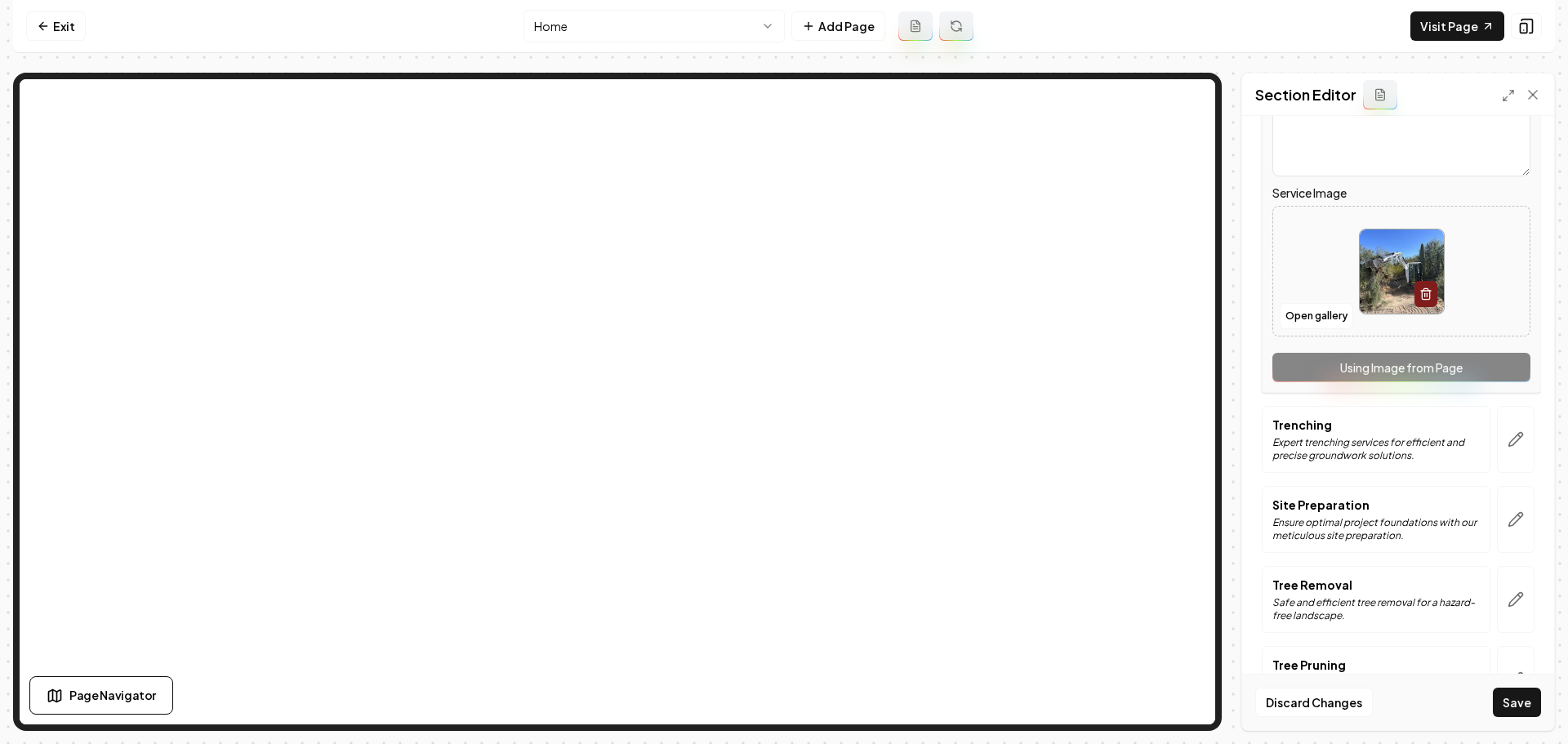
scroll to position [490, 0]
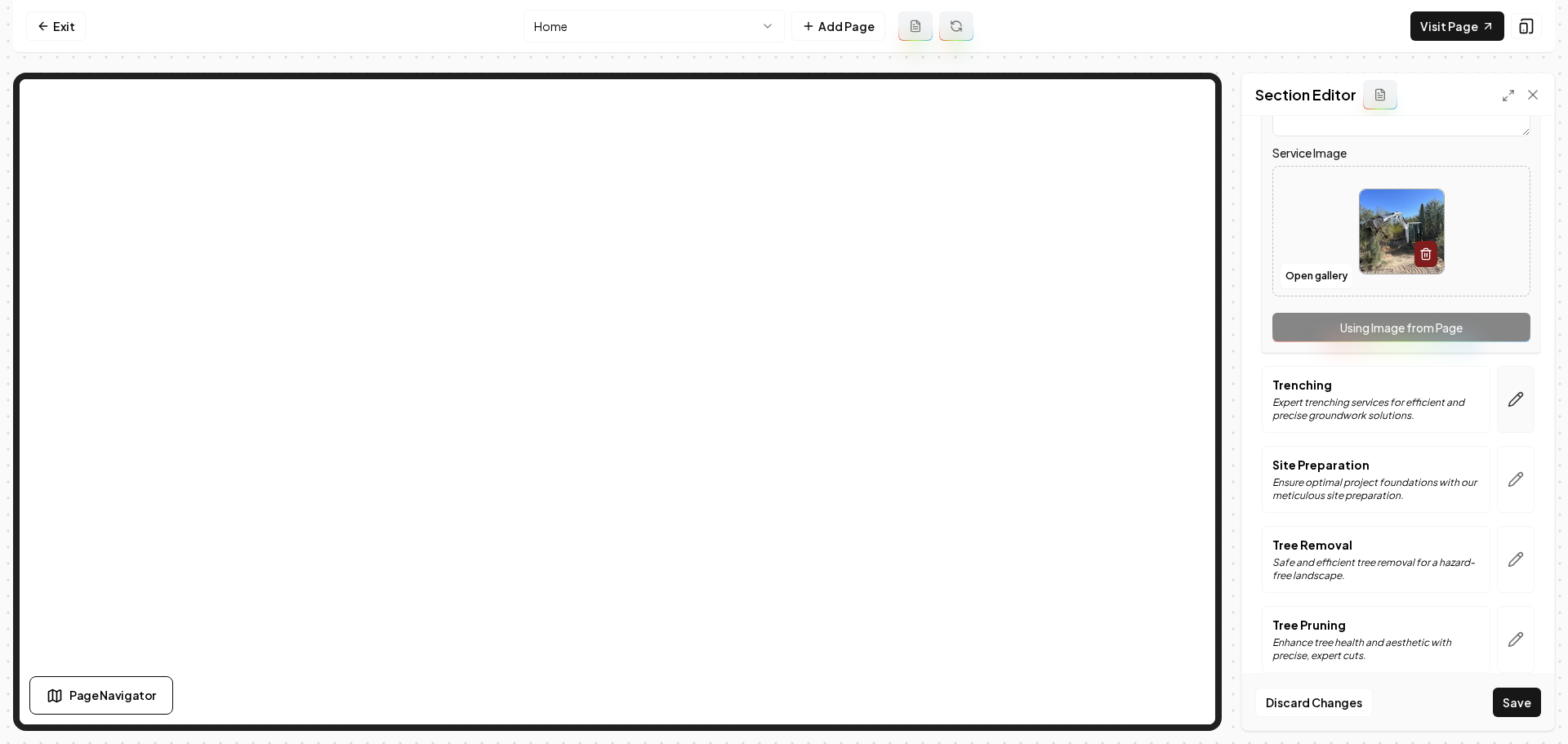
click at [1508, 404] on icon "button" at bounding box center [1516, 400] width 17 height 17
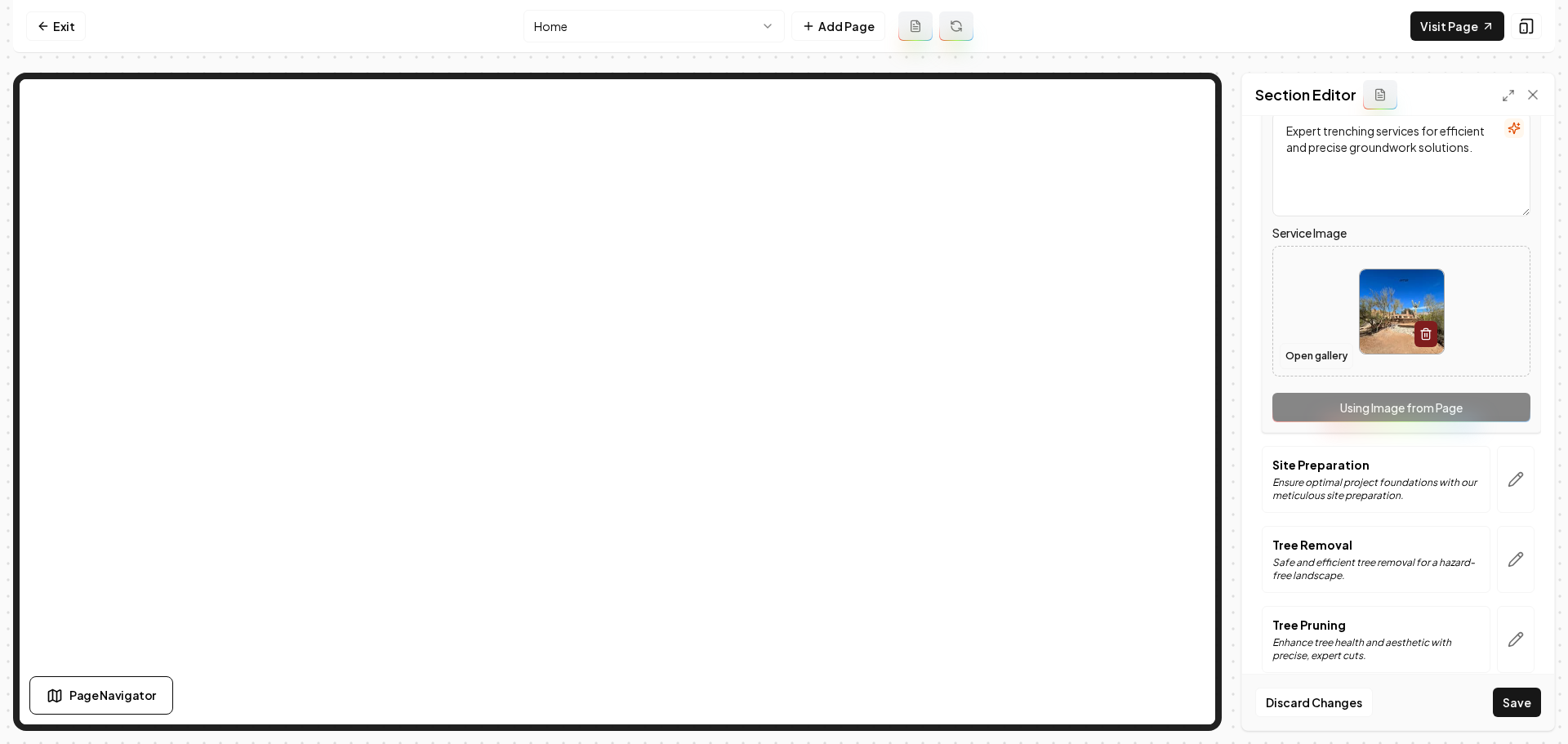
click at [1313, 362] on button "Open gallery" at bounding box center [1315, 356] width 73 height 26
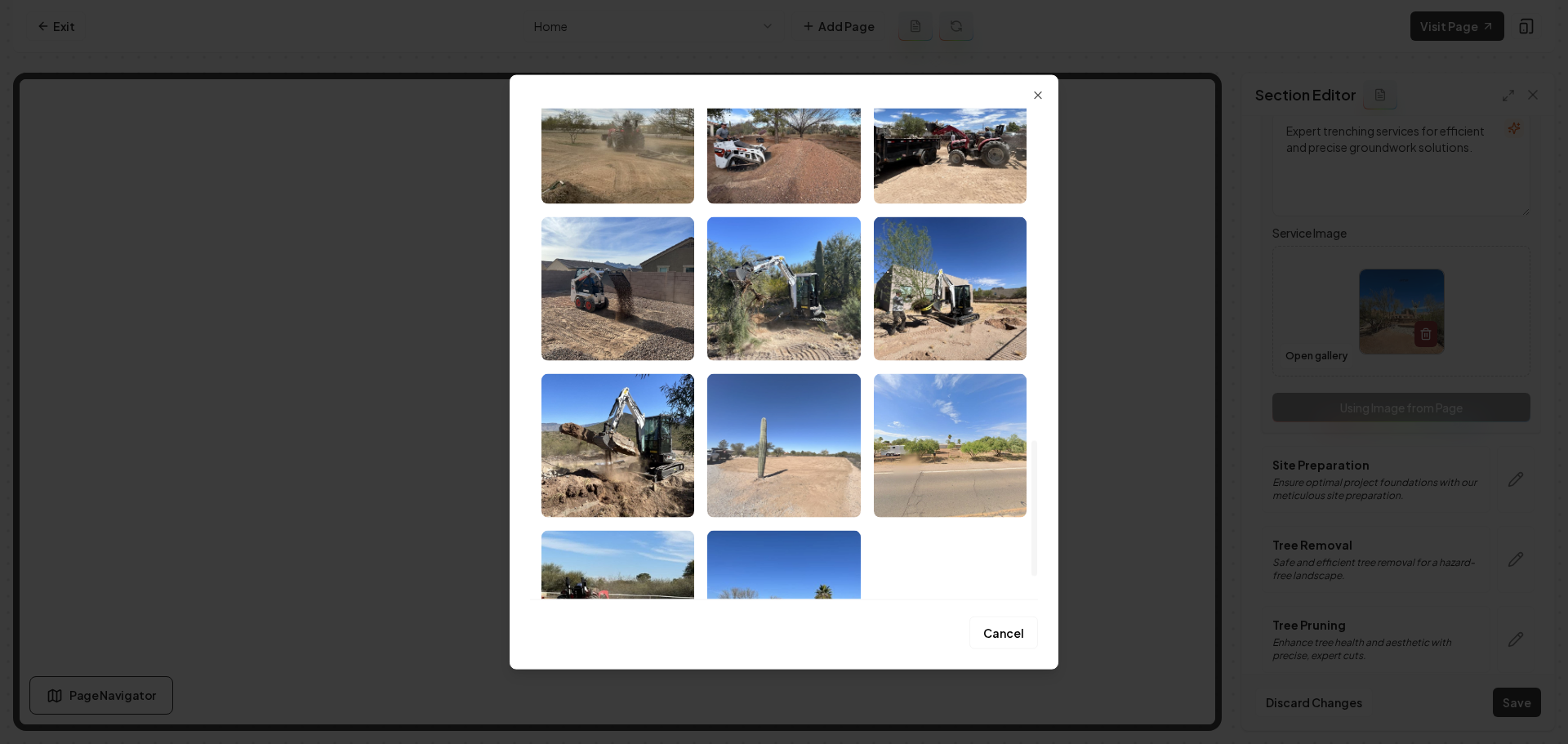
scroll to position [1197, 0]
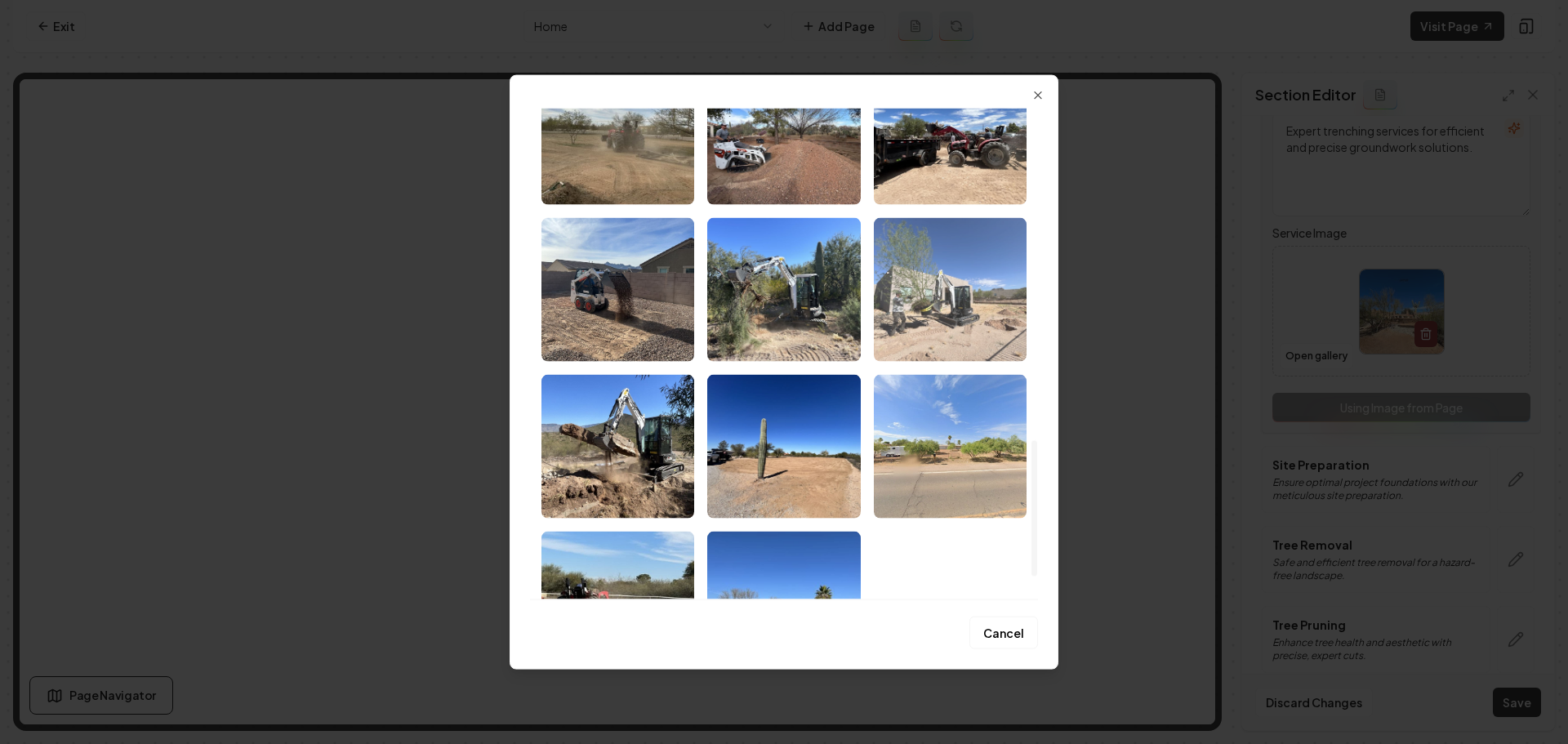
click at [946, 325] on img "Select image image_68a763605c7cd75eb8d83c2c.jpeg" at bounding box center [950, 289] width 153 height 143
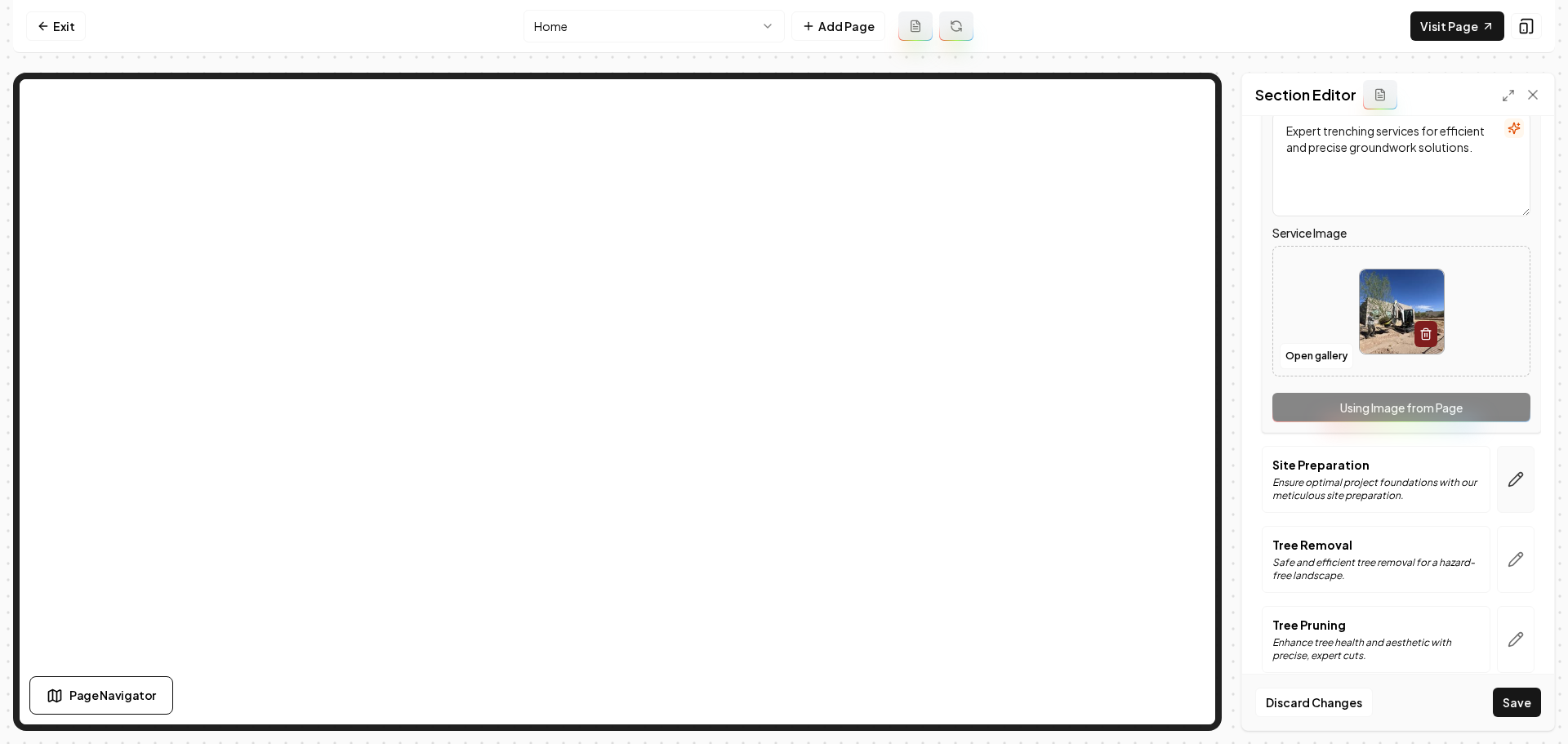
click at [1517, 493] on button "button" at bounding box center [1515, 479] width 38 height 67
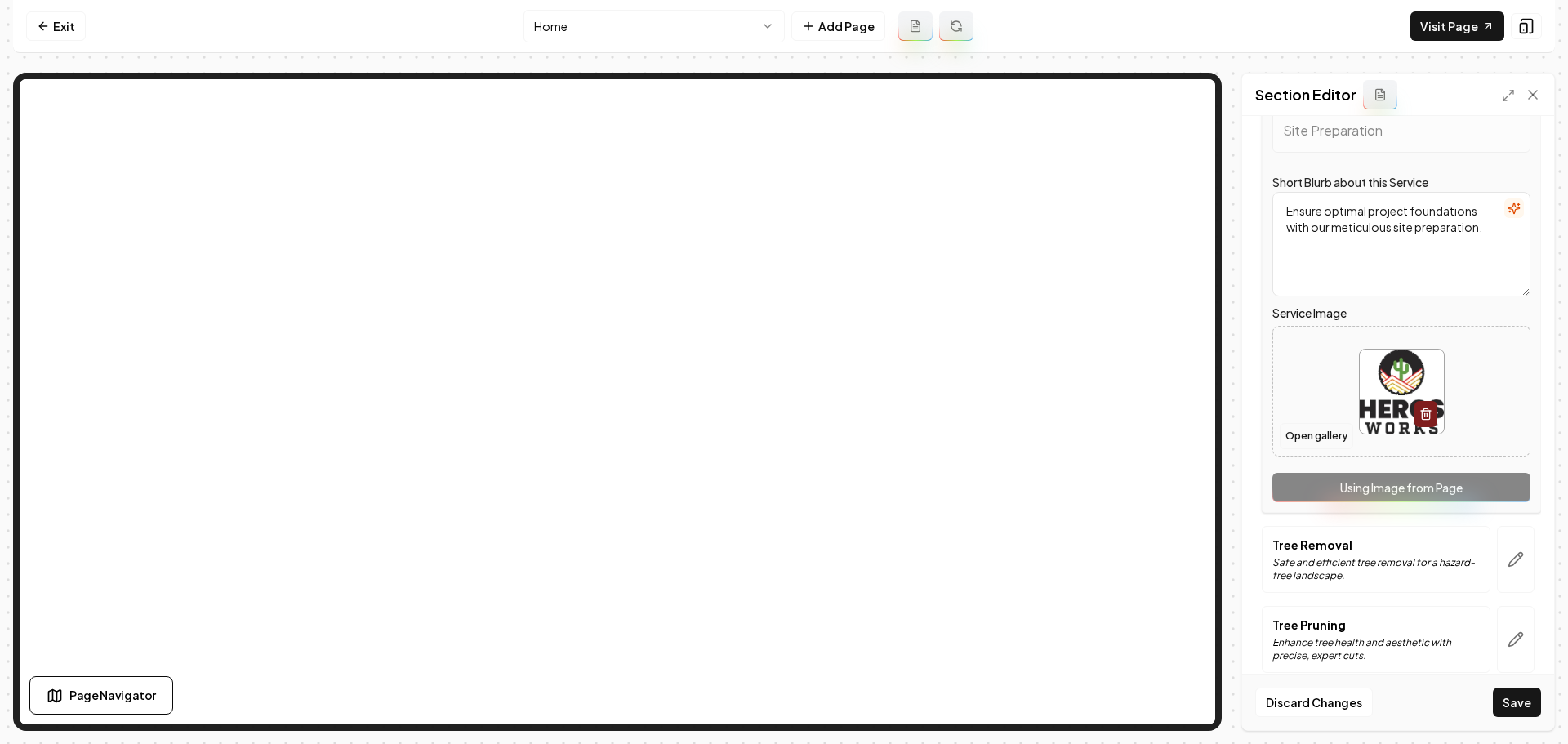
click at [1327, 446] on button "Open gallery" at bounding box center [1315, 436] width 73 height 26
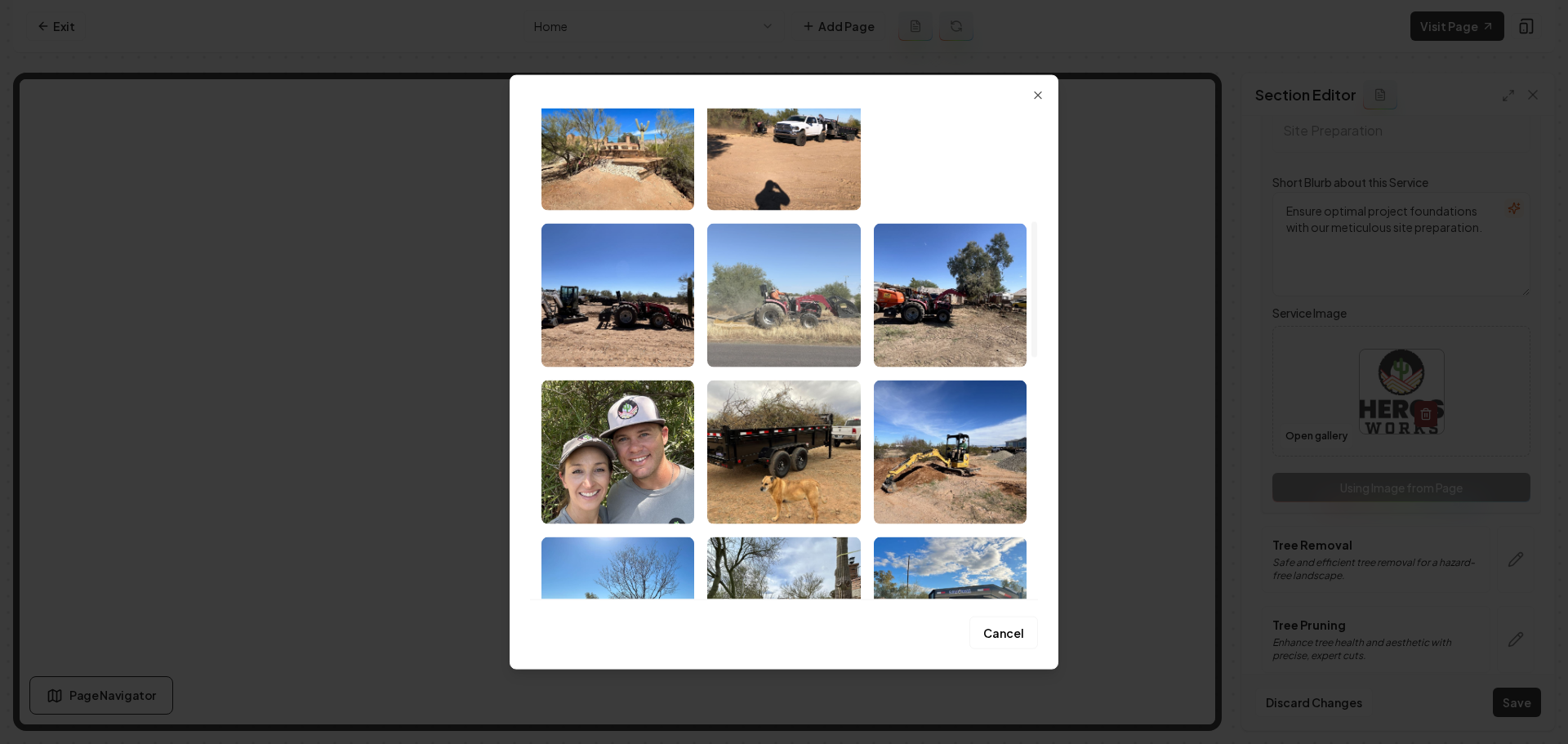
scroll to position [408, 0]
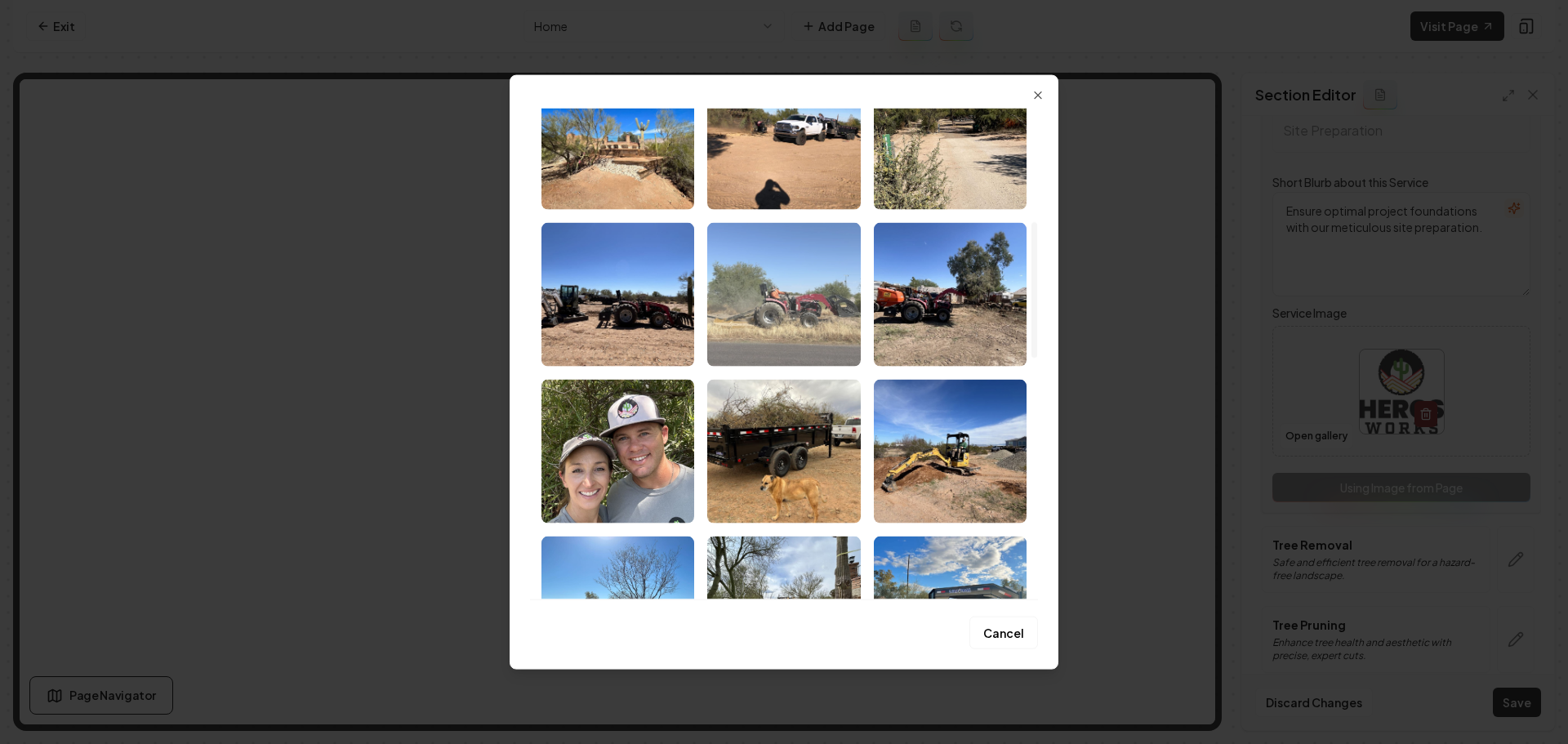
click at [835, 336] on img "Select image image_68a763615c7cd75eb8d83e2b.jpeg" at bounding box center [783, 293] width 153 height 143
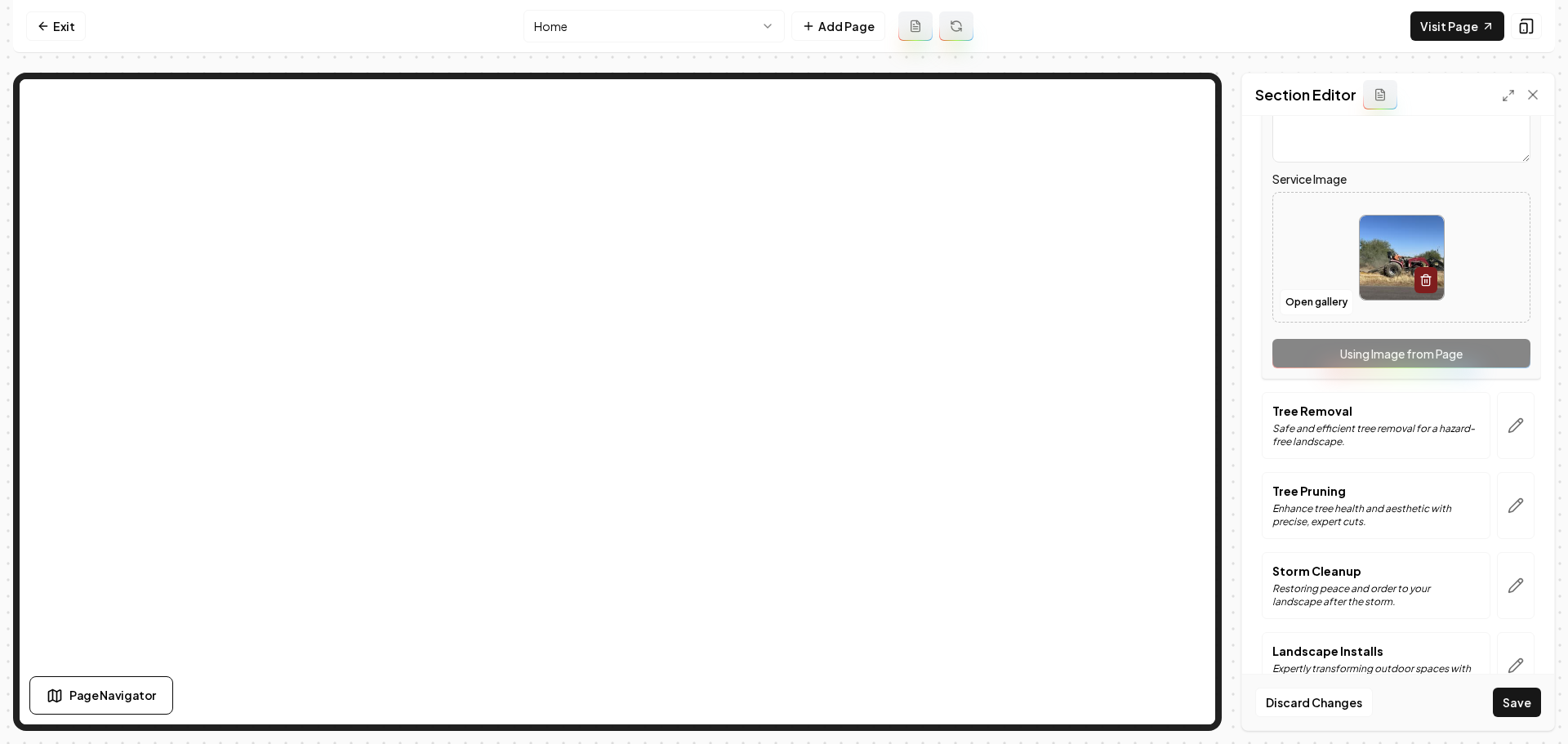
scroll to position [653, 0]
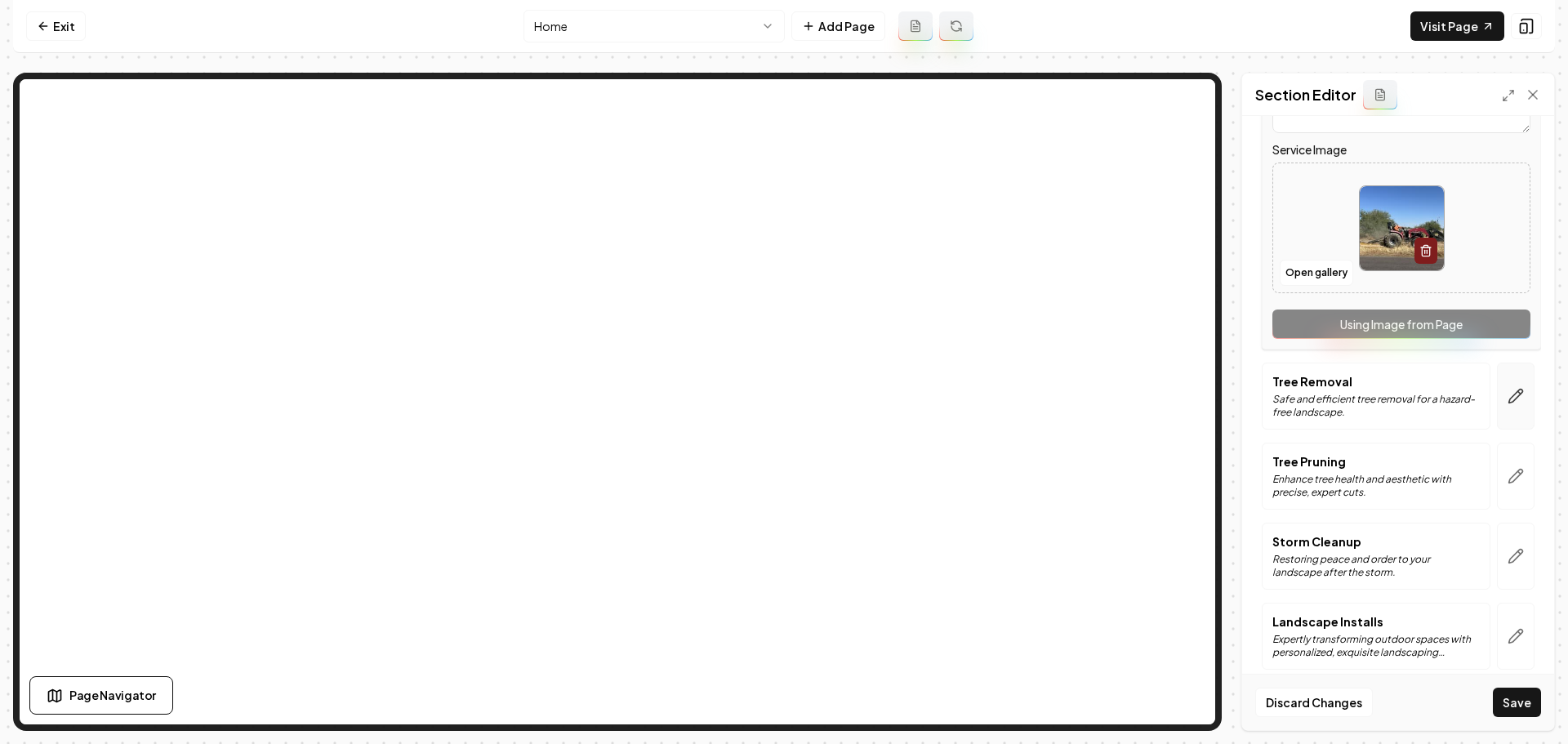
click at [1497, 415] on button "button" at bounding box center [1515, 396] width 38 height 67
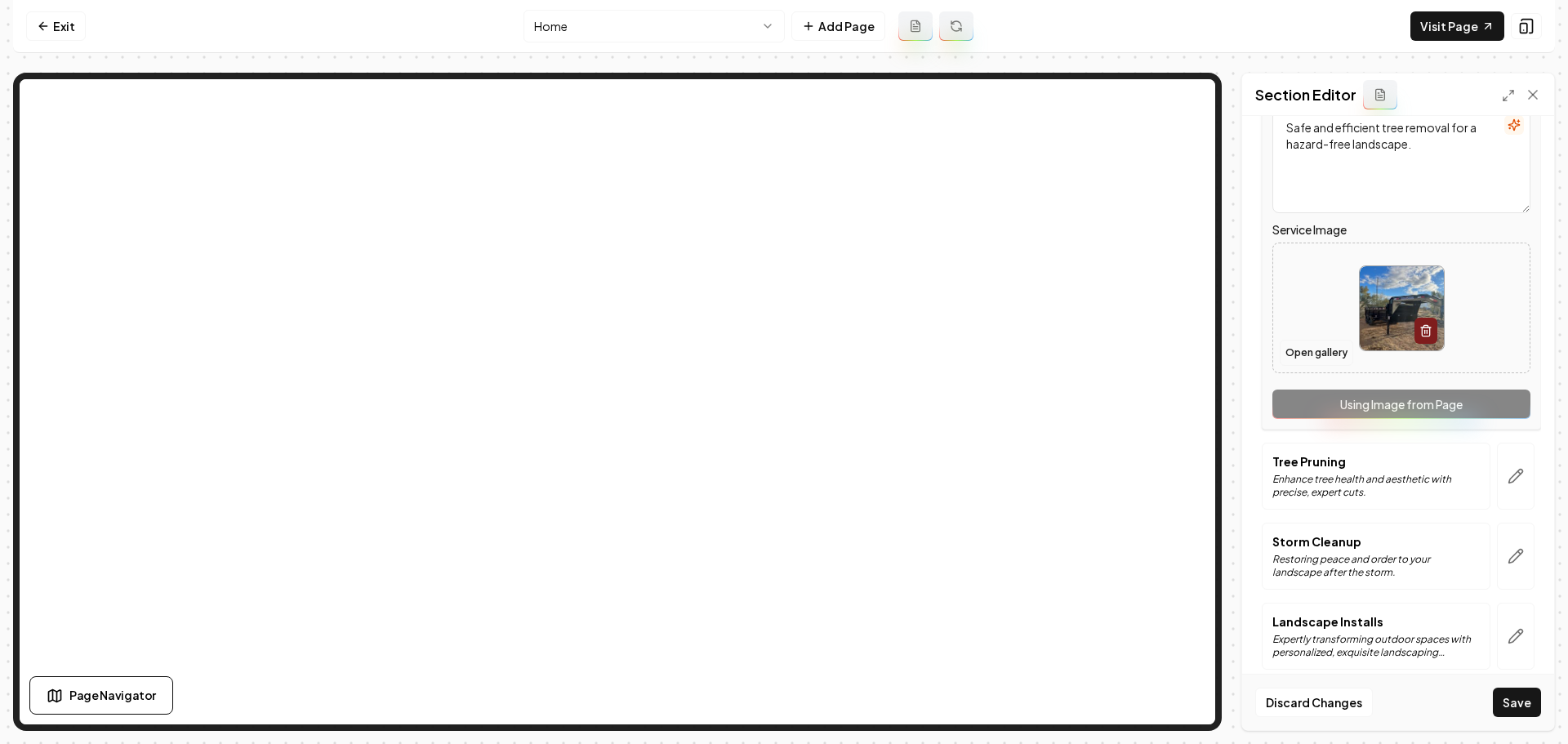
click at [1319, 352] on button "Open gallery" at bounding box center [1315, 353] width 73 height 26
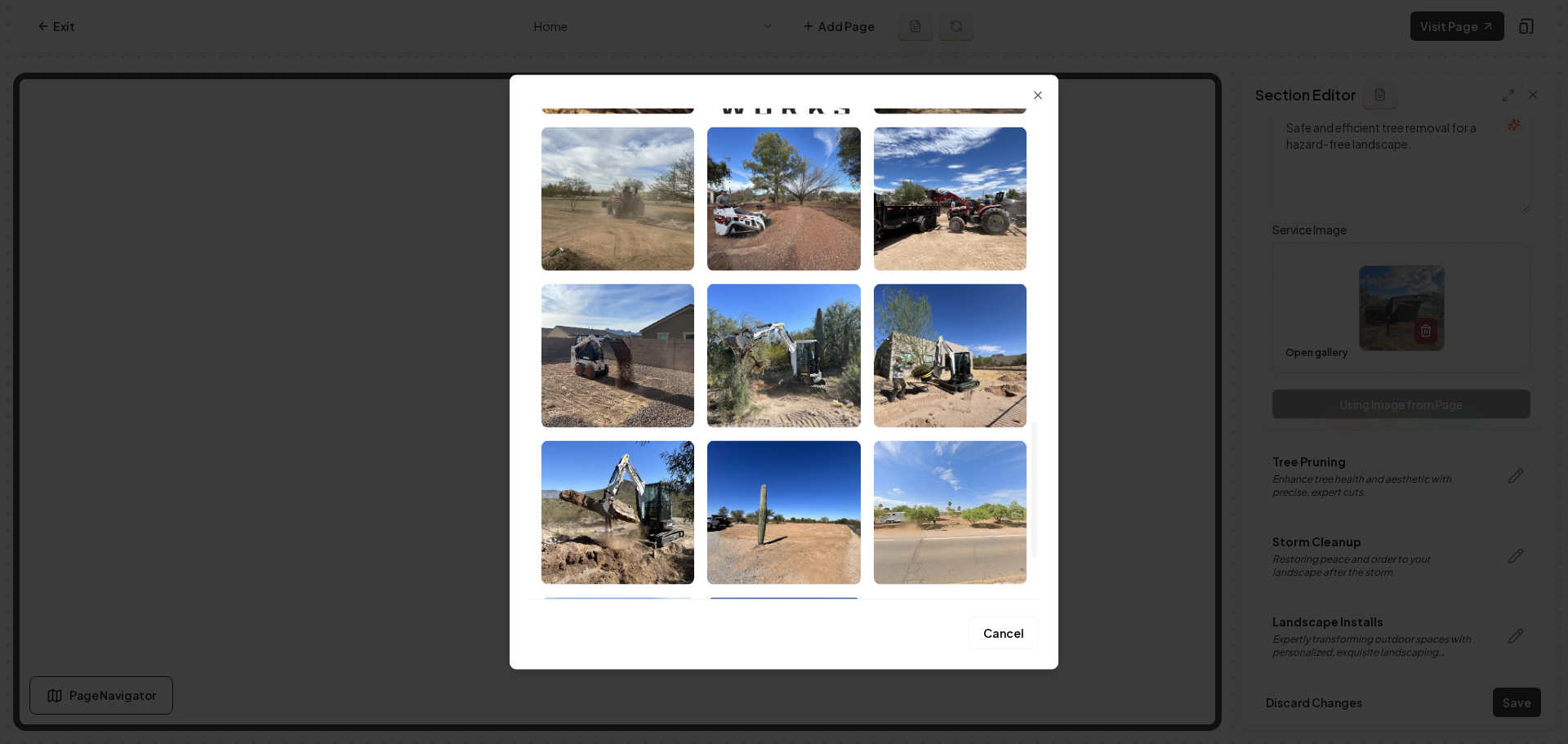
scroll to position [1279, 0]
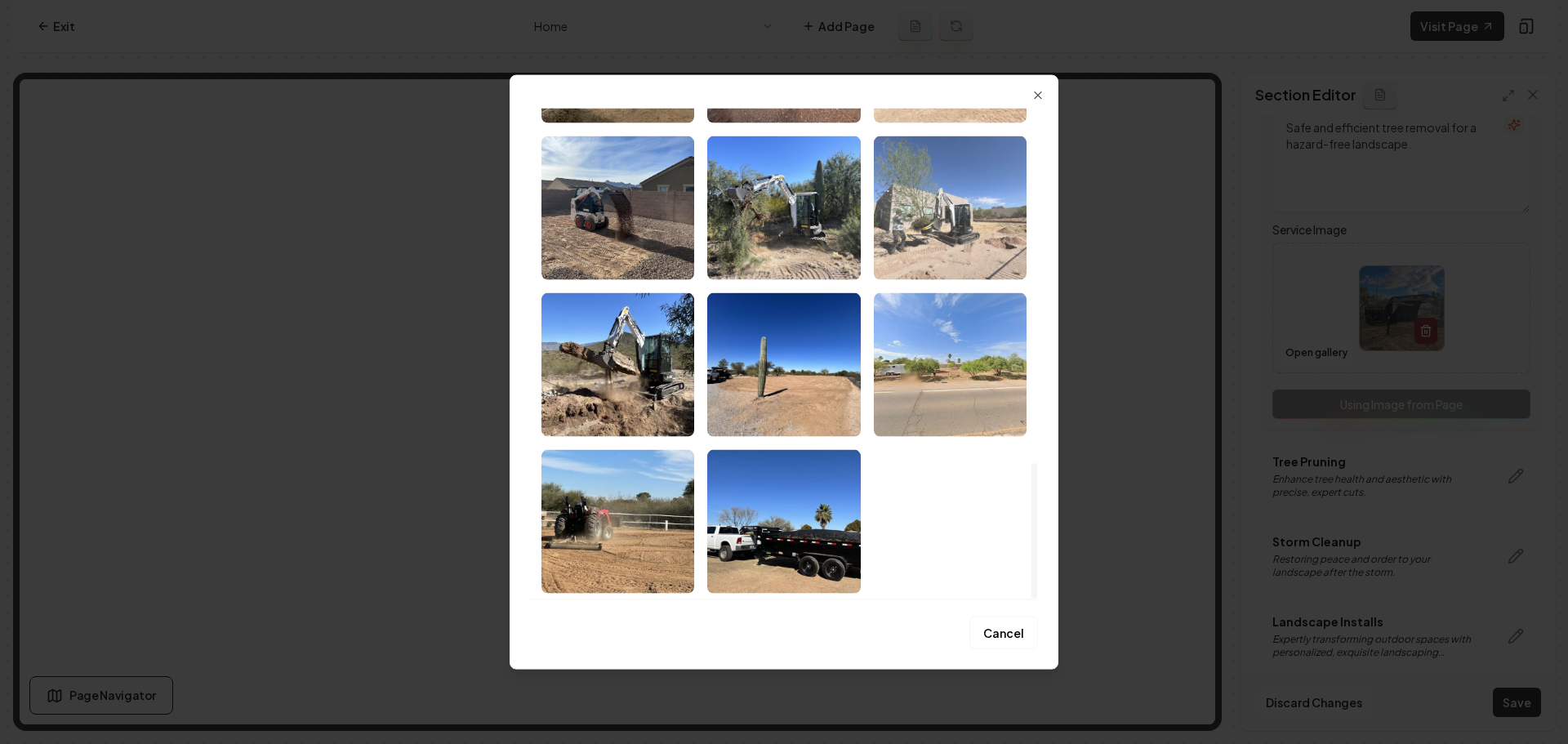
click at [1014, 268] on img "Select image image_68a763605c7cd75eb8d83c2c.jpeg" at bounding box center [950, 206] width 153 height 143
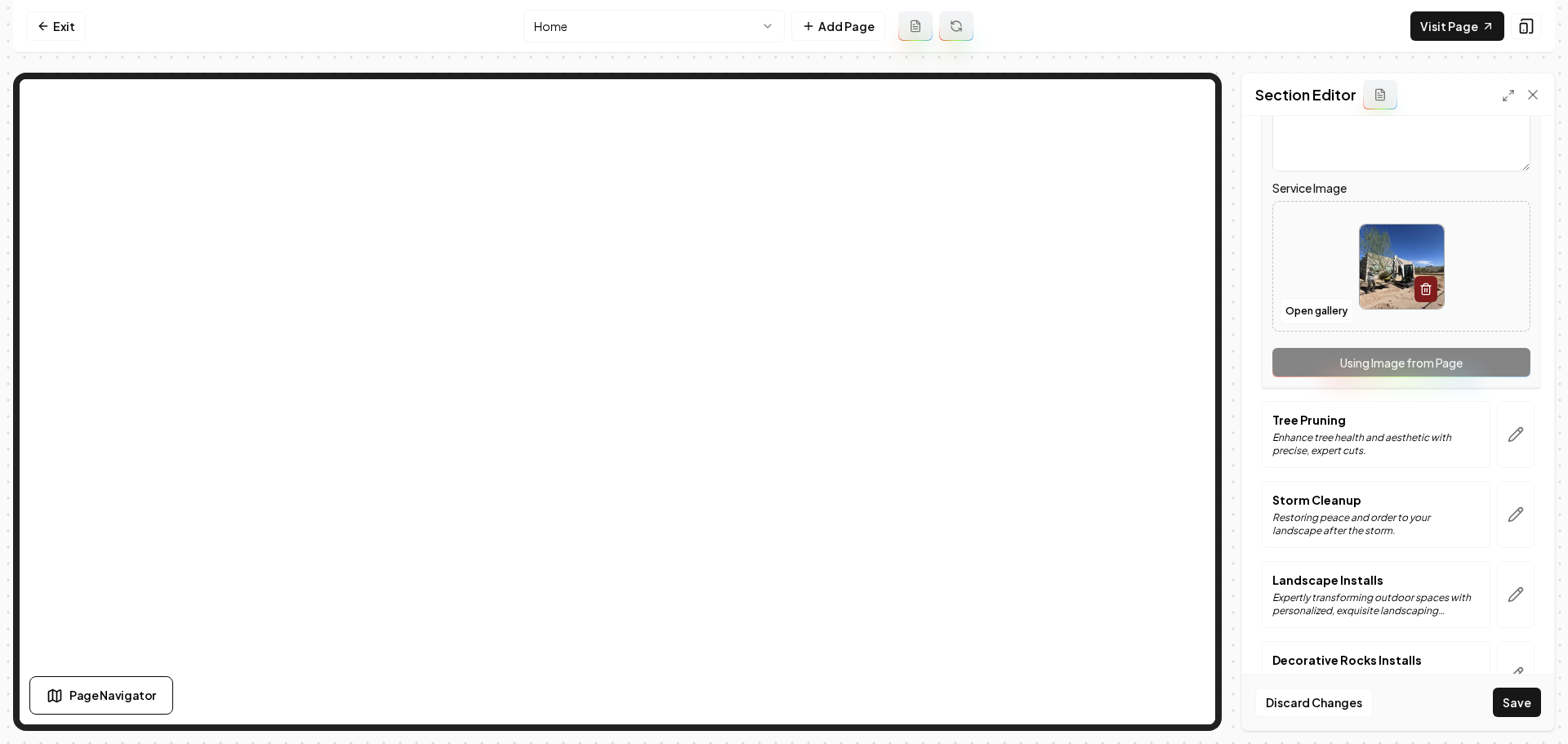
scroll to position [735, 0]
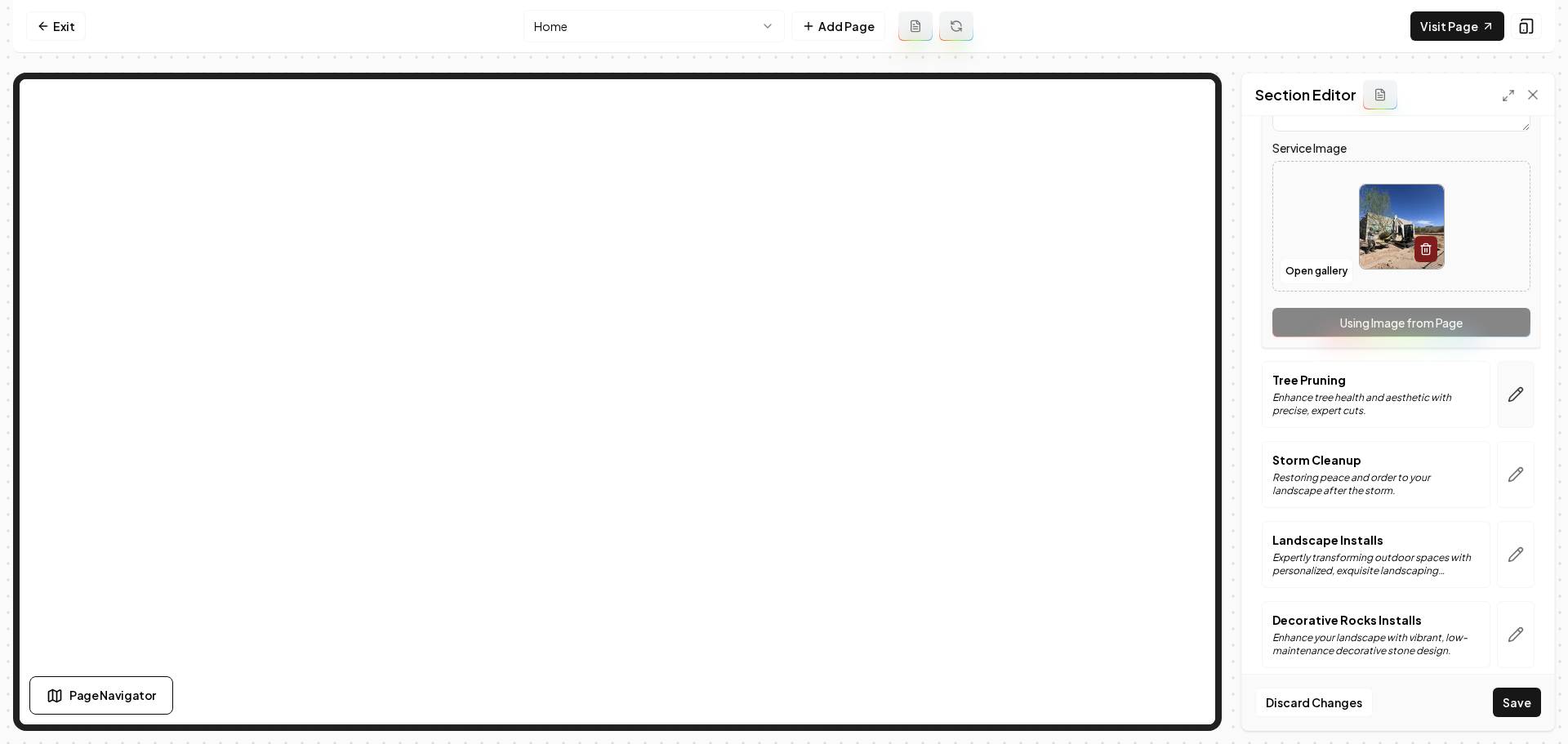
click at [1501, 406] on button "button" at bounding box center [1515, 394] width 38 height 67
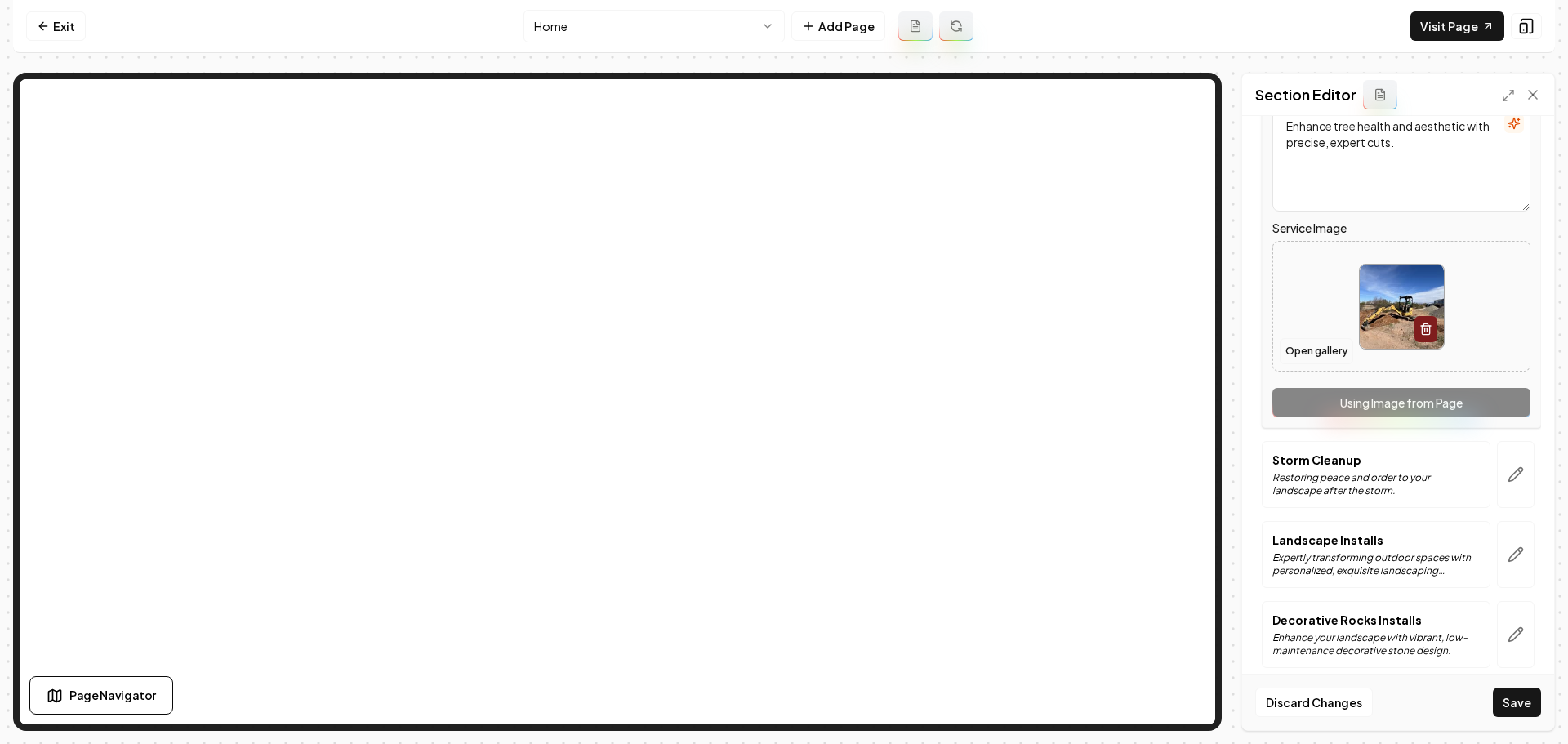
click at [1331, 347] on button "Open gallery" at bounding box center [1315, 351] width 73 height 26
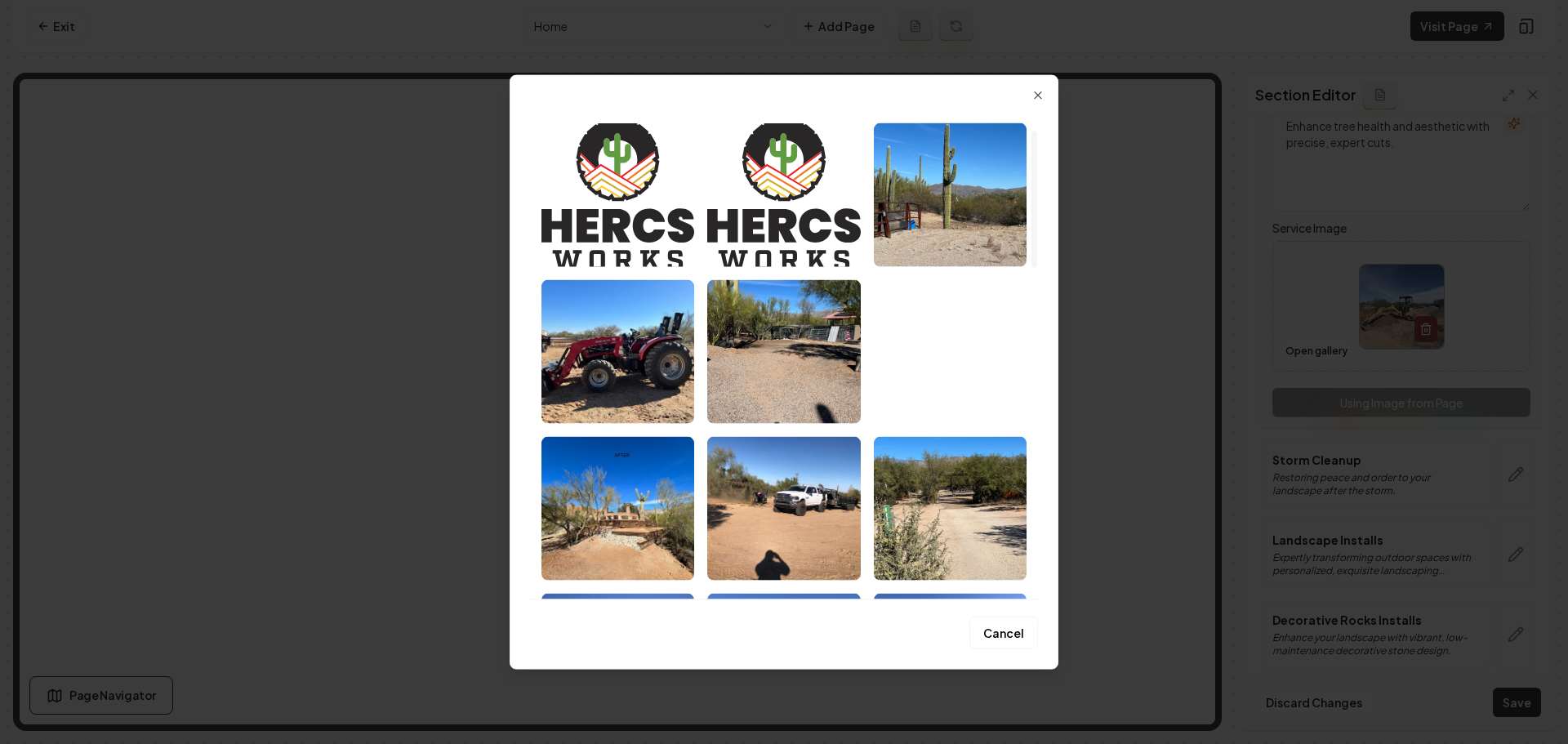
scroll to position [81, 0]
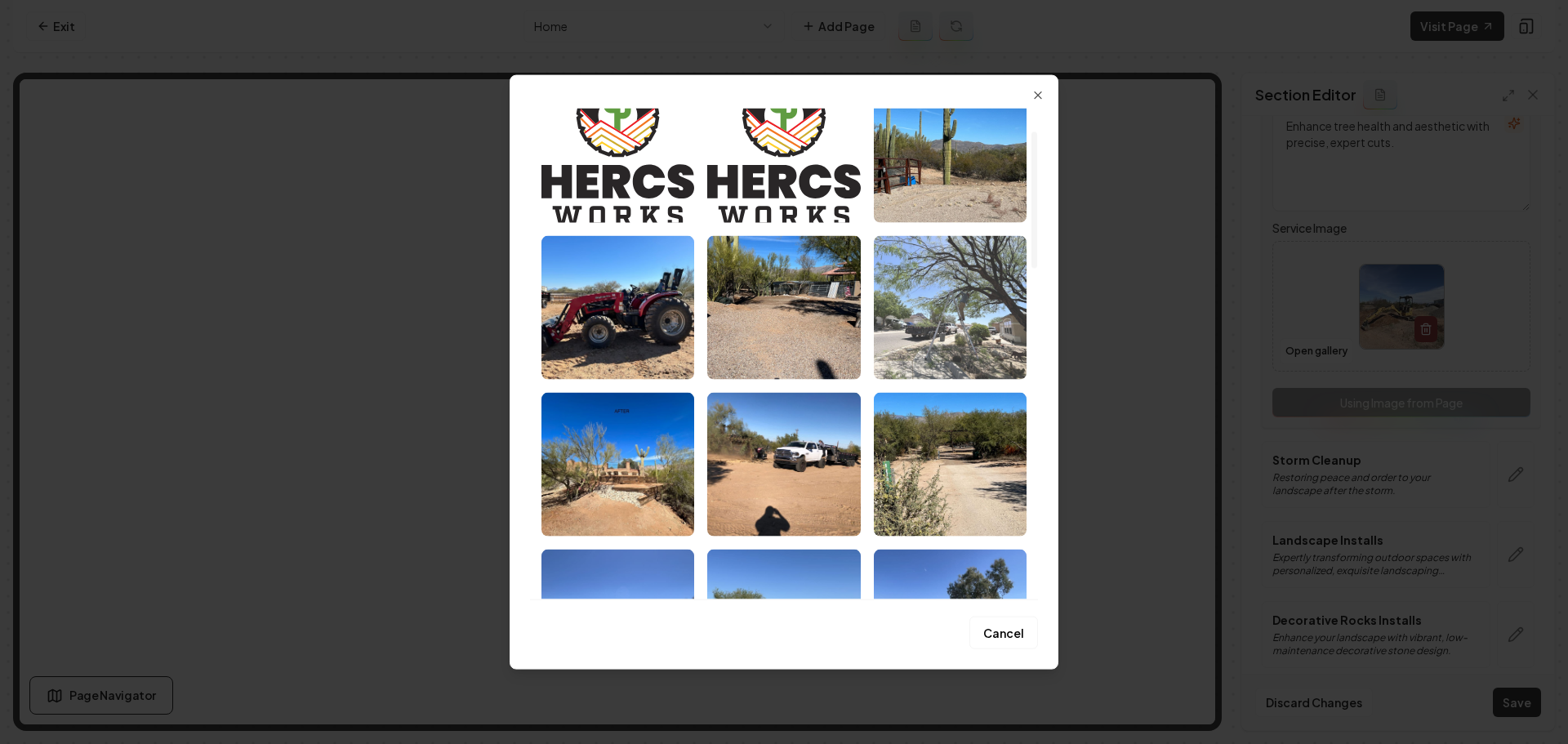
click at [954, 345] on img "Select image image_68a763615c7cd75eb8d8400e.jpeg" at bounding box center [950, 306] width 153 height 143
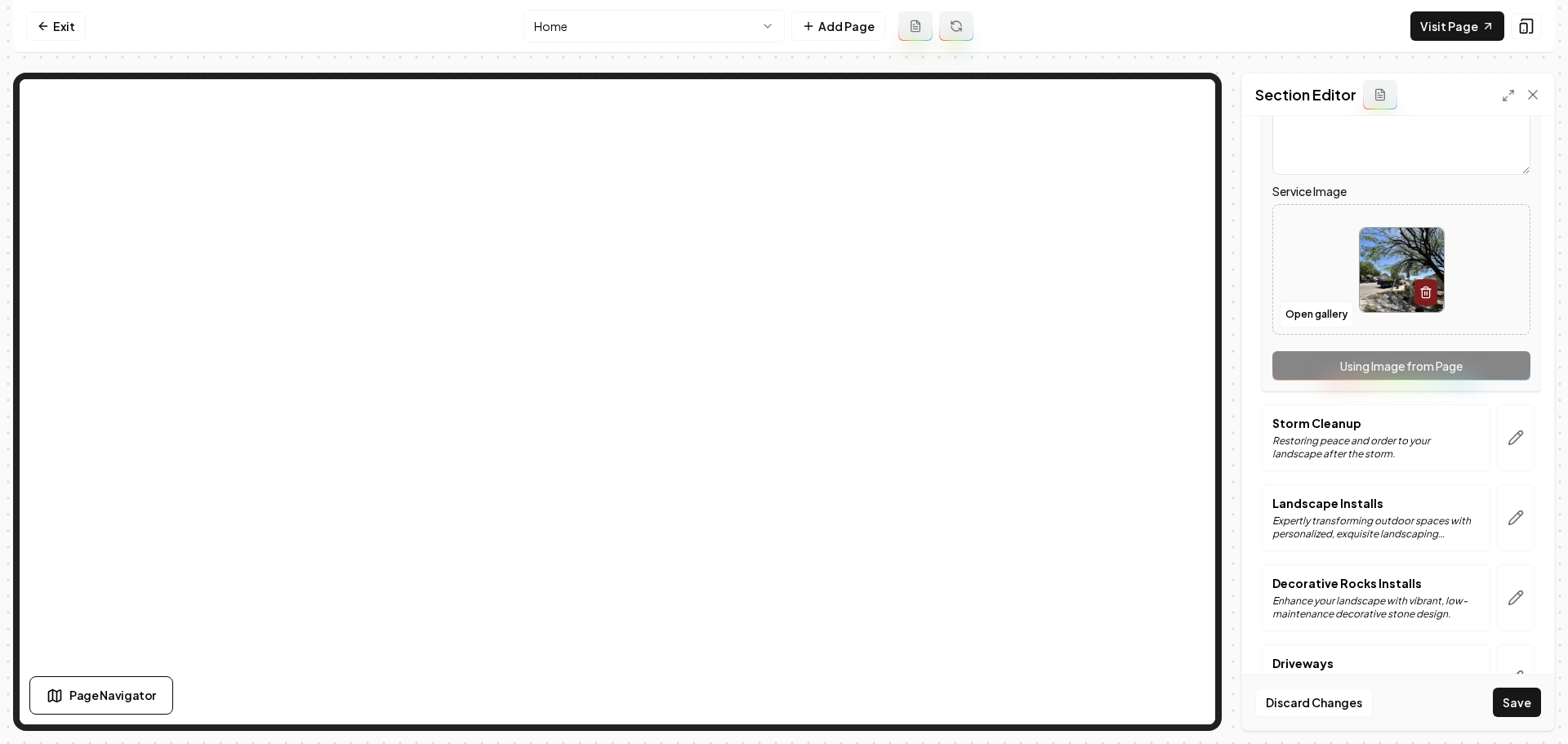
scroll to position [898, 0]
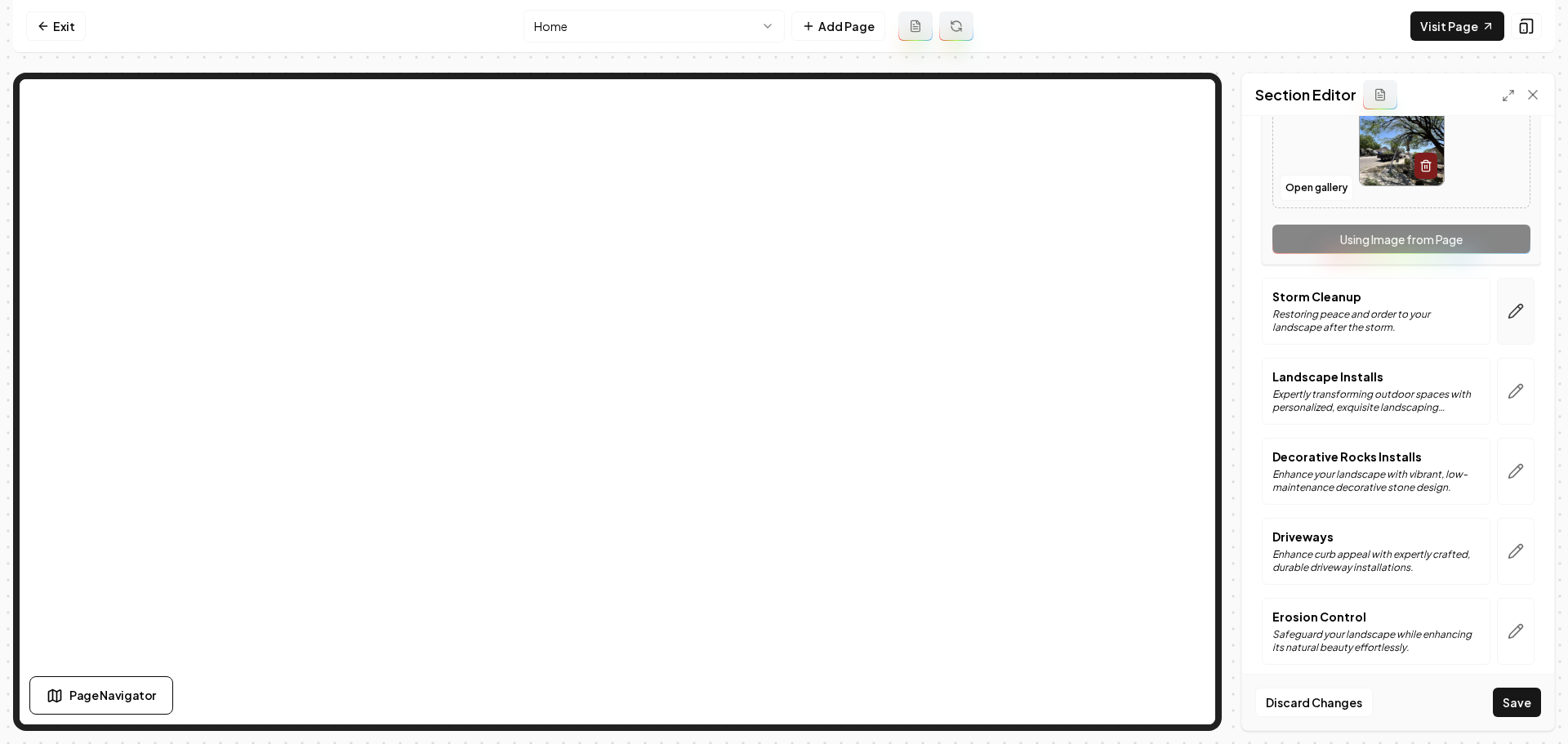
click at [1501, 320] on button "button" at bounding box center [1515, 311] width 38 height 67
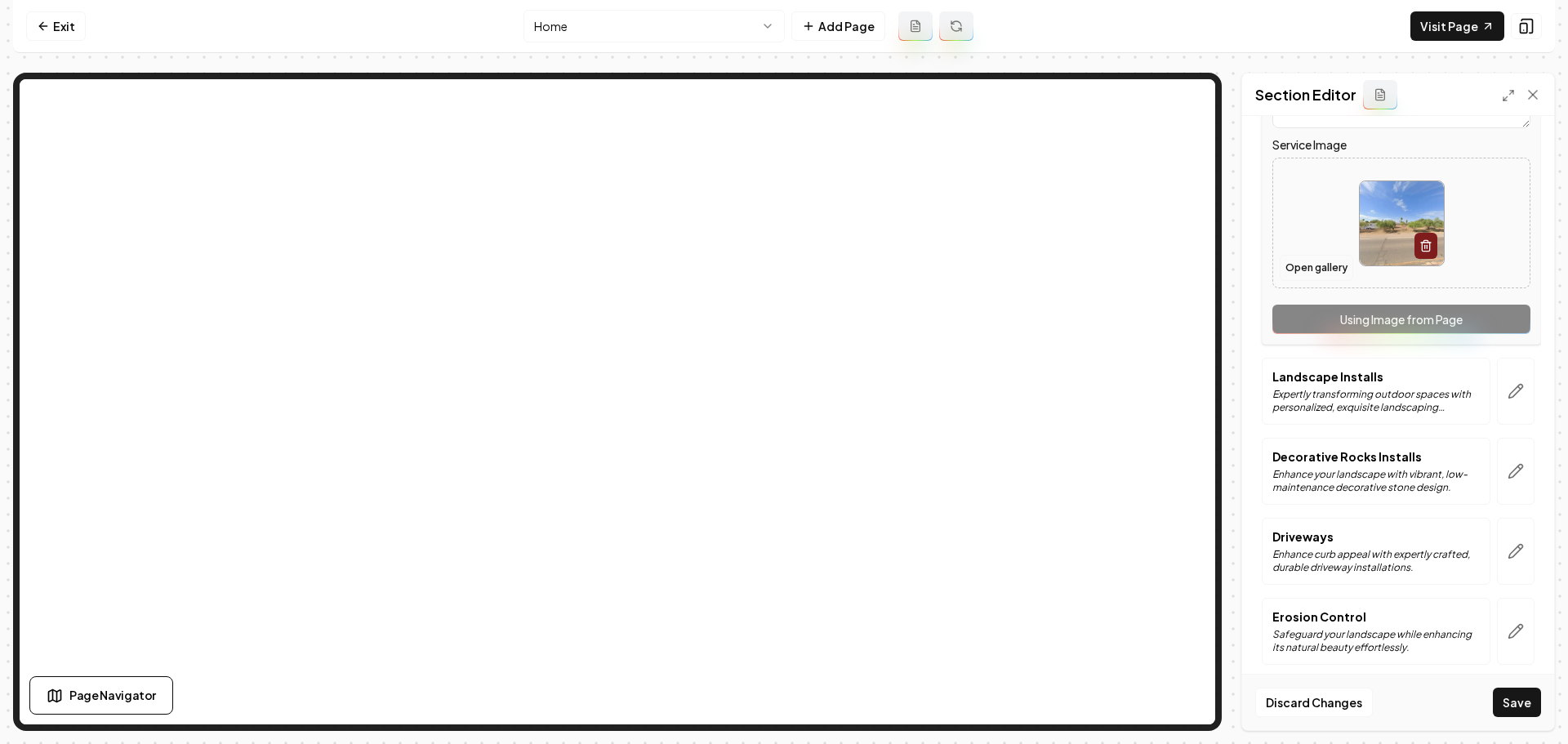
click at [1325, 272] on button "Open gallery" at bounding box center [1315, 267] width 73 height 26
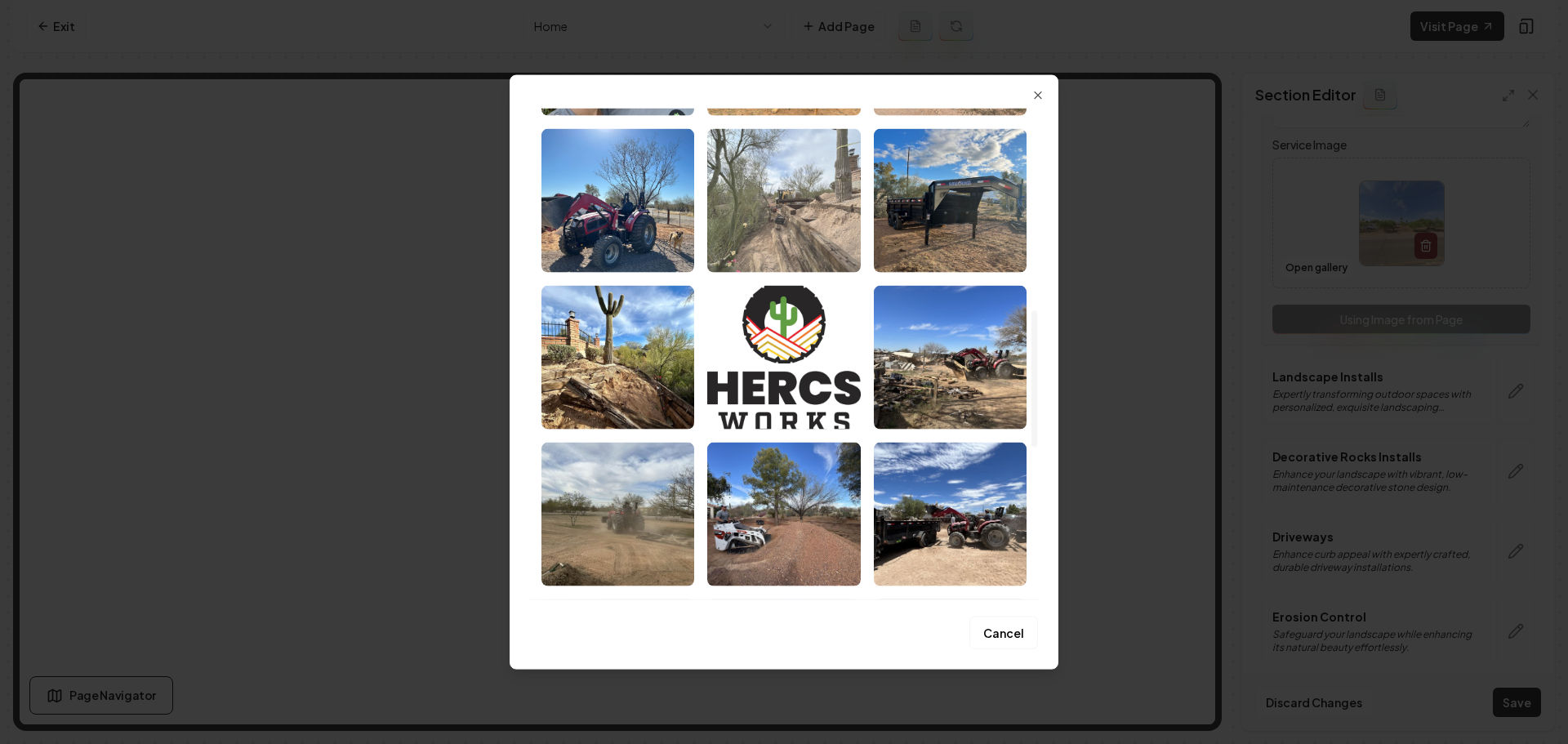
scroll to position [816, 0]
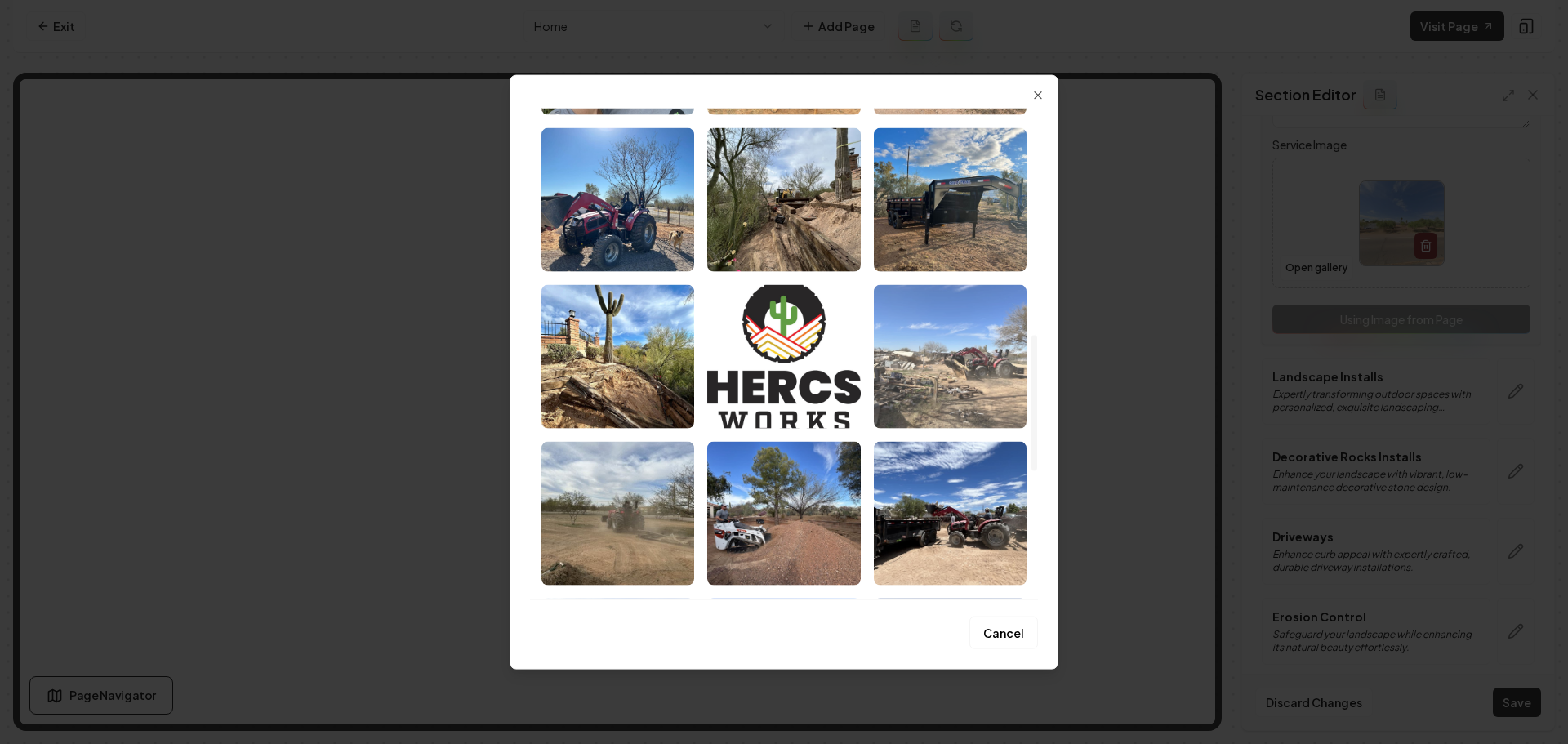
click at [947, 399] on img "Select image image_68a763615c7cd75eb8d83dc9.jpeg" at bounding box center [950, 355] width 153 height 143
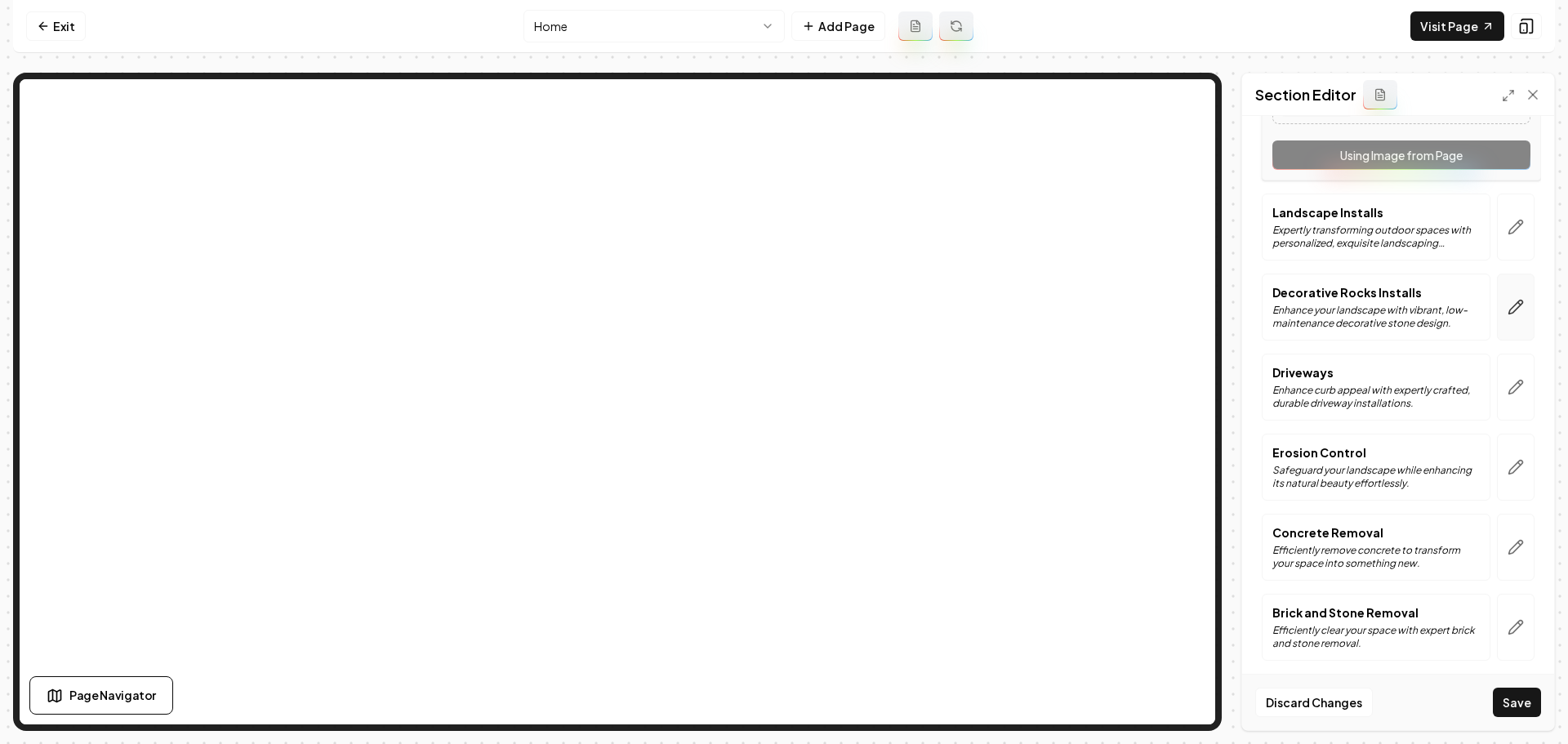
scroll to position [1061, 0]
click at [1508, 230] on icon "button" at bounding box center [1516, 228] width 17 height 17
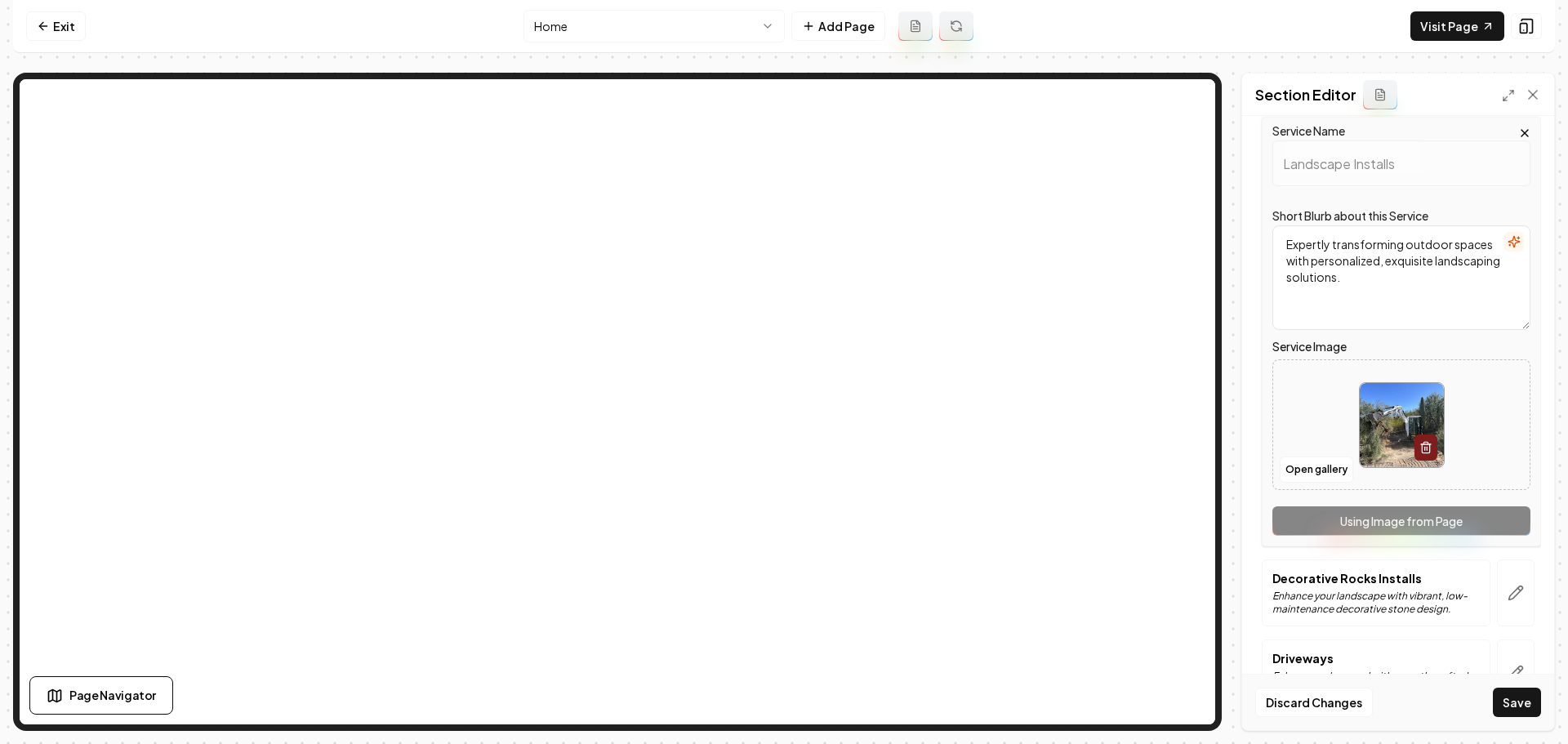
scroll to position [816, 0]
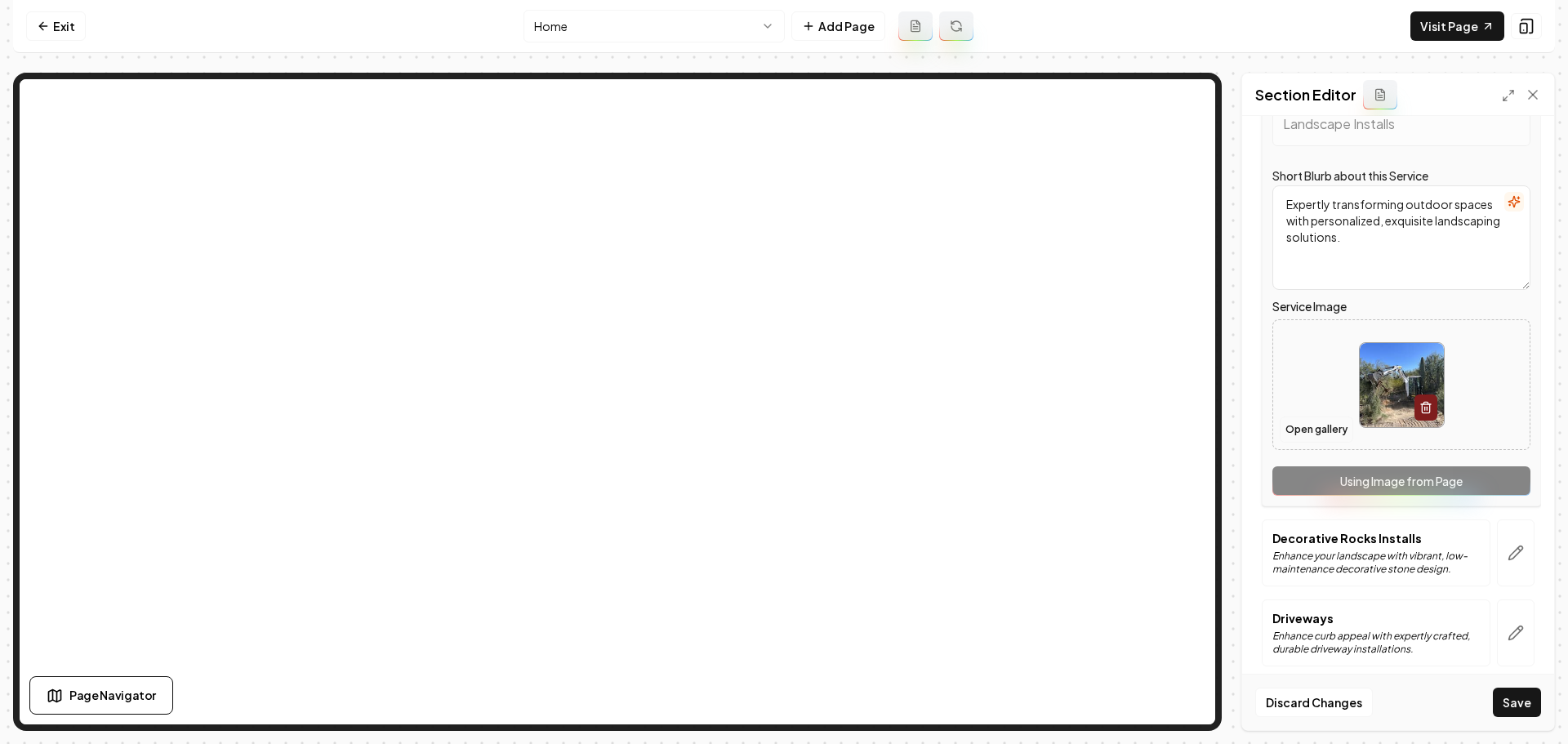
click at [1325, 424] on button "Open gallery" at bounding box center [1315, 429] width 73 height 26
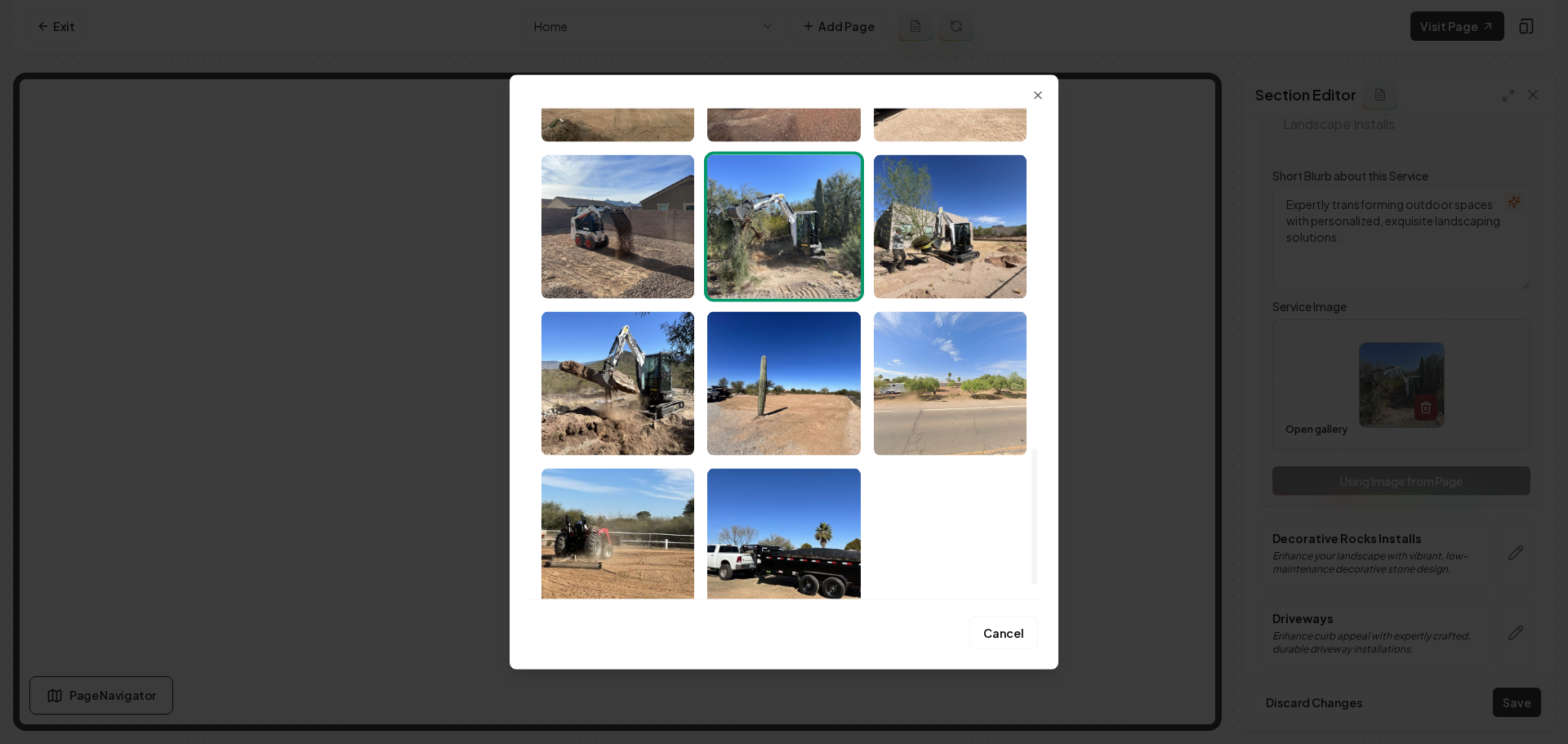
scroll to position [1279, 0]
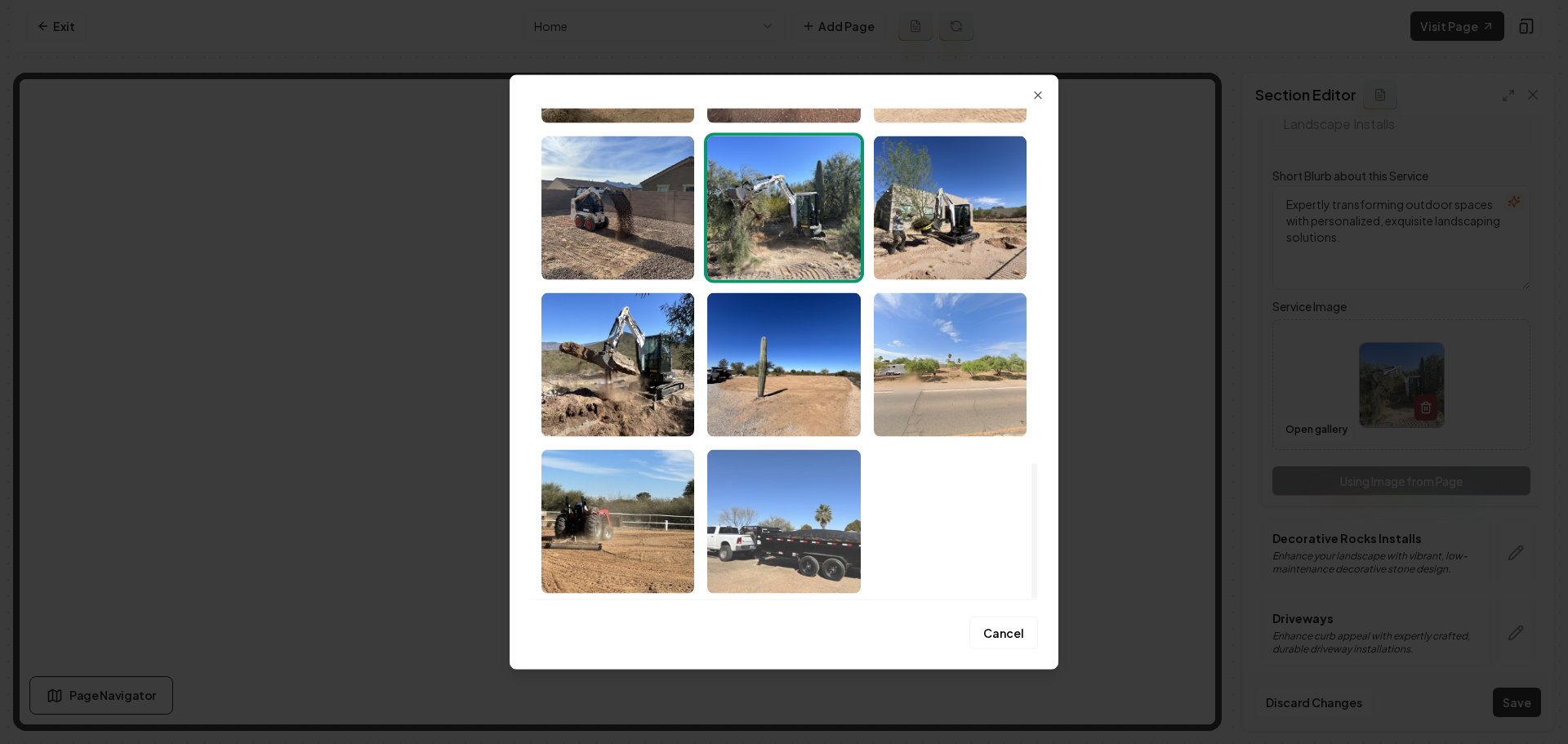
click at [827, 526] on img "Select image image_68a763605c7cd75eb8d83afa.jpeg" at bounding box center [783, 520] width 153 height 143
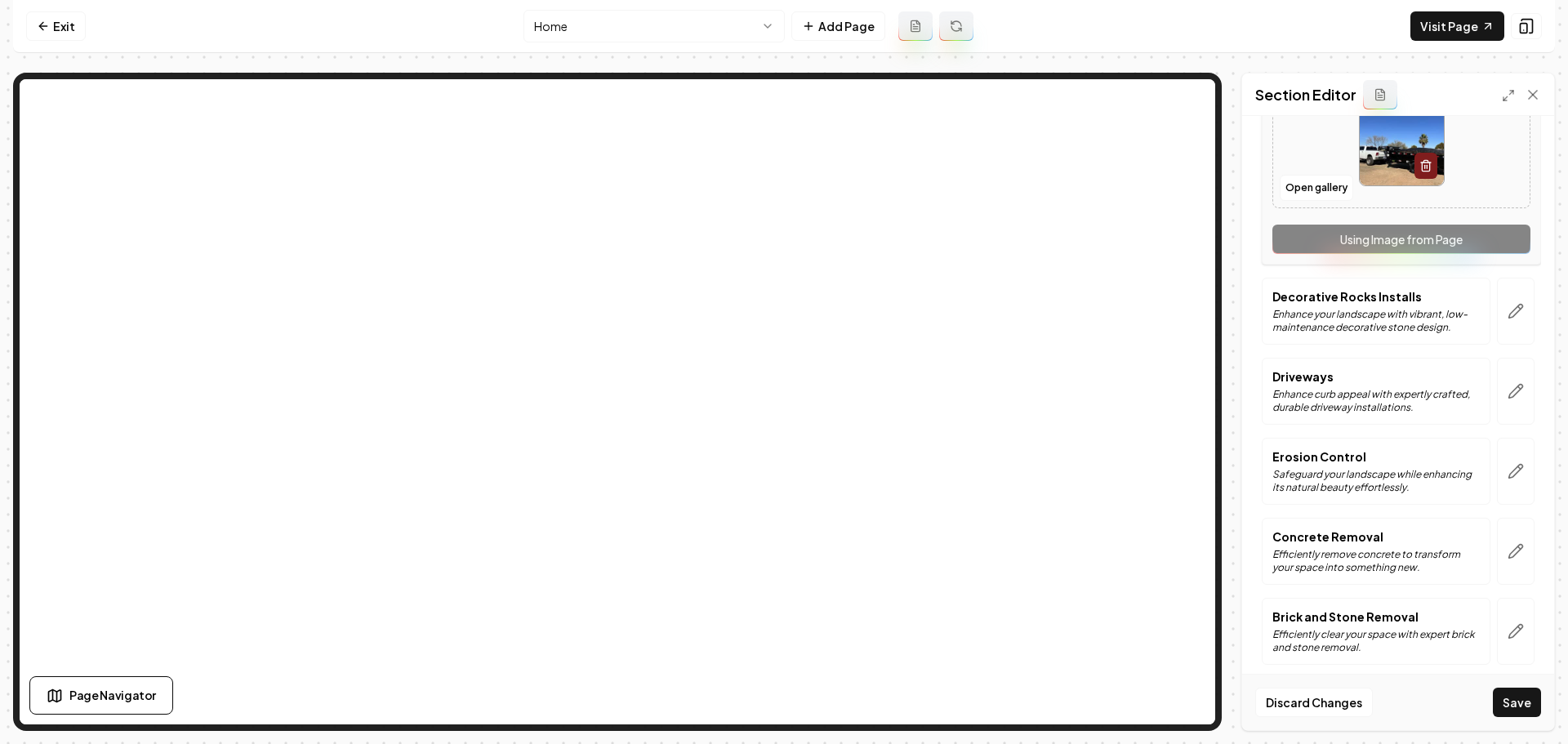
scroll to position [1061, 0]
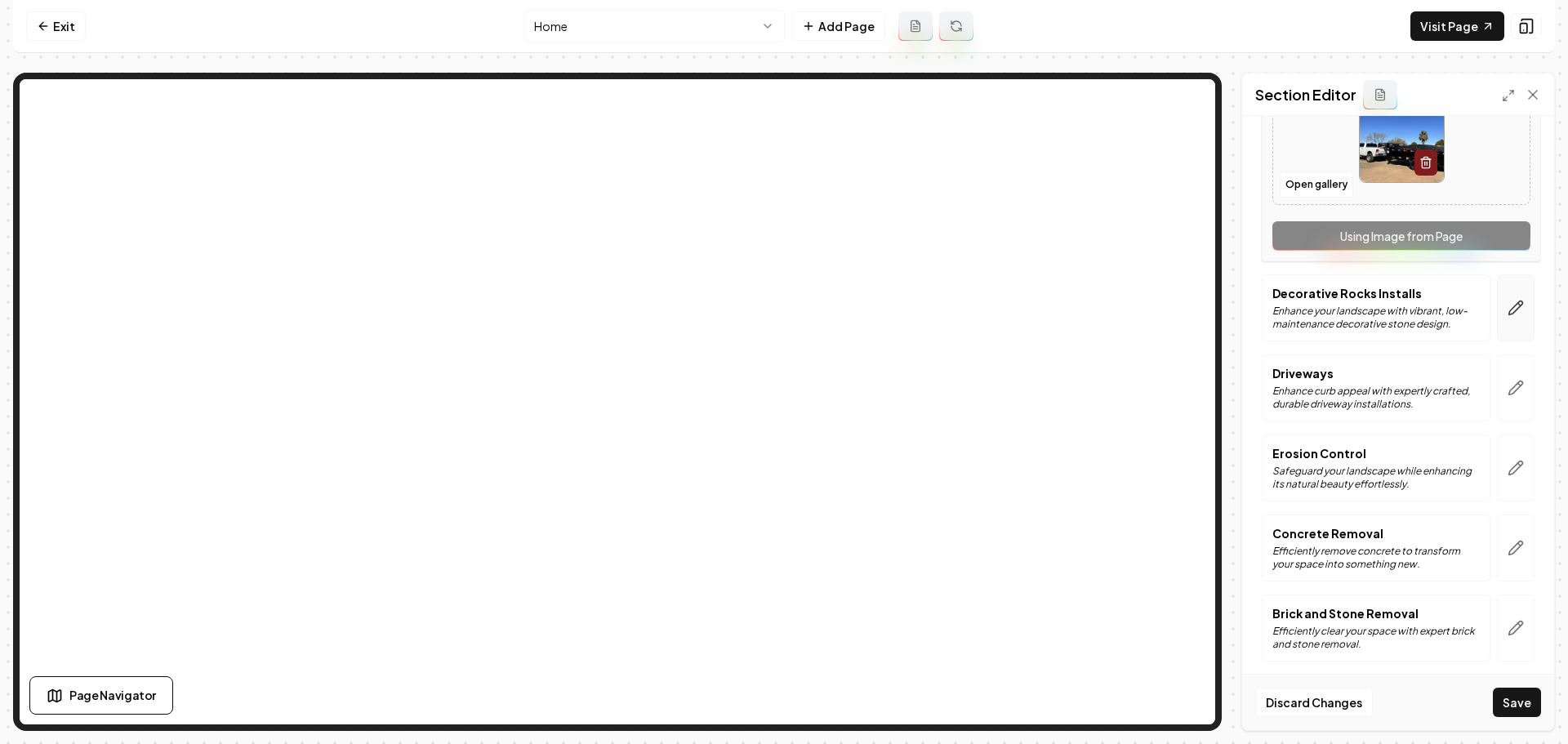
click at [1510, 325] on button "button" at bounding box center [1515, 307] width 38 height 67
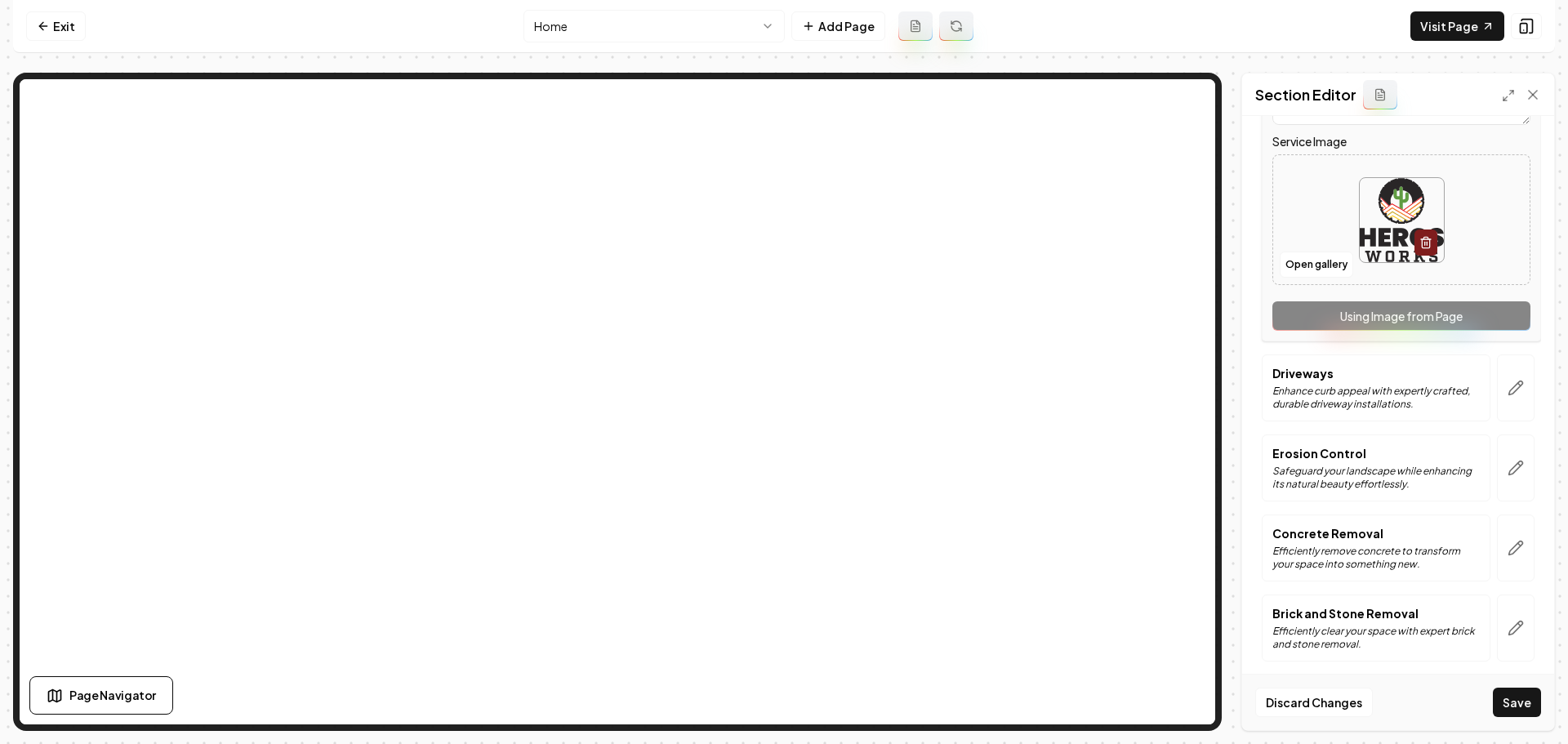
click at [1391, 232] on img at bounding box center [1401, 219] width 84 height 84
type input "**********"
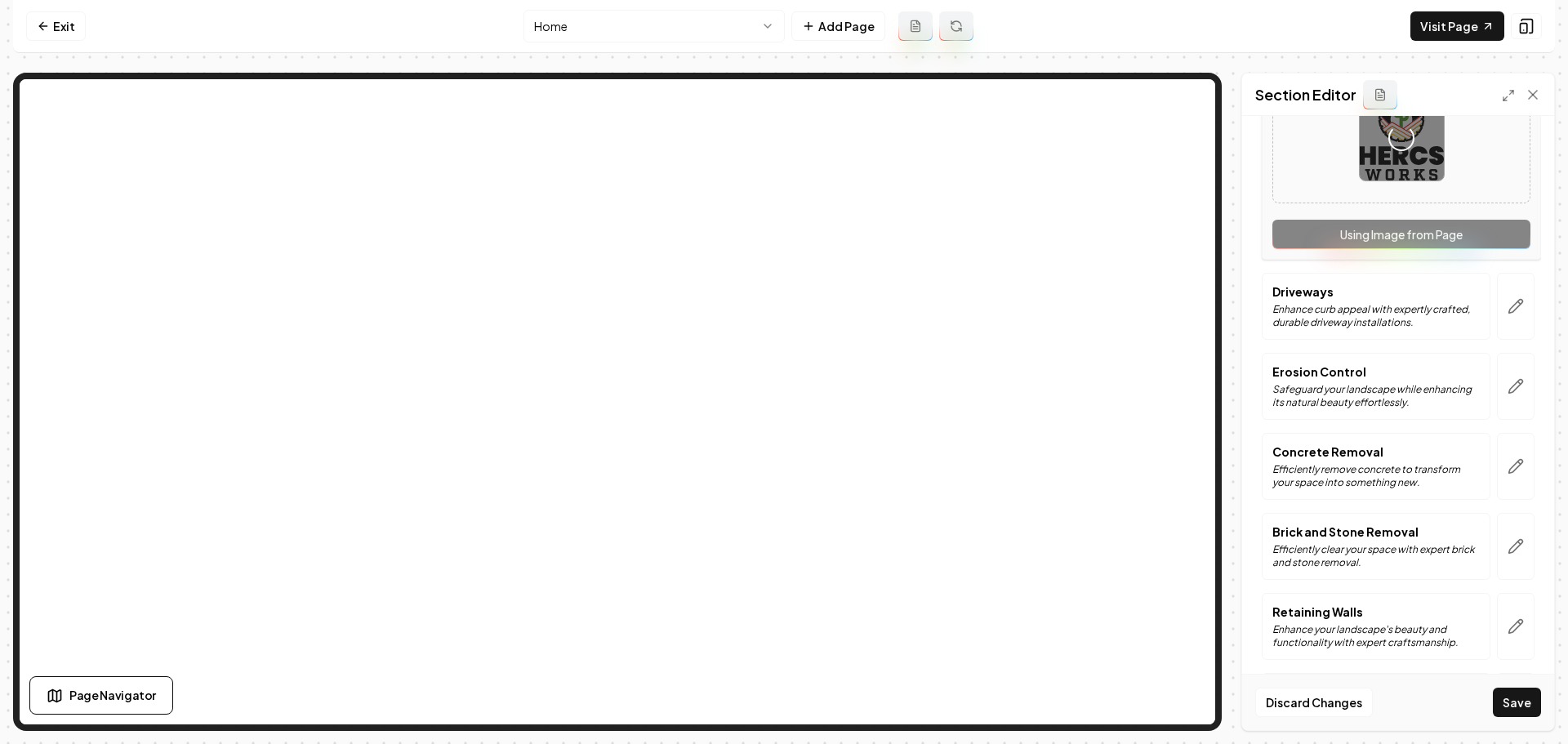
scroll to position [1224, 0]
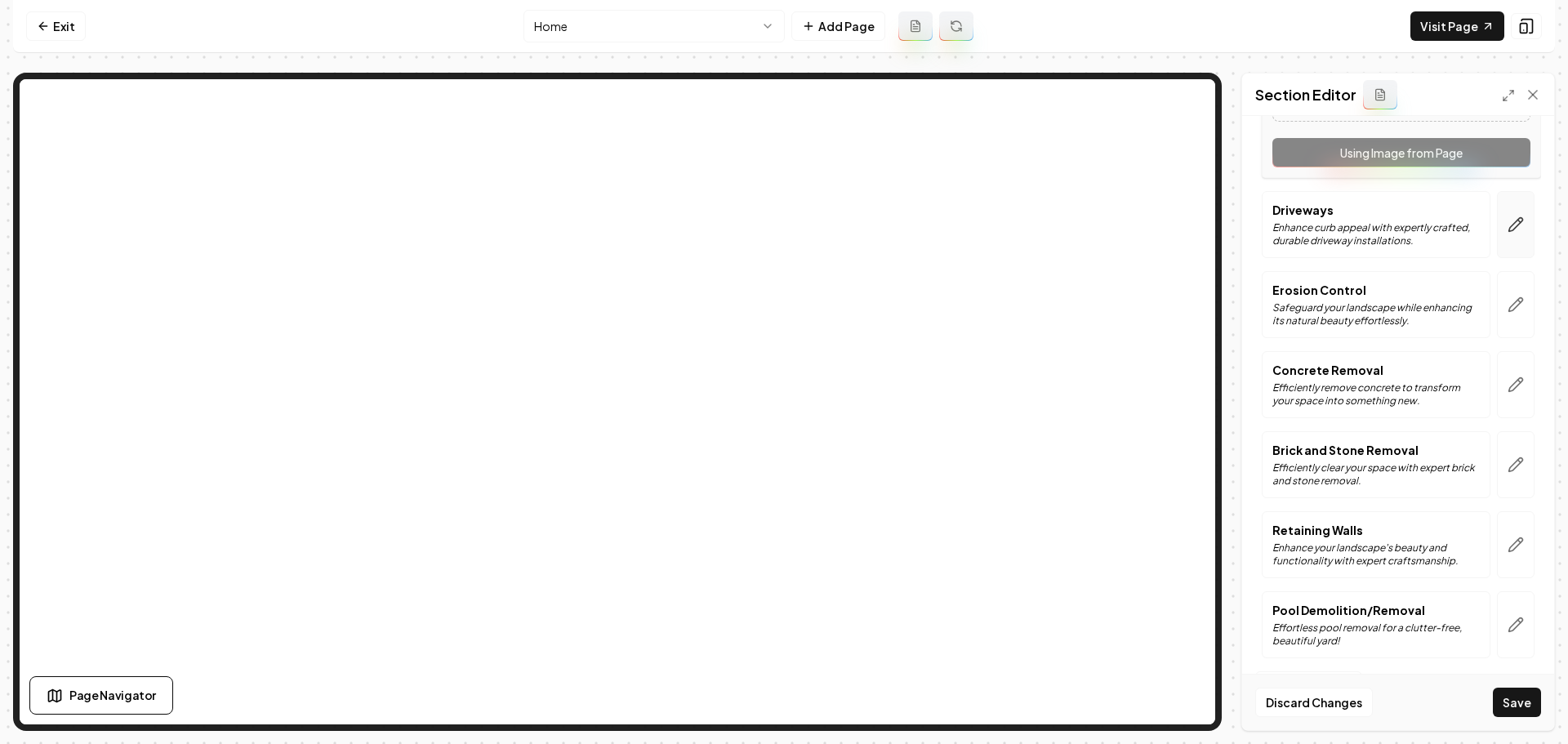
click at [1511, 242] on button "button" at bounding box center [1515, 224] width 38 height 67
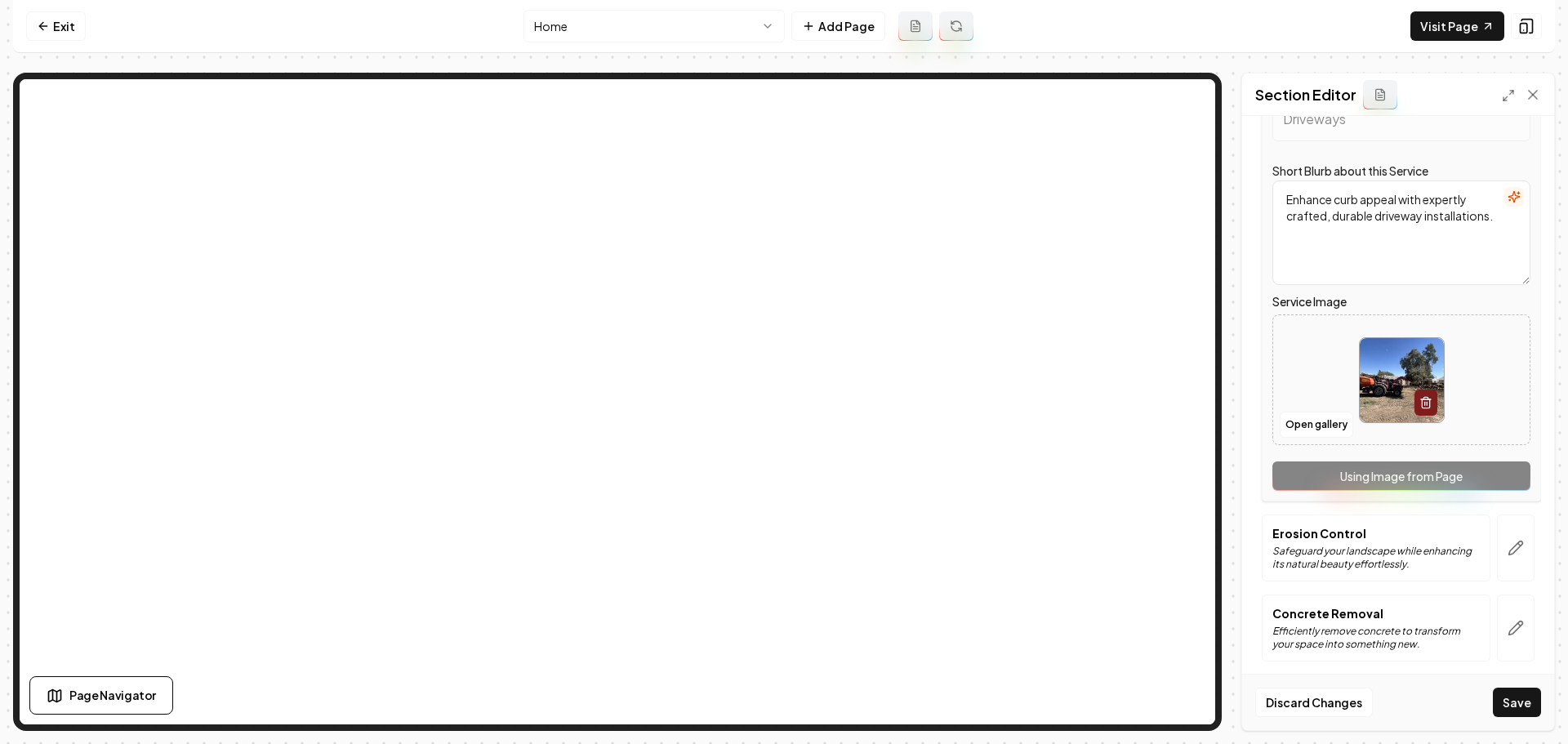
scroll to position [980, 0]
click at [1417, 367] on img at bounding box center [1401, 381] width 84 height 84
type input "**********"
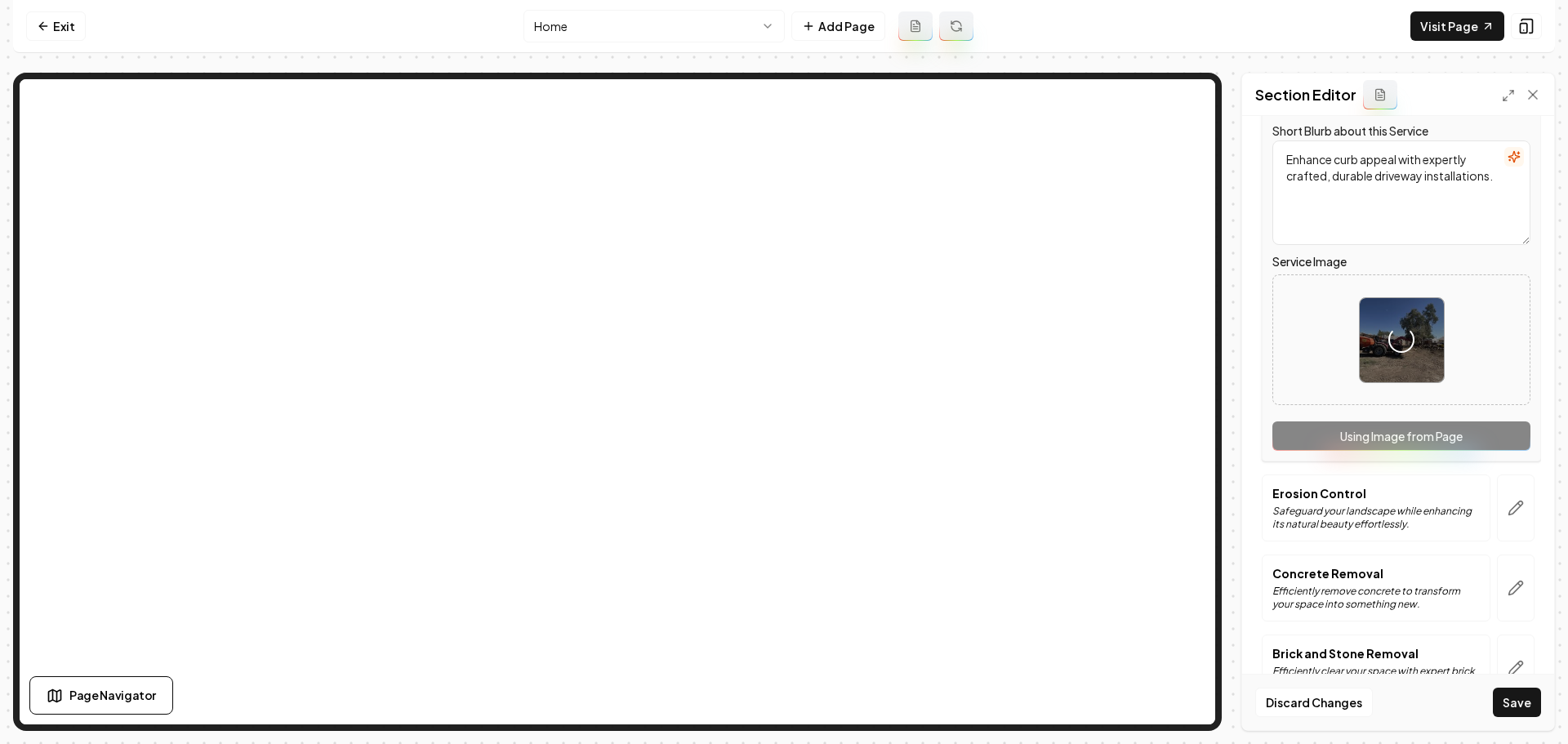
scroll to position [1143, 0]
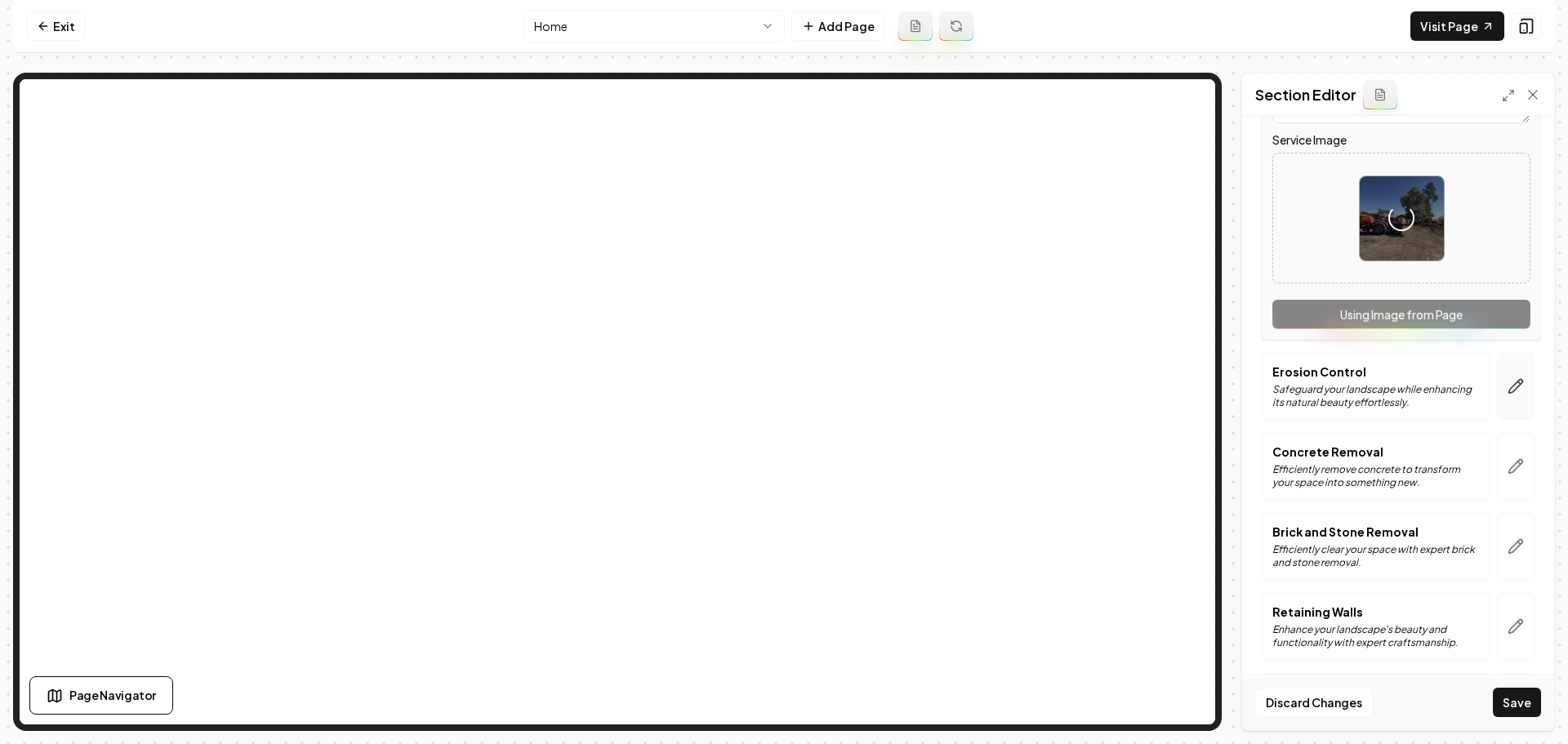
click at [1507, 405] on button "button" at bounding box center [1515, 386] width 38 height 67
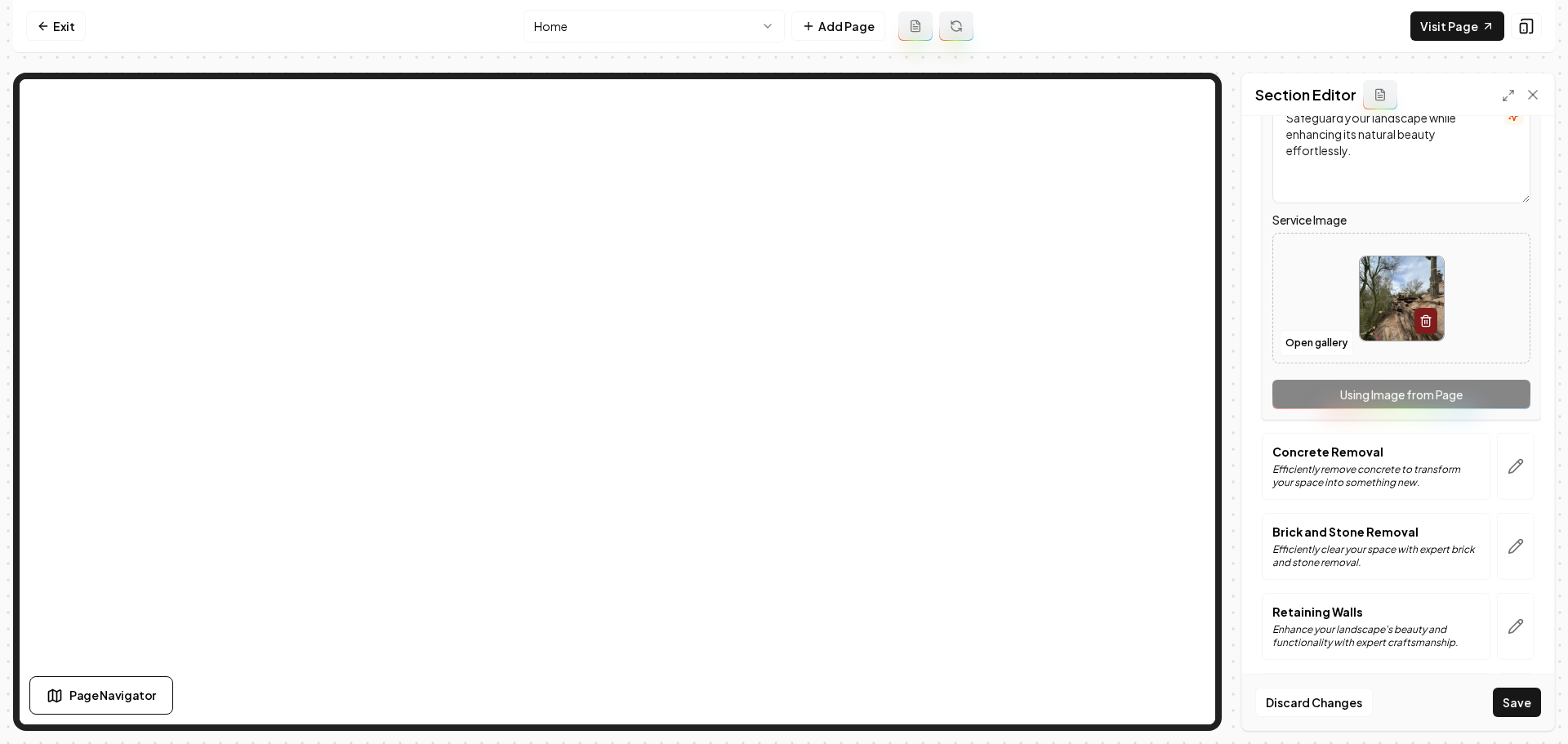
click at [1398, 297] on img at bounding box center [1401, 298] width 84 height 84
type input "**********"
click at [1515, 475] on button "button" at bounding box center [1515, 466] width 38 height 67
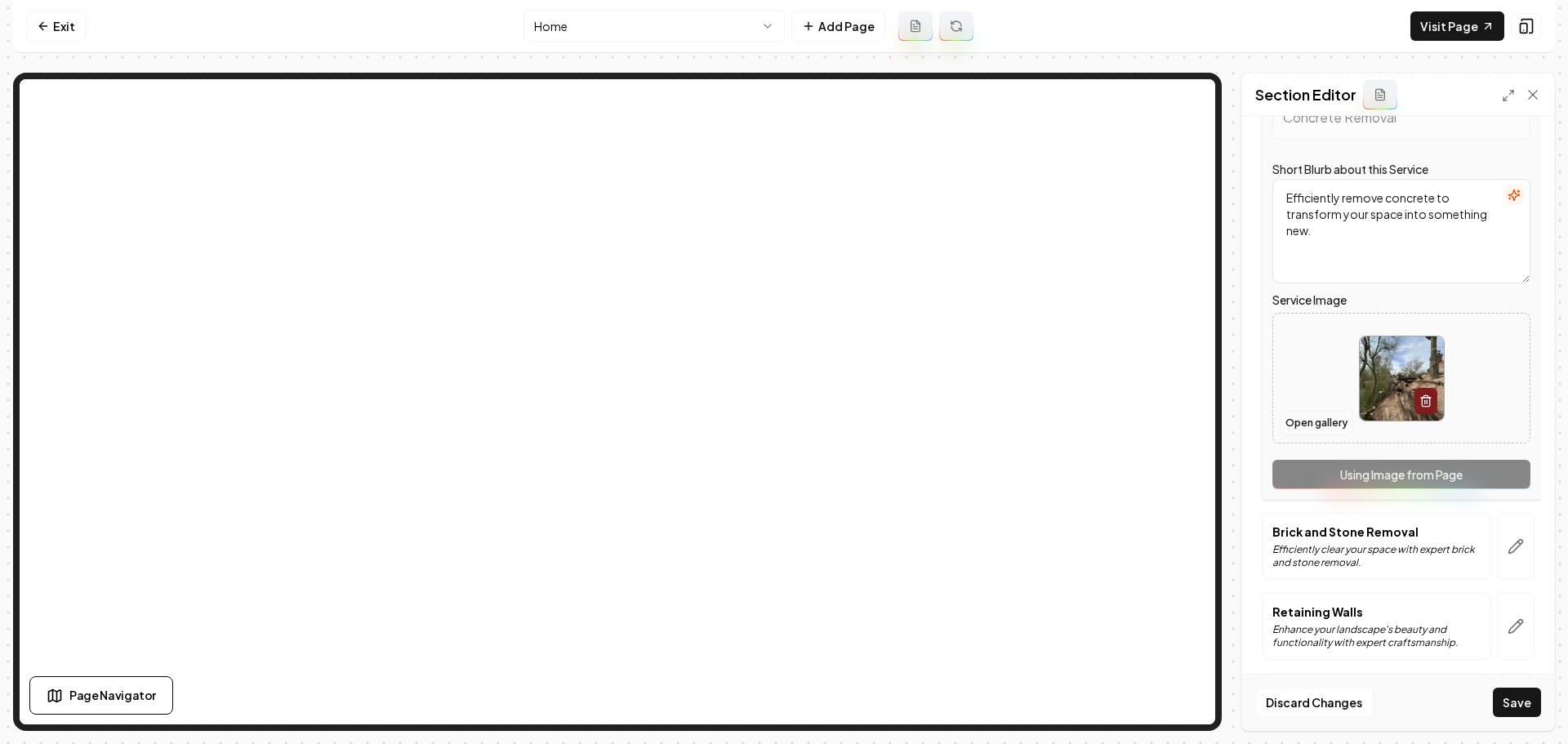
click at [1334, 427] on button "Open gallery" at bounding box center [1315, 423] width 73 height 26
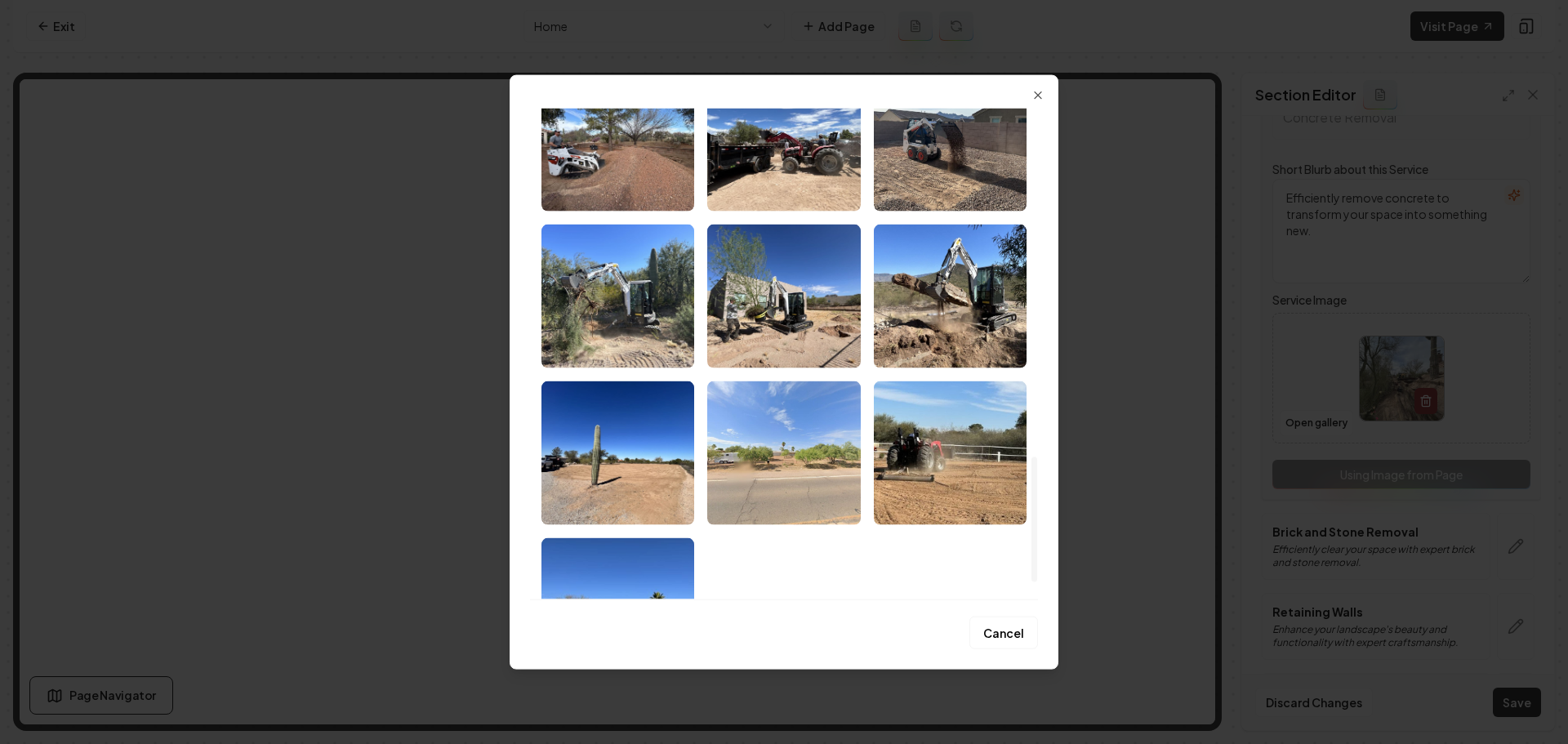
scroll to position [1388, 0]
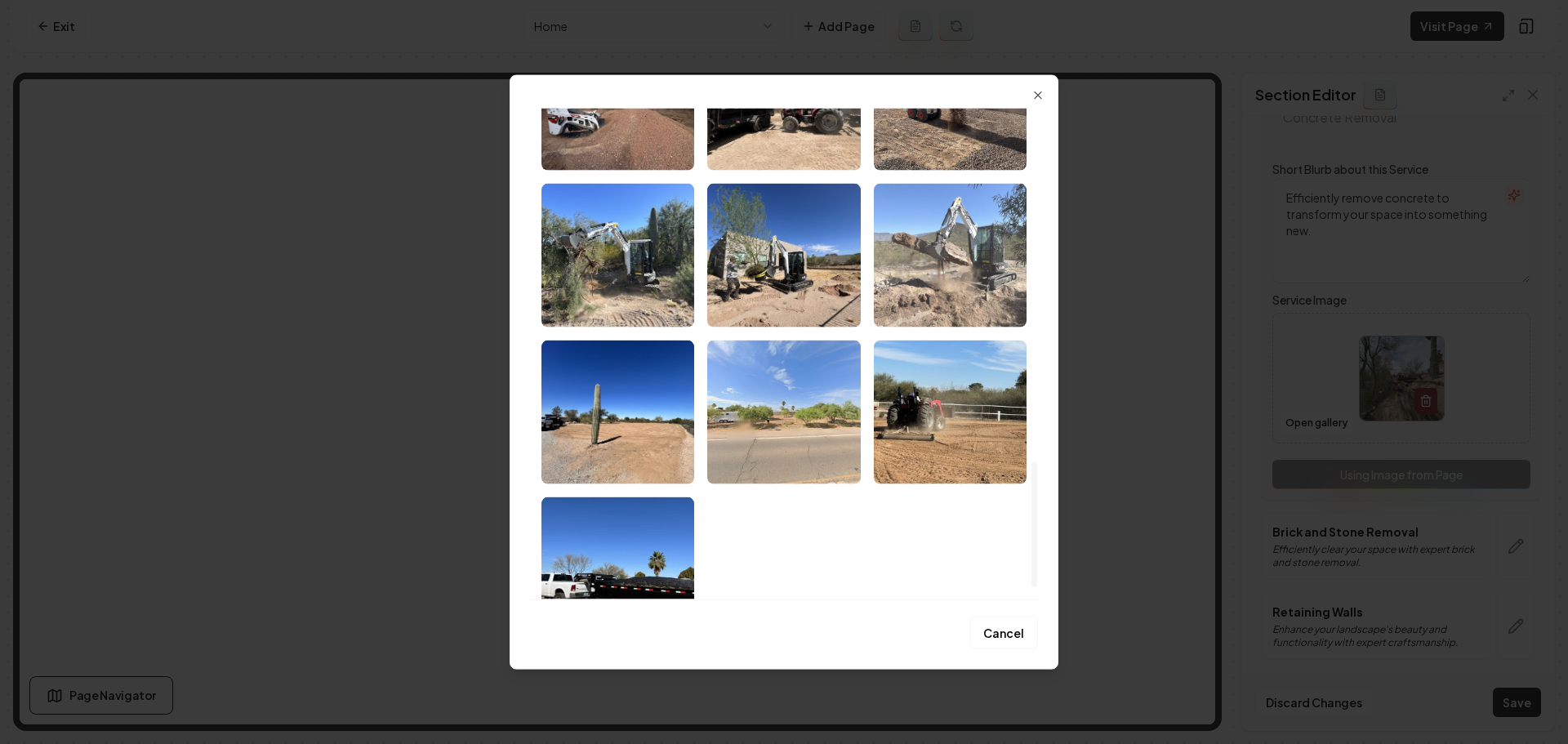
click at [919, 301] on img "Select image image_68a763605c7cd75eb8d83c00.jpeg" at bounding box center [950, 254] width 153 height 143
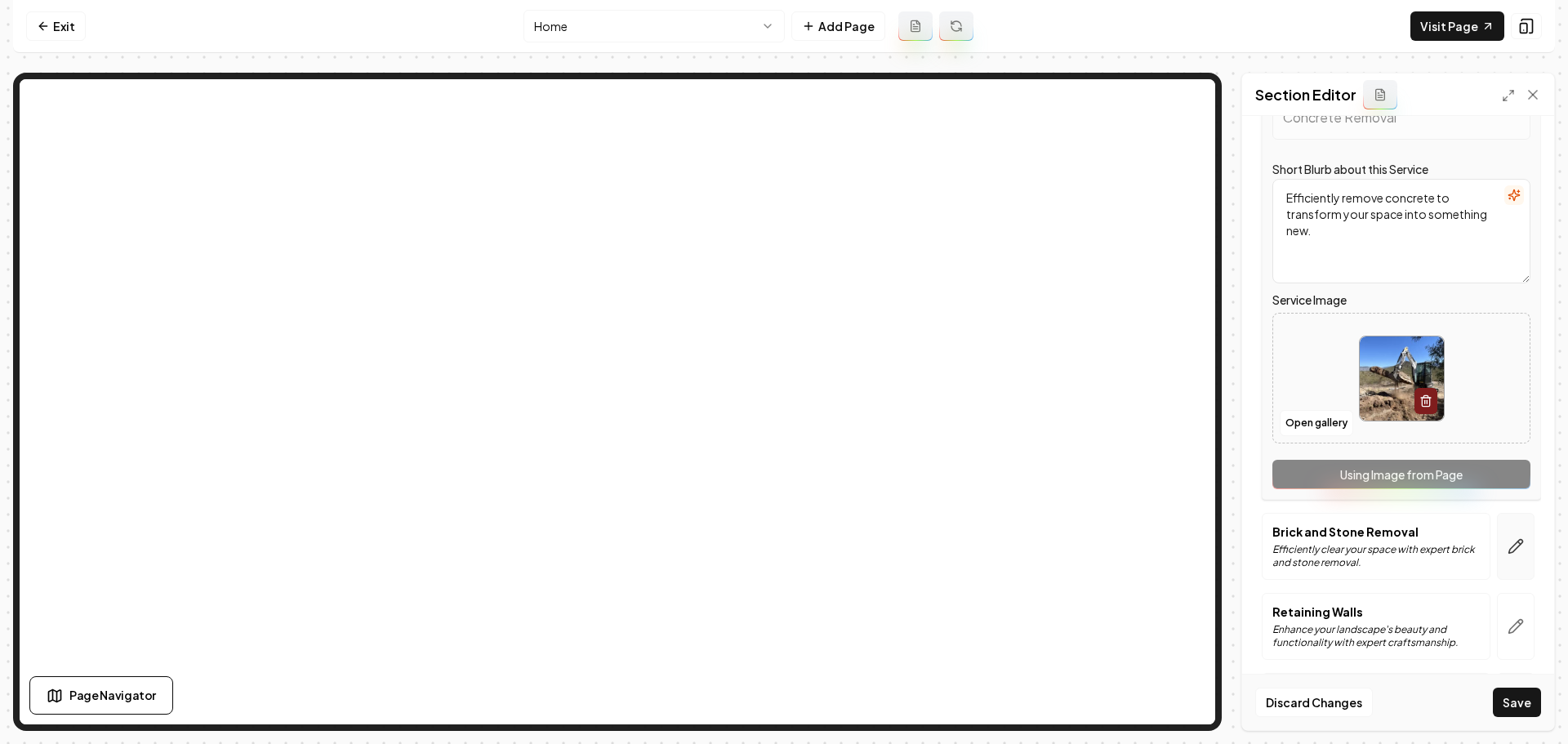
click at [1508, 554] on icon "button" at bounding box center [1516, 546] width 17 height 17
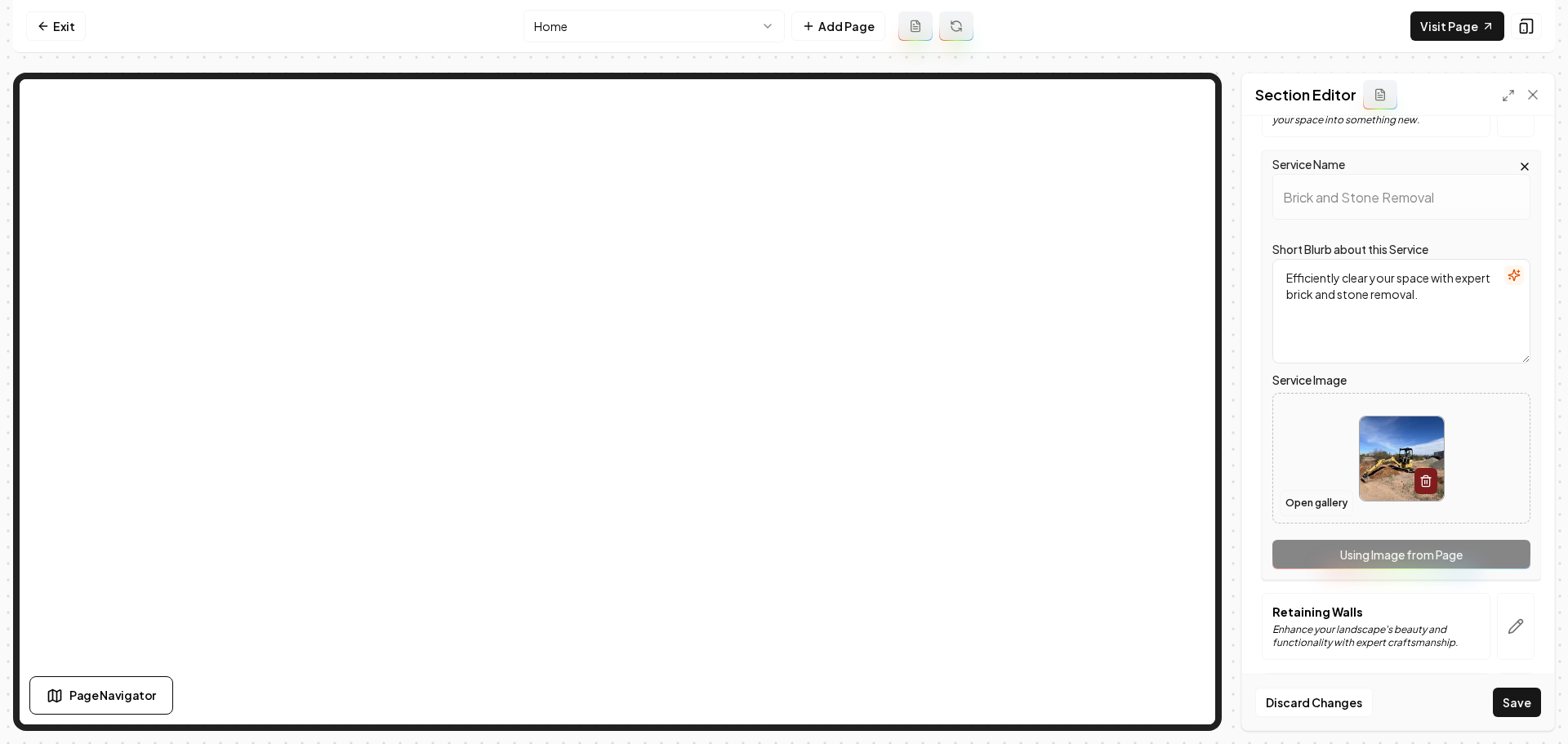
click at [1321, 495] on button "Open gallery" at bounding box center [1315, 502] width 73 height 26
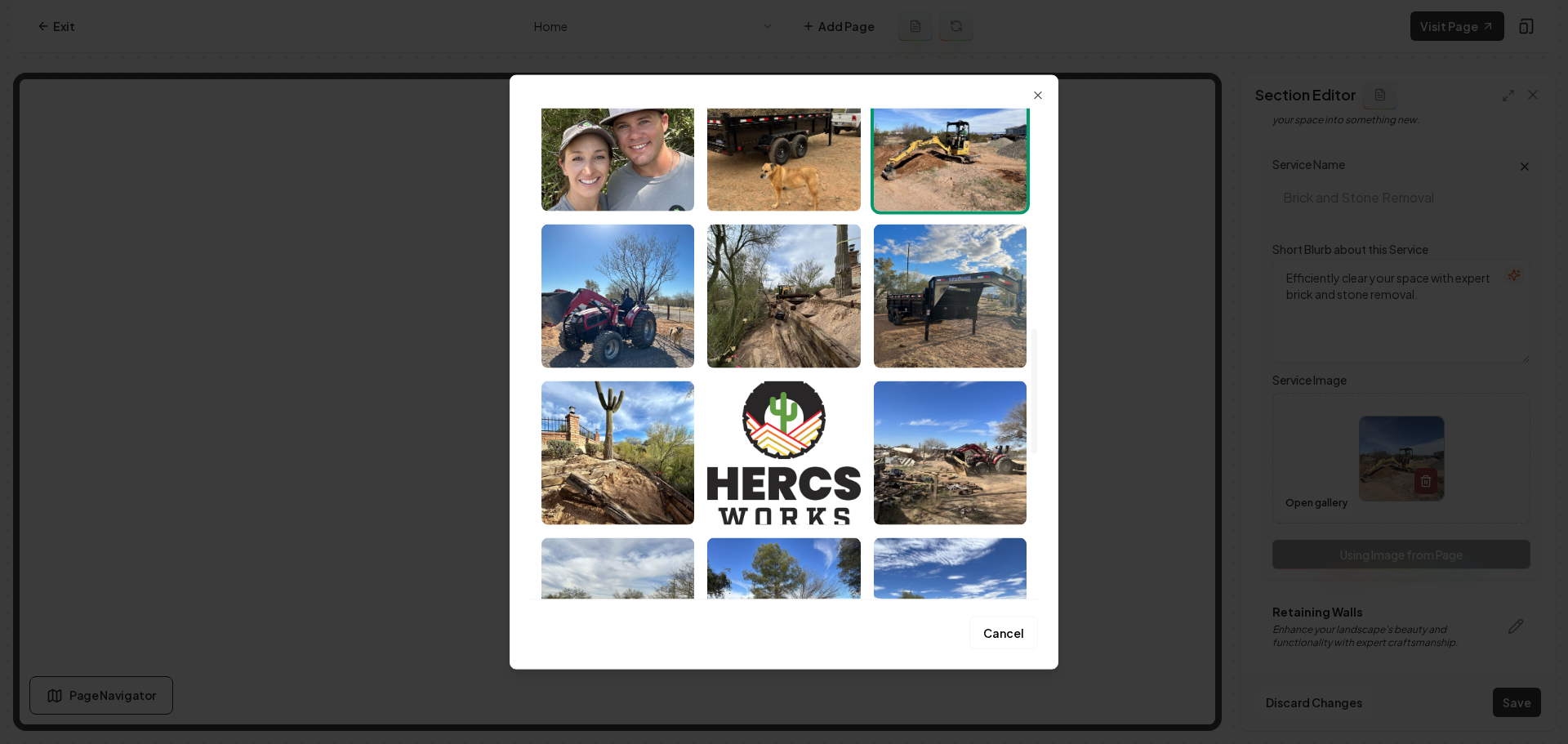
scroll to position [863, 0]
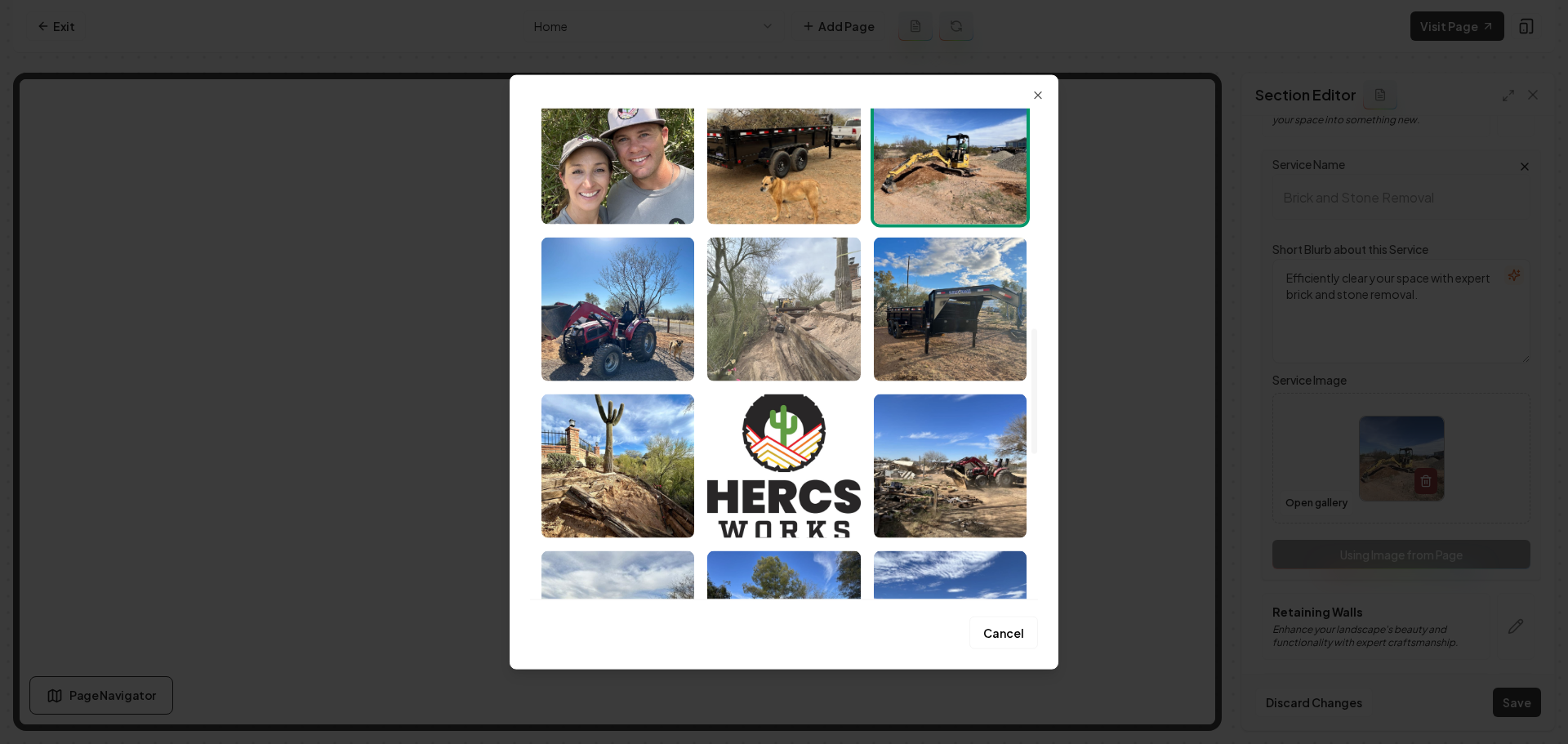
click at [836, 361] on img "Select image image_68a763615c7cd75eb8d83e76.jpeg" at bounding box center [783, 308] width 153 height 143
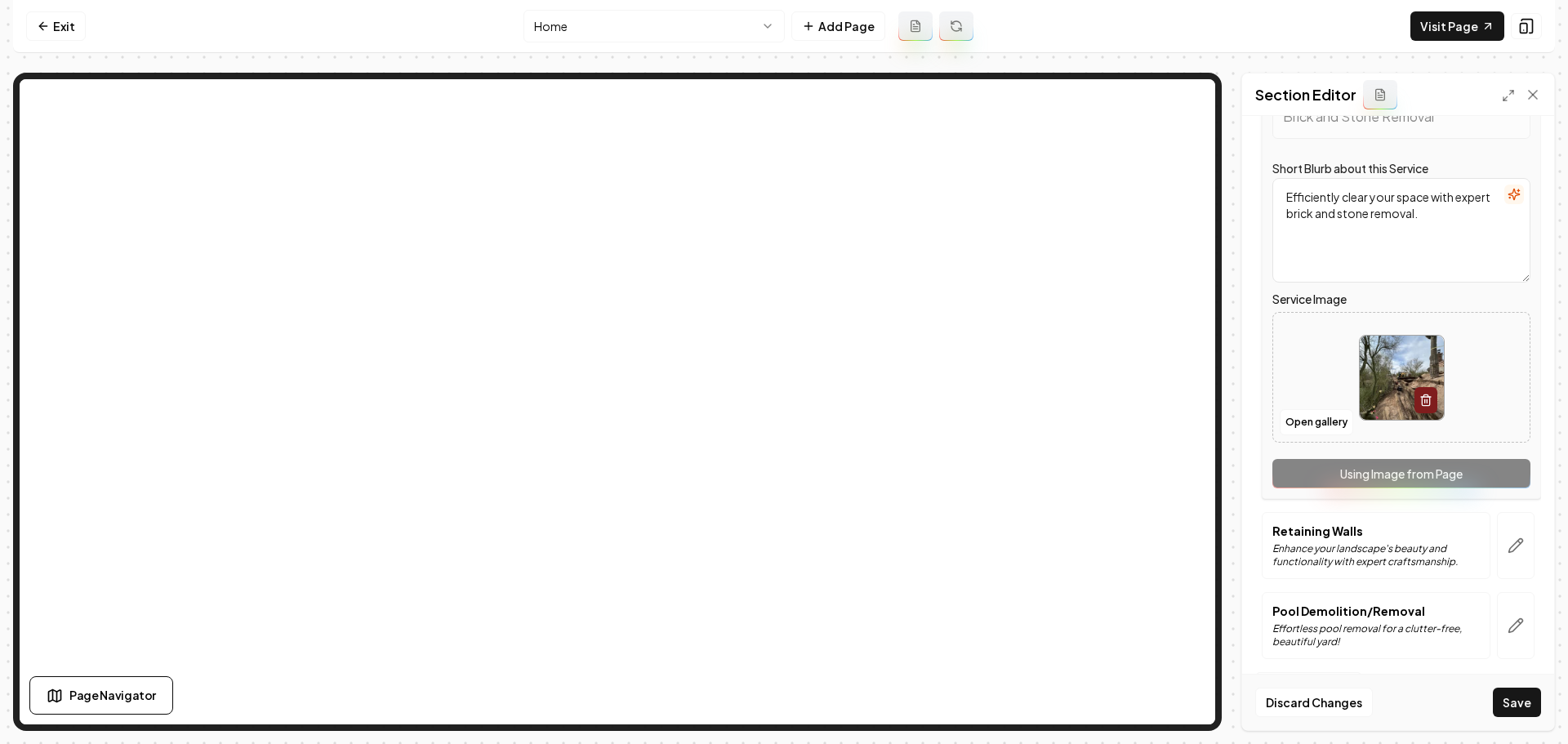
scroll to position [1228, 0]
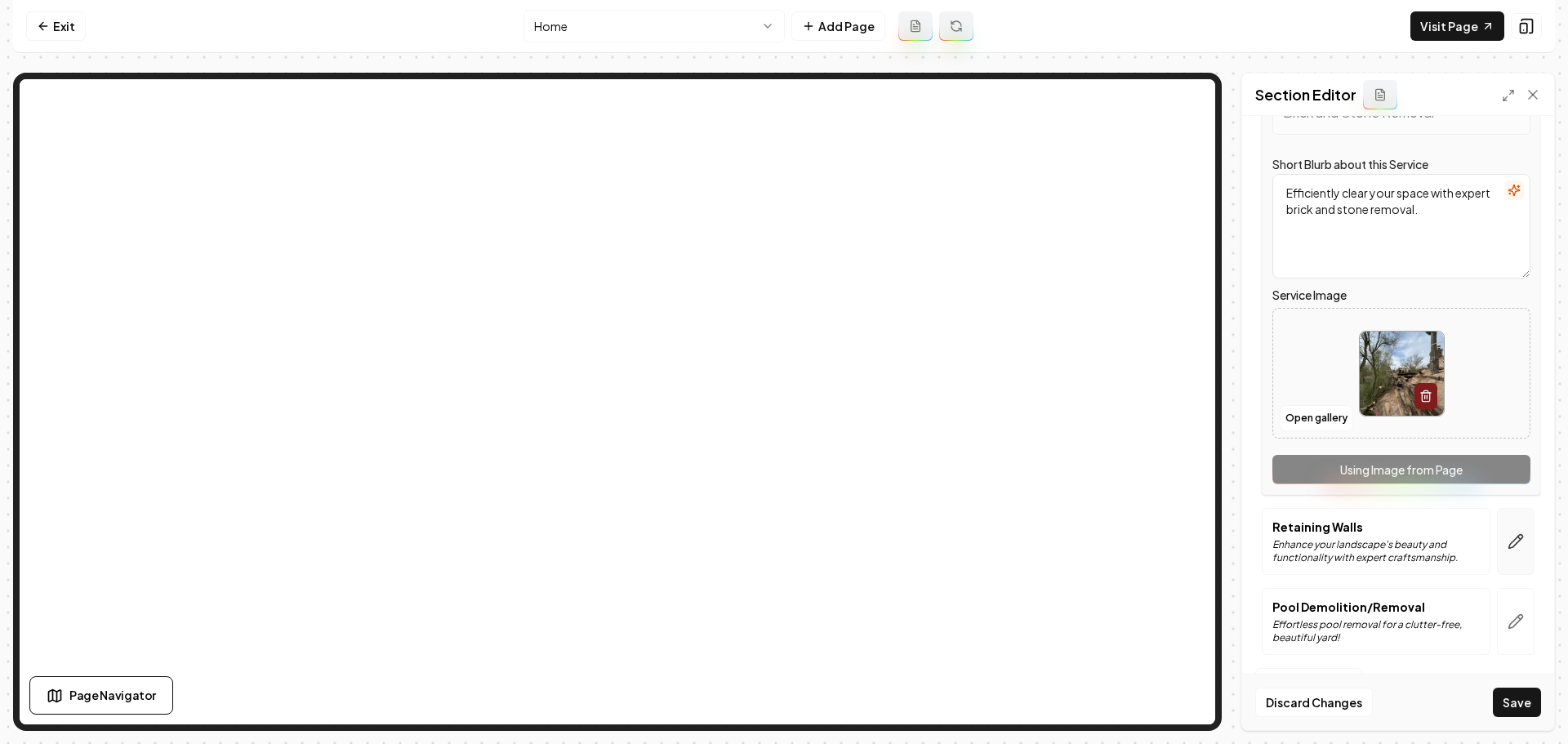
click at [1508, 543] on icon "button" at bounding box center [1516, 541] width 17 height 17
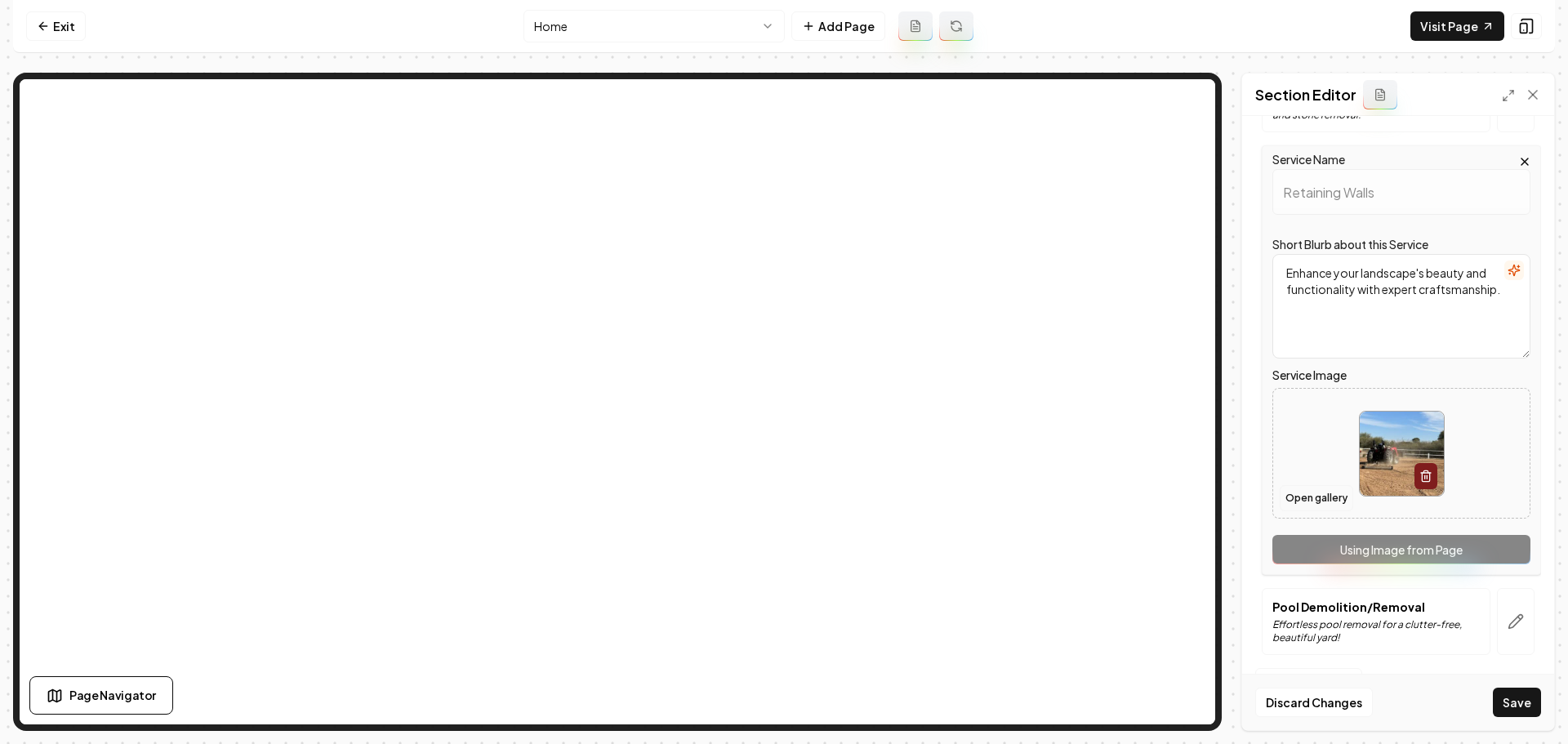
click at [1322, 501] on button "Open gallery" at bounding box center [1315, 498] width 73 height 26
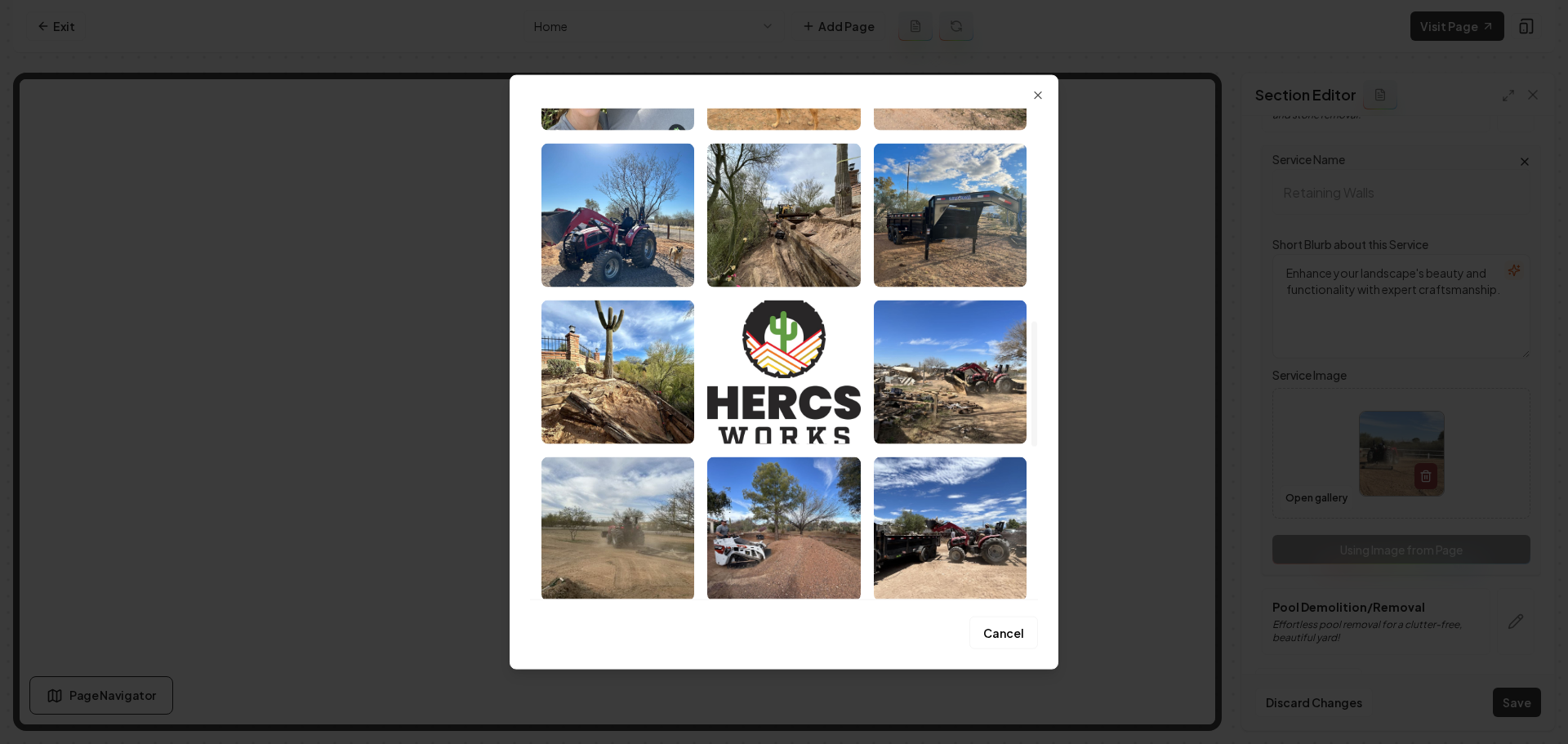
scroll to position [980, 0]
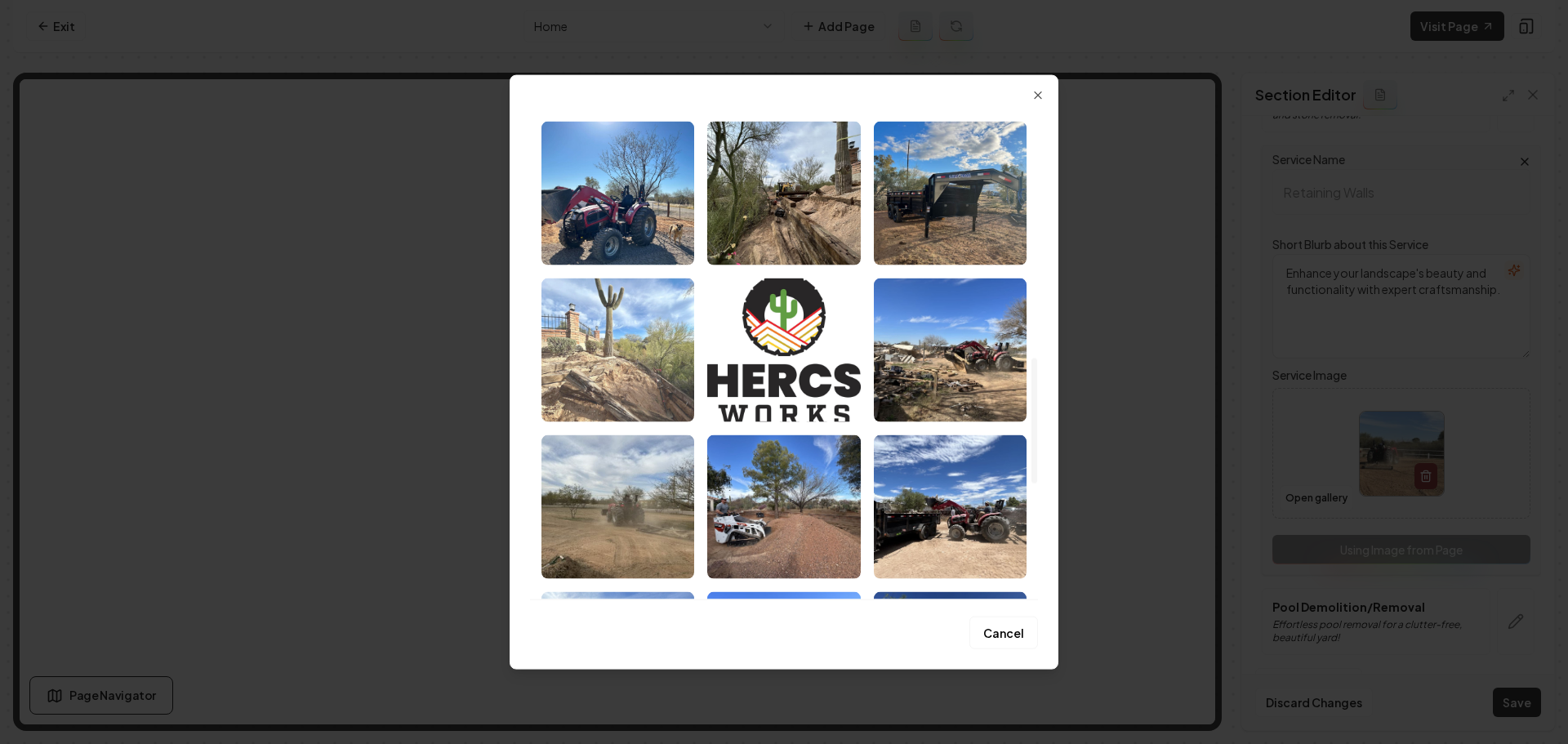
click at [629, 371] on img "Select image image_68a763605c7cd75eb8d83cc4.jpeg" at bounding box center [617, 349] width 153 height 143
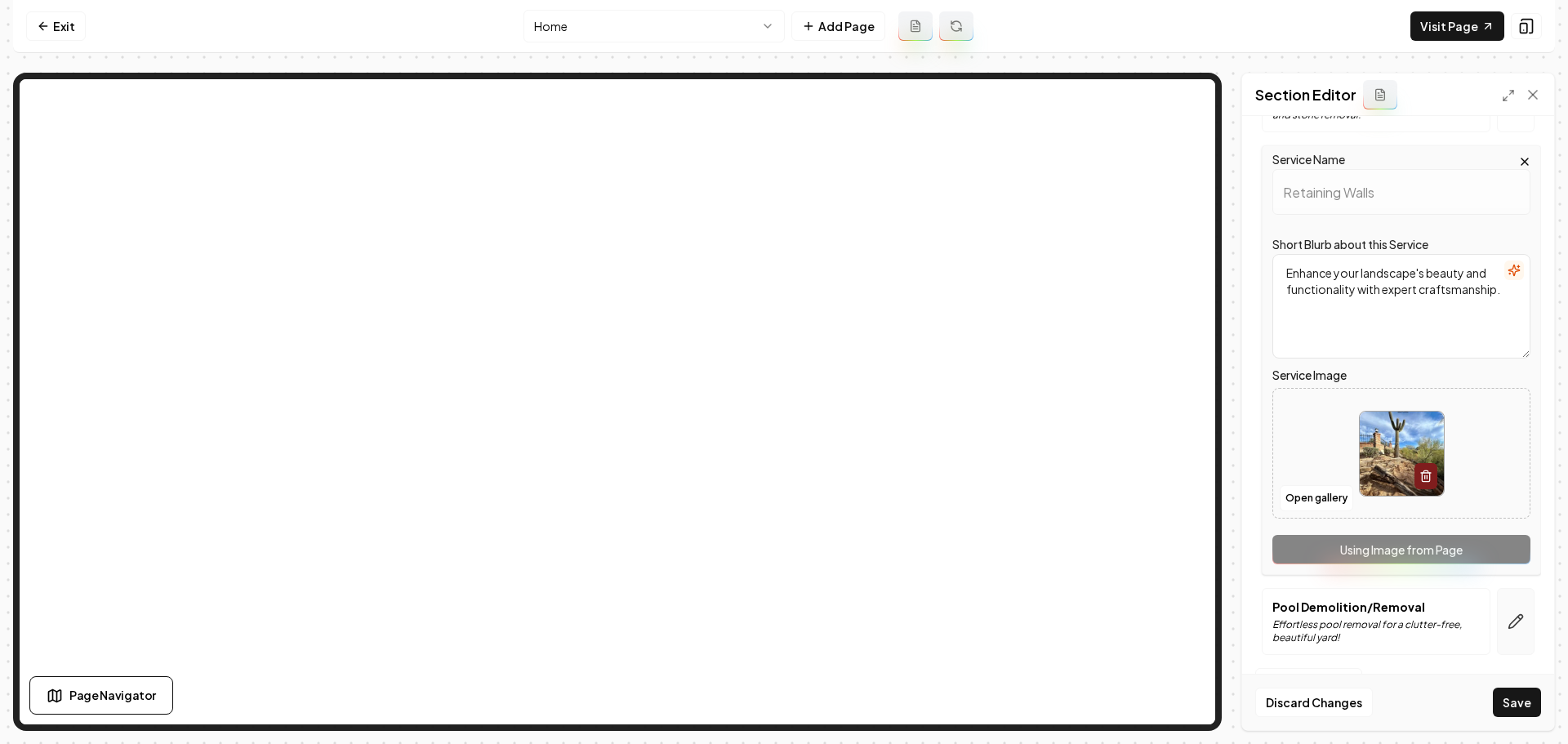
click at [1508, 614] on icon "button" at bounding box center [1516, 622] width 17 height 17
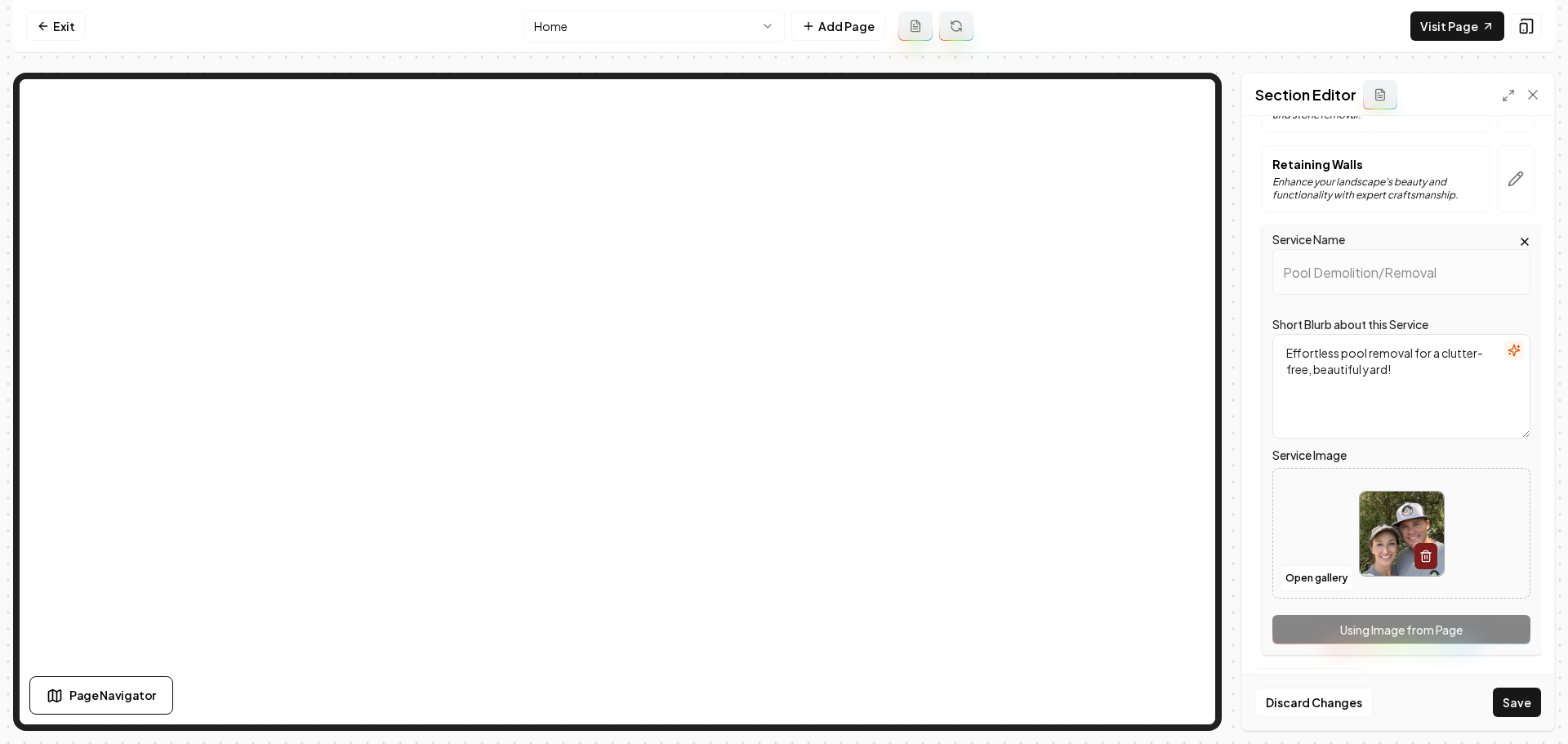
click at [1369, 530] on img at bounding box center [1401, 533] width 84 height 84
type input "**********"
click at [1515, 700] on button "Save" at bounding box center [1517, 702] width 48 height 30
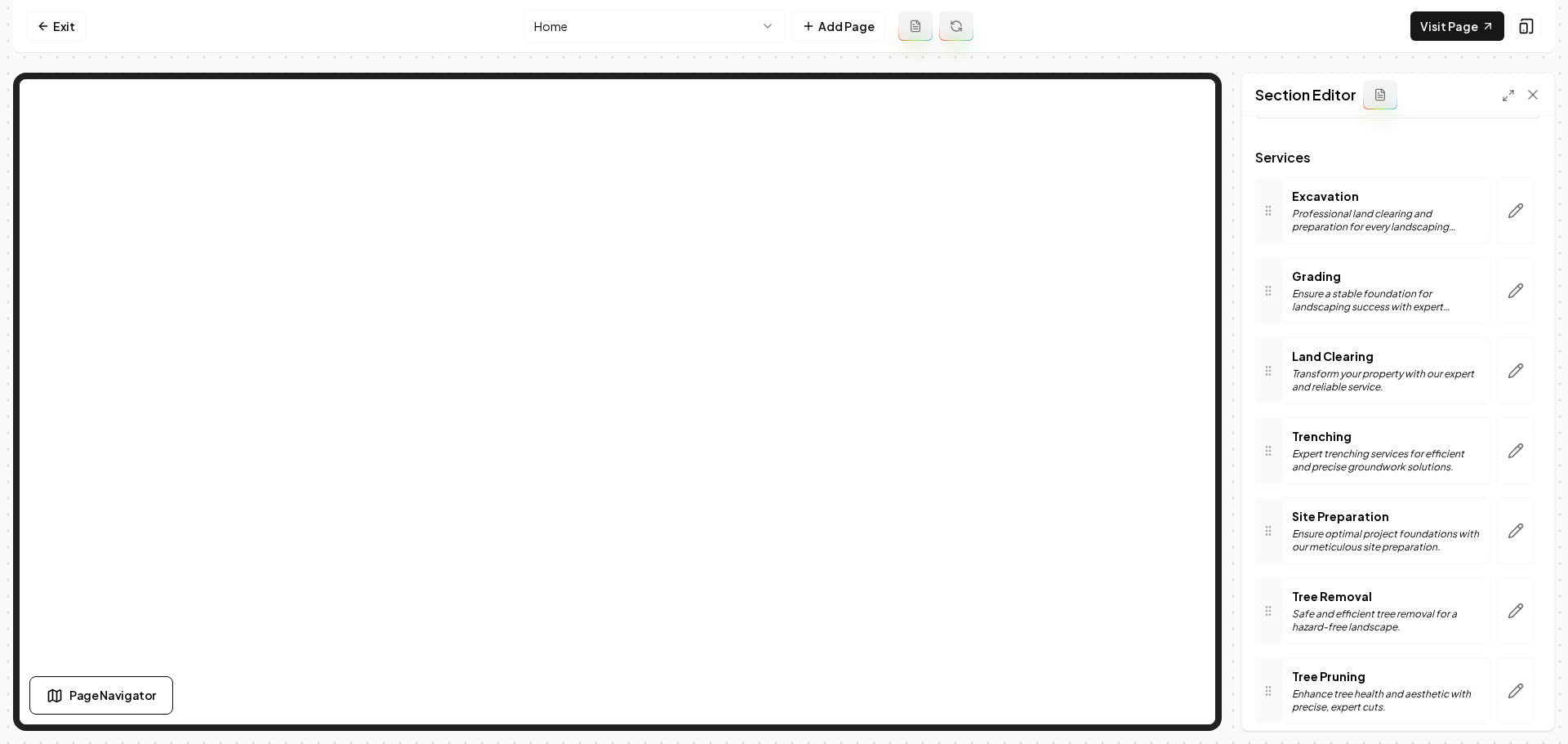
scroll to position [49, 0]
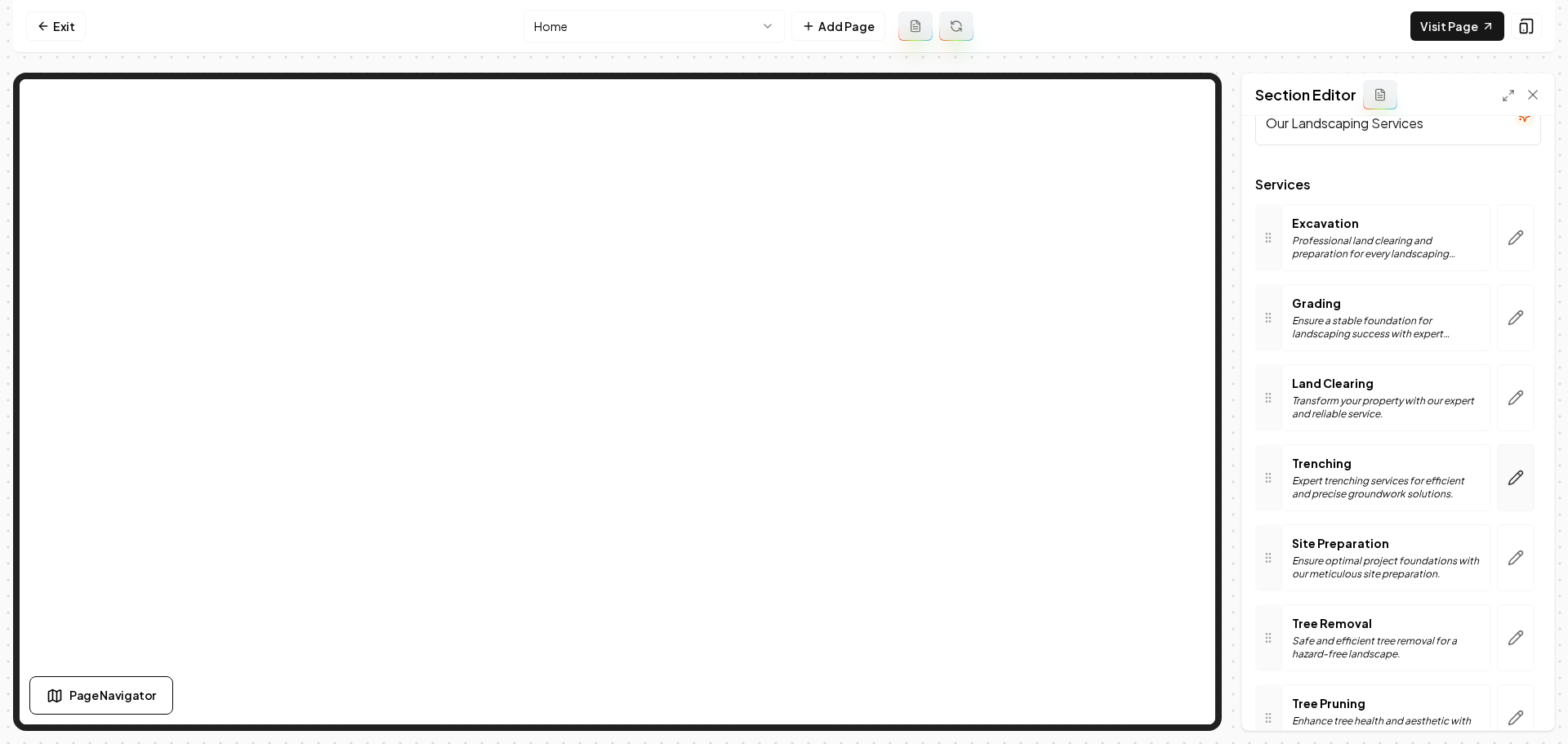
click at [1507, 488] on button "button" at bounding box center [1515, 477] width 38 height 67
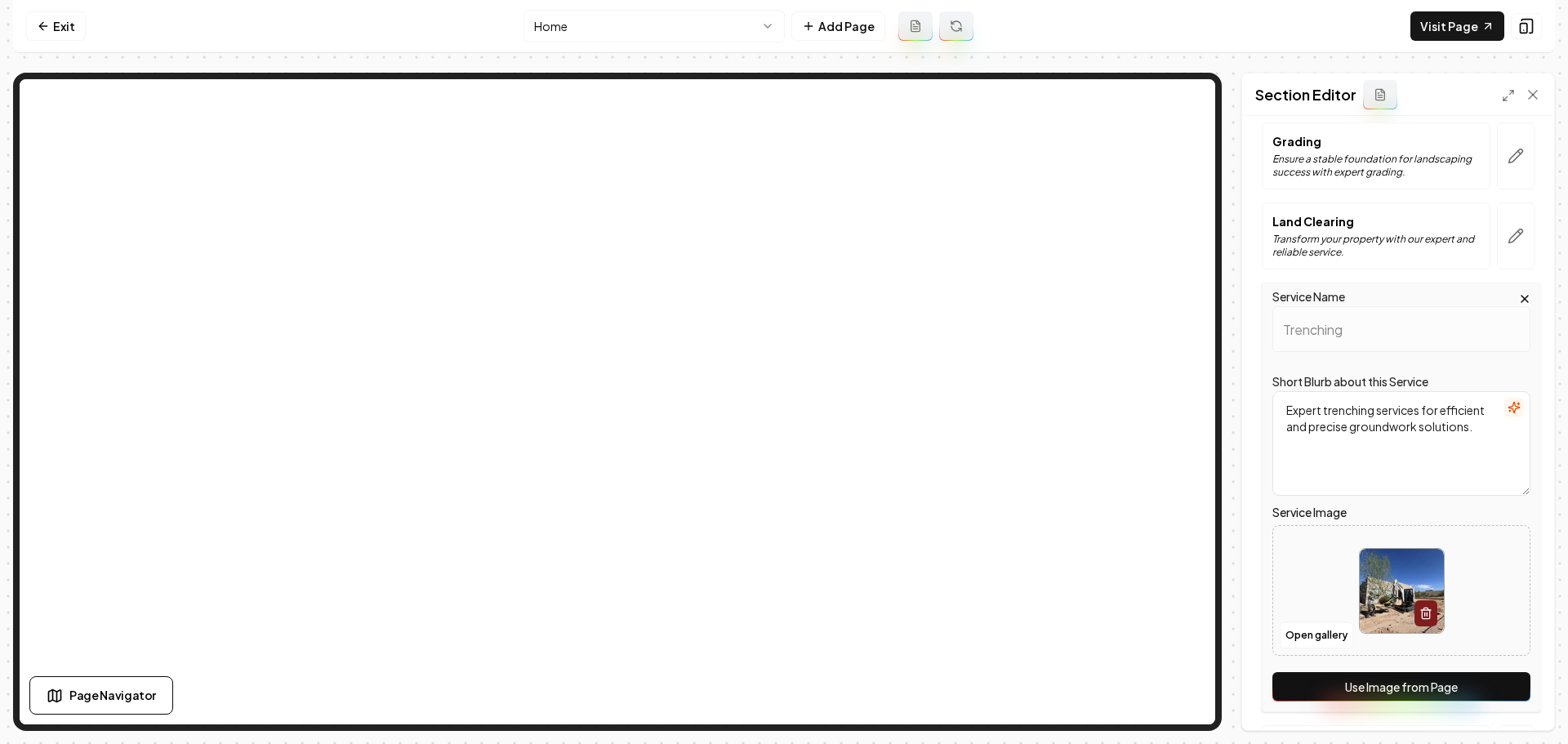
scroll to position [212, 0]
click at [1385, 621] on img at bounding box center [1401, 589] width 84 height 84
type input "**********"
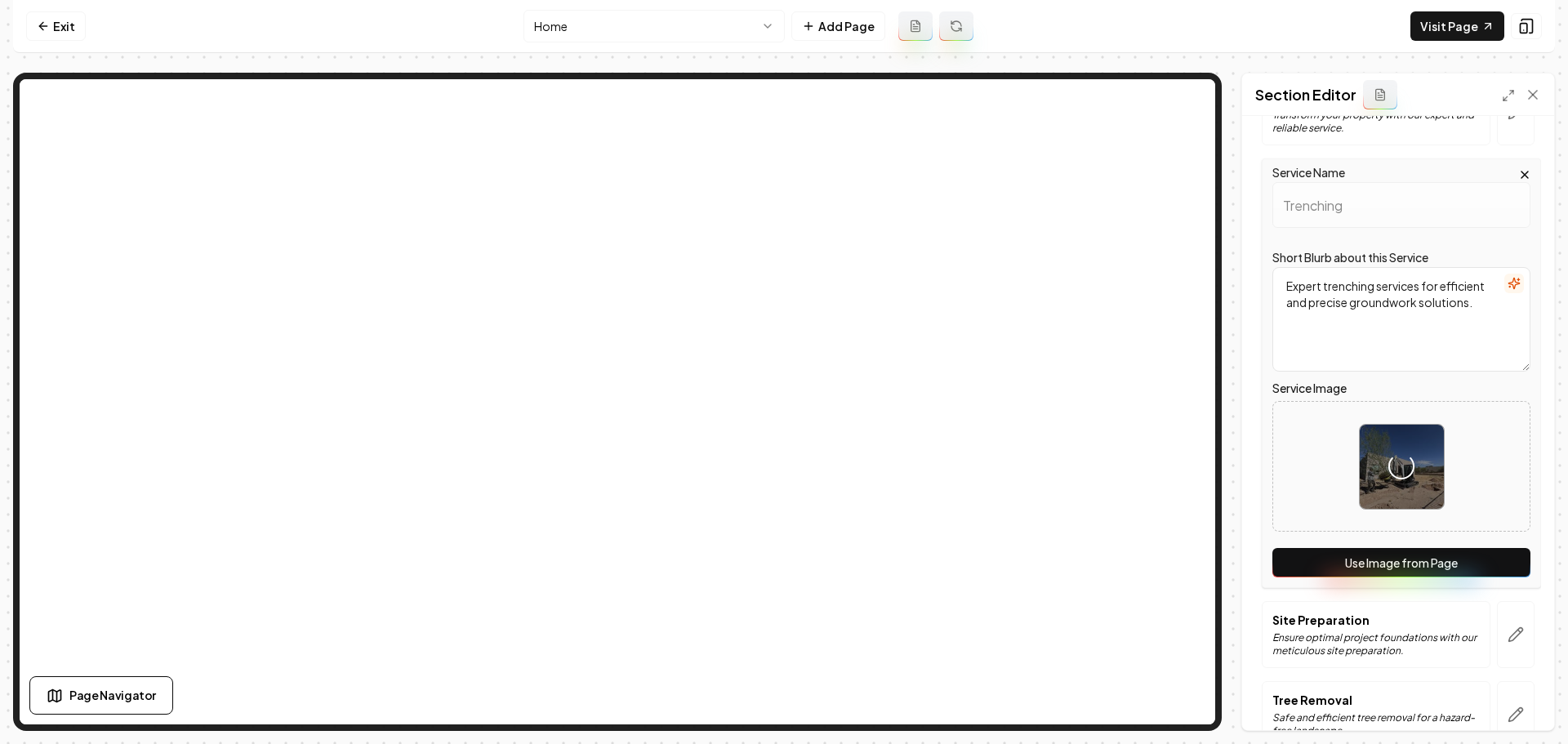
scroll to position [376, 0]
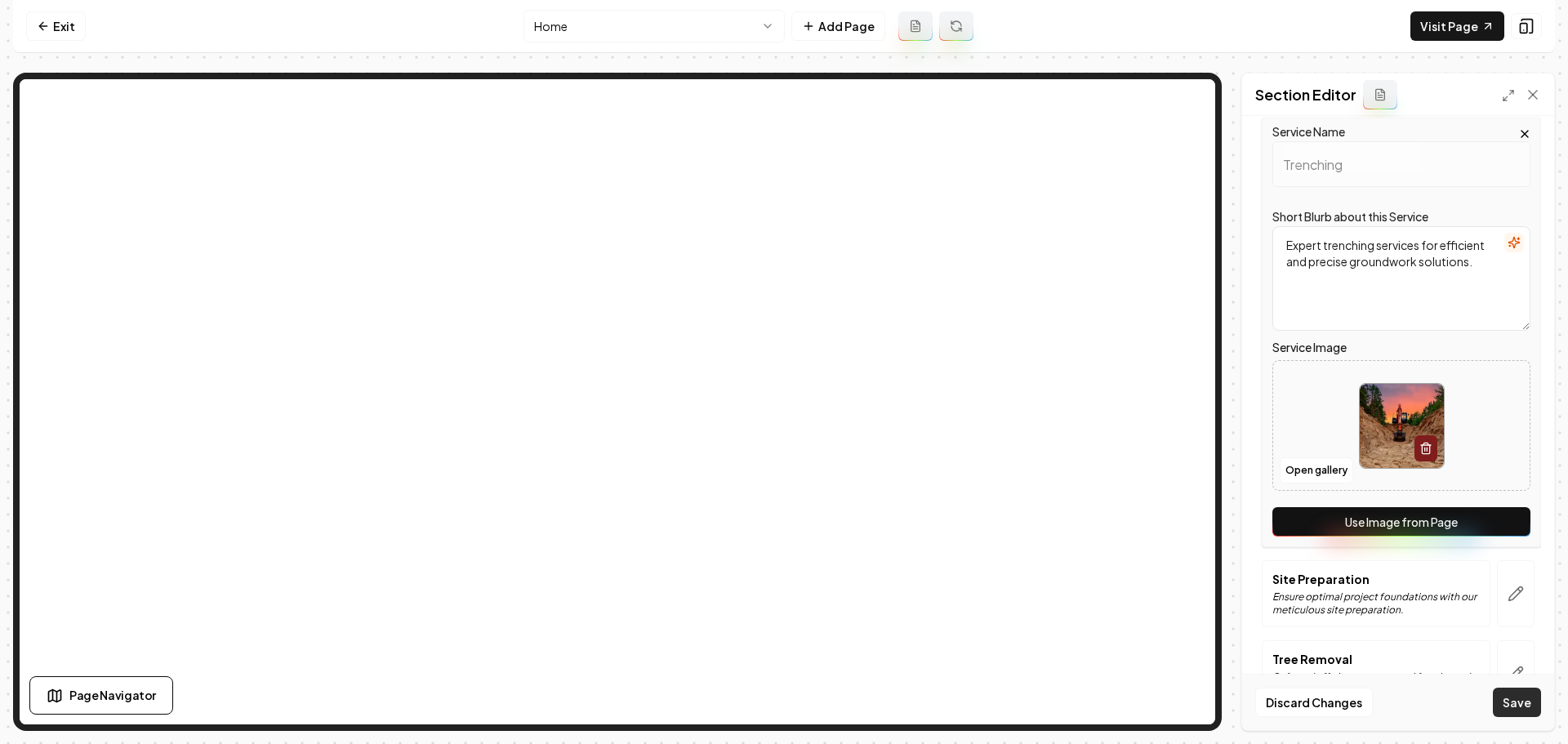
click at [1514, 704] on button "Save" at bounding box center [1517, 702] width 48 height 30
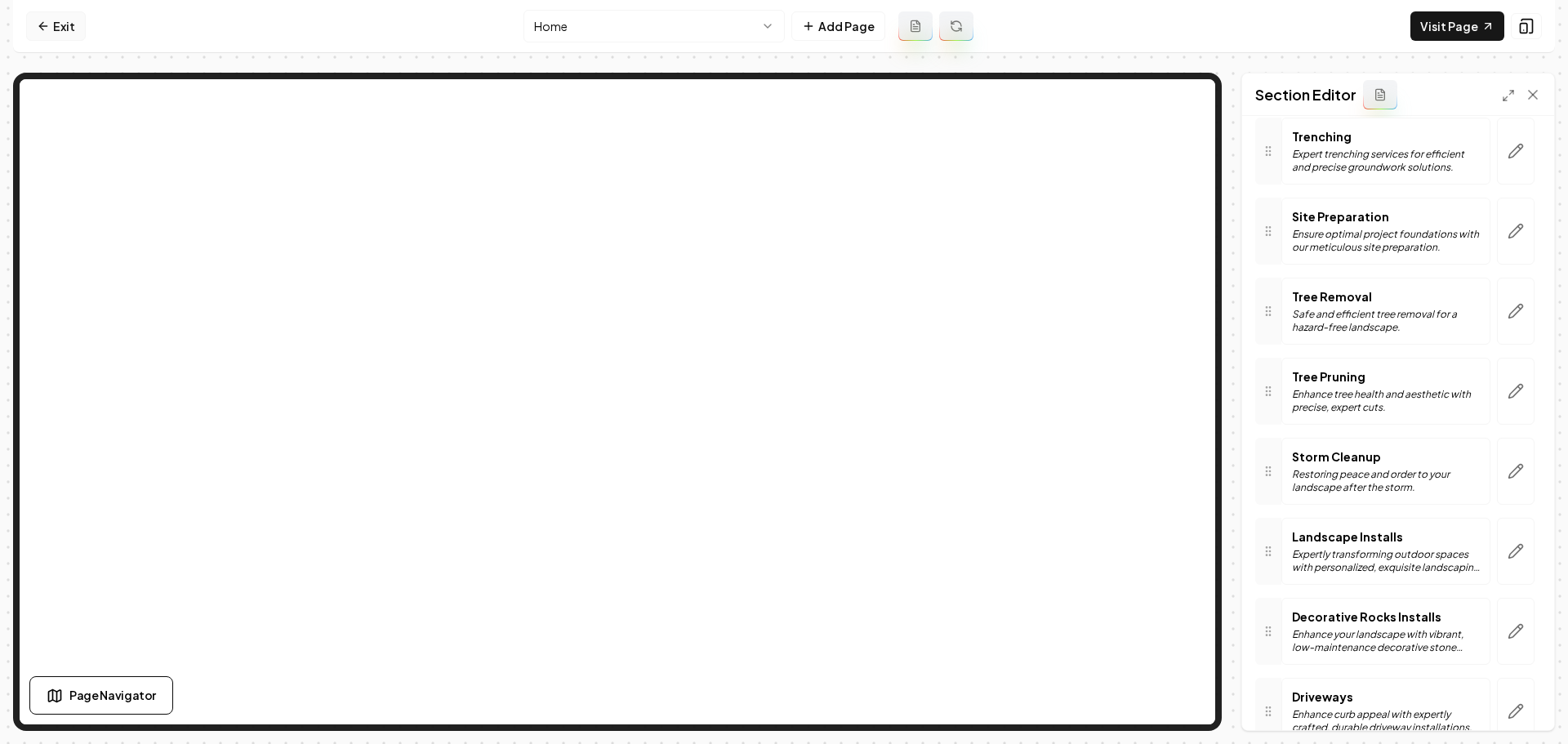
click at [63, 28] on link "Exit" at bounding box center [56, 26] width 59 height 30
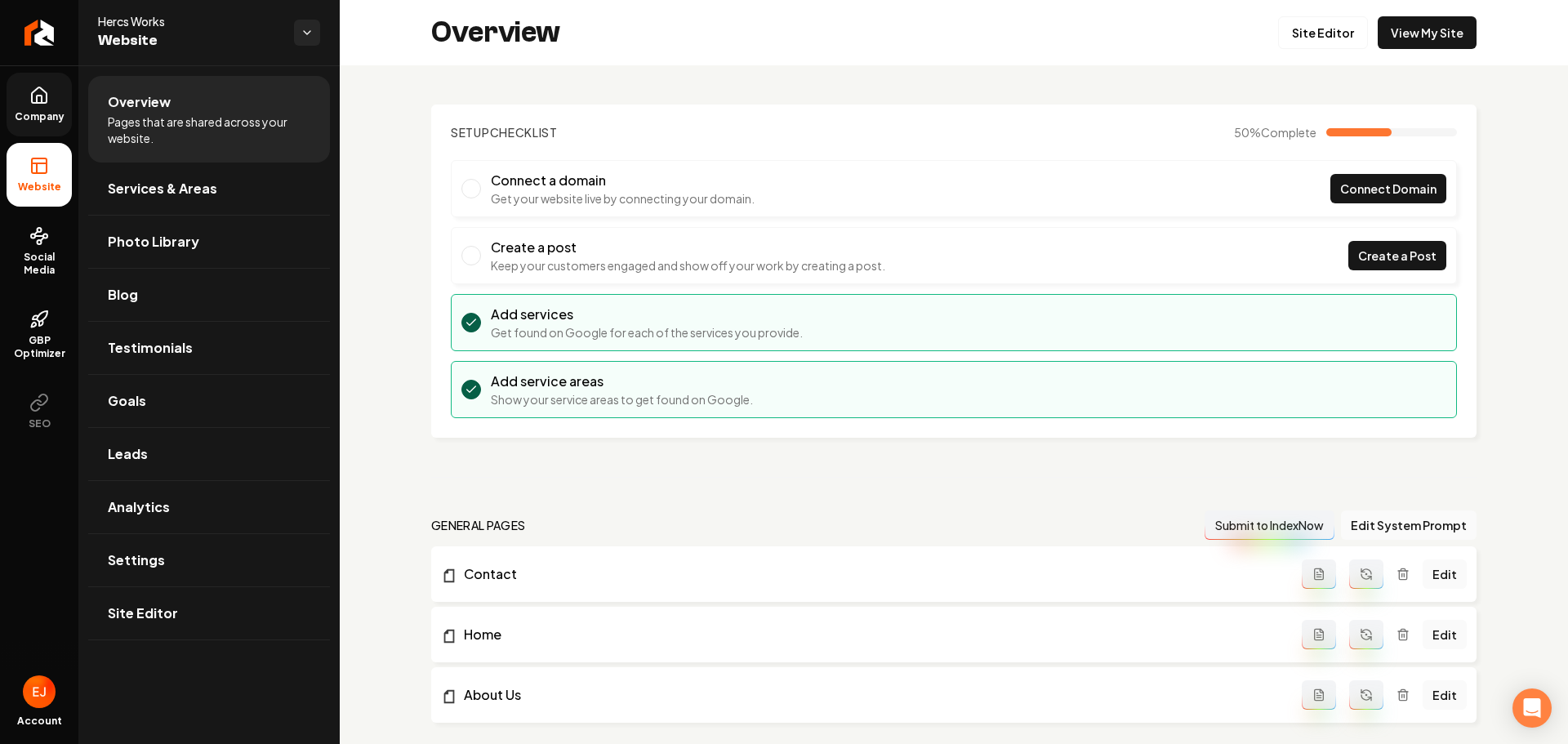
click at [54, 103] on link "Company" at bounding box center [39, 105] width 66 height 64
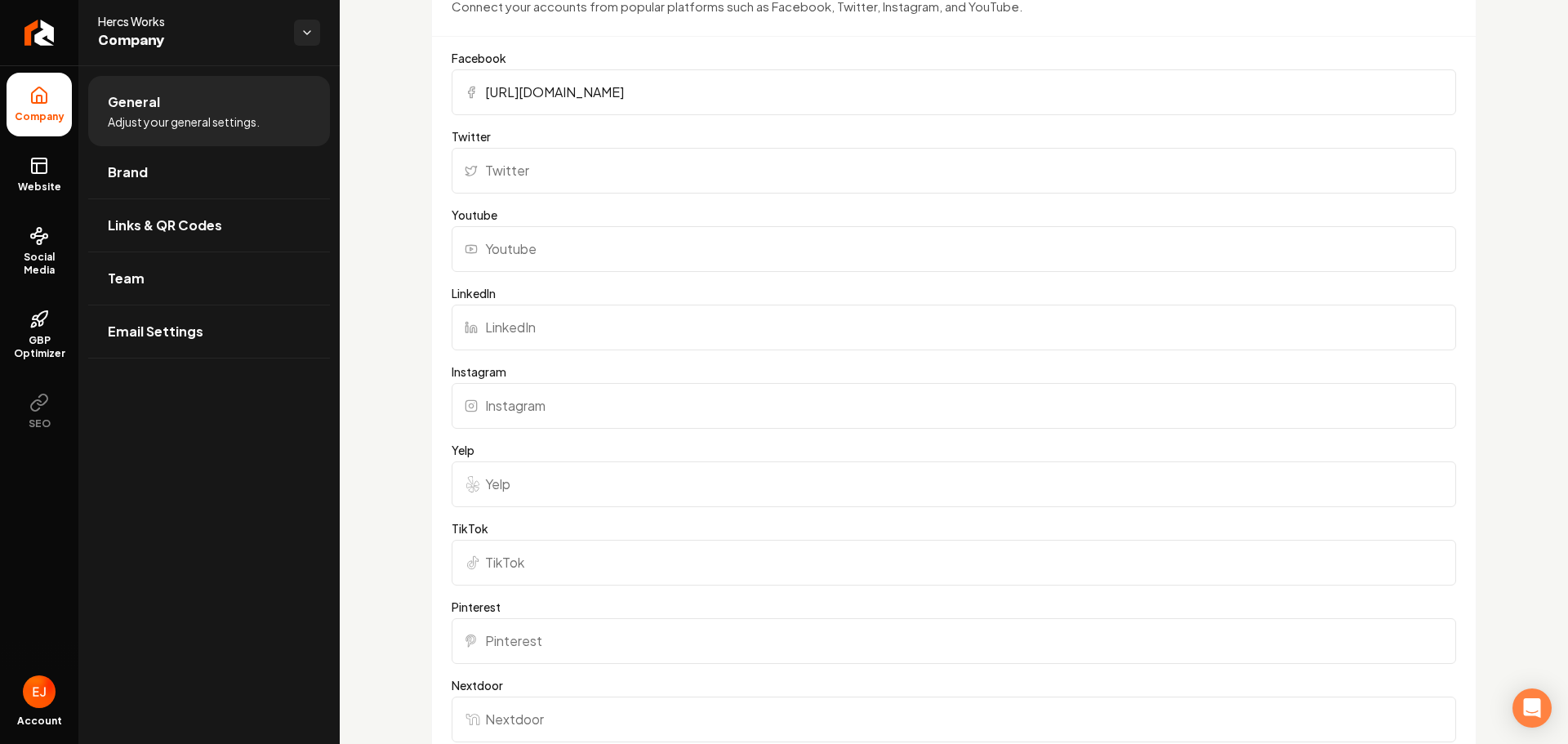
scroll to position [1307, 0]
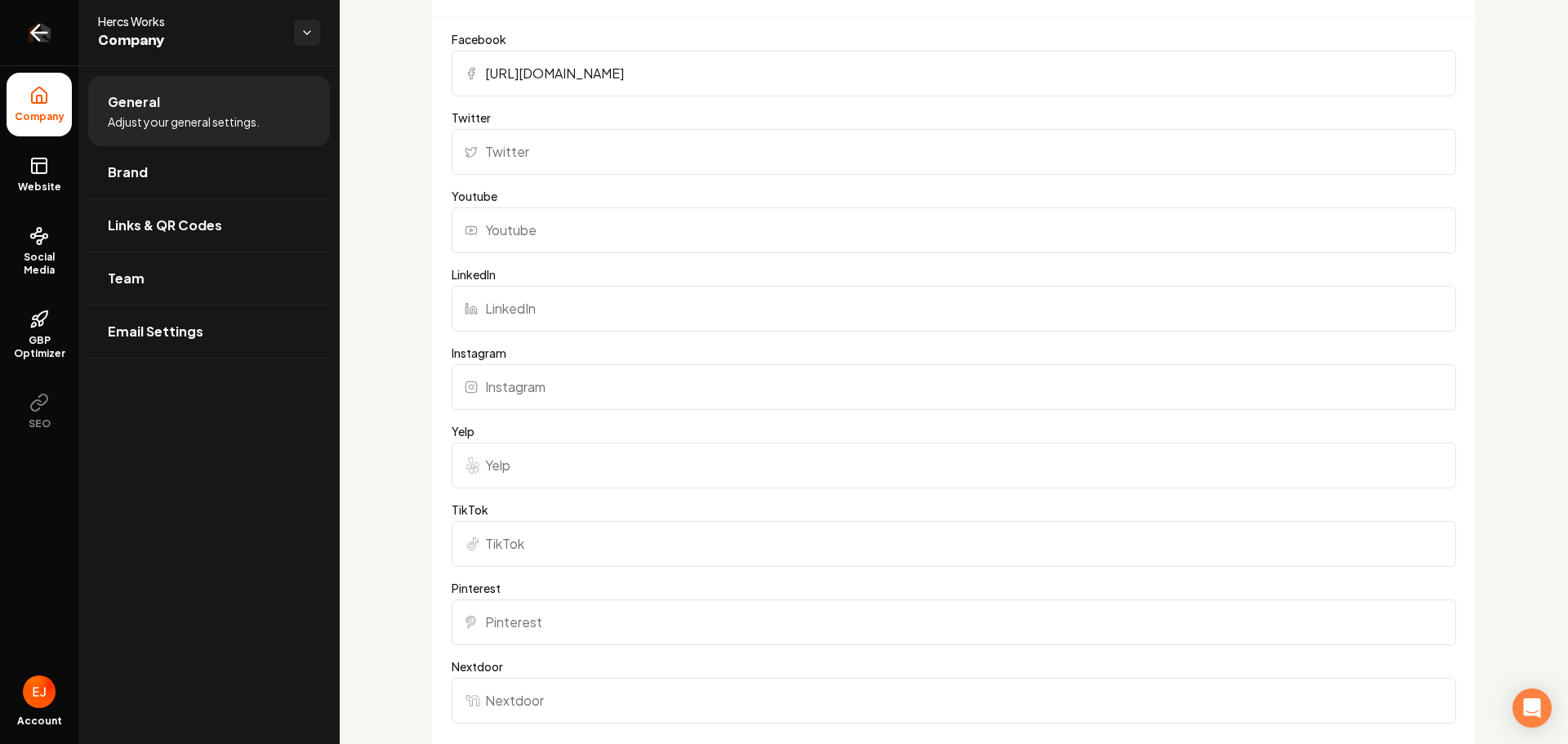
click at [36, 18] on link "Return to dashboard" at bounding box center [39, 32] width 79 height 66
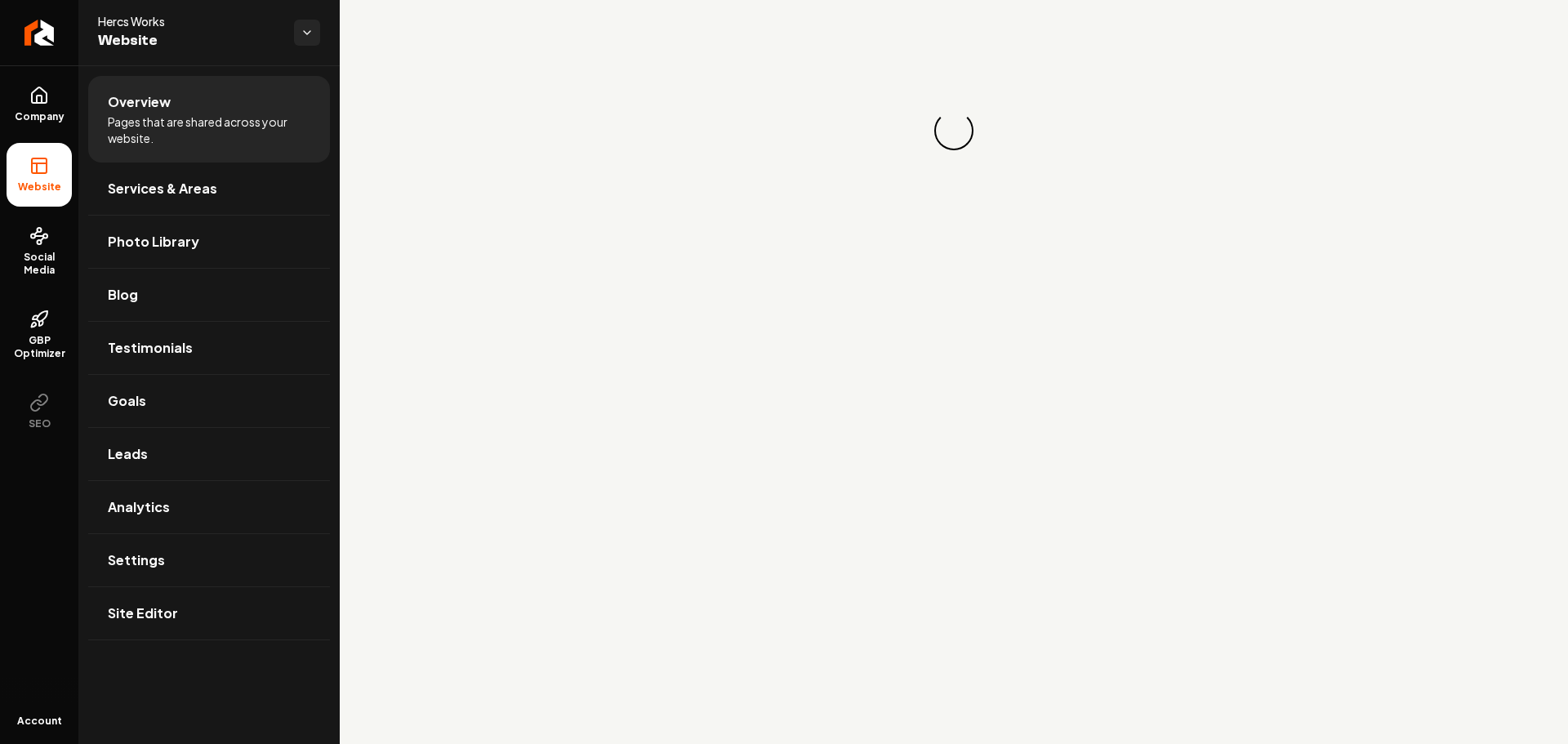
click at [43, 108] on link "Company" at bounding box center [39, 105] width 66 height 64
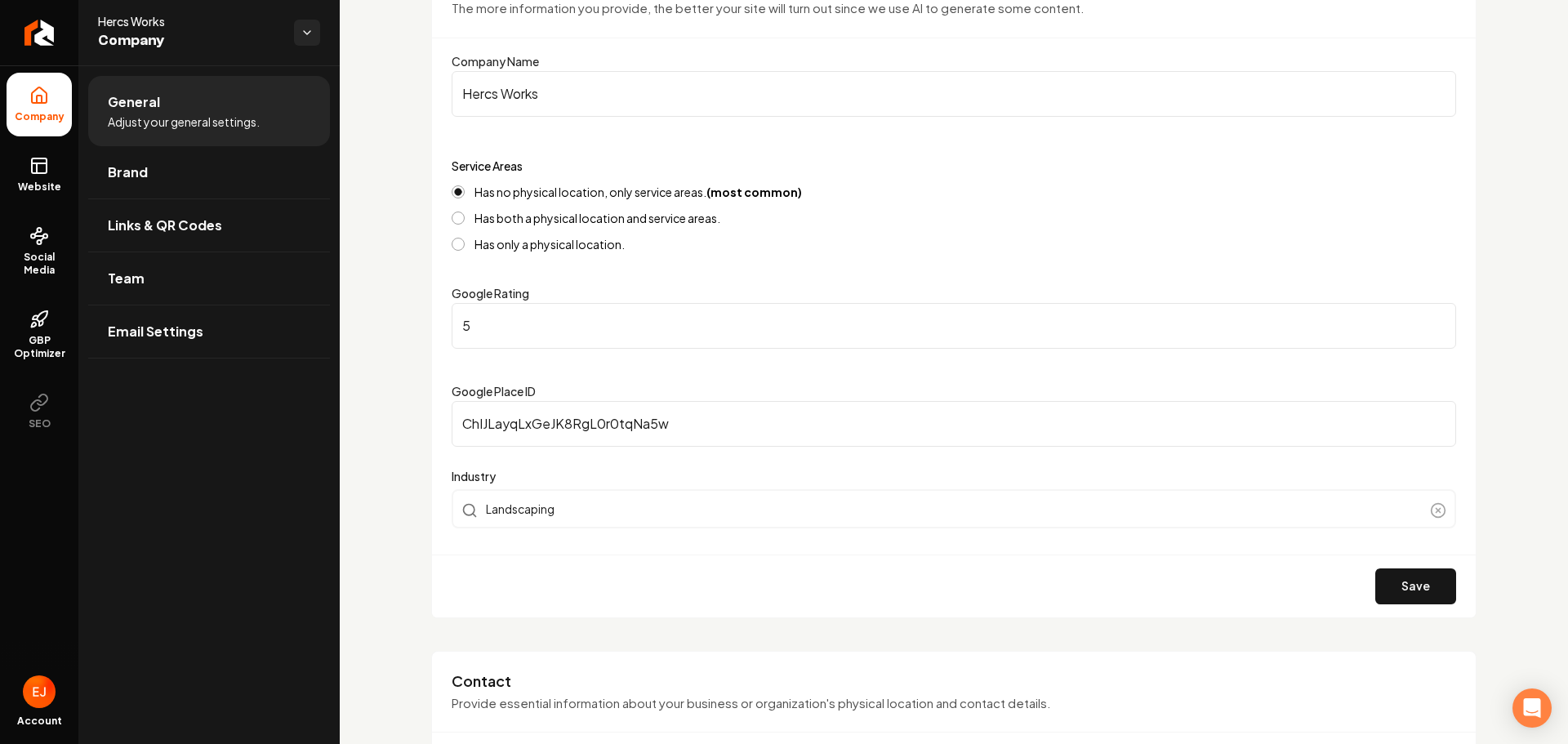
scroll to position [245, 0]
